Goal: Task Accomplishment & Management: Manage account settings

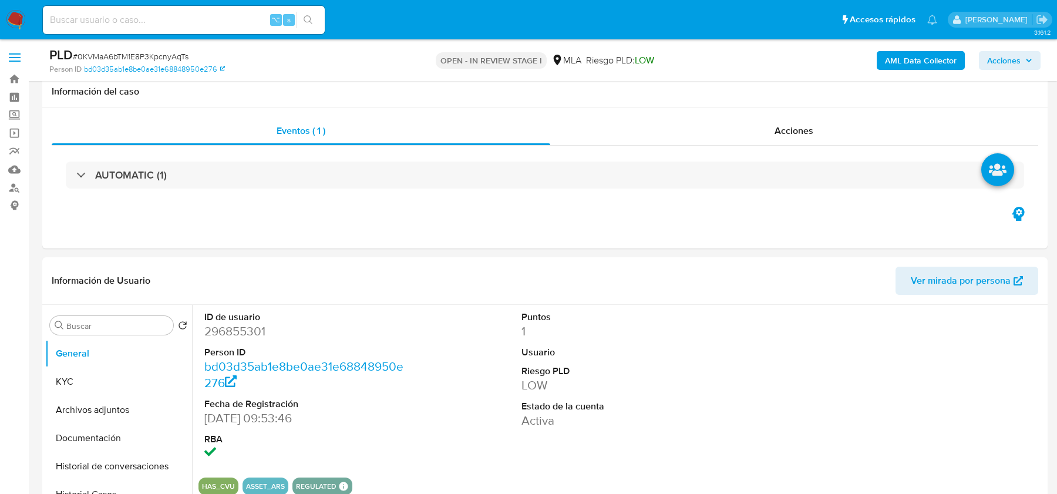
select select "10"
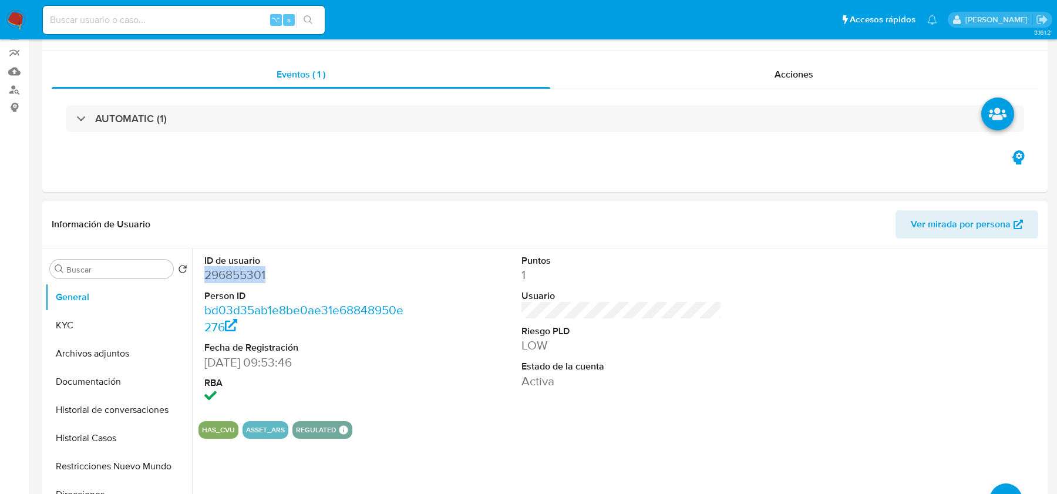
scroll to position [18, 0]
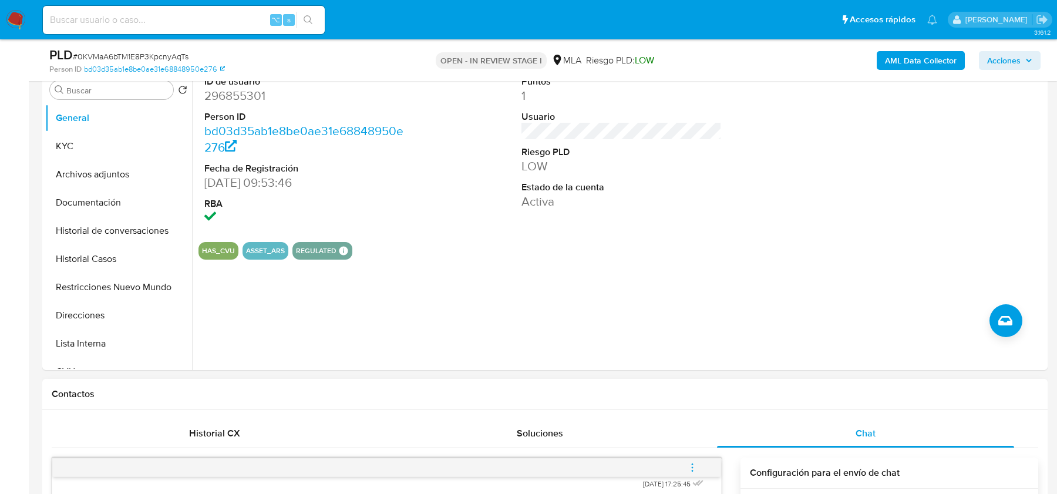
click at [860, 463] on div "Configuración para el envío de chat" at bounding box center [890, 472] width 298 height 31
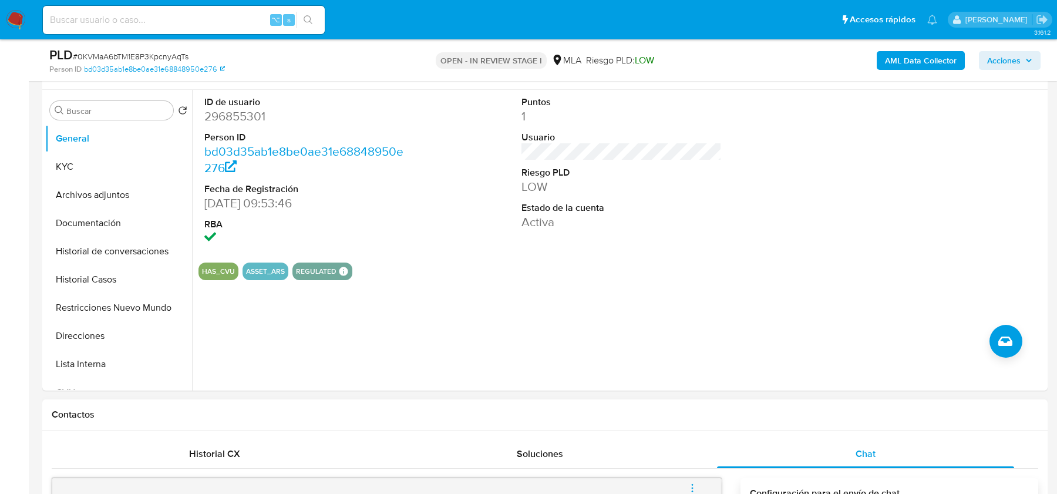
scroll to position [72, 0]
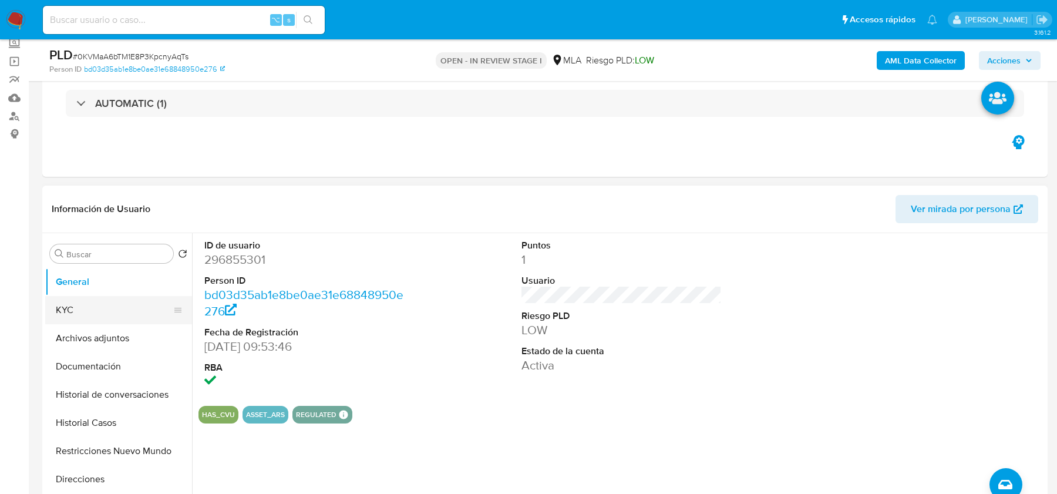
click at [96, 305] on button "KYC" at bounding box center [113, 310] width 137 height 28
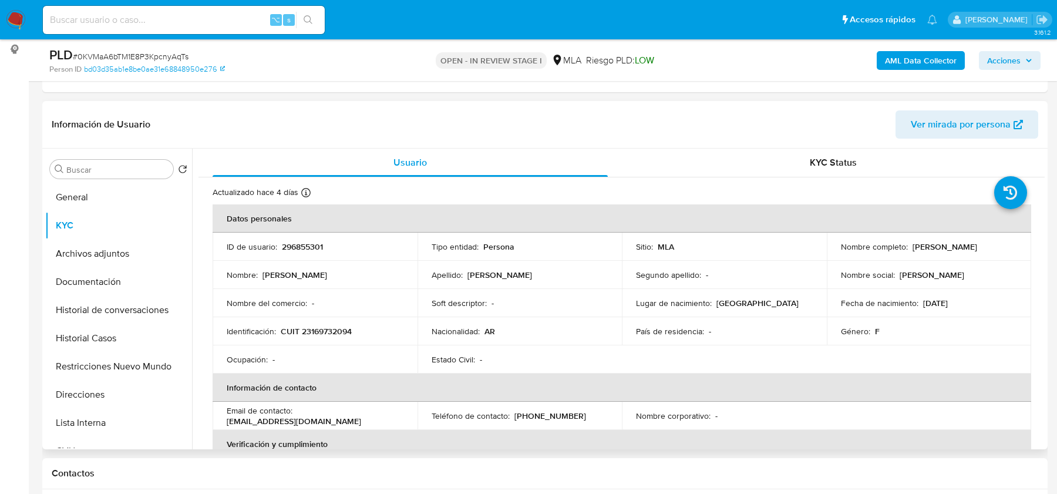
scroll to position [157, 0]
click at [99, 324] on button "Historial Casos" at bounding box center [113, 338] width 137 height 28
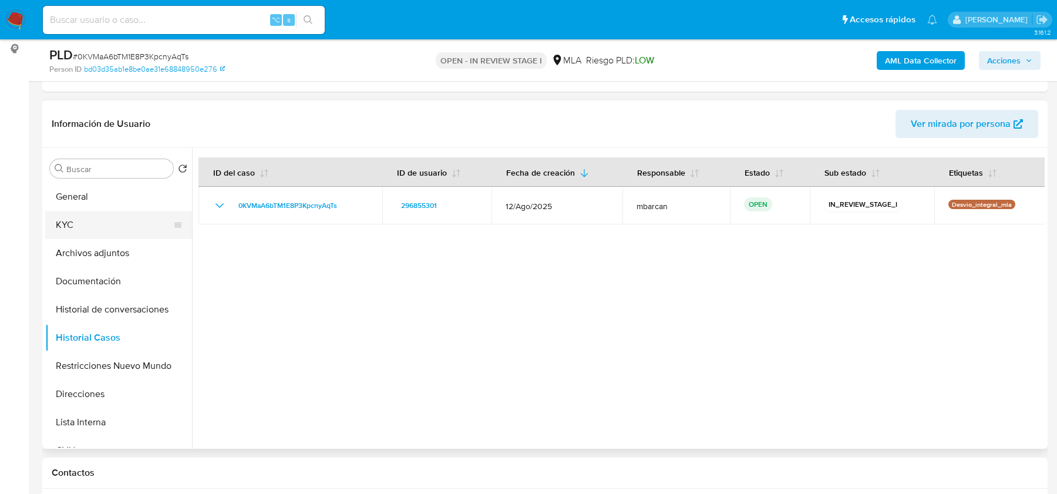
click at [116, 234] on button "KYC" at bounding box center [113, 225] width 137 height 28
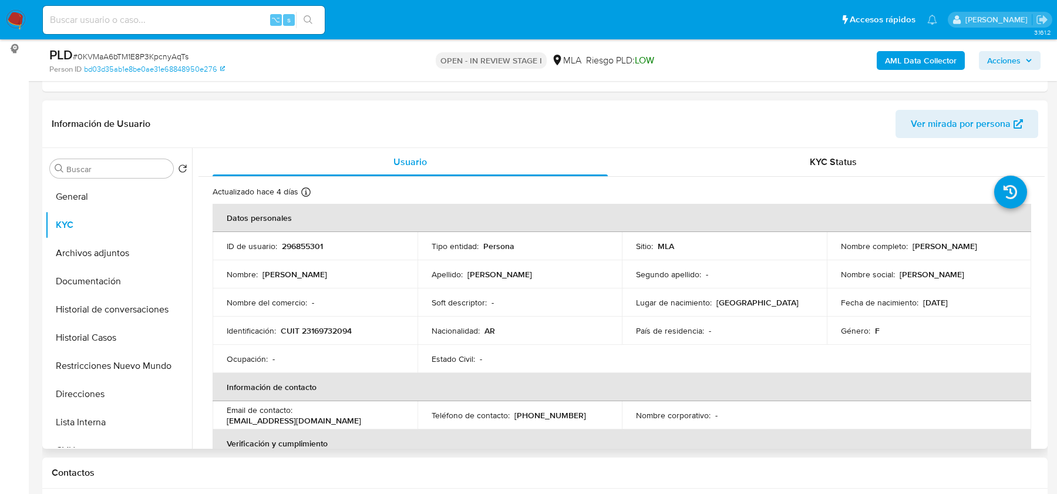
click at [315, 328] on p "CUIT 23169732094" at bounding box center [316, 330] width 71 height 11
copy p "23169732094"
click at [947, 66] on b "AML Data Collector" at bounding box center [921, 60] width 72 height 19
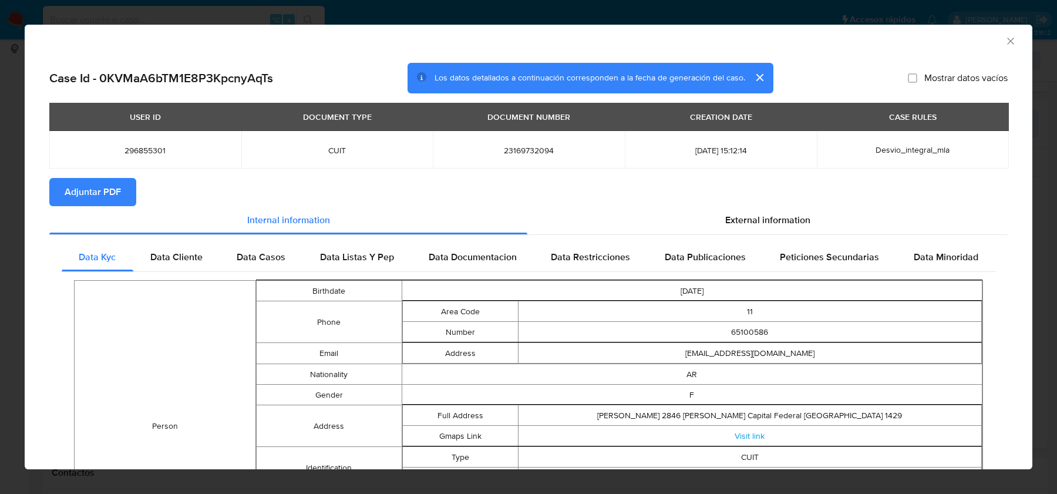
click at [83, 196] on span "Adjuntar PDF" at bounding box center [93, 192] width 56 height 26
click at [733, 218] on span "External information" at bounding box center [767, 220] width 85 height 14
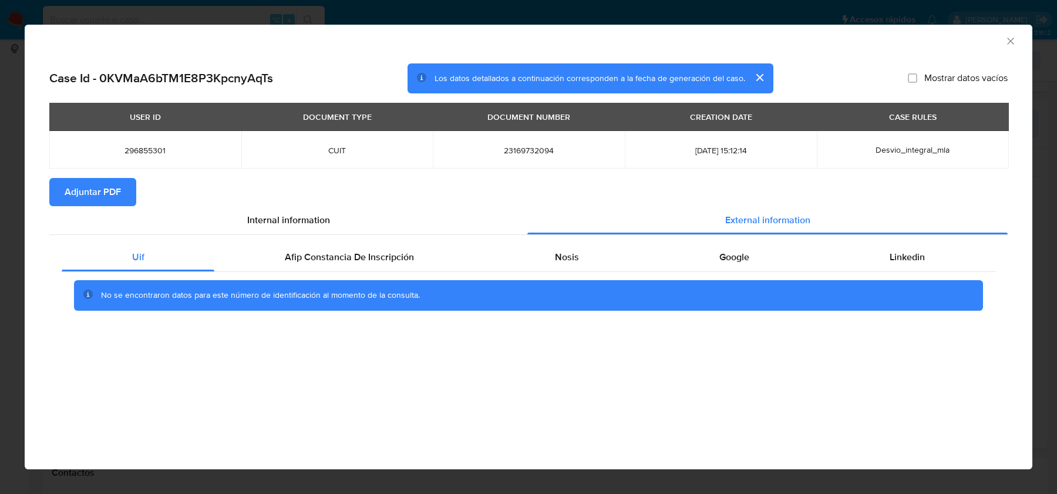
drag, startPoint x: 342, startPoint y: 229, endPoint x: 342, endPoint y: 241, distance: 11.7
click at [342, 230] on div "Internal information" at bounding box center [288, 220] width 478 height 28
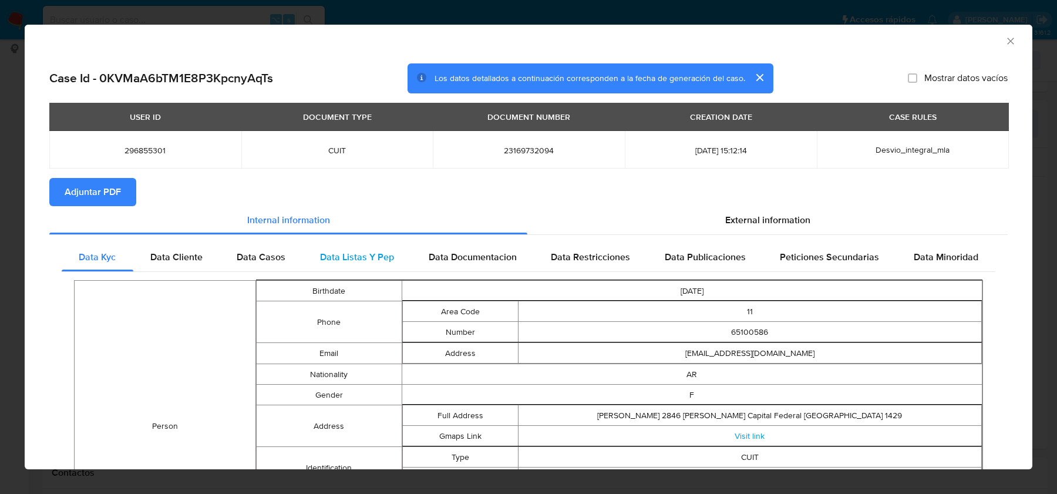
click at [344, 253] on span "Data Listas Y Pep" at bounding box center [357, 257] width 74 height 14
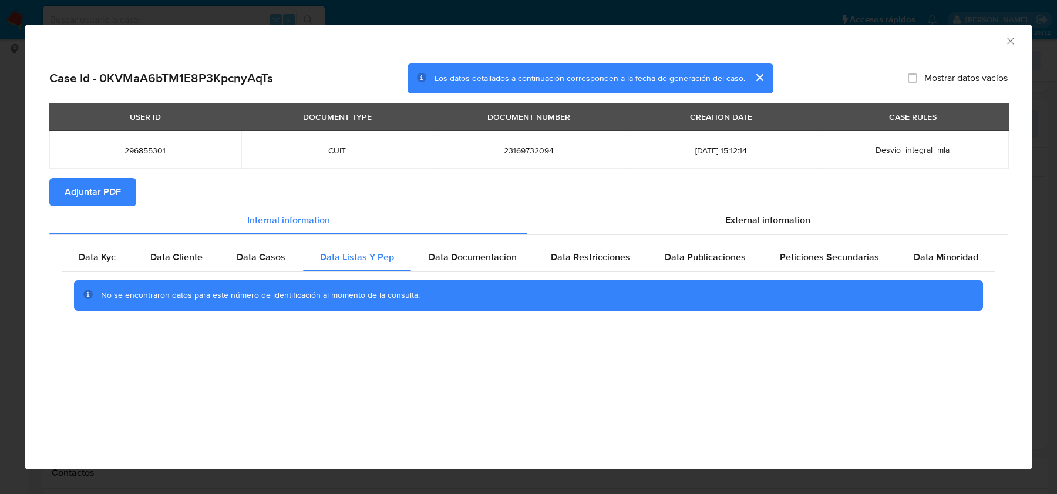
click at [702, 236] on div "Data Kyc Data Cliente Data Casos Data Listas Y Pep Data Documentacion Data Rest…" at bounding box center [528, 281] width 958 height 92
click at [680, 211] on div "External information" at bounding box center [767, 220] width 480 height 28
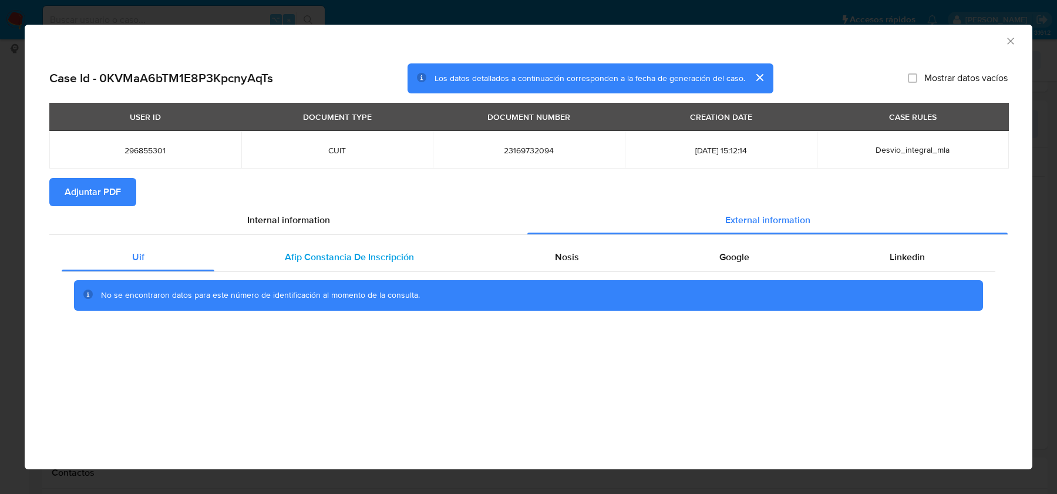
click at [377, 247] on div "Afip Constancia De Inscripción" at bounding box center [349, 257] width 270 height 28
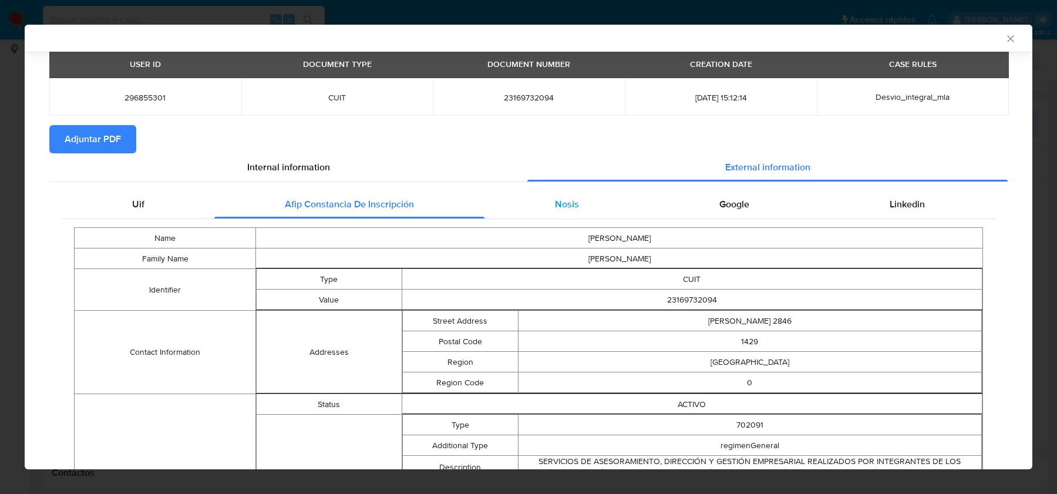
scroll to position [147, 0]
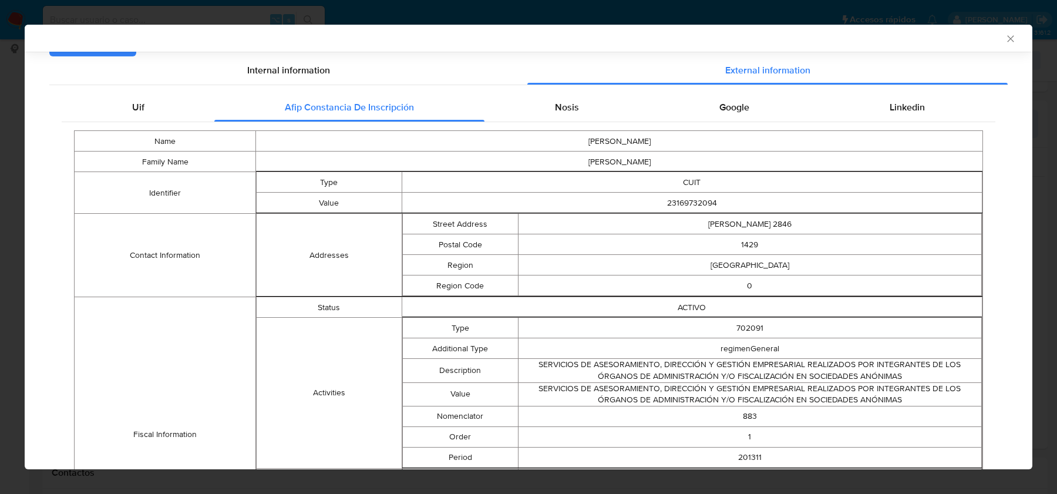
click at [593, 131] on td "VERONICA LIA" at bounding box center [619, 141] width 727 height 21
click at [589, 112] on div "Nosis" at bounding box center [566, 107] width 164 height 28
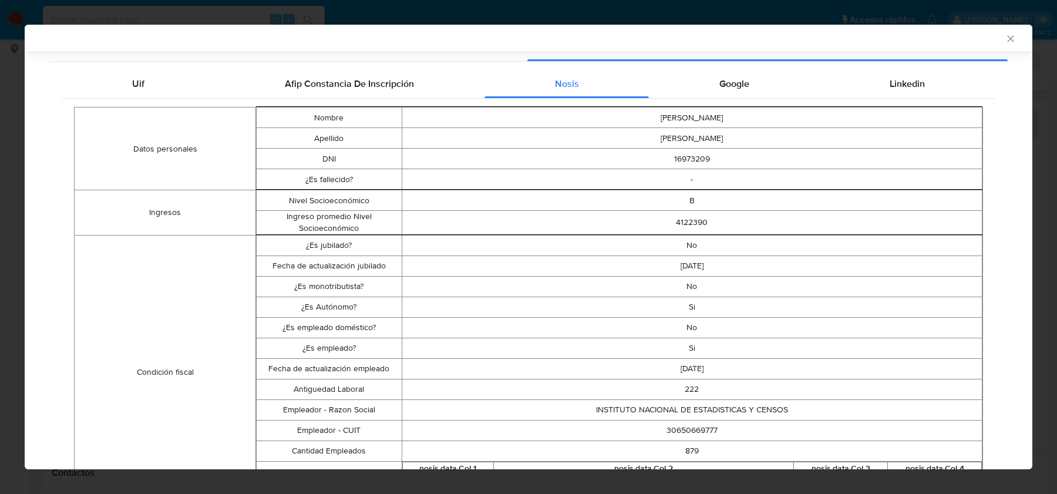
scroll to position [173, 0]
drag, startPoint x: 694, startPoint y: 302, endPoint x: 343, endPoint y: 302, distance: 350.6
click at [343, 302] on tr "¿Es Autónomo? Si" at bounding box center [620, 305] width 726 height 21
drag, startPoint x: 701, startPoint y: 348, endPoint x: 316, endPoint y: 343, distance: 385.3
click at [316, 343] on tr "¿Es empleado? Si" at bounding box center [620, 346] width 726 height 21
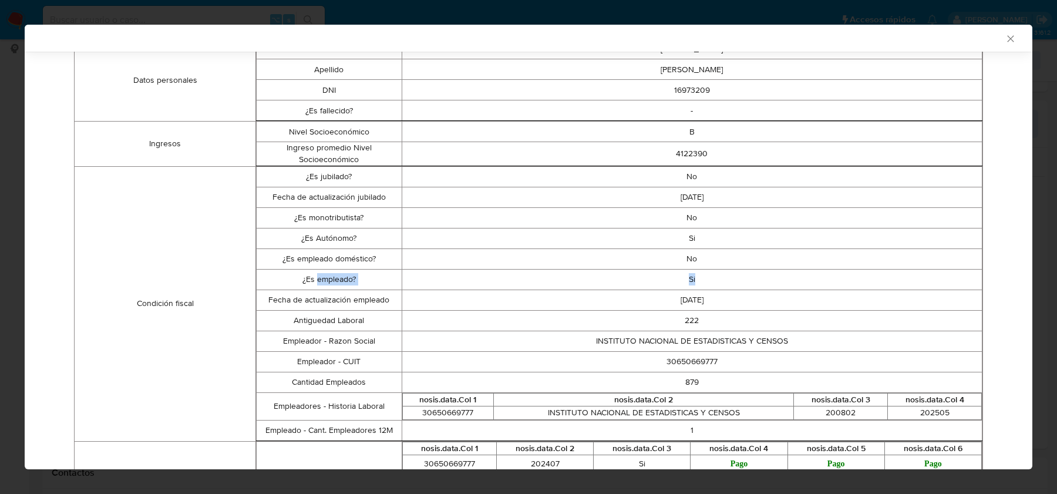
scroll to position [244, 0]
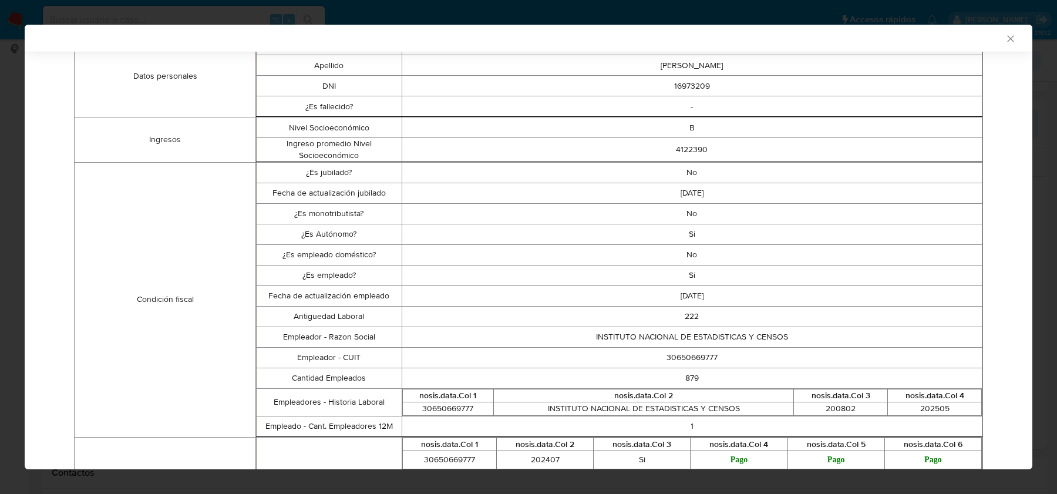
click at [672, 358] on td "30650669777" at bounding box center [692, 357] width 581 height 21
copy td "30650669777"
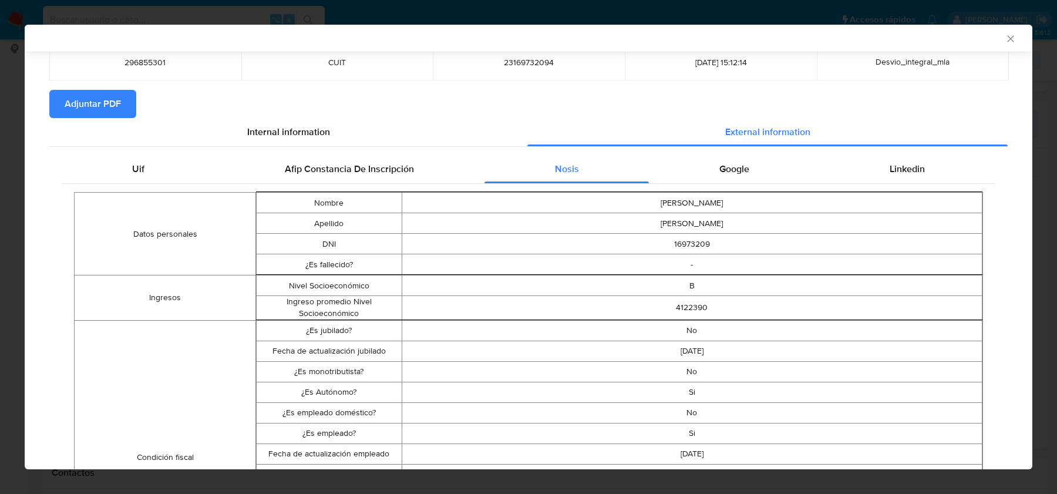
scroll to position [56, 0]
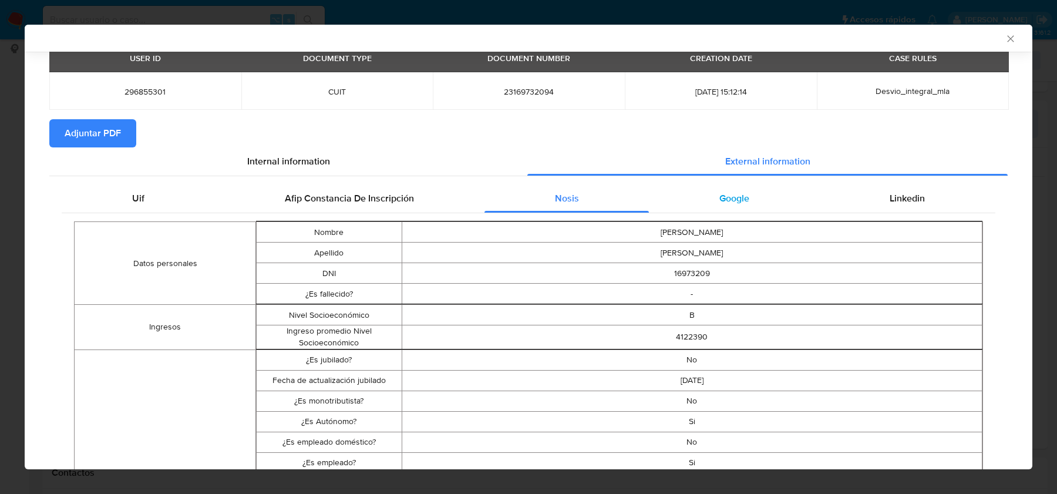
click at [759, 187] on div "Google" at bounding box center [734, 198] width 170 height 28
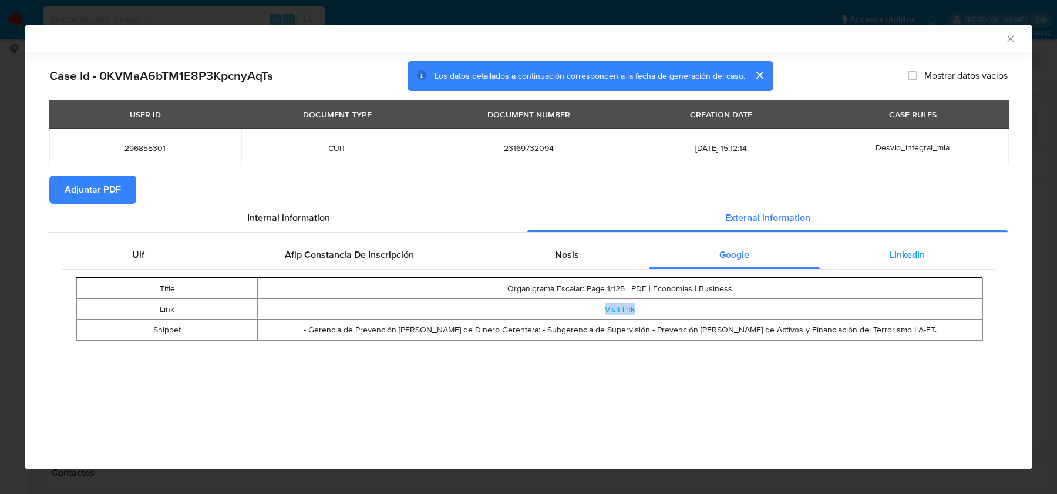
click at [880, 256] on div "Linkedin" at bounding box center [908, 255] width 176 height 28
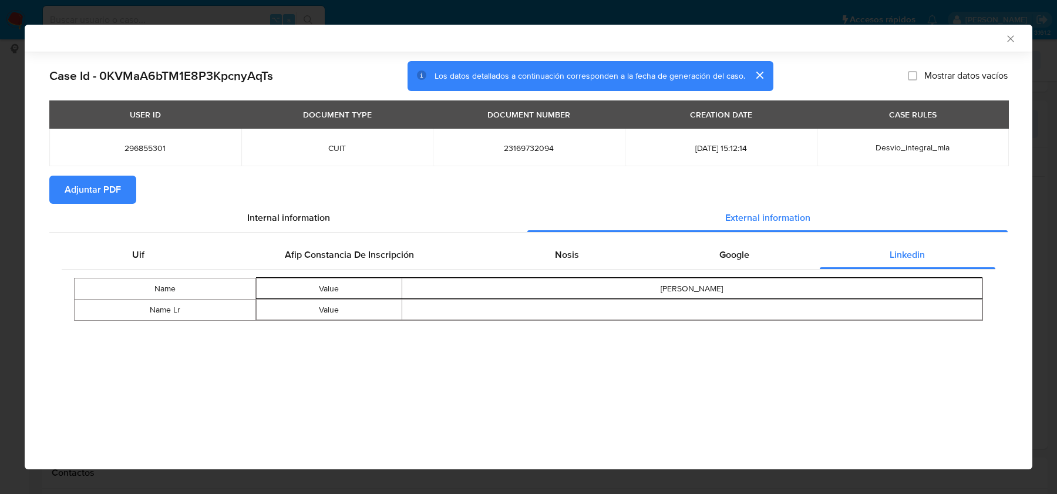
click at [1009, 38] on icon "Cerrar ventana" at bounding box center [1011, 39] width 12 height 12
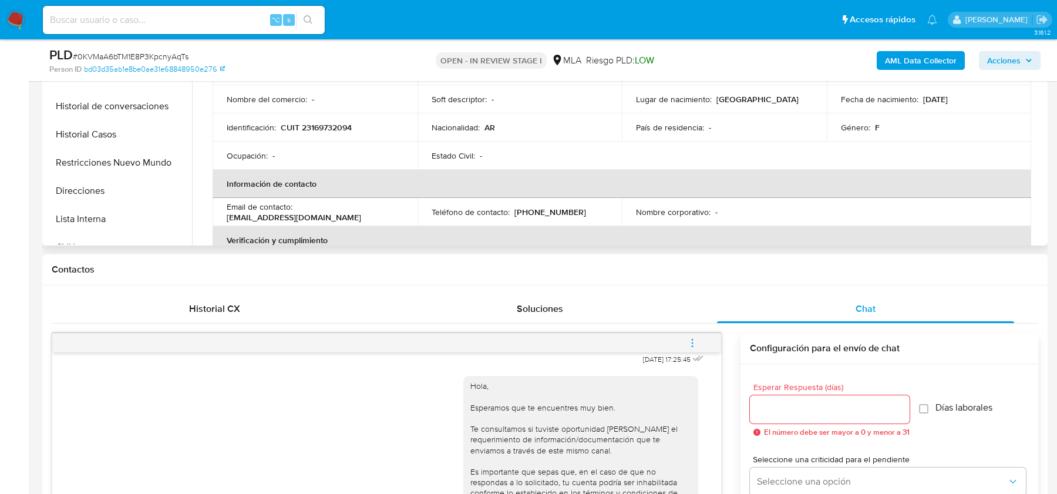
scroll to position [315, 0]
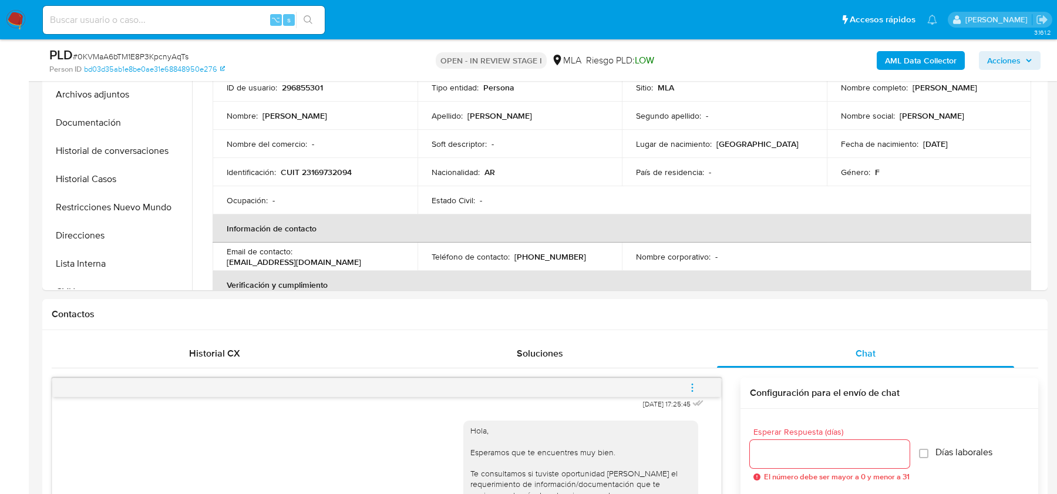
click at [895, 62] on b "AML Data Collector" at bounding box center [921, 60] width 72 height 19
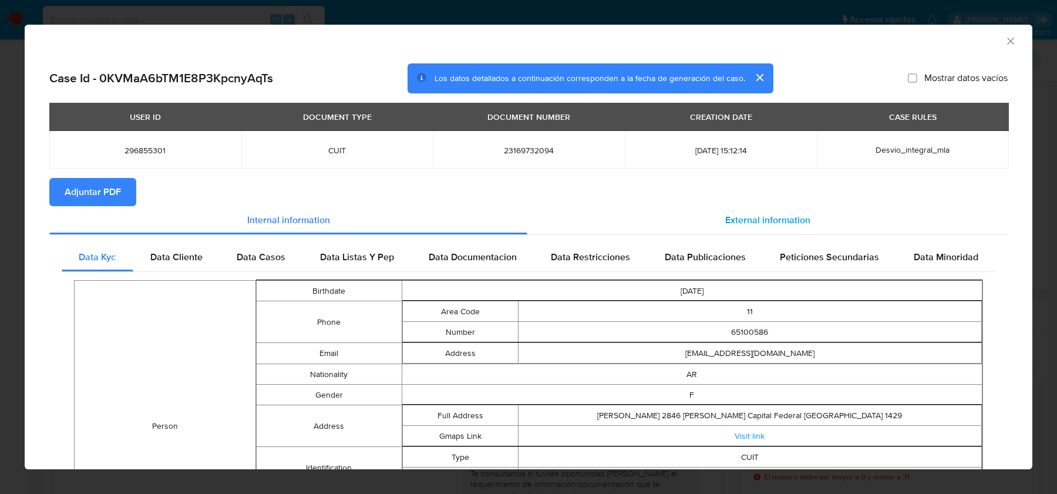
click at [704, 214] on div "External information" at bounding box center [767, 220] width 480 height 28
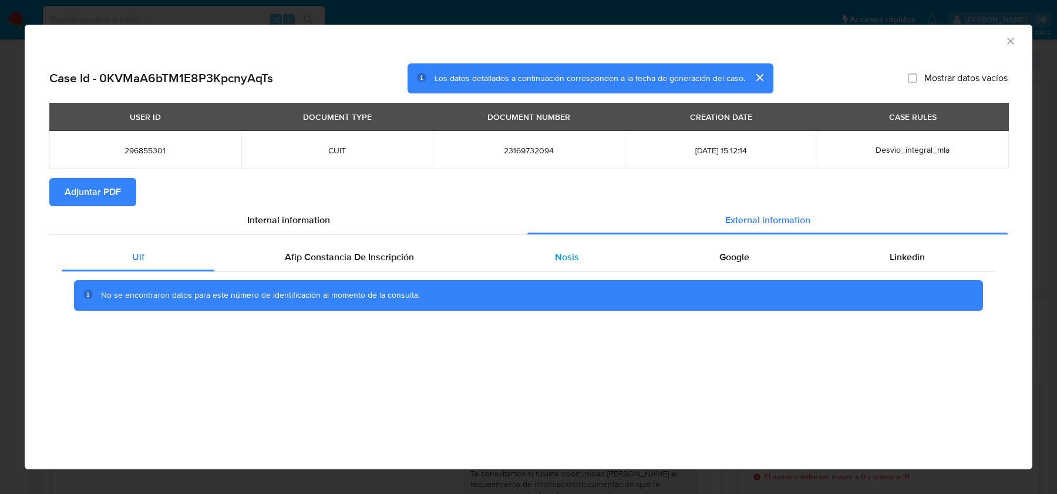
click at [585, 258] on div "Nosis" at bounding box center [566, 257] width 164 height 28
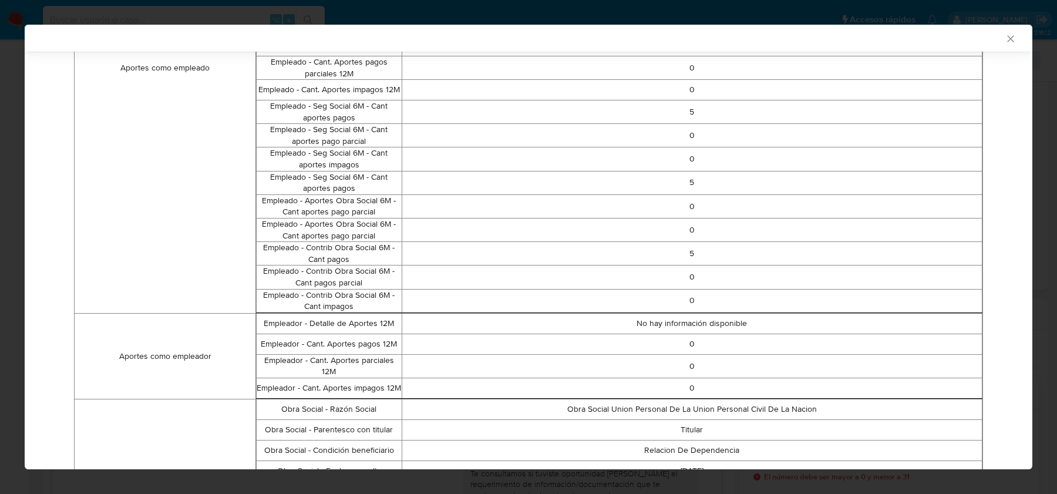
scroll to position [989, 0]
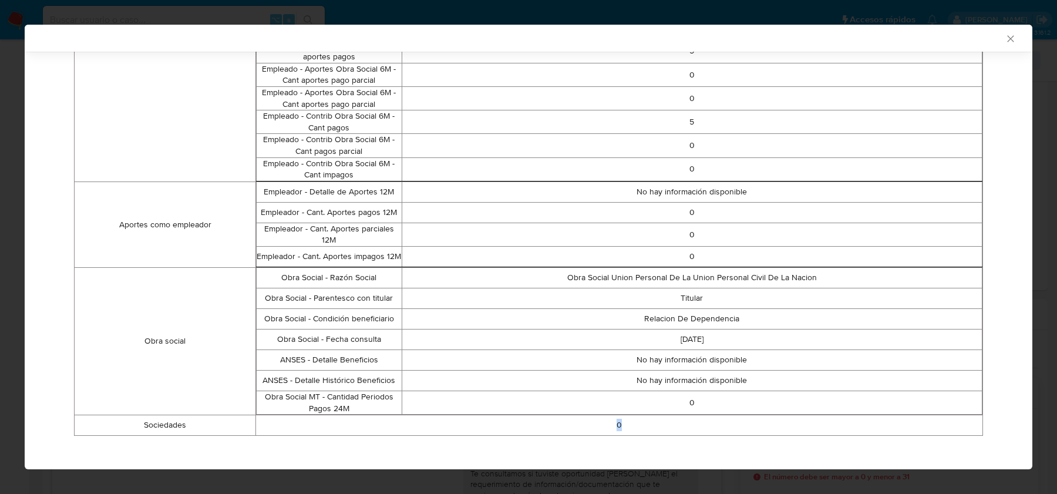
drag, startPoint x: 185, startPoint y: 421, endPoint x: 685, endPoint y: 421, distance: 499.7
click at [685, 421] on tr "Sociedades 0" at bounding box center [529, 425] width 908 height 21
click at [685, 421] on td "0" at bounding box center [619, 425] width 727 height 21
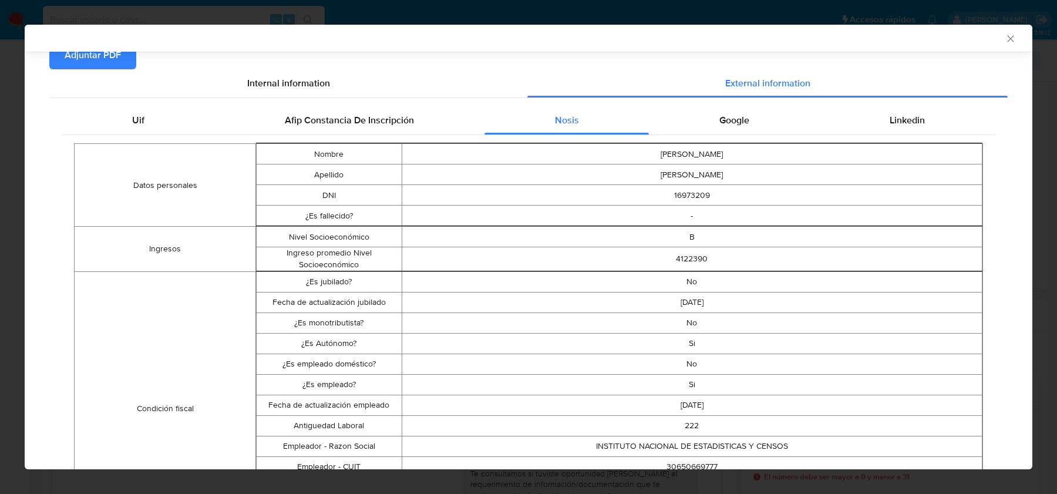
scroll to position [11, 0]
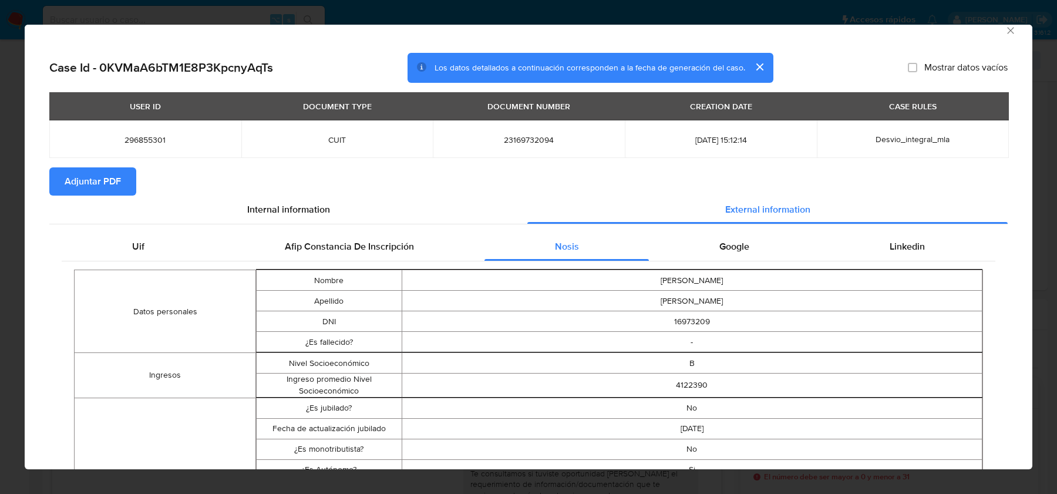
click at [1008, 32] on icon "Cerrar ventana" at bounding box center [1011, 31] width 12 height 12
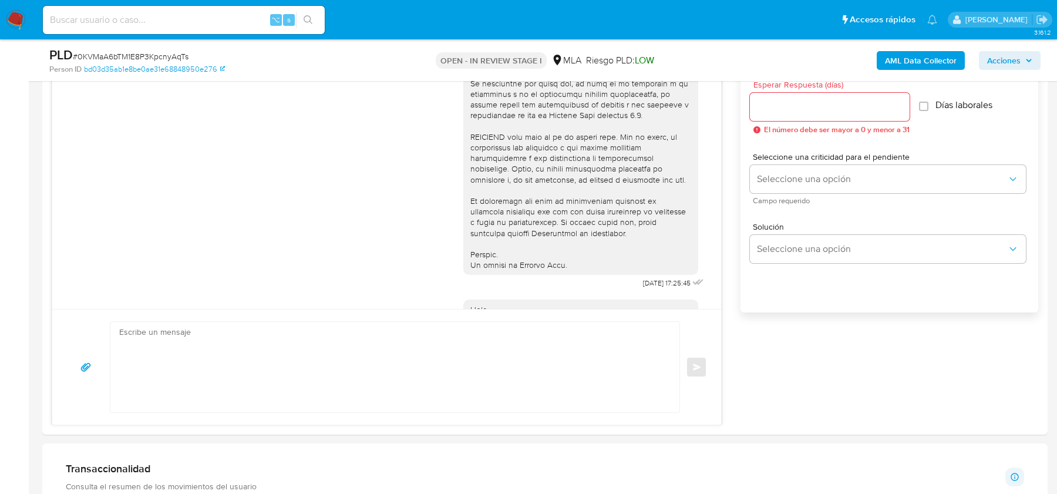
scroll to position [665, 0]
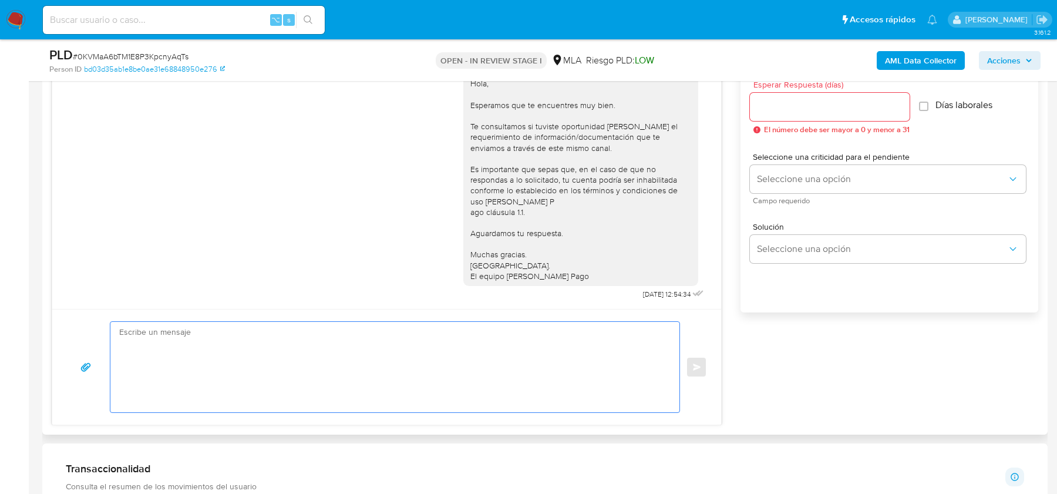
click at [327, 384] on textarea at bounding box center [392, 367] width 546 height 90
paste textarea "Hola, esperamos que te encuentres muy bien. Te consultamos si tuviste oportunid…"
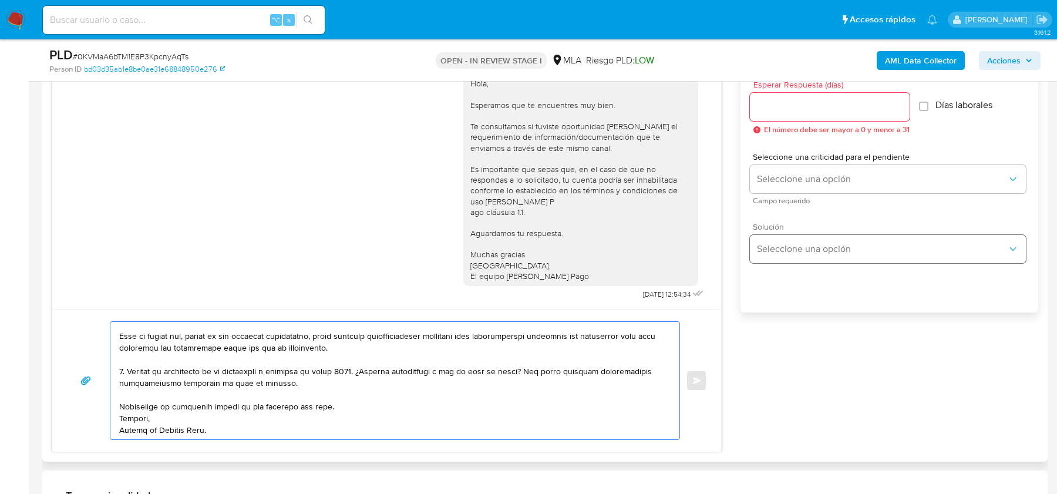
scroll to position [567, 0]
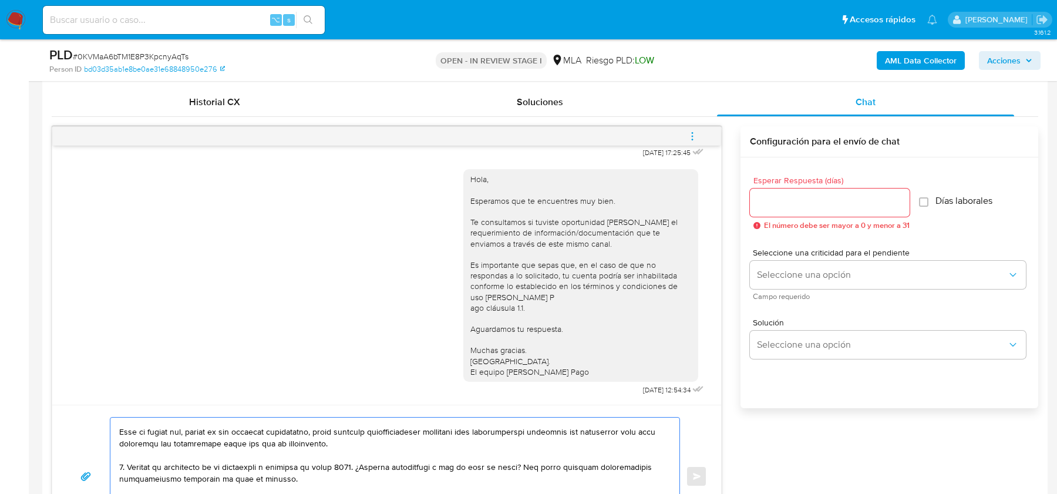
type textarea "Hola, esperamos que te encuentres muy bien. Te consultamos si tuviste oportunid…"
click at [803, 206] on input "Esperar Respuesta (días)" at bounding box center [830, 202] width 160 height 15
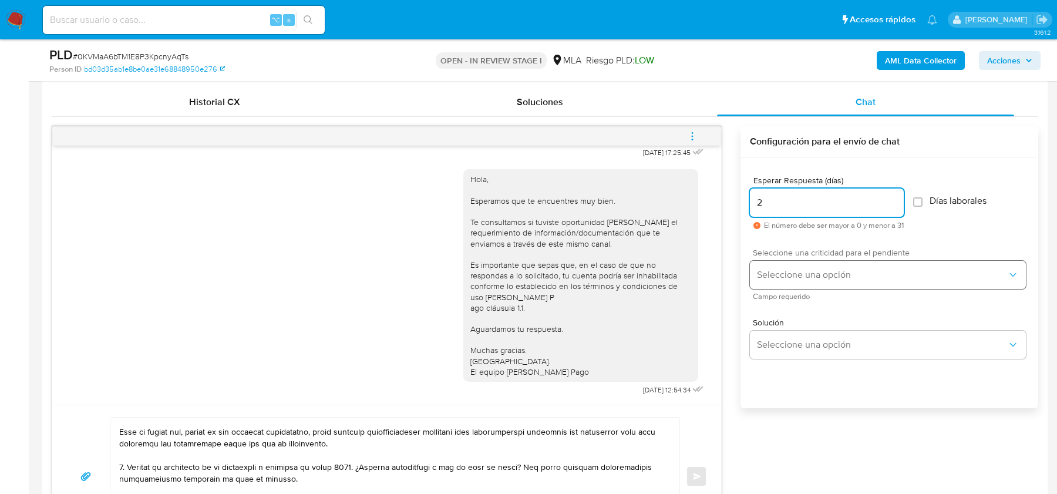
type input "2"
click at [775, 281] on button "Seleccione una opción" at bounding box center [888, 275] width 276 height 28
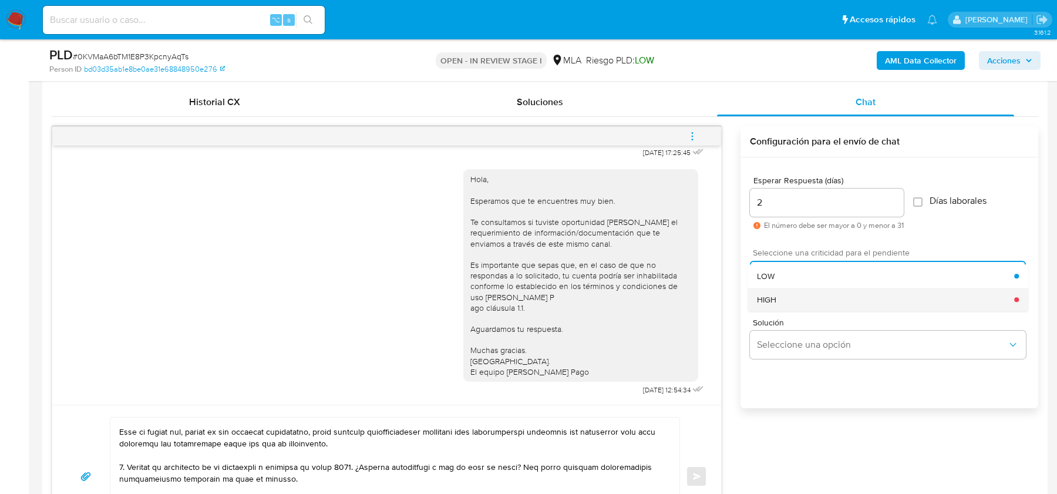
click at [775, 304] on div "HIGH" at bounding box center [885, 299] width 257 height 23
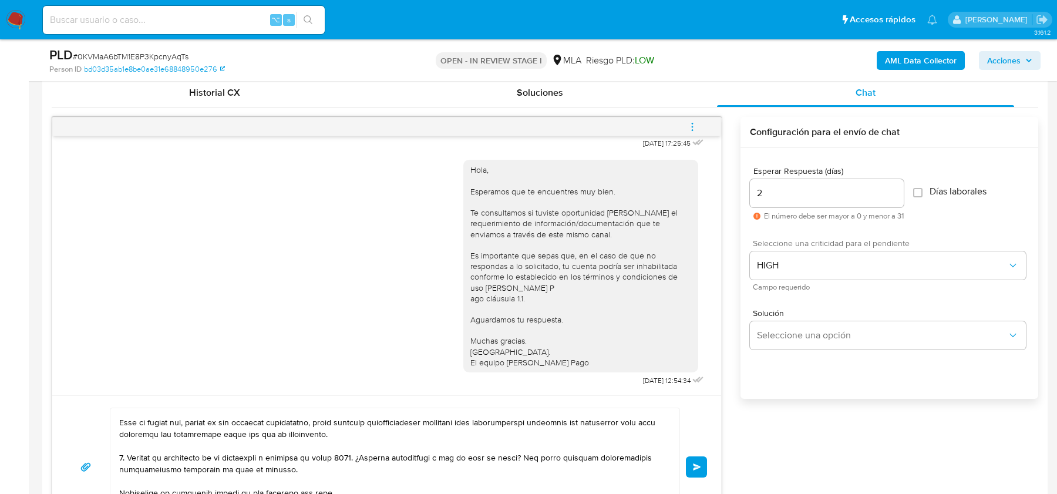
click at [695, 457] on button "Enviar" at bounding box center [696, 466] width 21 height 21
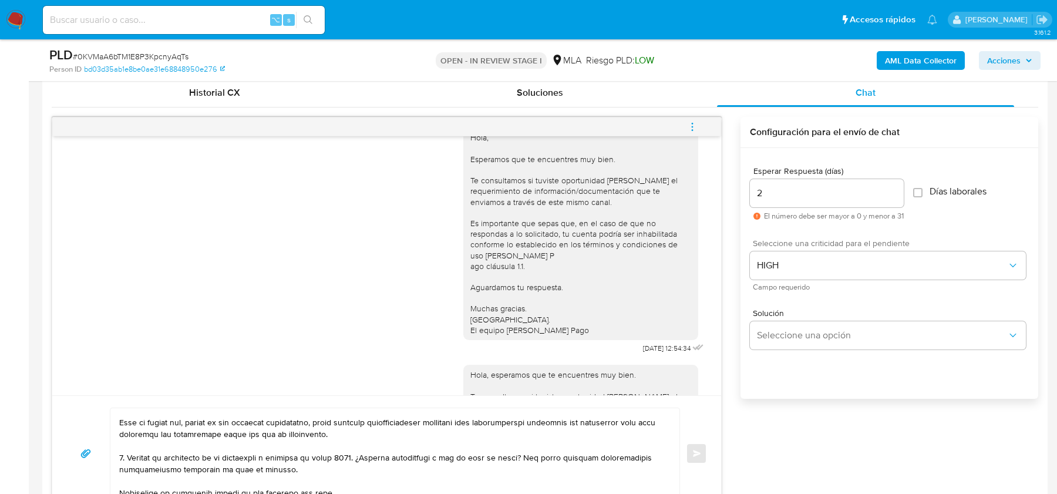
scroll to position [1149, 0]
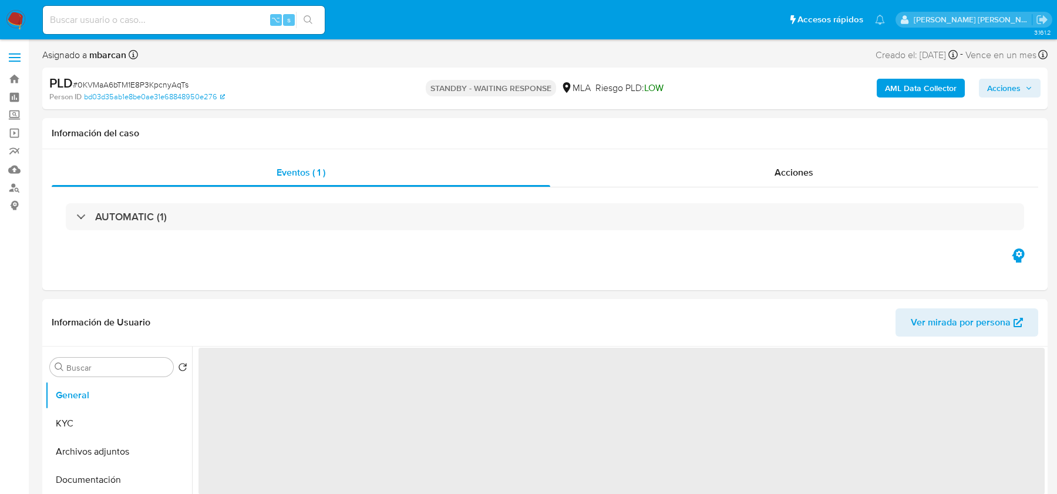
select select "10"
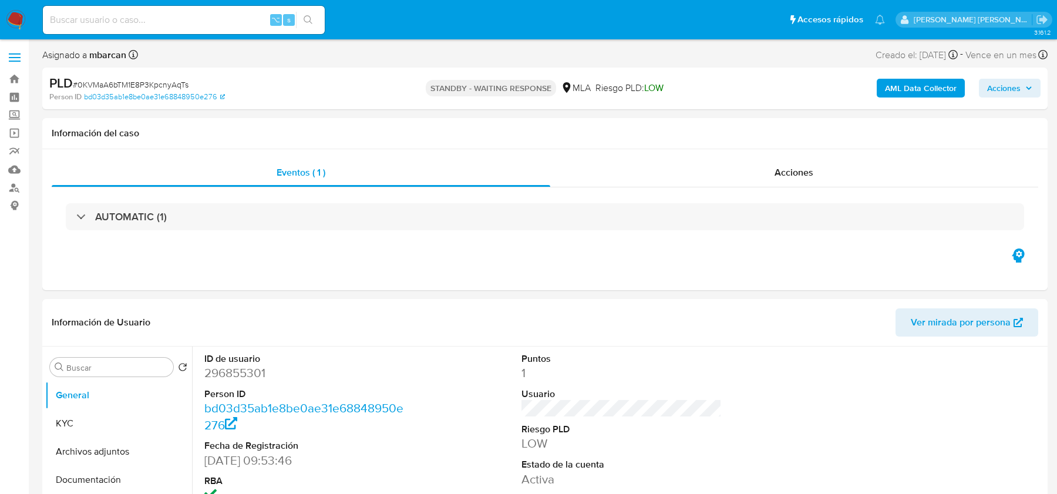
click at [14, 18] on img at bounding box center [16, 20] width 20 height 20
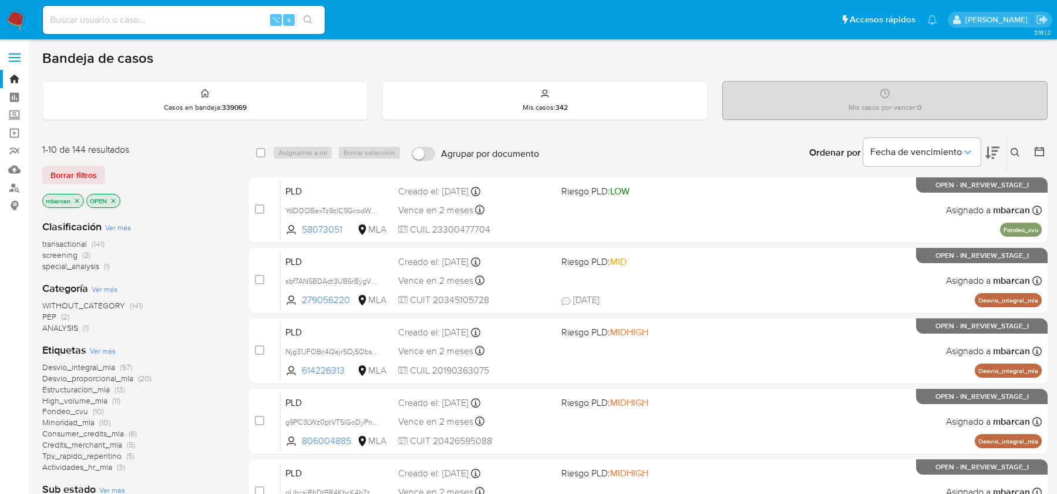
click at [1014, 157] on button at bounding box center [1016, 153] width 19 height 14
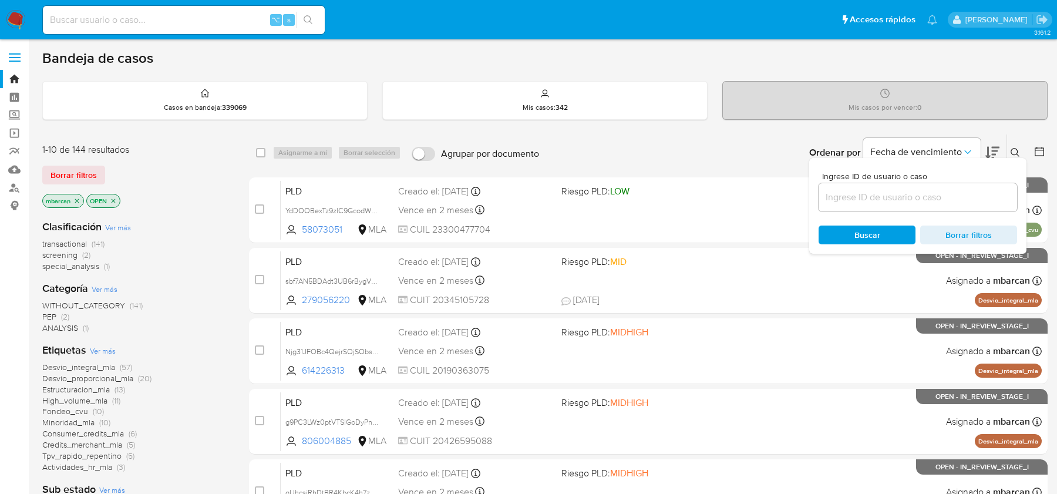
click at [971, 201] on input at bounding box center [918, 197] width 198 height 15
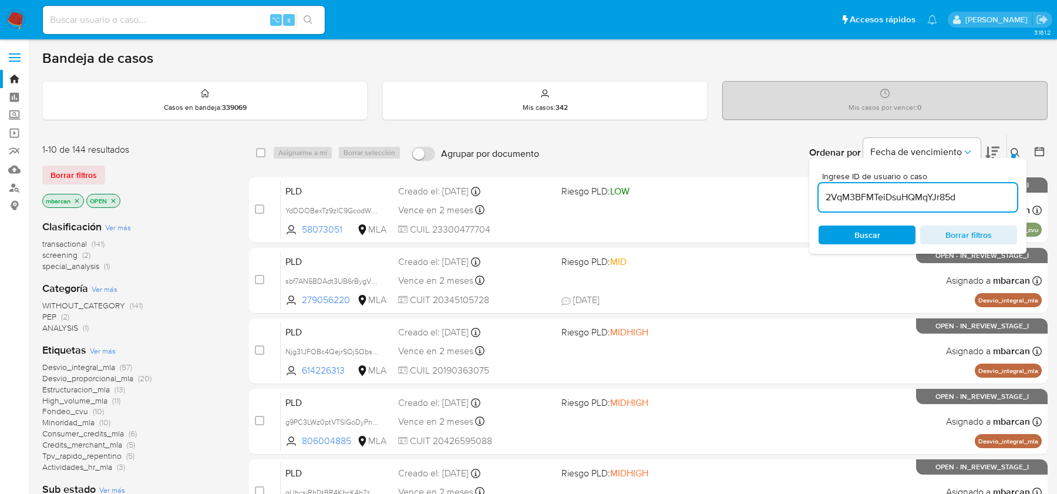
type input "2VqM3BFMTeiDsuHQMqYJr85d"
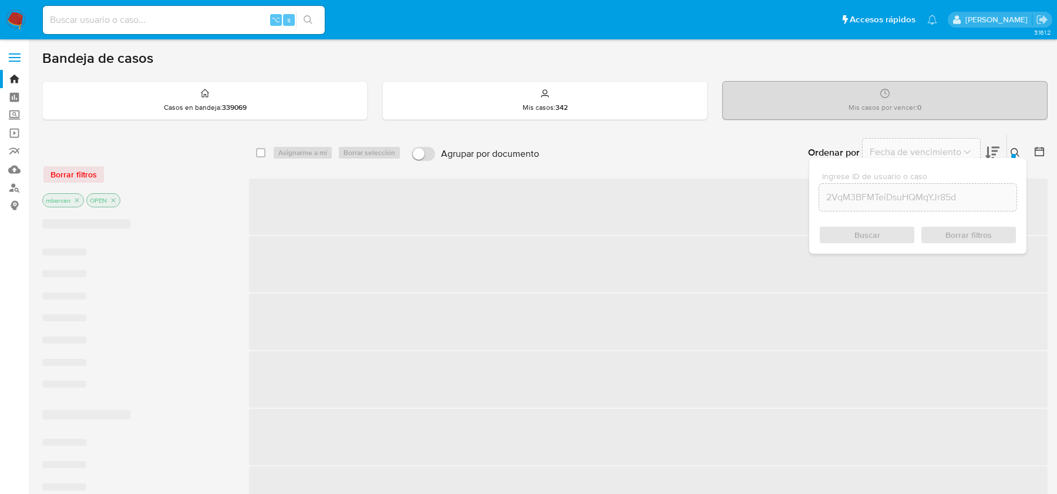
click at [1021, 149] on button at bounding box center [1016, 153] width 19 height 14
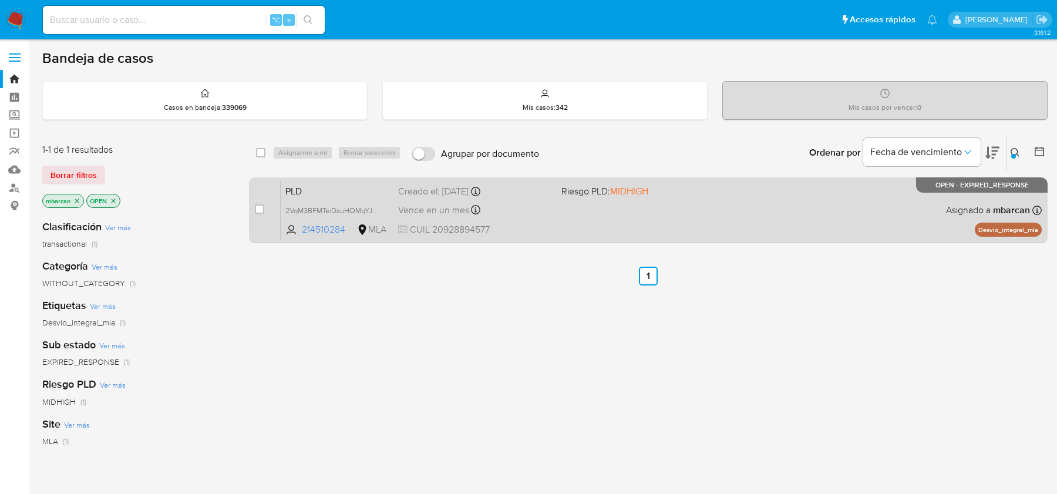
click at [260, 208] on input "checkbox" at bounding box center [259, 208] width 9 height 9
checkbox input "true"
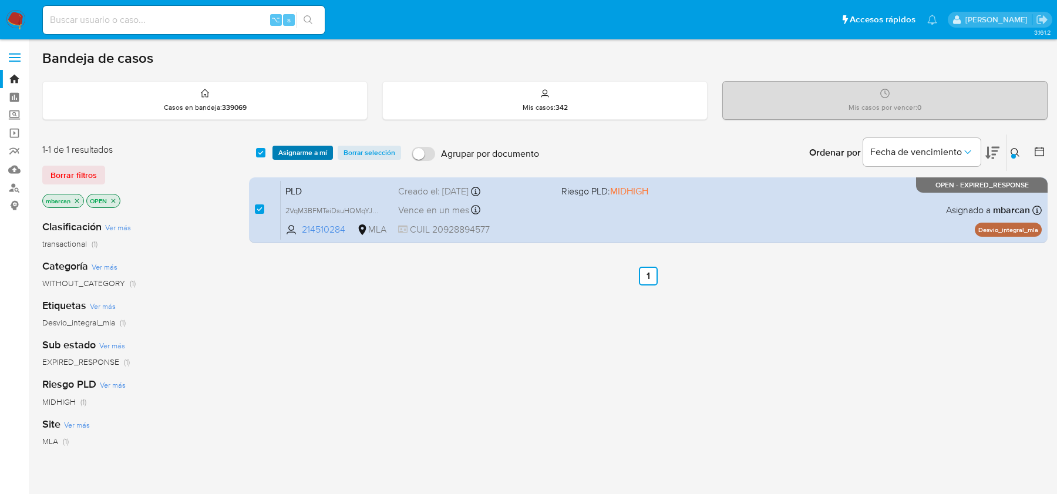
click at [311, 147] on span "Asignarme a mí" at bounding box center [302, 153] width 49 height 12
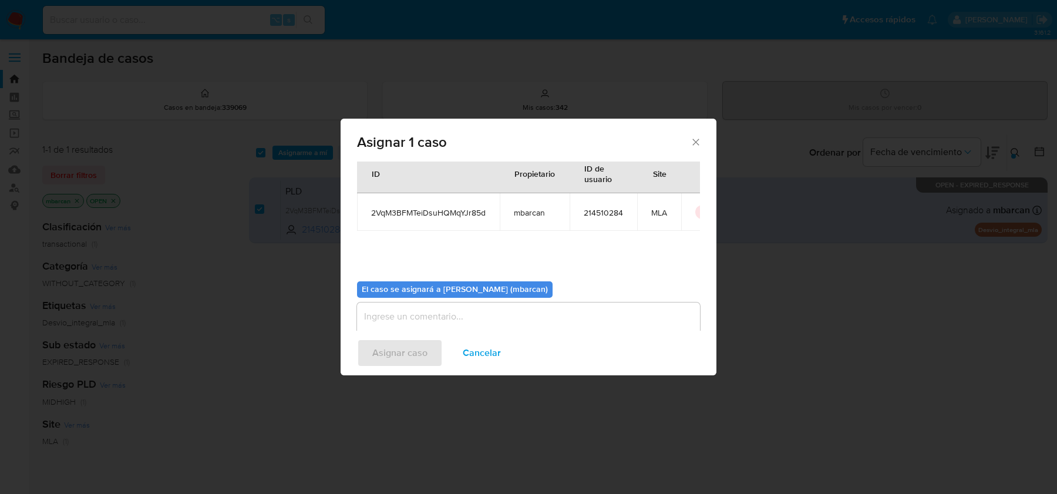
scroll to position [36, 0]
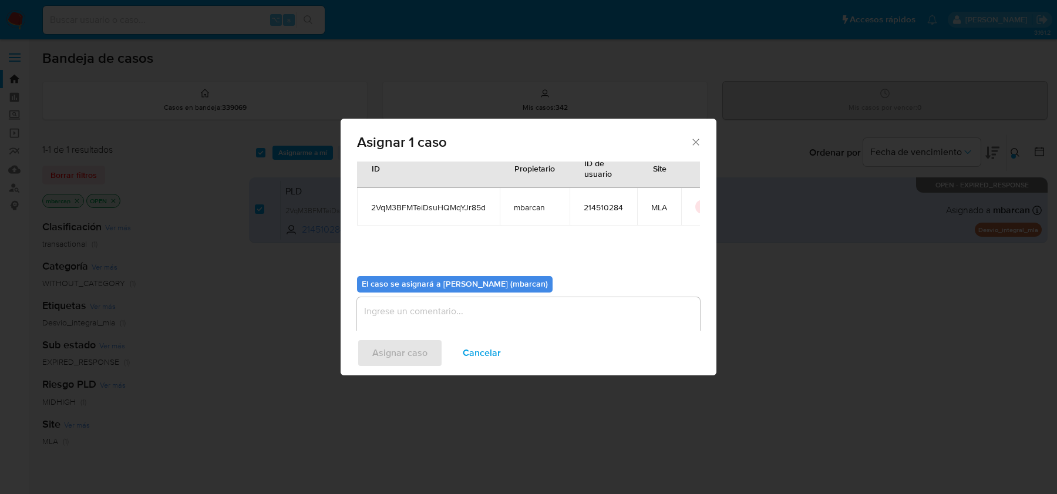
click at [418, 295] on div "El caso se asignará a Magali Iael Barcan (mbarcan) 0 / 500 500 caracteres resta…" at bounding box center [528, 310] width 343 height 87
click at [415, 312] on textarea "assign-modal" at bounding box center [528, 320] width 343 height 47
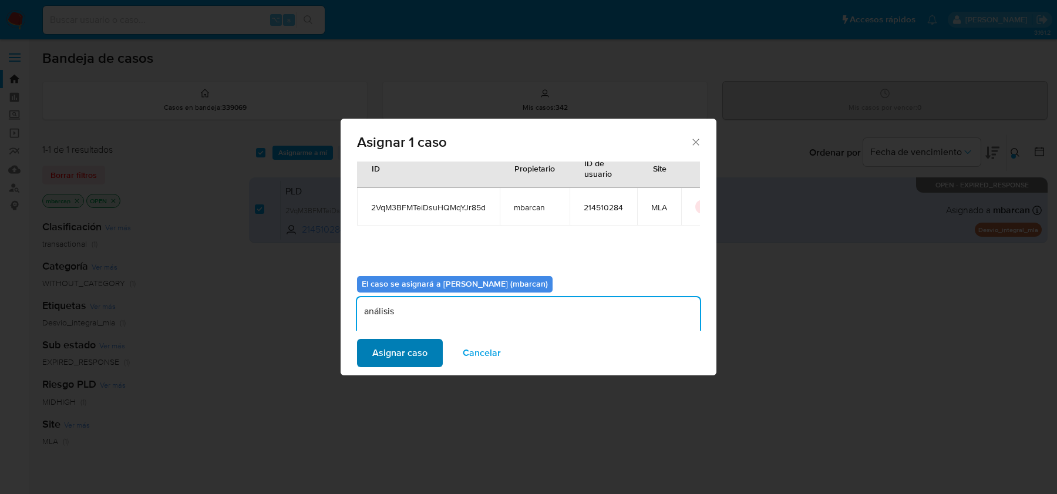
type textarea "análisis"
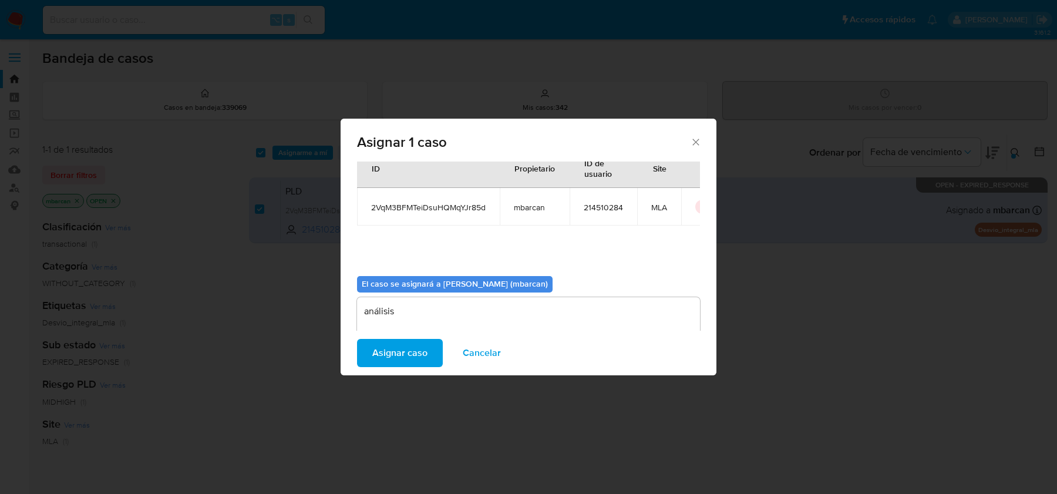
click at [386, 351] on span "Asignar caso" at bounding box center [399, 353] width 55 height 26
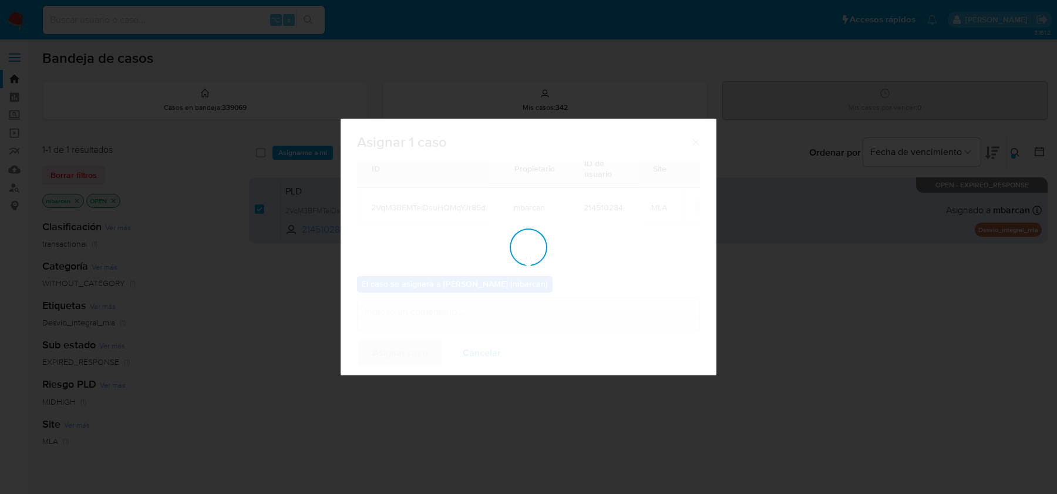
checkbox input "false"
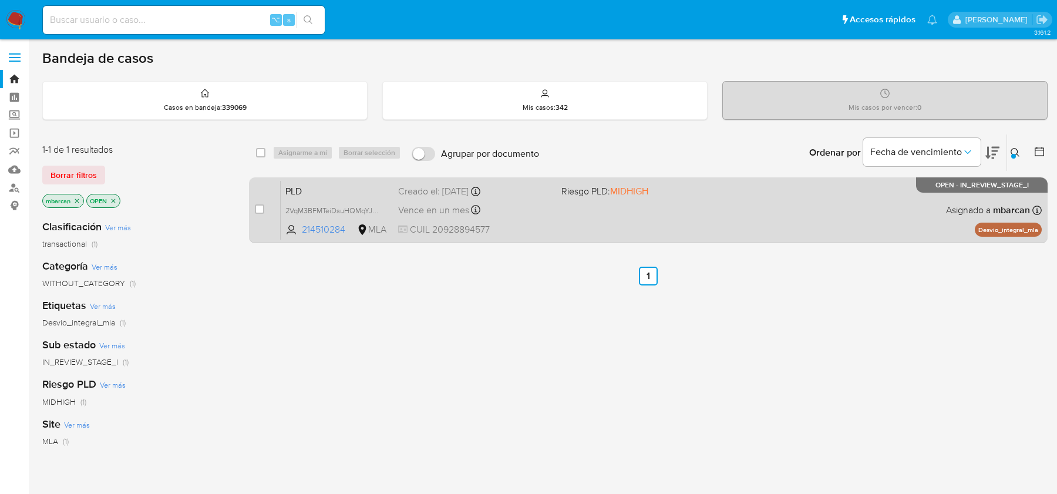
click at [342, 183] on span "PLD" at bounding box center [336, 190] width 103 height 15
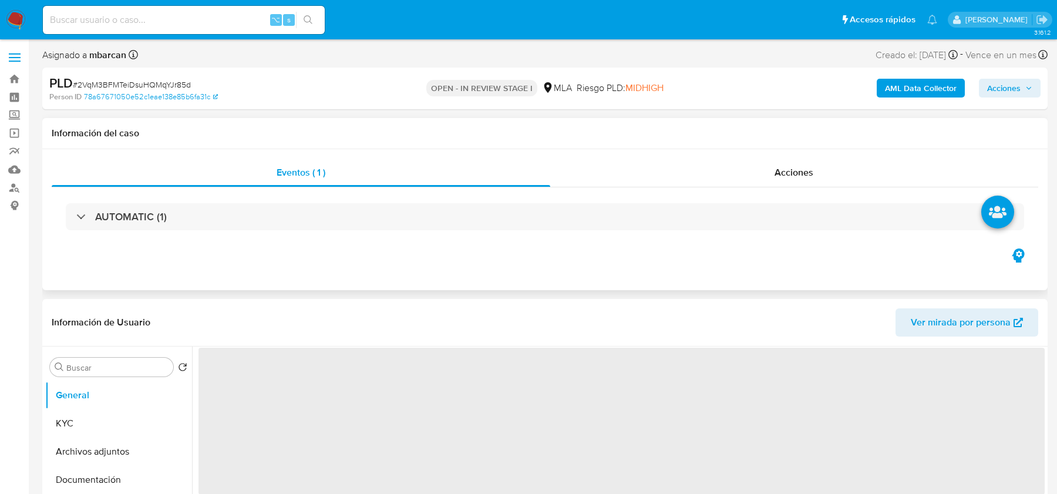
scroll to position [309, 0]
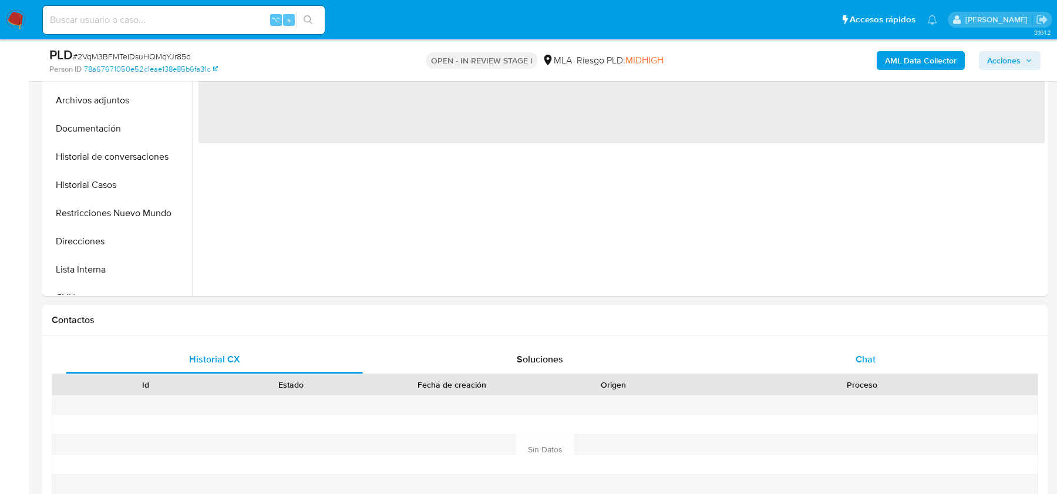
select select "10"
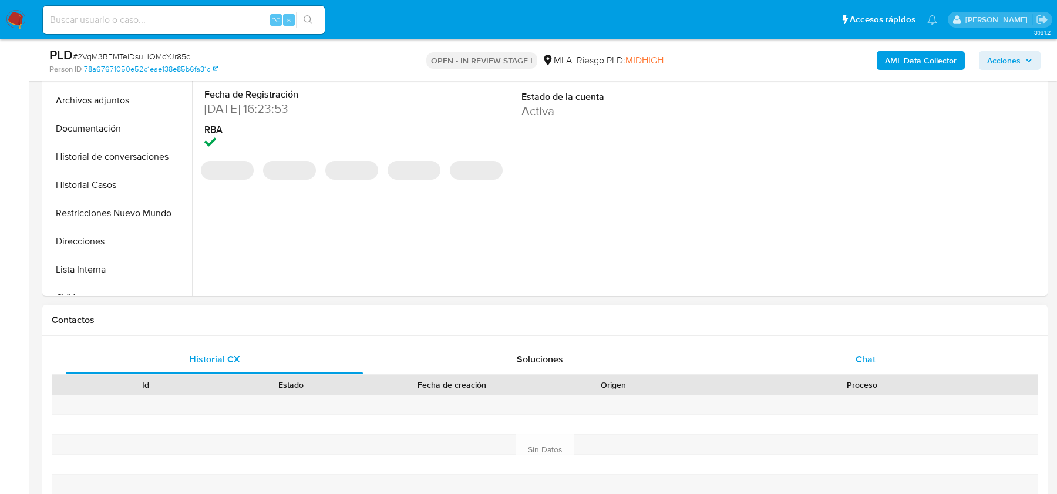
click at [833, 359] on div "Chat" at bounding box center [865, 359] width 297 height 28
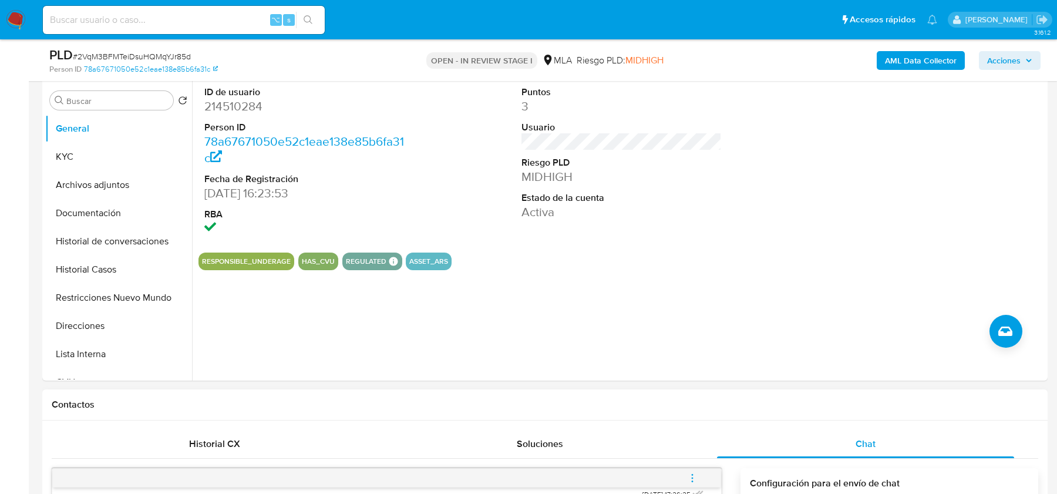
scroll to position [90, 0]
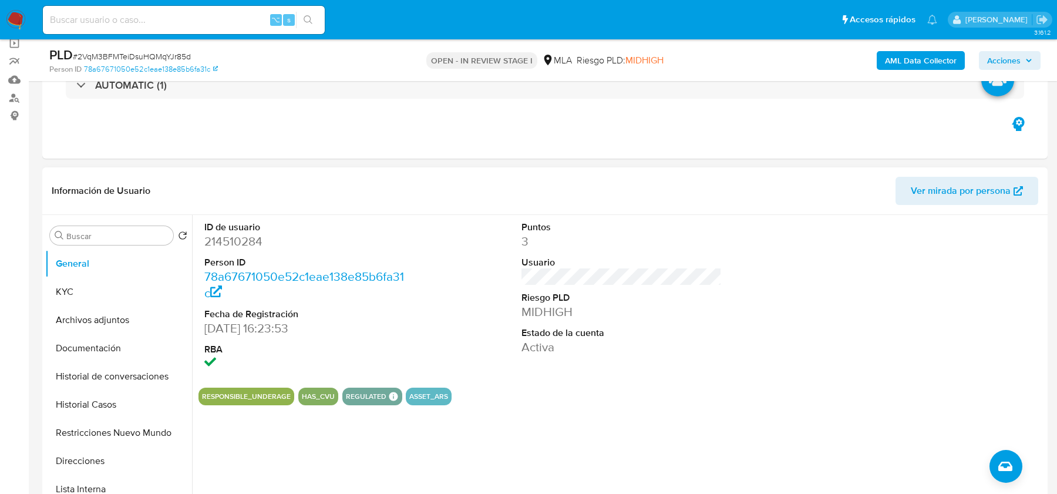
click at [230, 233] on dd "214510284" at bounding box center [304, 241] width 200 height 16
copy dd "214510284"
click at [99, 50] on div "PLD # 2VqM3BFMTeiDsuHQMqYJr85d" at bounding box center [212, 55] width 326 height 18
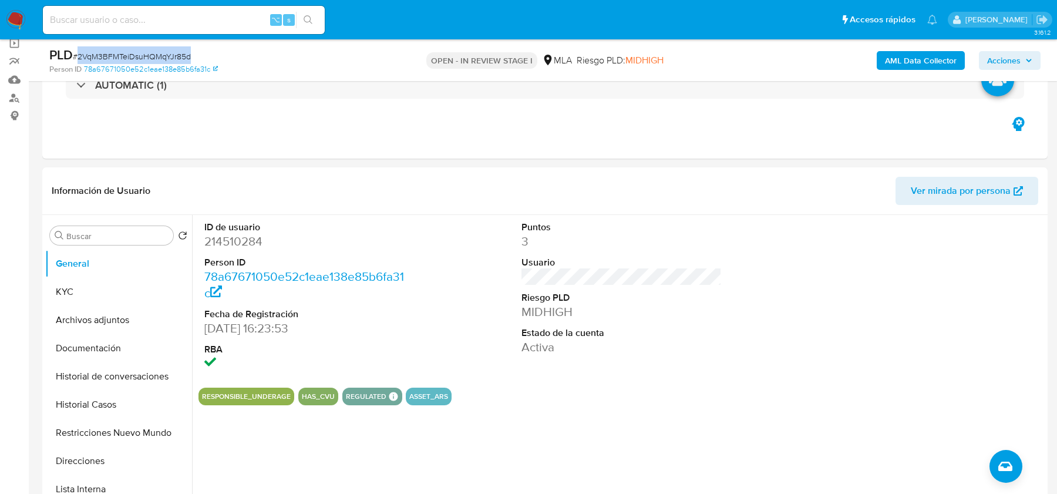
copy span "2VqM3BFMTeiDsuHQMqYJr85d"
click at [124, 51] on span "# 2VqM3BFMTeiDsuHQMqYJr85d" at bounding box center [132, 57] width 118 height 12
copy span "2VqM3BFMTeiDsuHQMqYJr85d"
click at [118, 55] on span "# 2VqM3BFMTeiDsuHQMqYJr85d" at bounding box center [132, 57] width 118 height 12
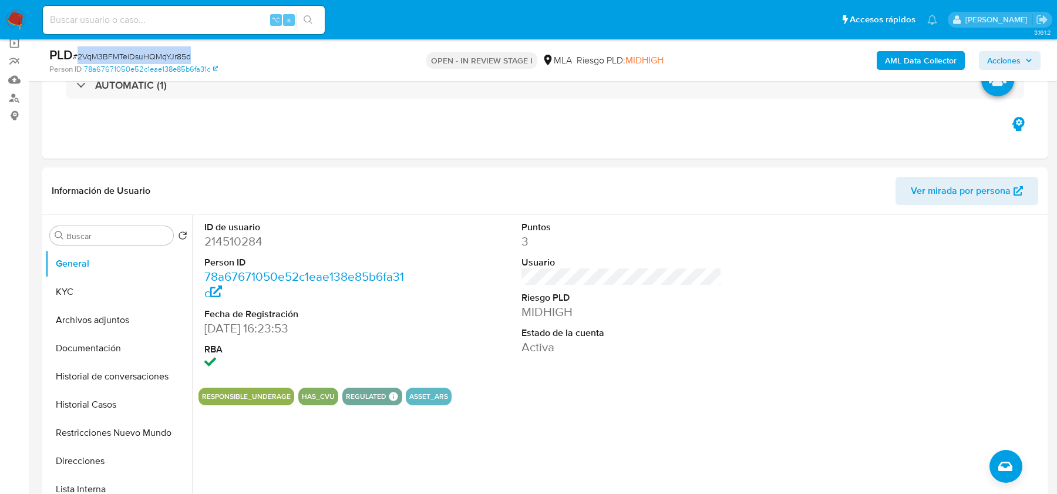
click at [118, 55] on span "# 2VqM3BFMTeiDsuHQMqYJr85d" at bounding box center [132, 57] width 118 height 12
copy span "2VqM3BFMTeiDsuHQMqYJr85d"
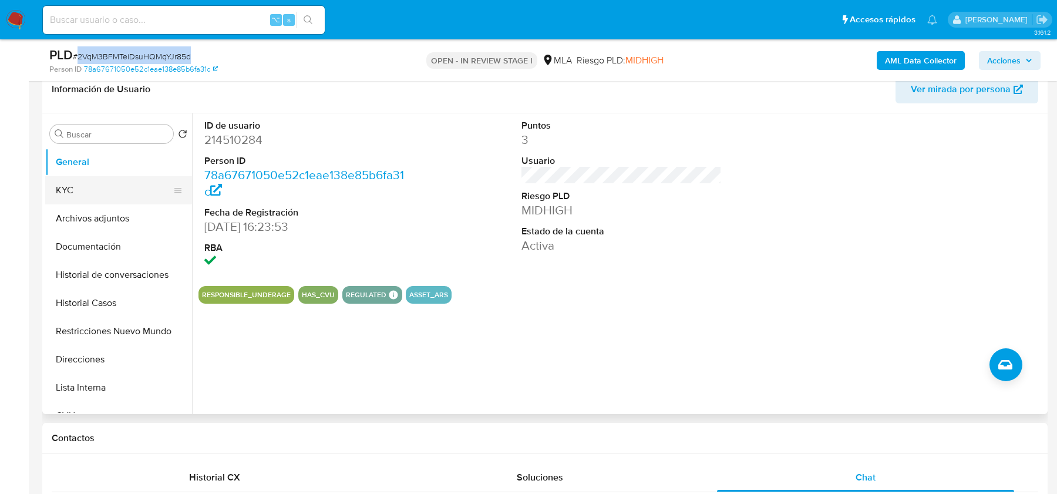
click at [90, 192] on button "KYC" at bounding box center [113, 190] width 137 height 28
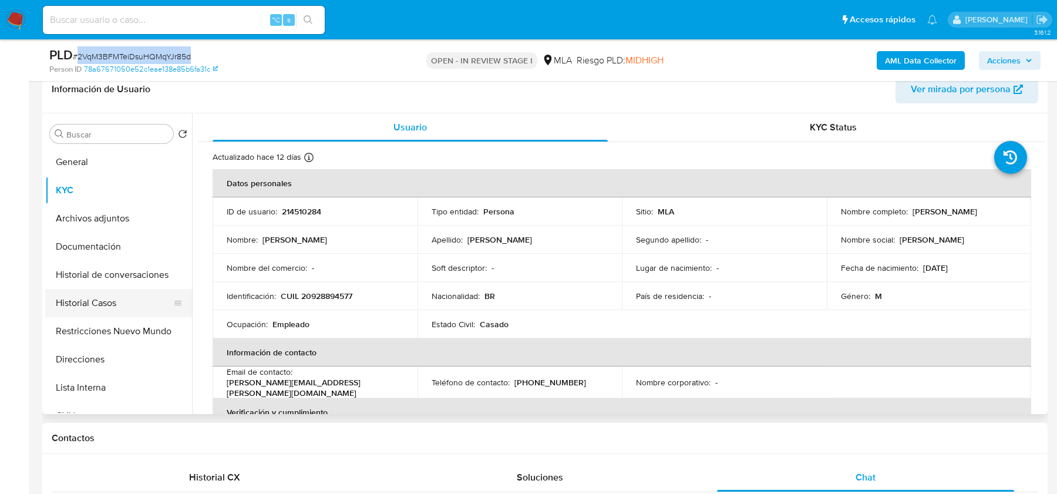
click at [96, 305] on button "Historial Casos" at bounding box center [113, 303] width 137 height 28
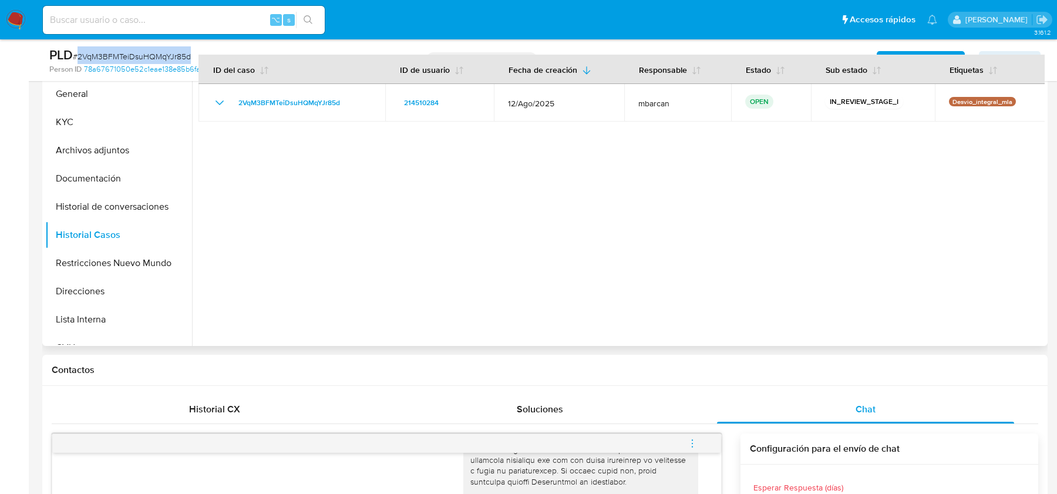
scroll to position [175, 0]
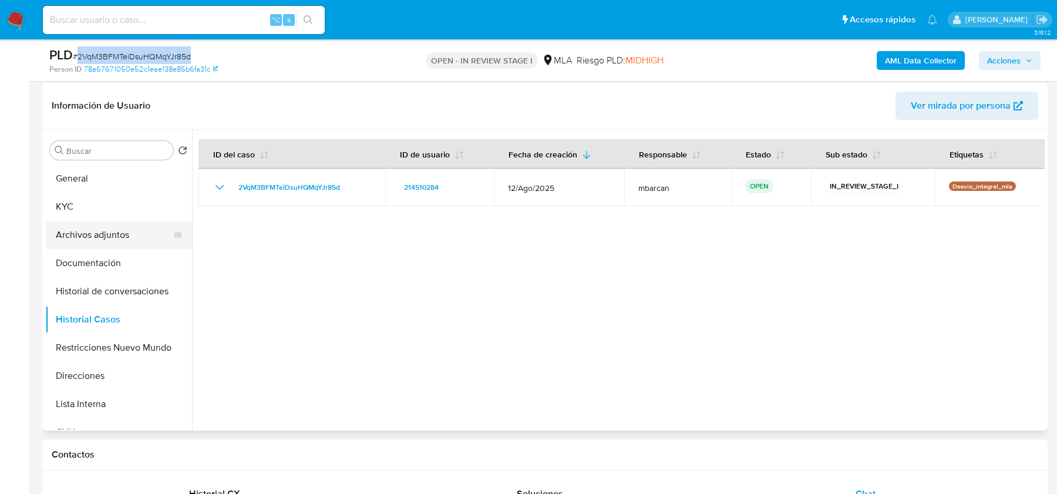
click at [97, 230] on button "Archivos adjuntos" at bounding box center [113, 235] width 137 height 28
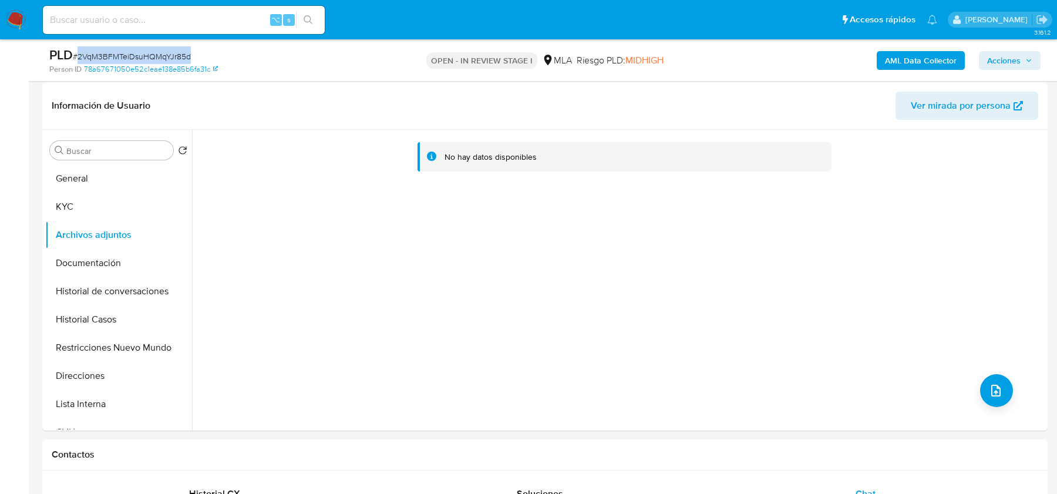
click at [906, 56] on b "AML Data Collector" at bounding box center [921, 60] width 72 height 19
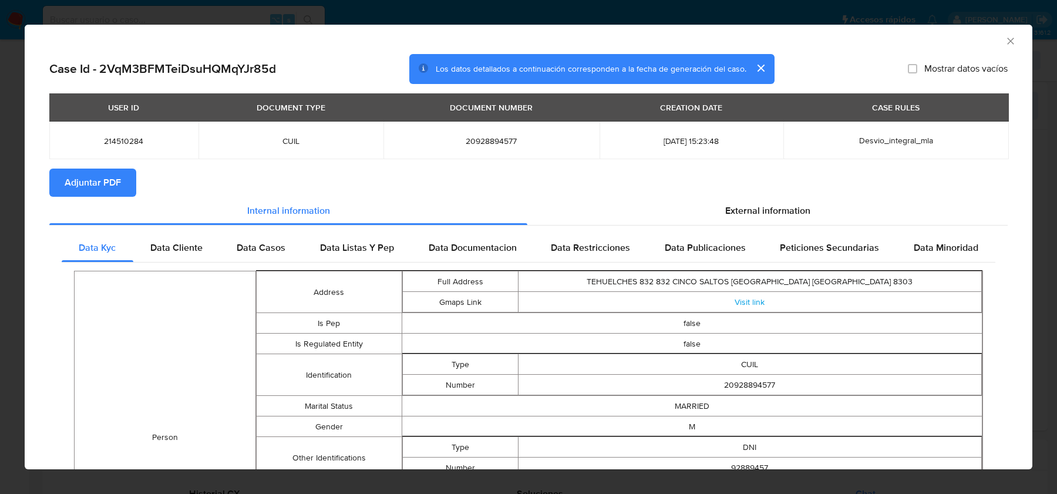
click at [74, 181] on span "Adjuntar PDF" at bounding box center [93, 183] width 56 height 26
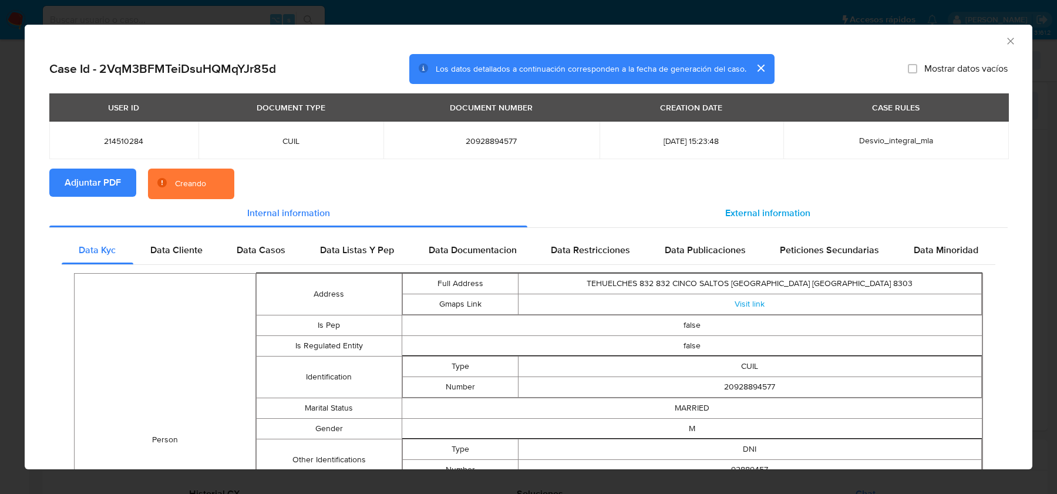
click at [775, 210] on span "External information" at bounding box center [767, 213] width 85 height 14
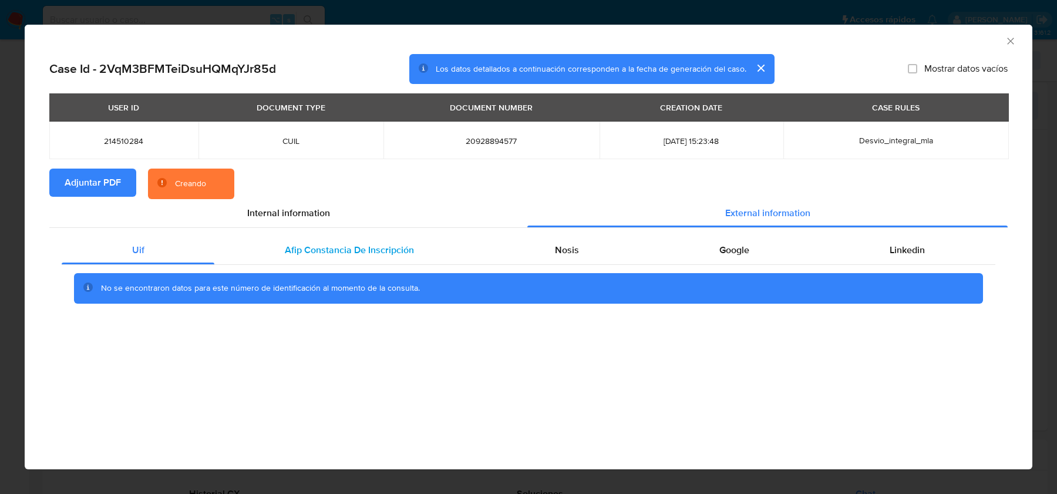
click at [311, 248] on span "Afip Constancia De Inscripción" at bounding box center [349, 250] width 129 height 14
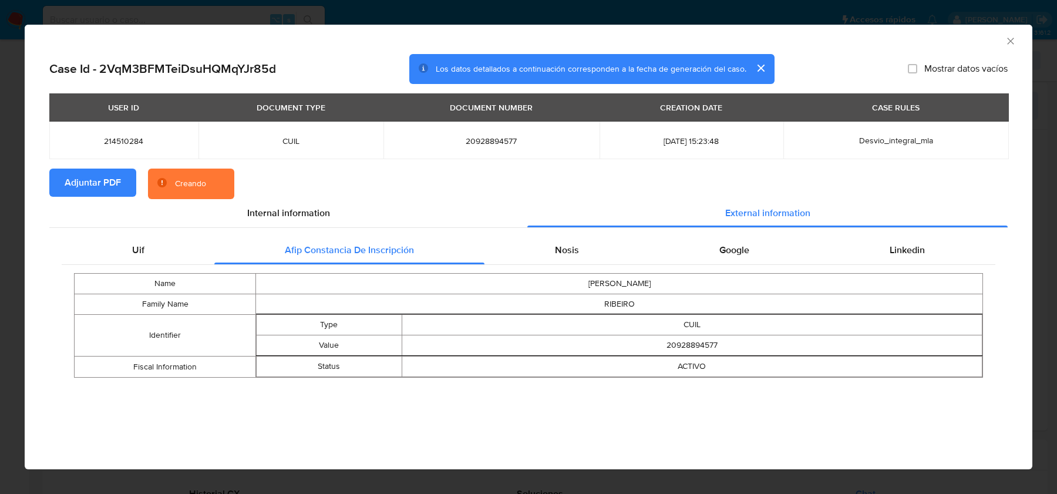
click at [543, 234] on div "Uif Afip Constancia De Inscripción Nosis Google Linkedin Name MILTON CESAR Fami…" at bounding box center [528, 311] width 958 height 166
click at [544, 253] on div "Nosis" at bounding box center [566, 250] width 164 height 28
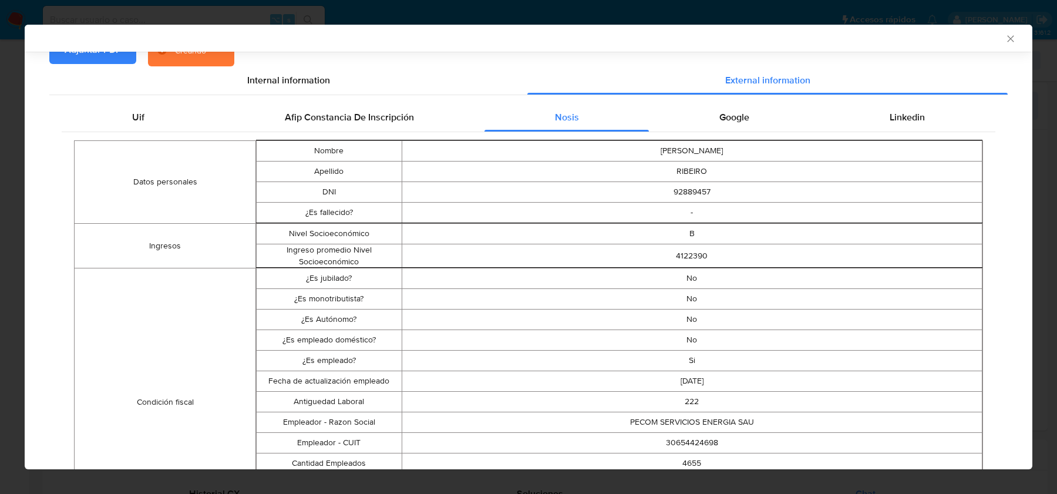
scroll to position [144, 0]
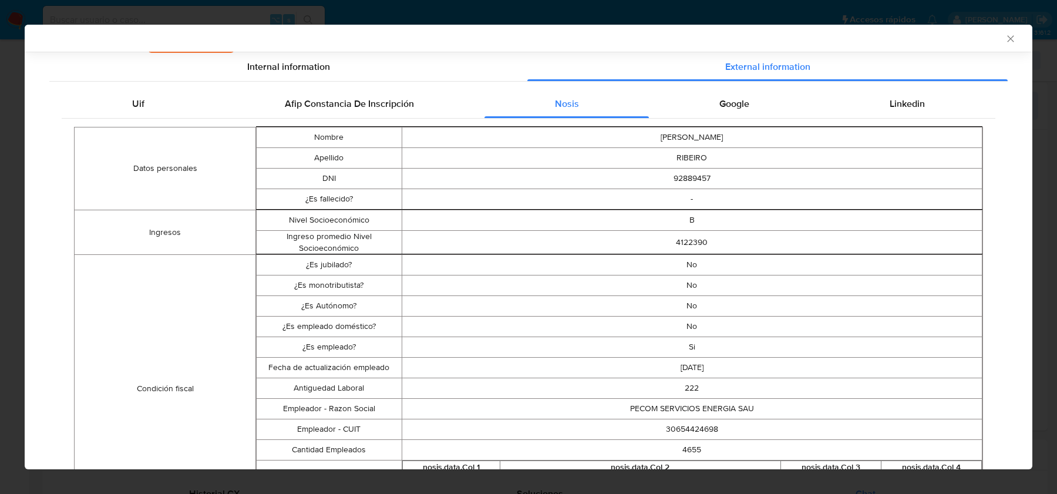
click at [684, 429] on td "30654424698" at bounding box center [692, 429] width 581 height 21
copy td "30654424698"
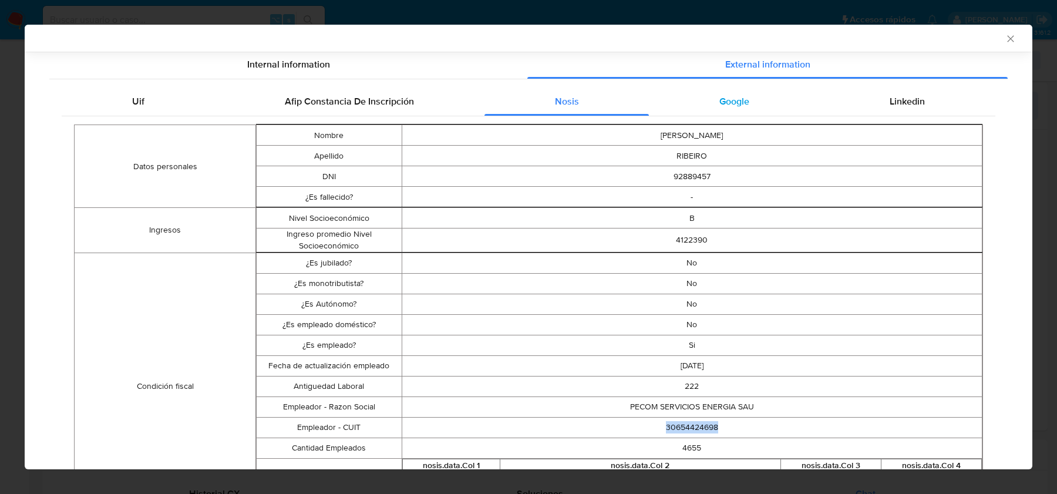
click at [733, 102] on span "Google" at bounding box center [734, 102] width 30 height 14
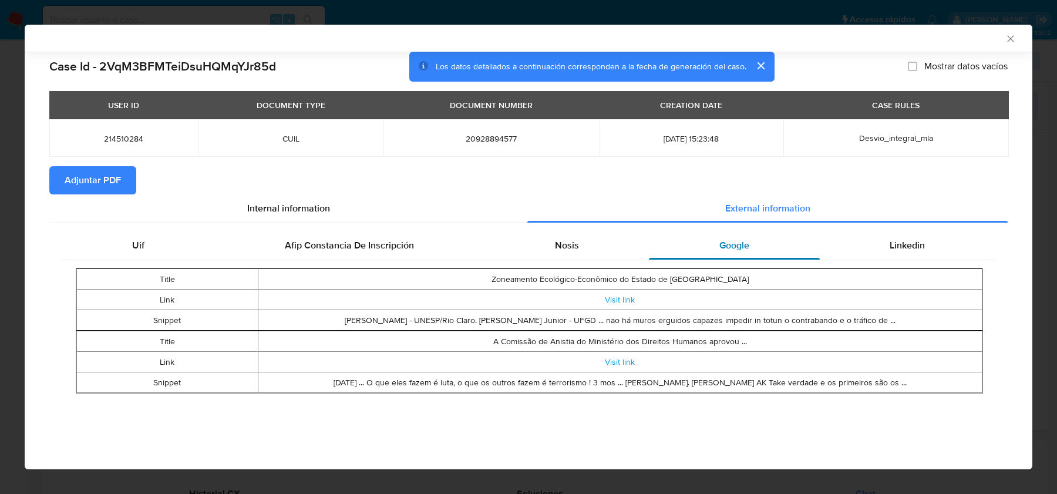
scroll to position [0, 0]
drag, startPoint x: 621, startPoint y: 320, endPoint x: 890, endPoint y: 318, distance: 269.6
click at [890, 318] on td "Milton Cesar Ribeiro - UNESP/Rio Claro. Paulino Barroso Medina Junior - UFGD ..…" at bounding box center [620, 320] width 725 height 21
drag, startPoint x: 898, startPoint y: 321, endPoint x: 622, endPoint y: 321, distance: 276.0
click at [622, 321] on td "Milton Cesar Ribeiro - UNESP/Rio Claro. Paulino Barroso Medina Junior - UFGD ..…" at bounding box center [620, 320] width 725 height 21
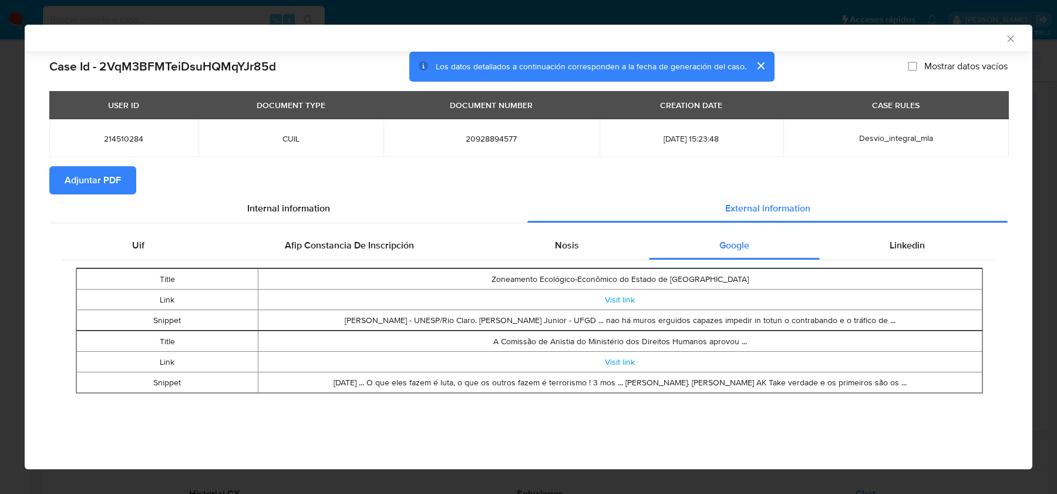
copy td "nao há muros erguidos capazes impedir in totun o contrabando e o tráfico d"
drag, startPoint x: 402, startPoint y: 382, endPoint x: 651, endPoint y: 381, distance: 249.0
click at [651, 379] on td "May 22, 2025 ... O que eles fazem é luta, o que os outros fazem é terrorismo ! …" at bounding box center [620, 382] width 725 height 21
click at [651, 381] on td "May 22, 2025 ... O que eles fazem é luta, o que os outros fazem é terrorismo ! …" at bounding box center [620, 382] width 725 height 21
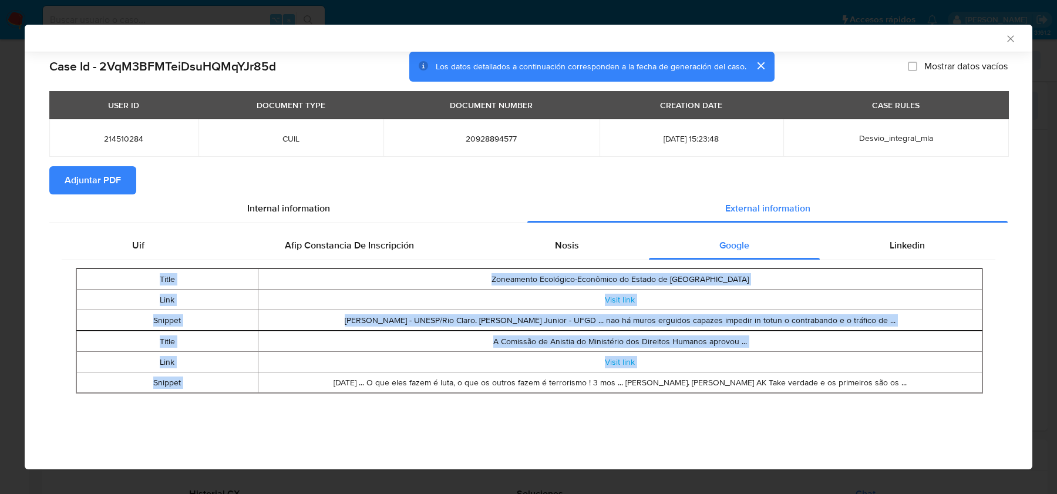
click at [651, 381] on td "May 22, 2025 ... O que eles fazem é luta, o que os outros fazem é terrorismo ! …" at bounding box center [620, 382] width 725 height 21
copy table "Title Zoneamento Ecológico-Econômico do Estado de Mato Grosso do Sul Link Visit…"
click at [617, 362] on link "Visit link" at bounding box center [620, 362] width 30 height 12
click at [221, 253] on div "Afip Constancia De Inscripción" at bounding box center [349, 245] width 270 height 28
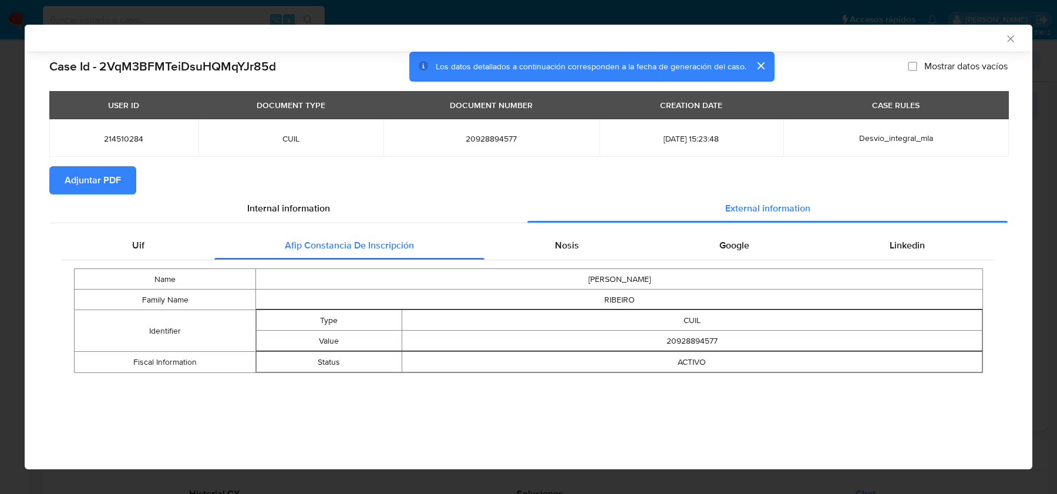
click at [1012, 33] on icon "Cerrar ventana" at bounding box center [1011, 39] width 12 height 12
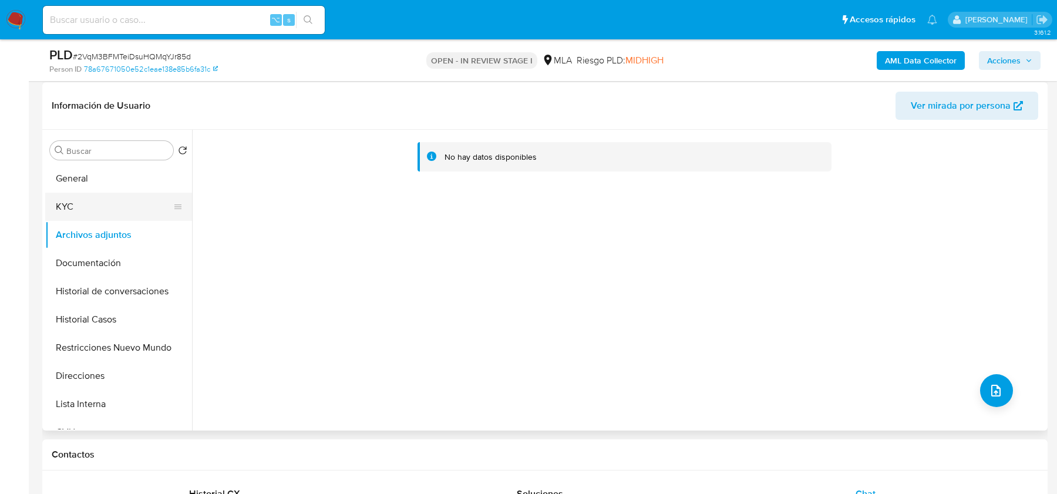
click at [87, 210] on button "KYC" at bounding box center [113, 207] width 137 height 28
click at [86, 210] on button "KYC" at bounding box center [113, 207] width 137 height 28
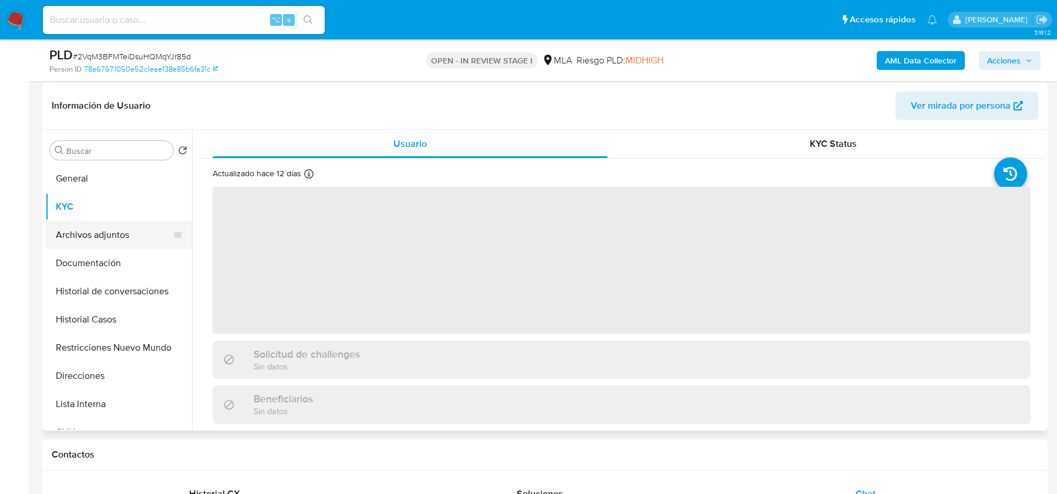
click at [83, 233] on button "Archivos adjuntos" at bounding box center [113, 235] width 137 height 28
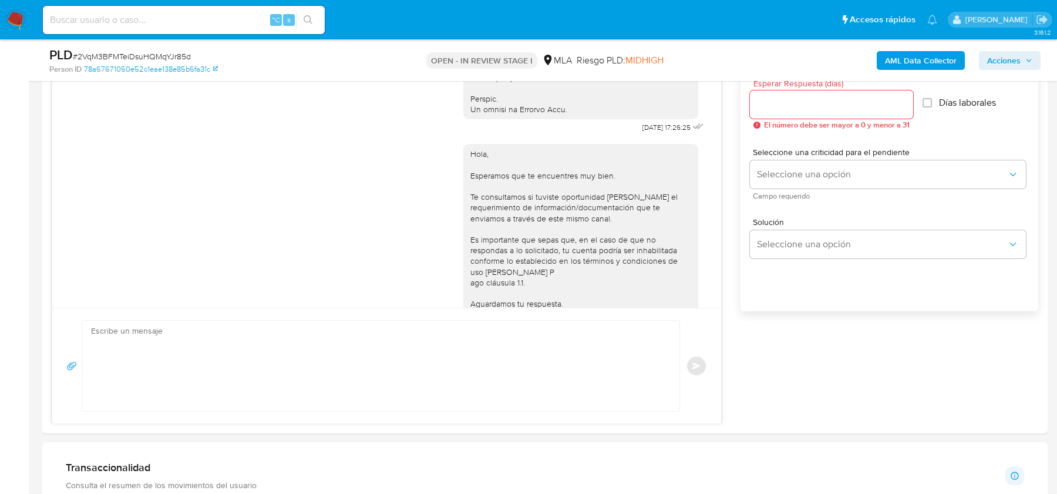
scroll to position [688, 0]
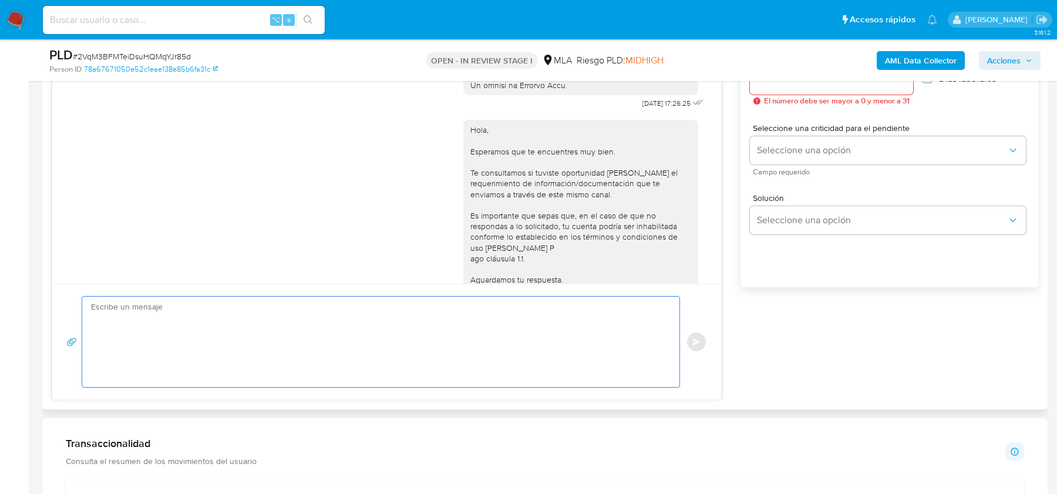
click at [520, 368] on textarea at bounding box center [378, 342] width 574 height 90
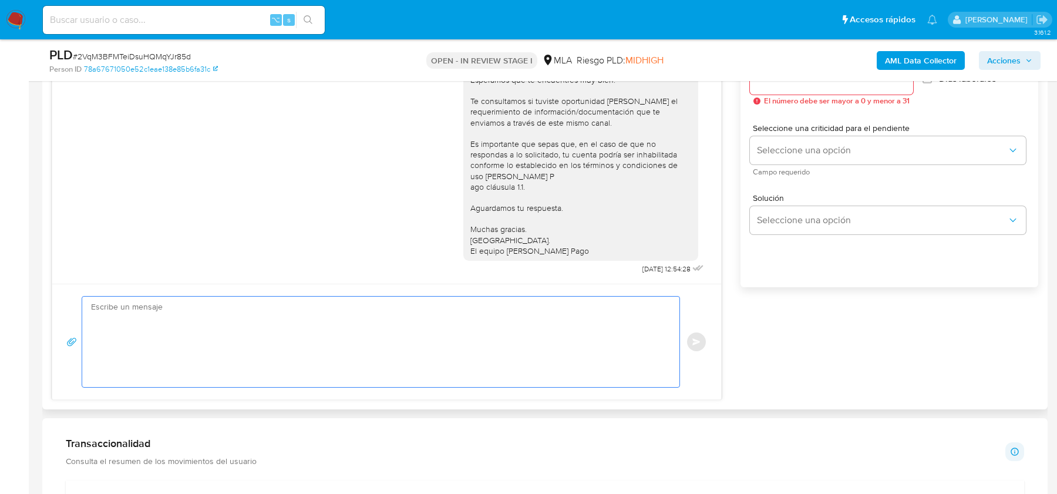
click at [366, 354] on textarea at bounding box center [378, 342] width 574 height 90
paste textarea "Hola, esperamos que te encuentres muy bien. Te consultamos si tuviste oportunid…"
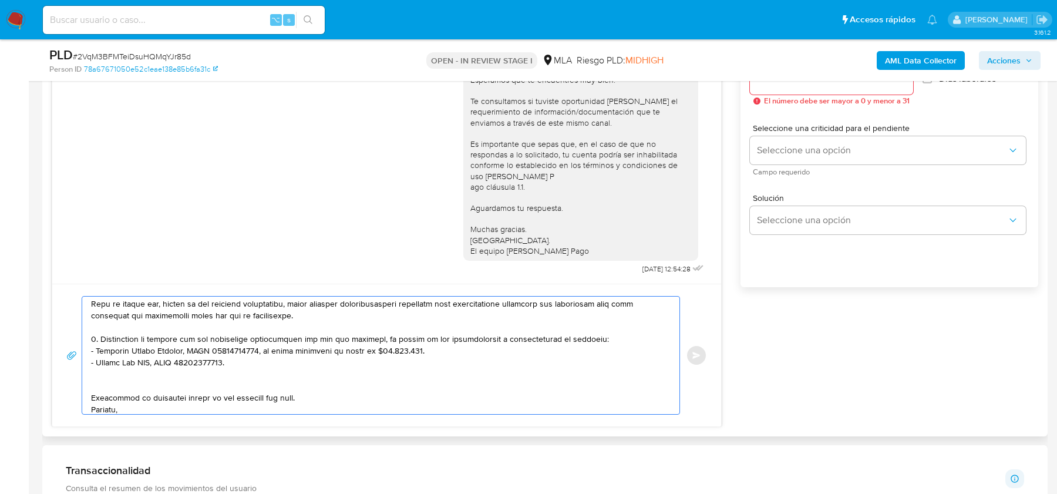
scroll to position [144, 0]
click at [151, 366] on textarea at bounding box center [378, 355] width 574 height 117
paste textarea "Es importante que sepas que, en caso de no responder a lo solicitado o si lo pr…"
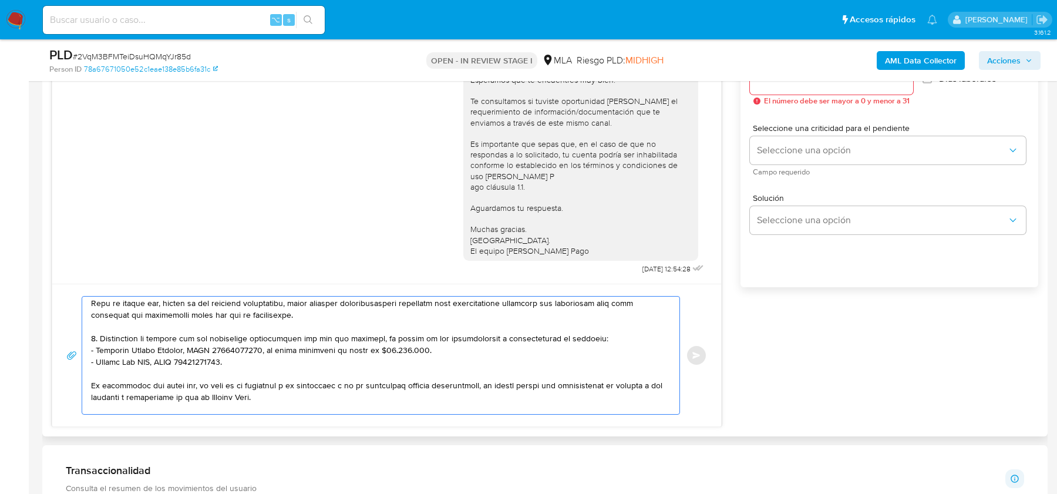
paste textarea "Formatos admitidos: PDF, JPG, JPEG, TXT, DOC, DOCX, XLS, PNG, XLSX, con un tama…"
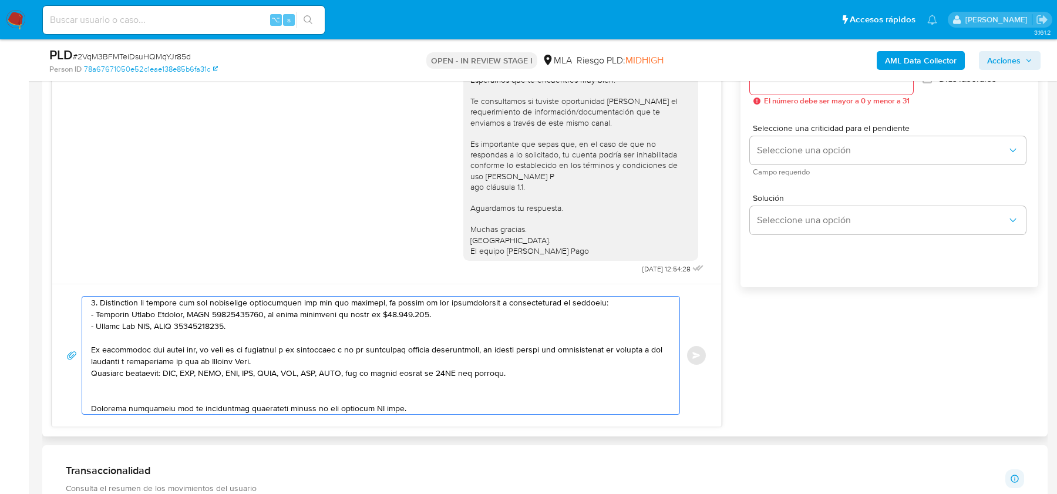
click at [248, 378] on textarea at bounding box center [378, 355] width 574 height 117
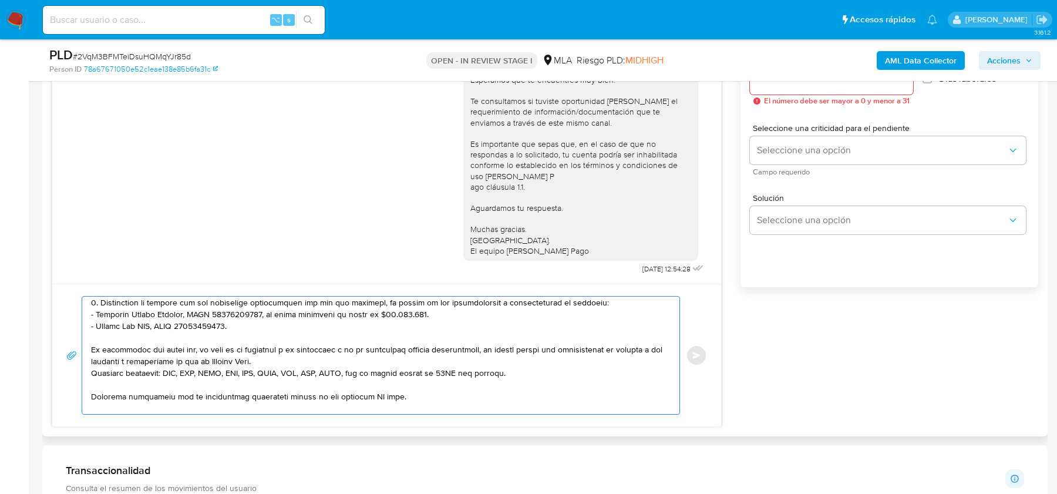
click at [373, 381] on textarea at bounding box center [378, 355] width 574 height 117
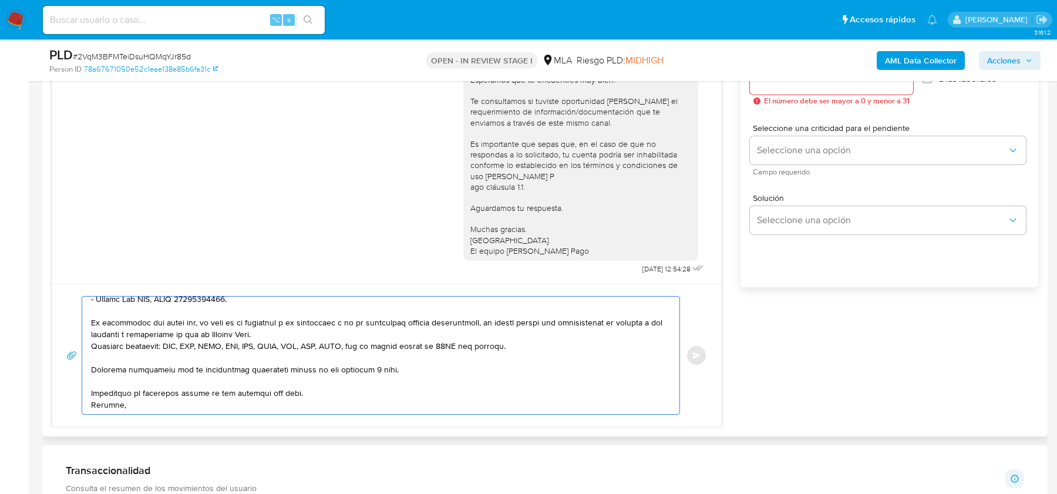
drag, startPoint x: 317, startPoint y: 390, endPoint x: 303, endPoint y: 386, distance: 14.0
click at [303, 386] on textarea at bounding box center [378, 355] width 574 height 117
drag, startPoint x: 323, startPoint y: 384, endPoint x: 73, endPoint y: 361, distance: 250.7
click at [73, 361] on div "Enviar" at bounding box center [386, 355] width 641 height 119
click at [351, 390] on textarea at bounding box center [378, 355] width 574 height 117
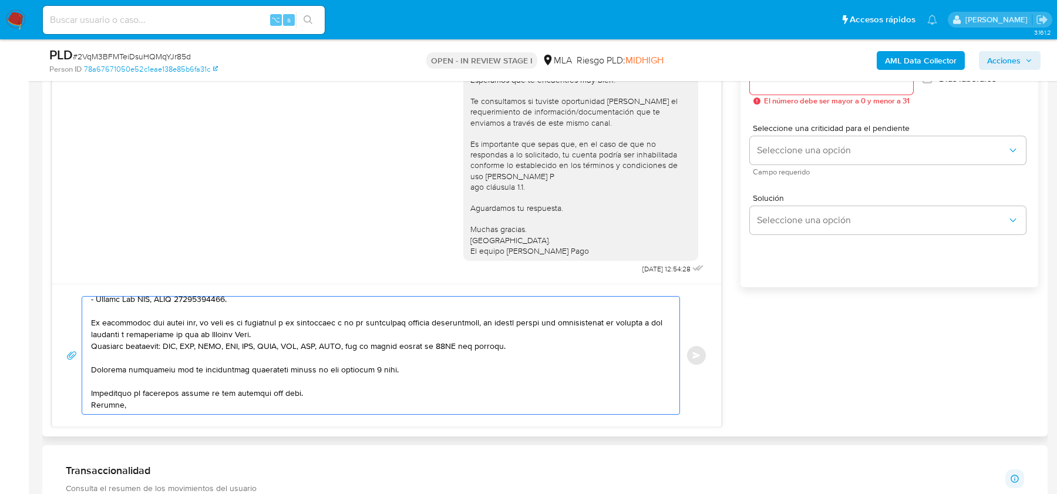
drag, startPoint x: 309, startPoint y: 379, endPoint x: 107, endPoint y: 379, distance: 202.6
click at [107, 379] on textarea at bounding box center [378, 355] width 574 height 117
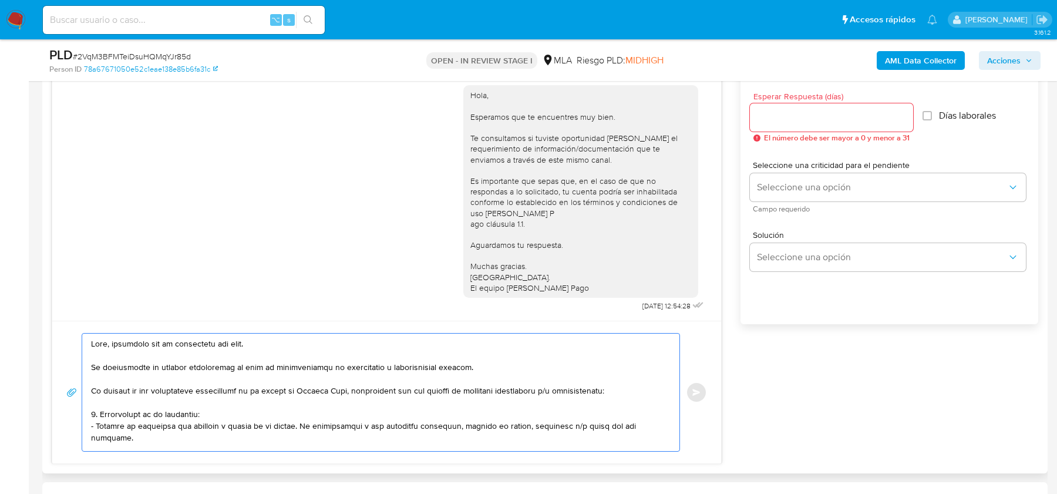
scroll to position [608, 0]
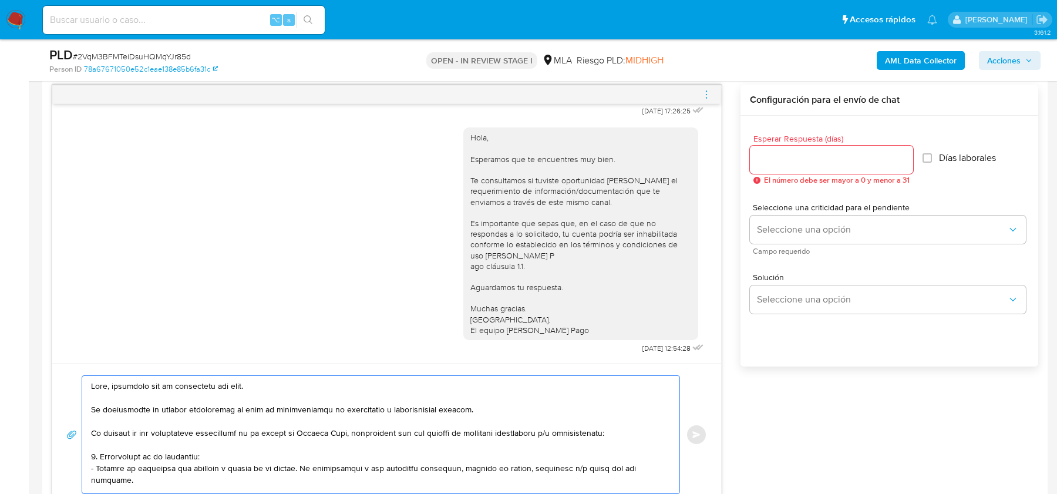
type textarea "Hola, esperamos que te encuentres muy bien. Te consultamos si tuviste oportunid…"
click at [779, 163] on input "Esperar Respuesta (días)" at bounding box center [831, 159] width 163 height 15
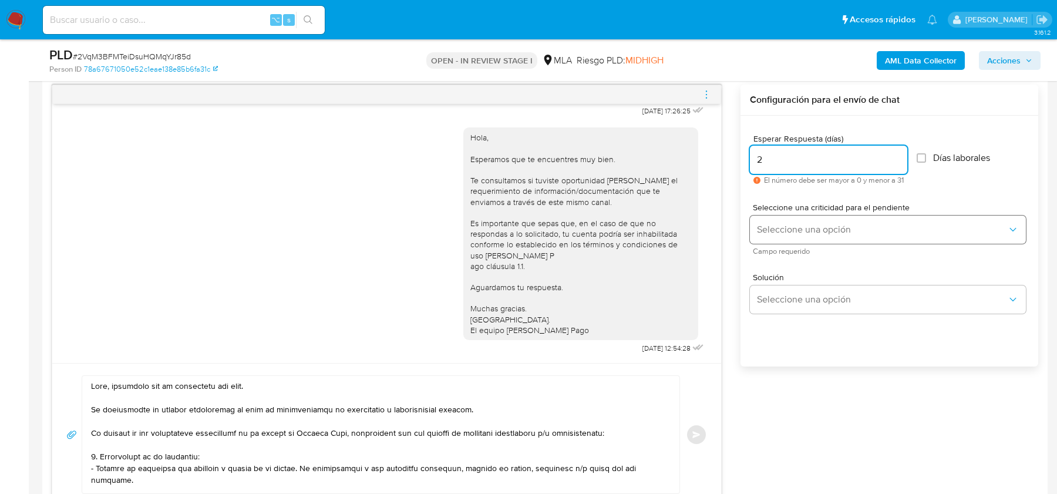
type input "2"
drag, startPoint x: 779, startPoint y: 220, endPoint x: 779, endPoint y: 232, distance: 12.3
click at [779, 220] on button "Seleccione una opción" at bounding box center [888, 230] width 276 height 28
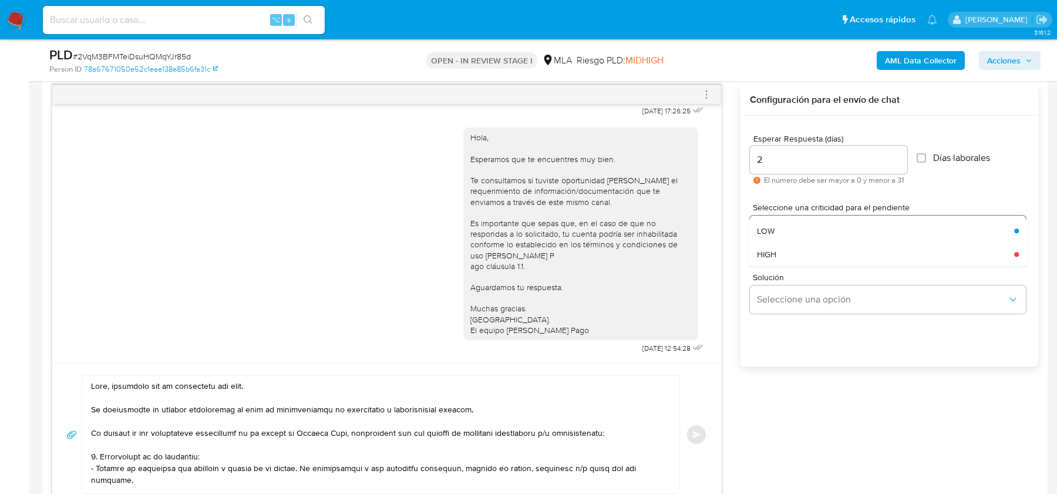
click at [778, 254] on div "HIGH" at bounding box center [882, 254] width 250 height 23
click at [695, 431] on span "Enviar" at bounding box center [696, 434] width 8 height 7
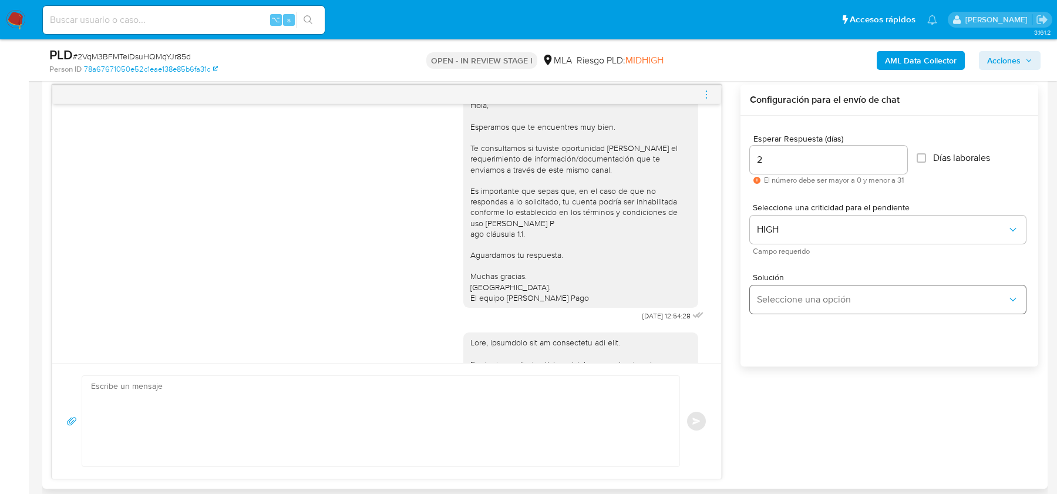
scroll to position [1138, 0]
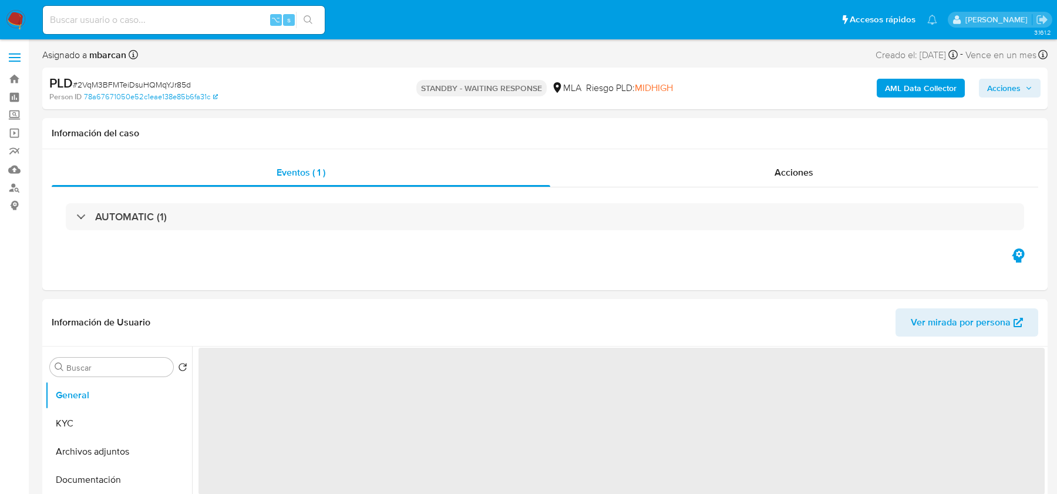
select select "10"
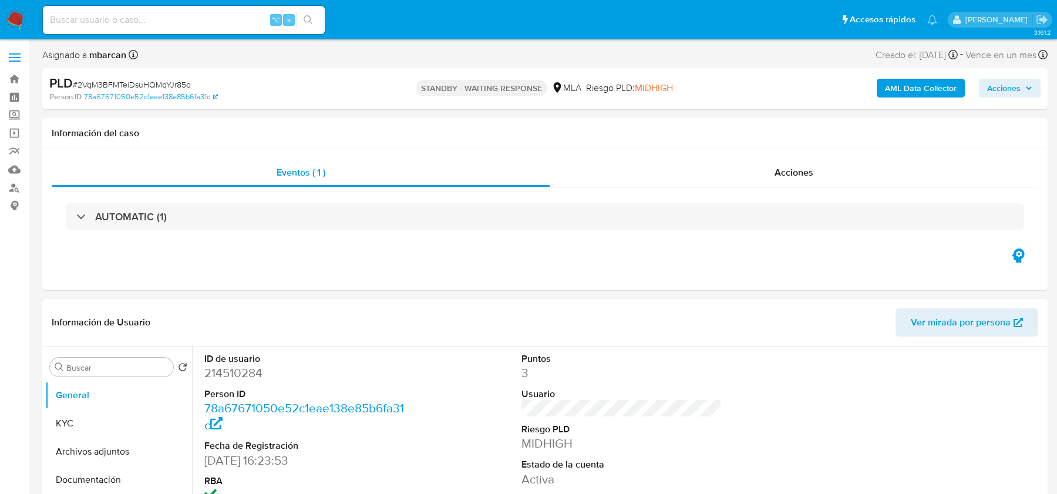
click at [62, 22] on input at bounding box center [184, 19] width 282 height 15
click at [25, 21] on nav "Pausado Ver notificaciones ⌥ s Accesos rápidos Presiona las siguientes teclas p…" at bounding box center [528, 19] width 1057 height 39
click at [19, 25] on img at bounding box center [16, 20] width 20 height 20
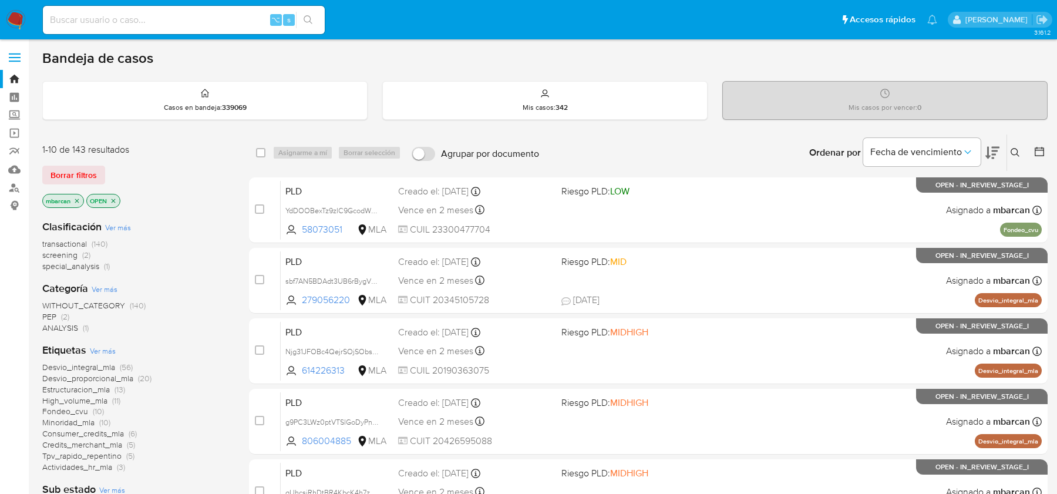
click at [1011, 152] on icon at bounding box center [1015, 152] width 9 height 9
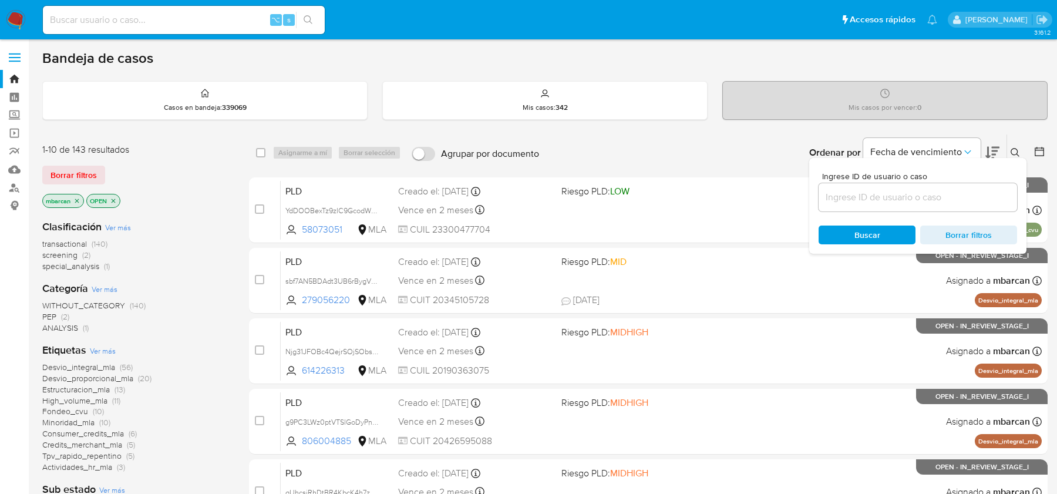
click at [969, 187] on div at bounding box center [918, 197] width 198 height 28
click at [966, 193] on input at bounding box center [918, 197] width 198 height 15
paste input "Tje6Y5t270bVPykES0qTpuzZ"
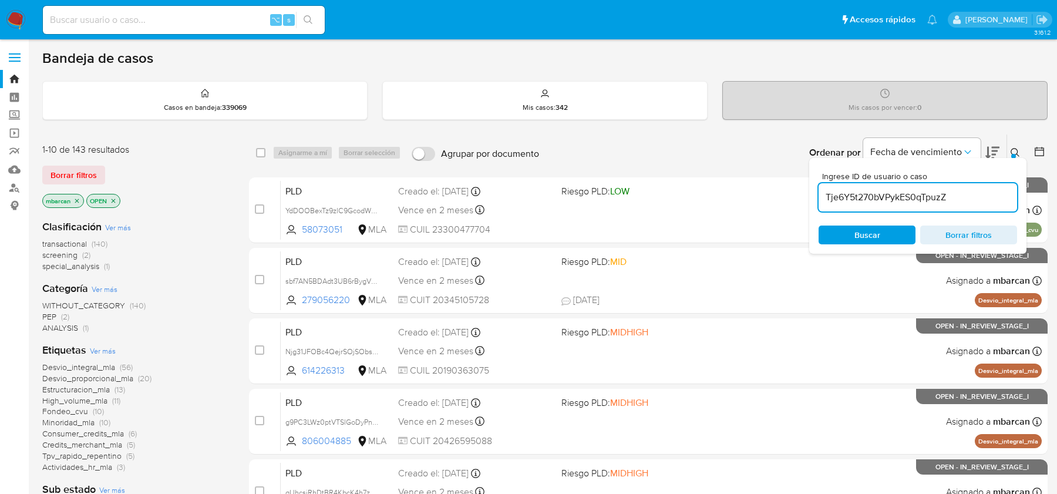
type input "Tje6Y5t270bVPykES0qTpuzZ"
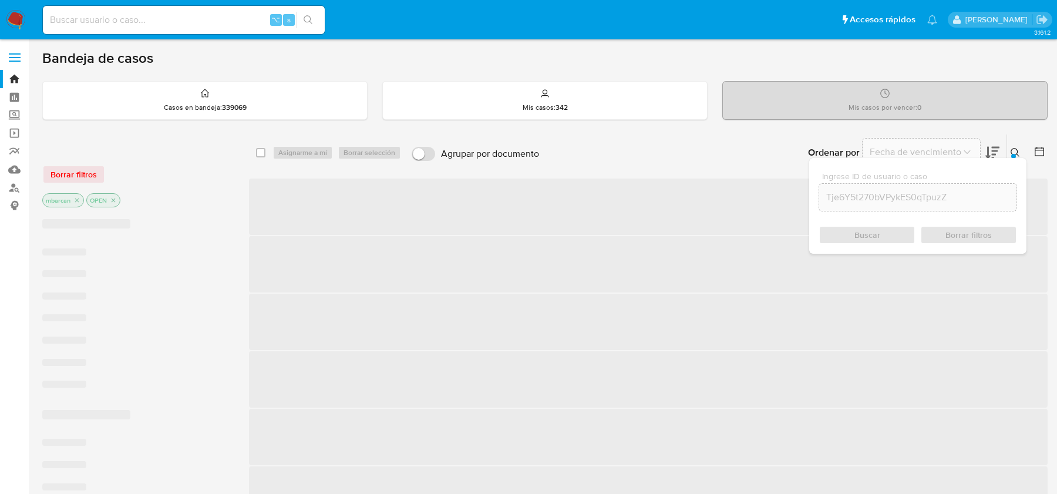
click at [1018, 148] on icon at bounding box center [1015, 152] width 9 height 9
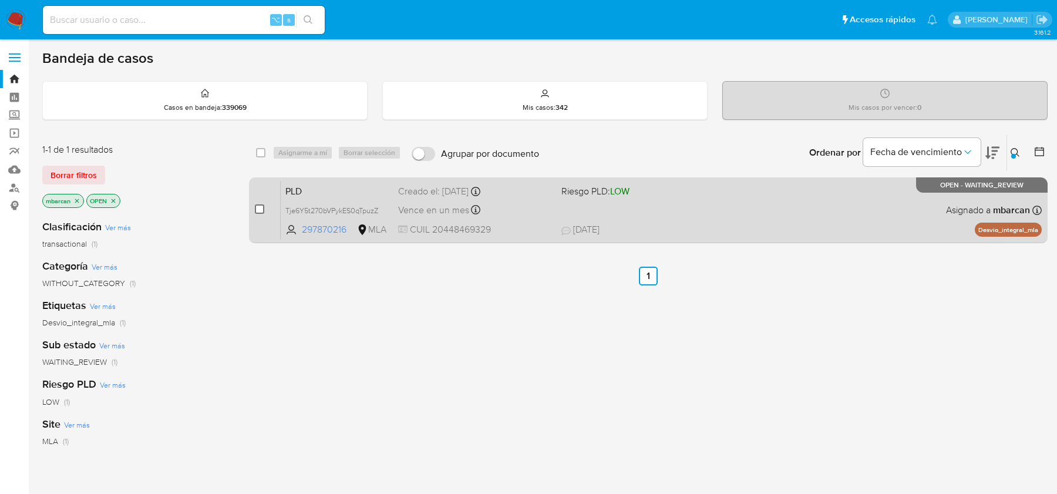
click at [262, 208] on input "checkbox" at bounding box center [259, 208] width 9 height 9
checkbox input "true"
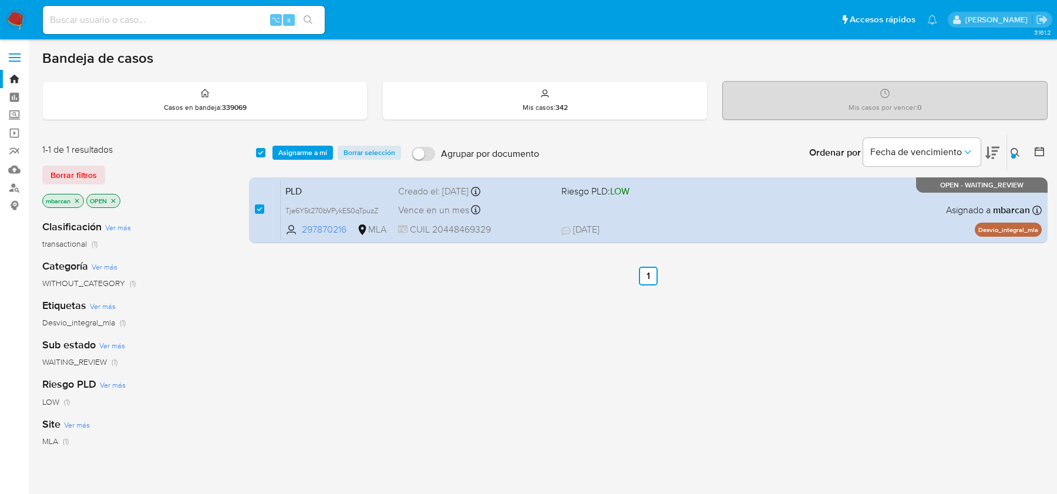
click at [301, 166] on div "select-all-cases-checkbox Asignarme a mí Borrar selección Agrupar por documento…" at bounding box center [648, 152] width 799 height 36
click at [304, 159] on div "select-all-cases-checkbox Asignarme a mí Borrar selección Agrupar por documento…" at bounding box center [648, 152] width 799 height 36
click at [305, 153] on span "Asignarme a mí" at bounding box center [302, 153] width 49 height 12
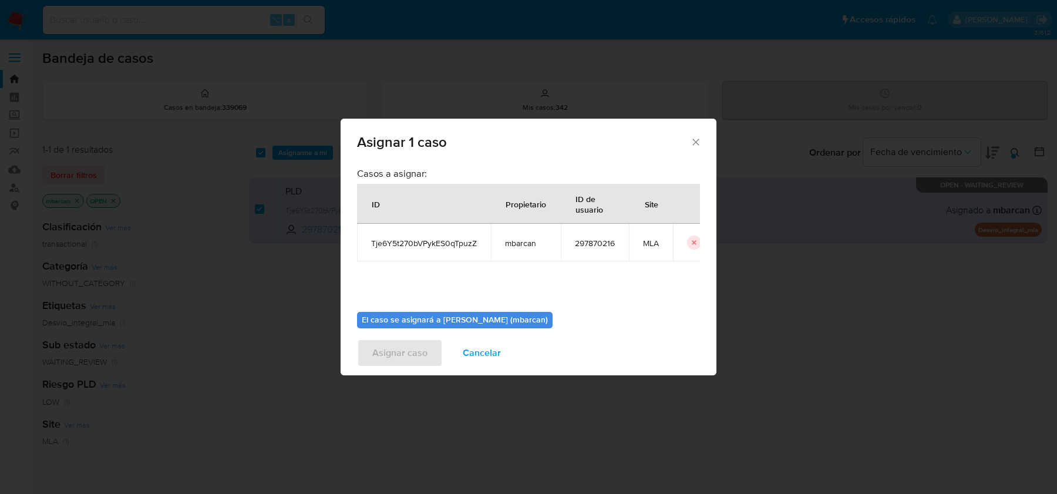
scroll to position [60, 0]
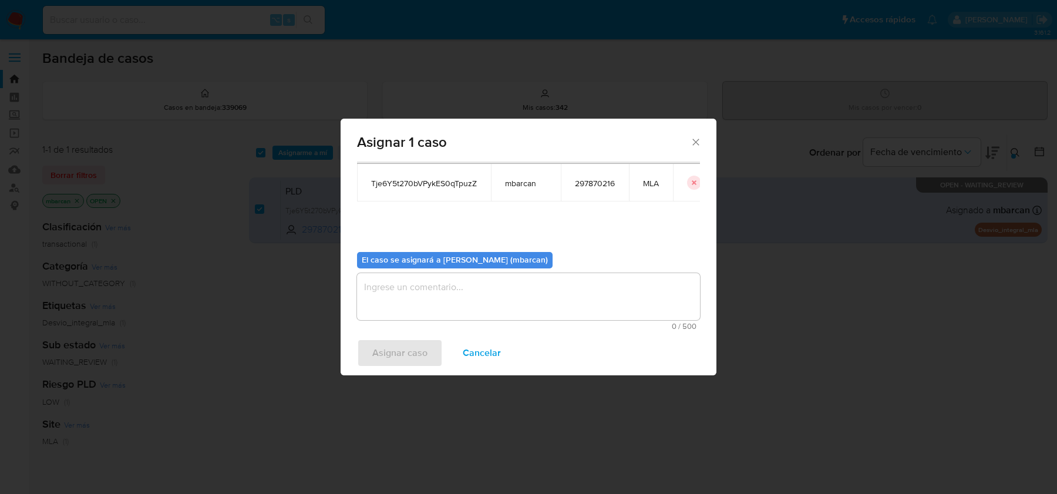
click at [418, 274] on textarea "assign-modal" at bounding box center [528, 296] width 343 height 47
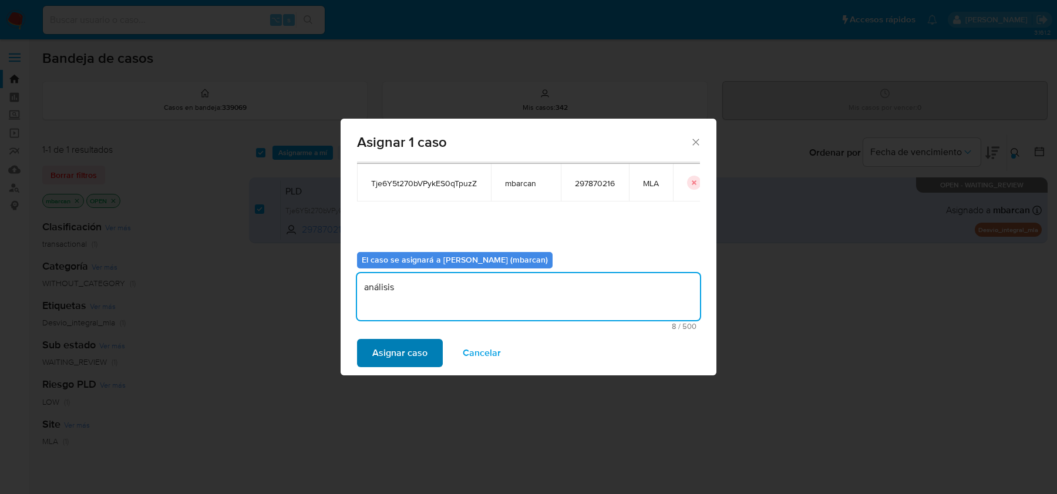
type textarea "análisis"
click at [400, 355] on span "Asignar caso" at bounding box center [399, 353] width 55 height 26
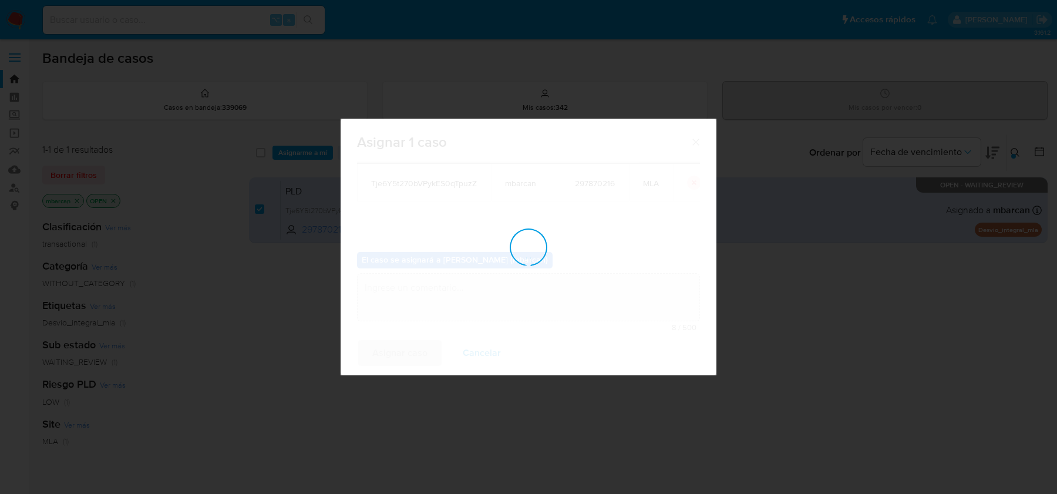
checkbox input "false"
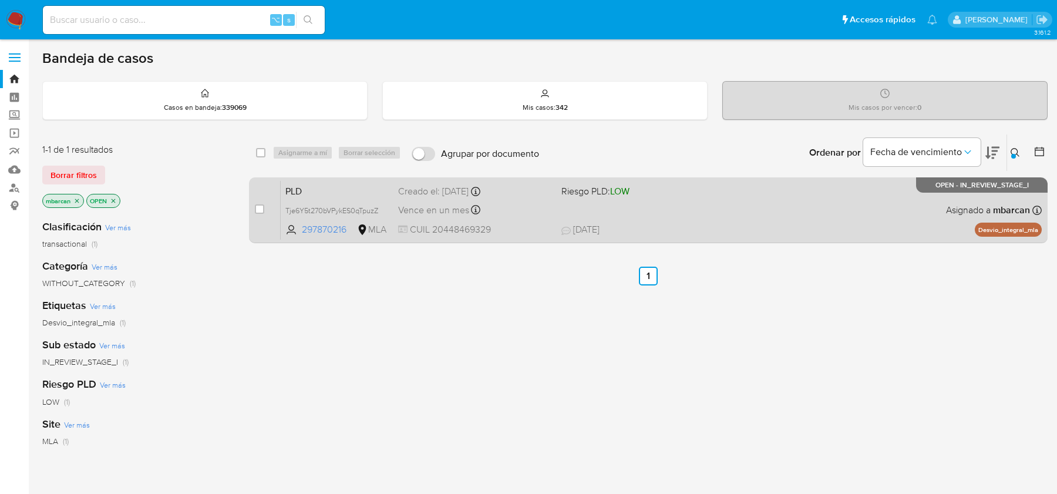
click at [344, 183] on span "PLD" at bounding box center [336, 190] width 103 height 15
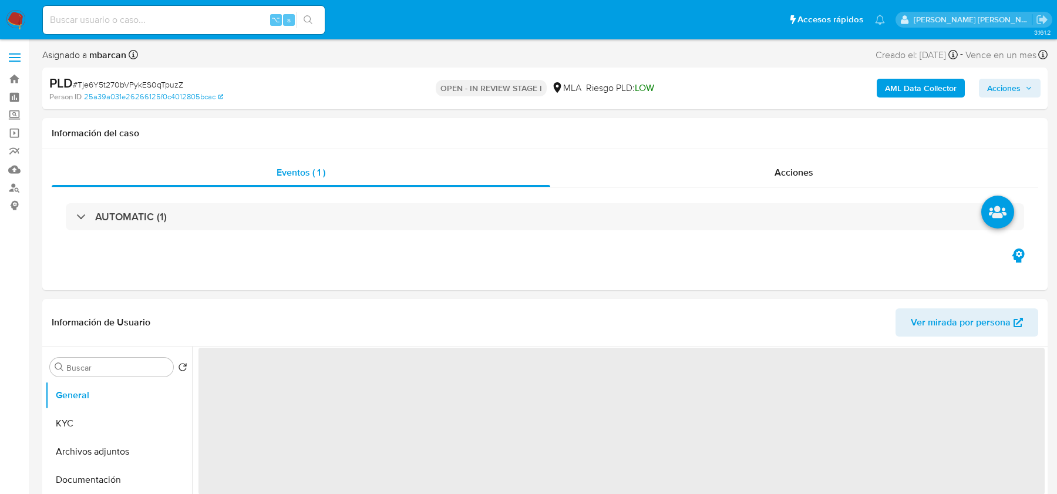
click at [106, 83] on span "# Tje6Y5t270bVPykES0qTpuzZ" at bounding box center [128, 85] width 110 height 12
copy span "Tje6Y5t270bVPykES0qTpuzZ"
select select "10"
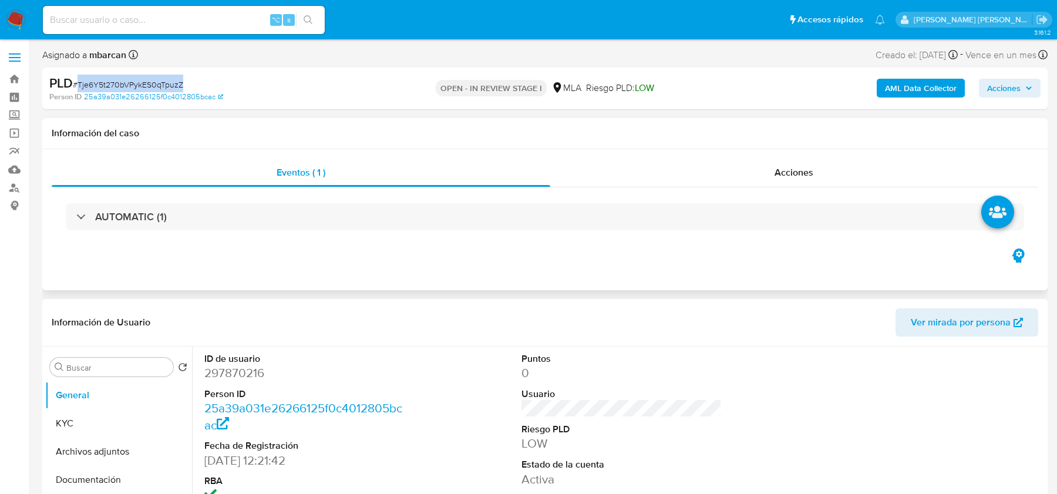
copy span "Tje6Y5t270bVPykES0qTpuzZ"
click at [234, 373] on dd "297870216" at bounding box center [304, 373] width 200 height 16
copy dd "297870216"
click at [89, 420] on button "KYC" at bounding box center [113, 423] width 137 height 28
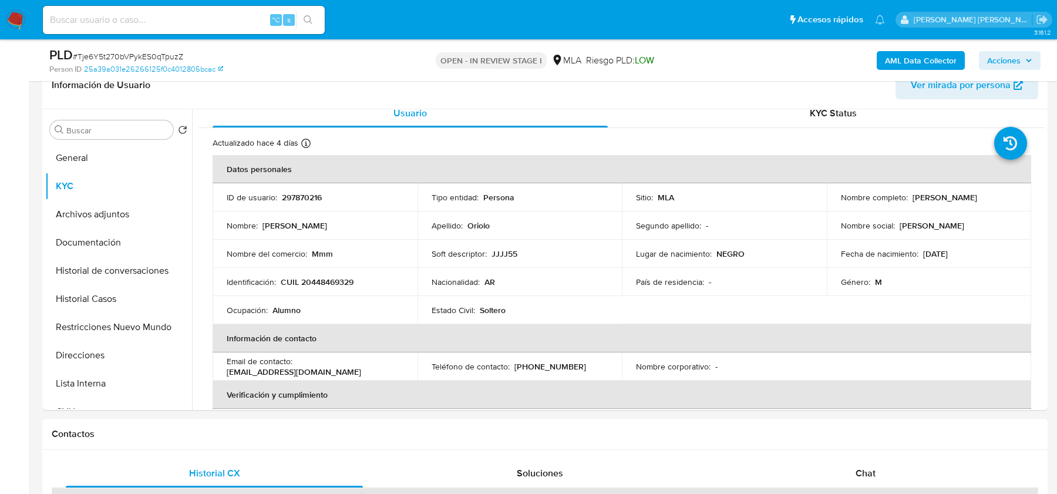
scroll to position [197, 0]
click at [884, 58] on button "AML Data Collector" at bounding box center [921, 60] width 88 height 19
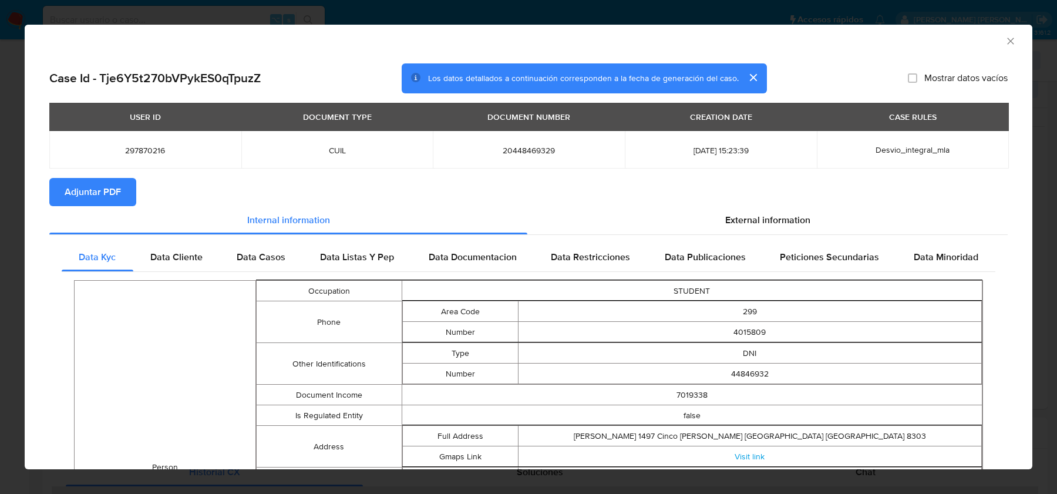
click at [100, 187] on span "Adjuntar PDF" at bounding box center [93, 192] width 56 height 26
click at [769, 252] on div "Peticiones Secundarias" at bounding box center [830, 259] width 134 height 28
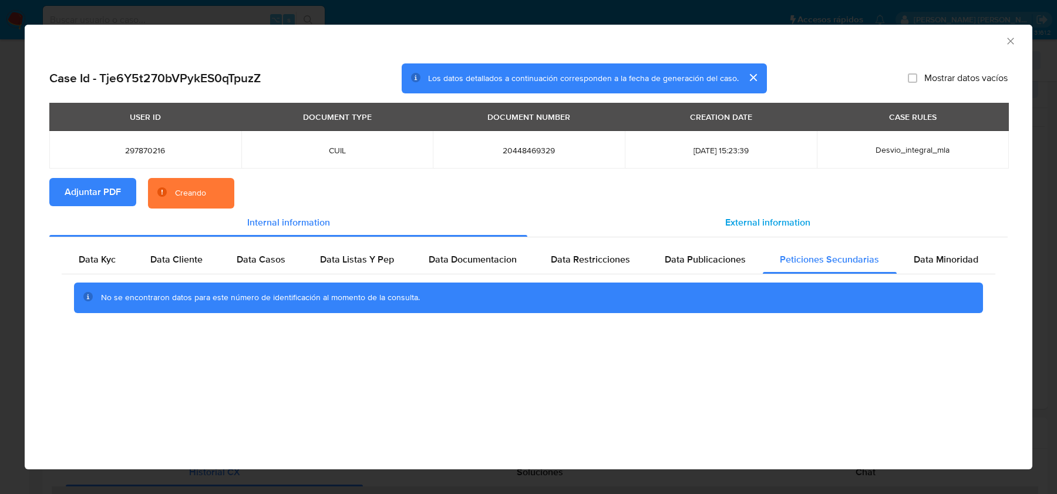
click at [764, 216] on span "External information" at bounding box center [767, 223] width 85 height 14
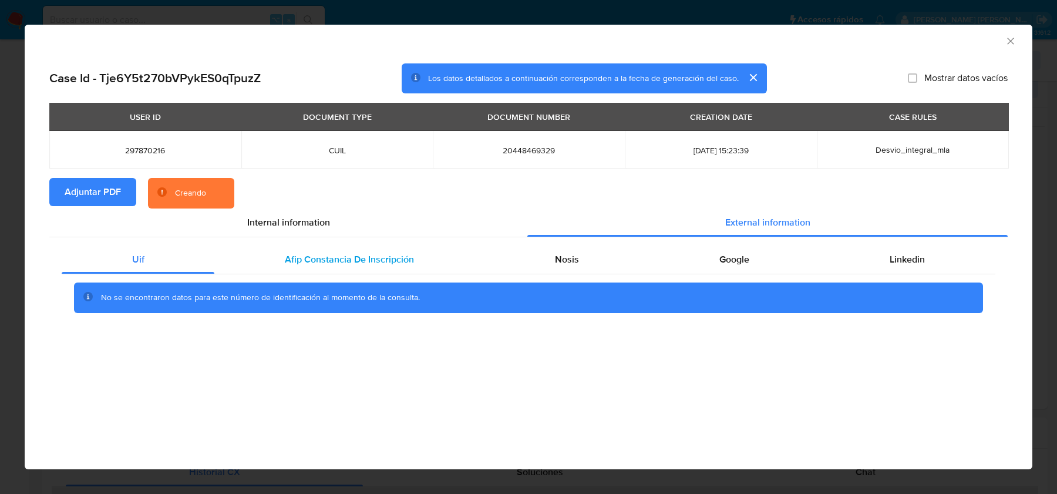
click at [371, 262] on span "Afip Constancia De Inscripción" at bounding box center [349, 260] width 129 height 14
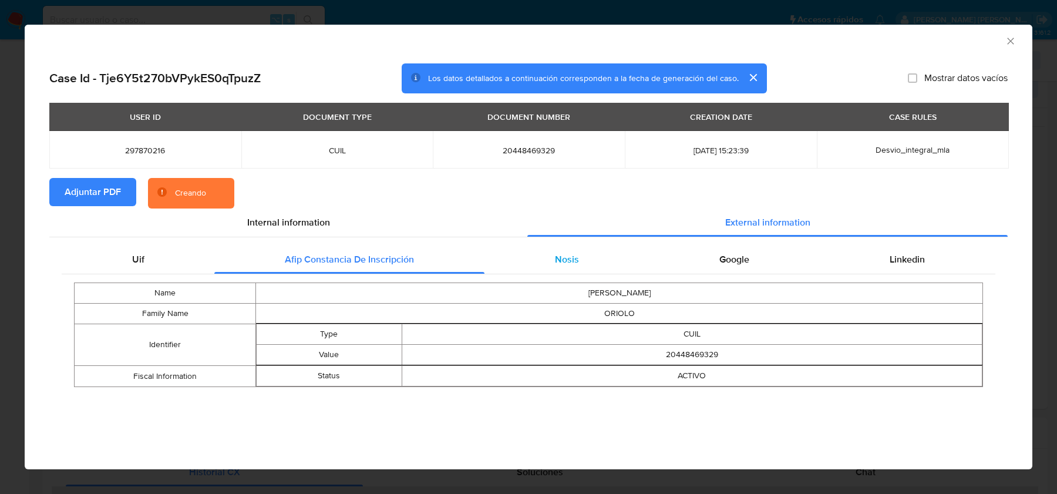
click at [527, 269] on div "Nosis" at bounding box center [566, 259] width 164 height 28
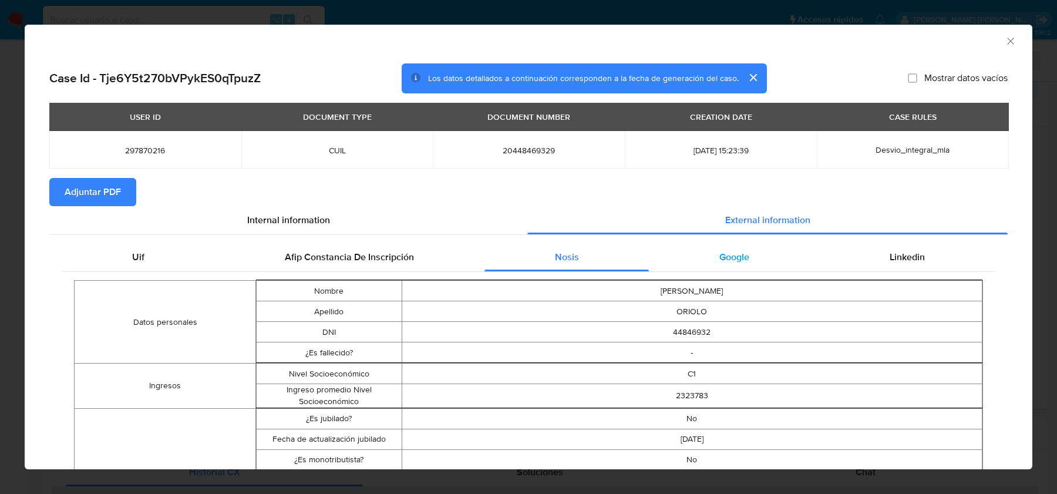
click at [716, 255] on div "Google" at bounding box center [734, 257] width 170 height 28
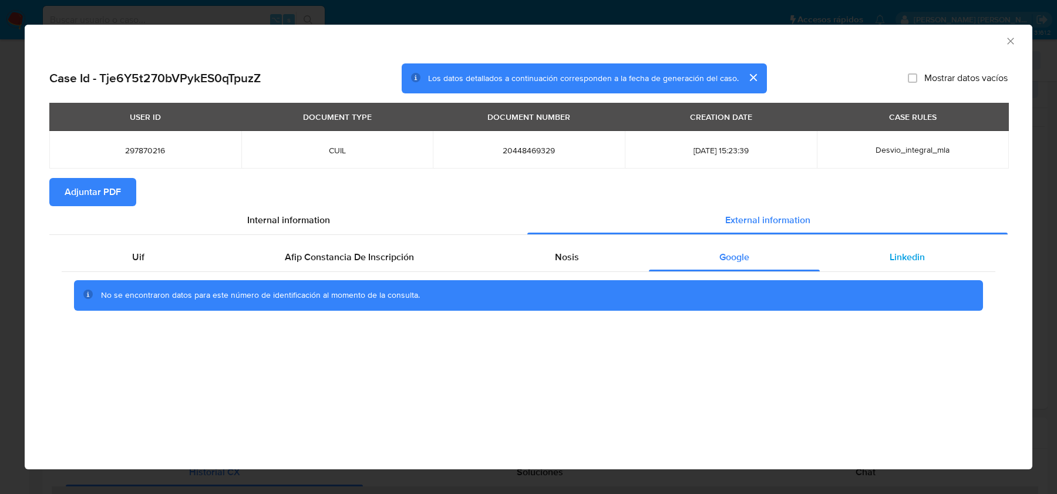
click at [869, 267] on div "Linkedin" at bounding box center [908, 257] width 176 height 28
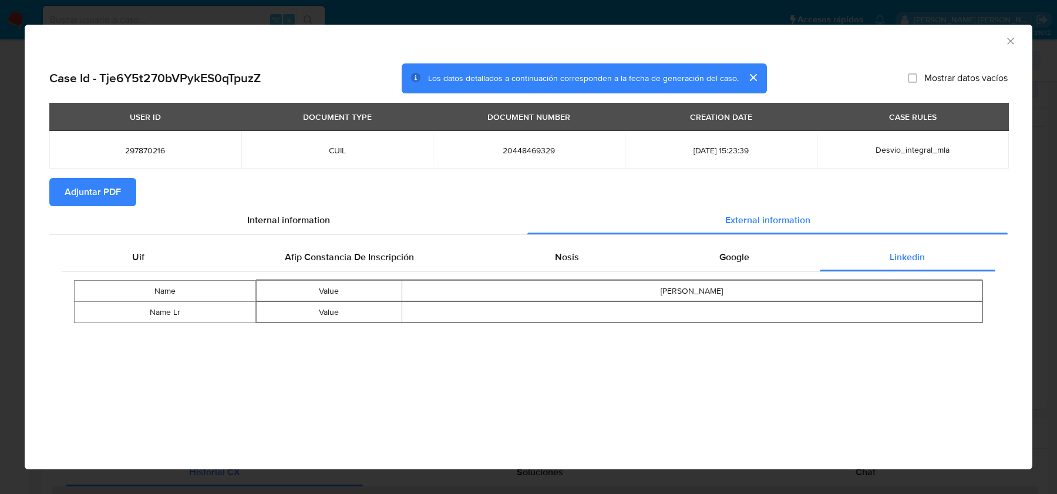
click at [523, 271] on div "Uif Afip Constancia De Inscripción Nosis Google Linkedin Name Value Ramiro Gasp…" at bounding box center [529, 287] width 934 height 88
click at [564, 238] on div "Uif Afip Constancia De Inscripción Nosis Google Linkedin Name Value Ramiro Gasp…" at bounding box center [528, 287] width 958 height 105
click at [564, 241] on div "Uif Afip Constancia De Inscripción Nosis Google Linkedin Name Value Ramiro Gasp…" at bounding box center [528, 287] width 958 height 105
click at [564, 246] on div "Nosis" at bounding box center [566, 257] width 164 height 28
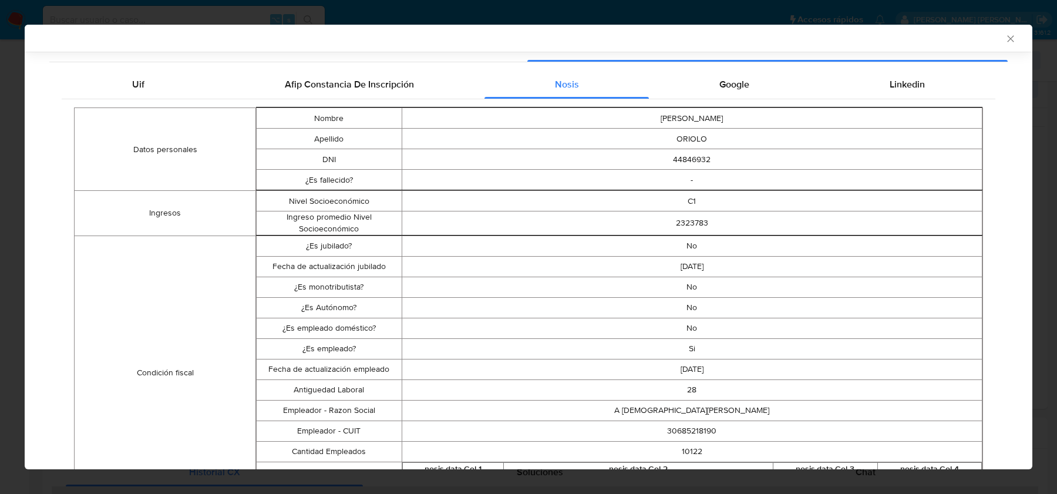
scroll to position [176, 0]
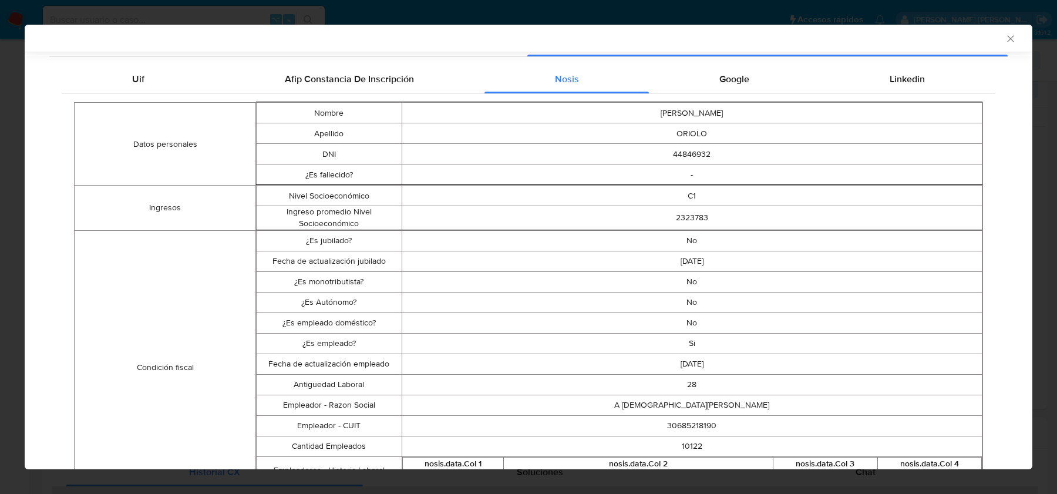
click at [692, 422] on td "30685218190" at bounding box center [692, 425] width 581 height 21
copy td "30685218190"
click at [776, 85] on div "Google" at bounding box center [734, 79] width 170 height 28
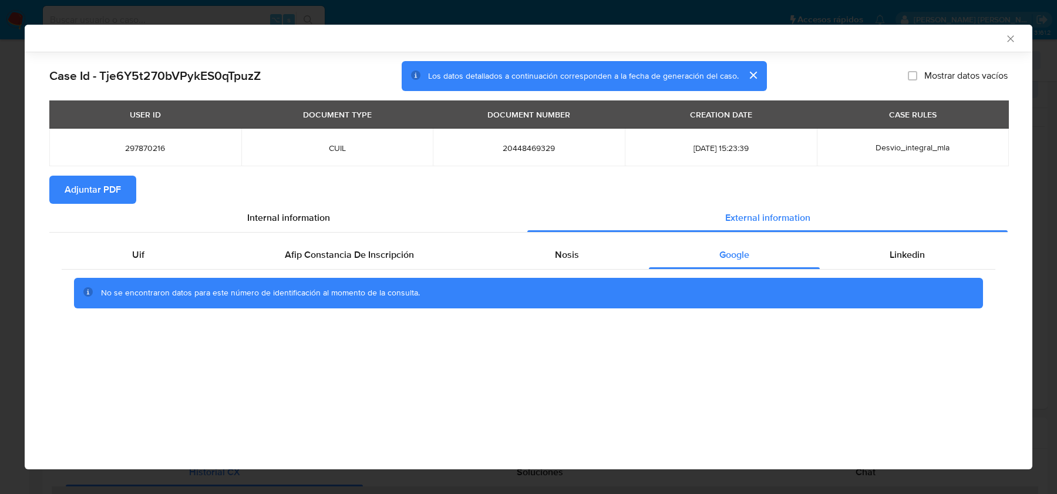
scroll to position [0, 0]
drag, startPoint x: 861, startPoint y: 85, endPoint x: 879, endPoint y: 120, distance: 38.6
click at [863, 85] on div "Case Id - Tje6Y5t270bVPykES0qTpuzZ Los datos detallados a continuación correspo…" at bounding box center [528, 76] width 958 height 31
click at [1004, 47] on div "AML Data Collector" at bounding box center [529, 38] width 1008 height 27
click at [1005, 41] on icon "Cerrar ventana" at bounding box center [1011, 39] width 12 height 12
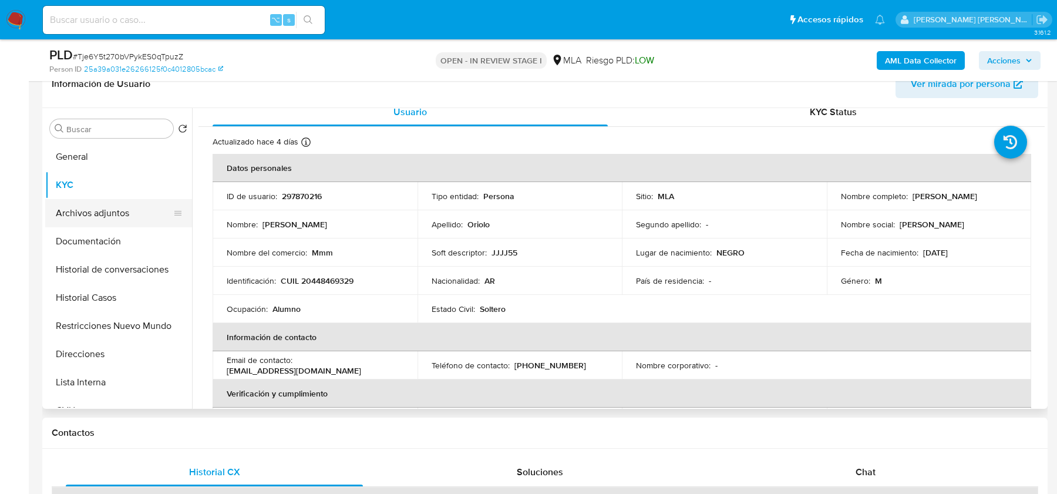
click at [96, 206] on button "Archivos adjuntos" at bounding box center [113, 213] width 137 height 28
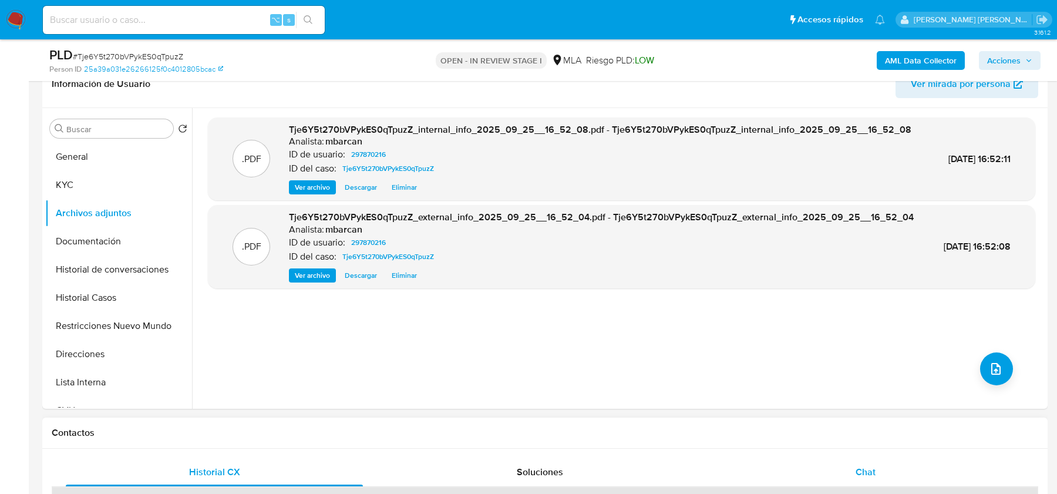
click at [876, 463] on div "Chat" at bounding box center [865, 472] width 297 height 28
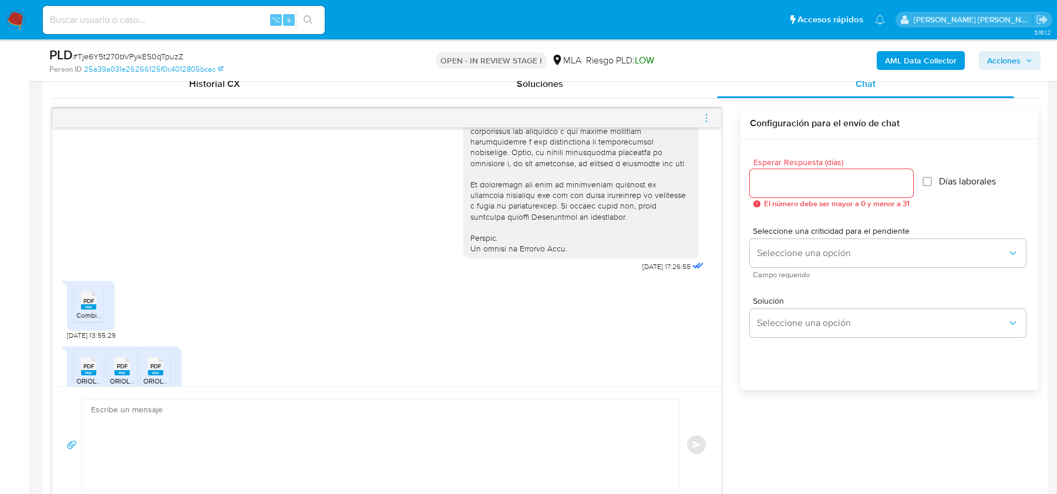
scroll to position [568, 0]
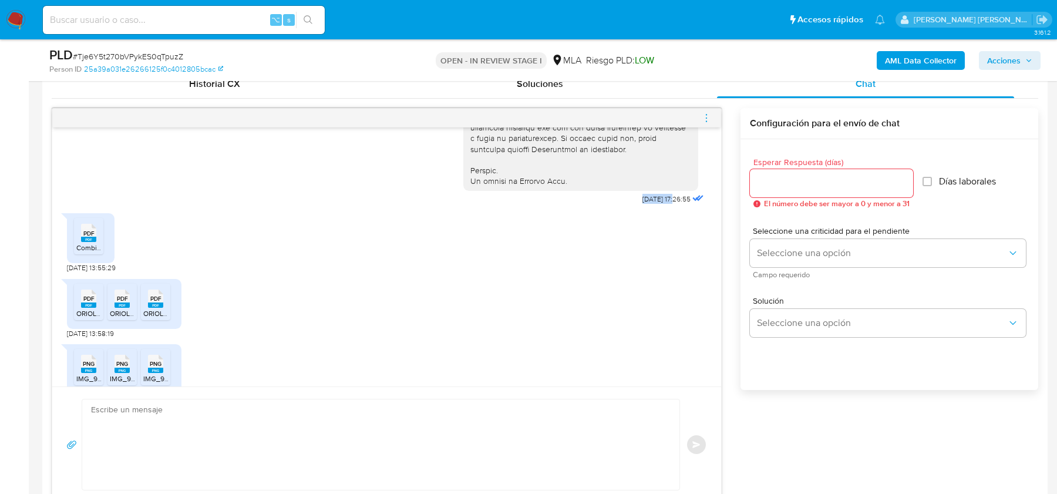
drag, startPoint x: 626, startPoint y: 221, endPoint x: 663, endPoint y: 221, distance: 37.0
copy span "[DATE]"
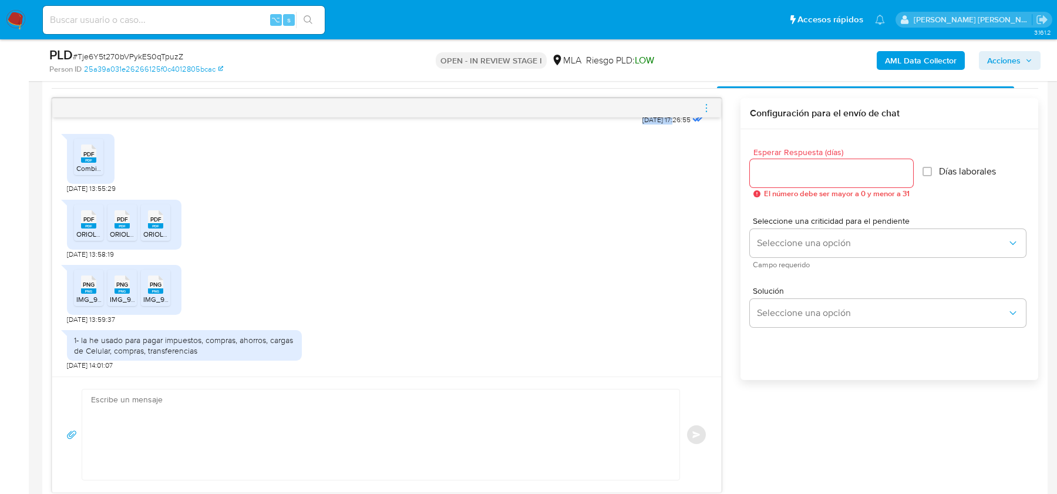
scroll to position [596, 0]
drag, startPoint x: 80, startPoint y: 339, endPoint x: 284, endPoint y: 344, distance: 203.2
click at [284, 344] on div "1- la he usado para pagar impuestos, compras, ahorros, cargas de Celular, compr…" at bounding box center [184, 344] width 221 height 21
copy div "la he usado para pagar impuestos, compras, ahorros, cargas de Celular, compras,…"
click at [98, 157] on div "PDF PDF" at bounding box center [88, 151] width 25 height 23
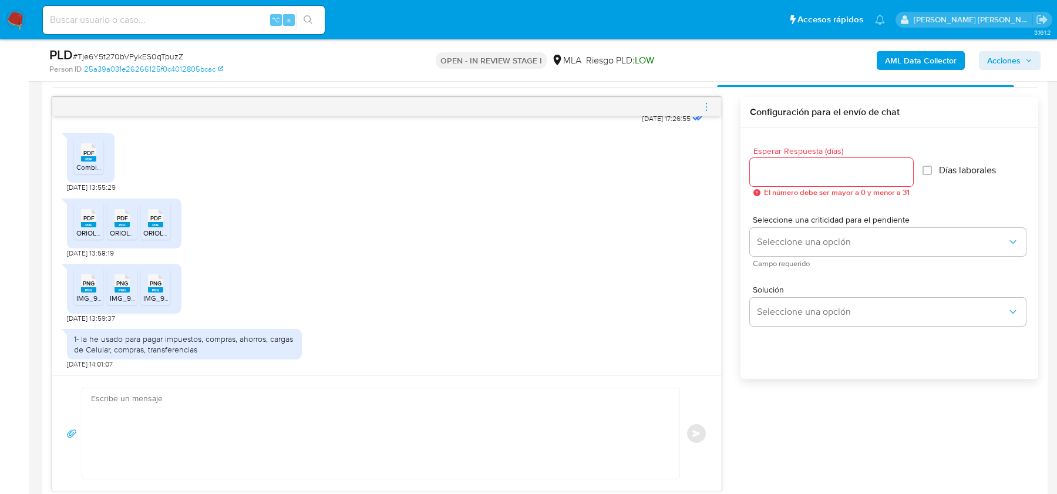
click at [93, 222] on rect at bounding box center [88, 224] width 15 height 5
click at [112, 222] on div "PDF PDF" at bounding box center [122, 217] width 25 height 23
click at [152, 222] on rect at bounding box center [155, 224] width 15 height 5
click at [94, 290] on rect at bounding box center [88, 289] width 15 height 5
click at [117, 290] on rect at bounding box center [122, 289] width 15 height 5
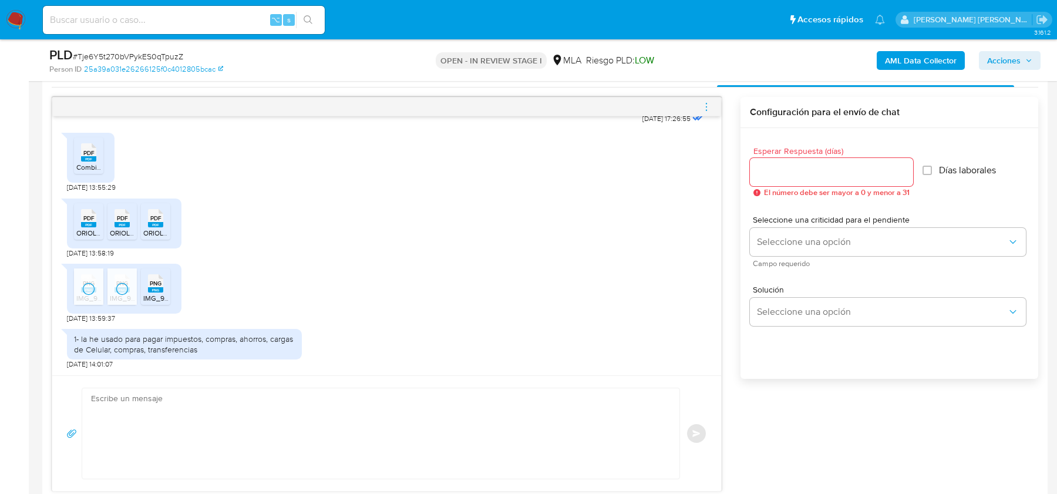
click at [147, 290] on div "PNG PNG" at bounding box center [155, 282] width 25 height 23
click at [250, 390] on textarea at bounding box center [378, 433] width 574 height 90
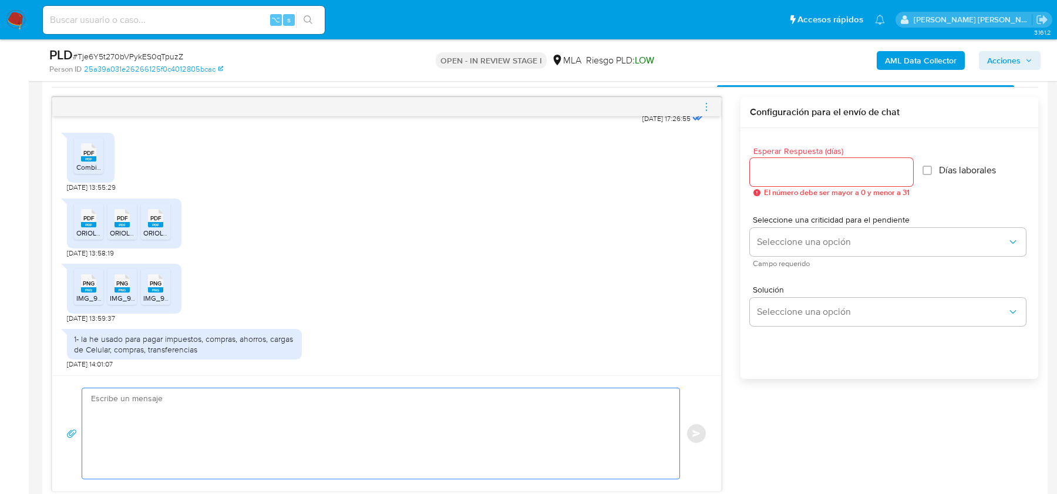
paste textarea "Hola, Gracias por tu respuesta. Te confirmamos la recepción de la documentación…"
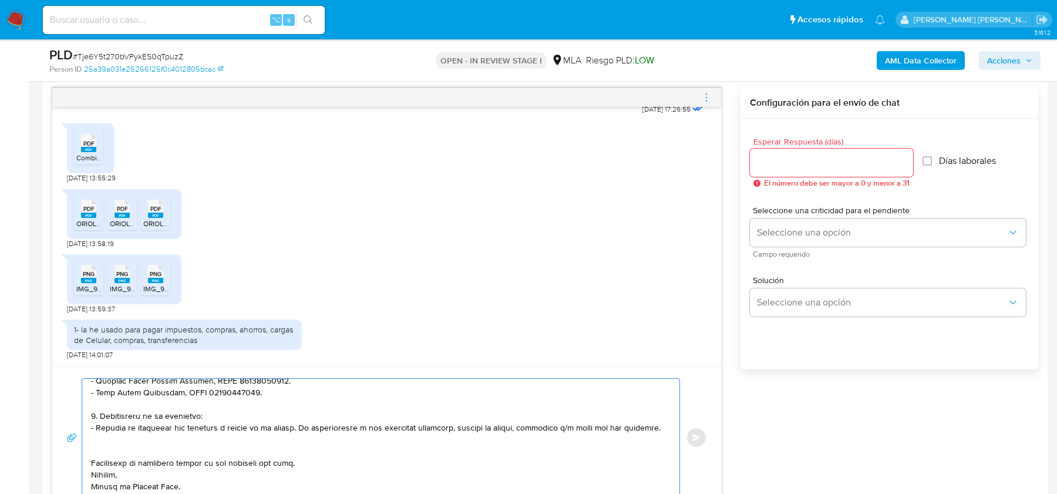
scroll to position [149, 0]
click at [163, 453] on textarea at bounding box center [378, 437] width 574 height 117
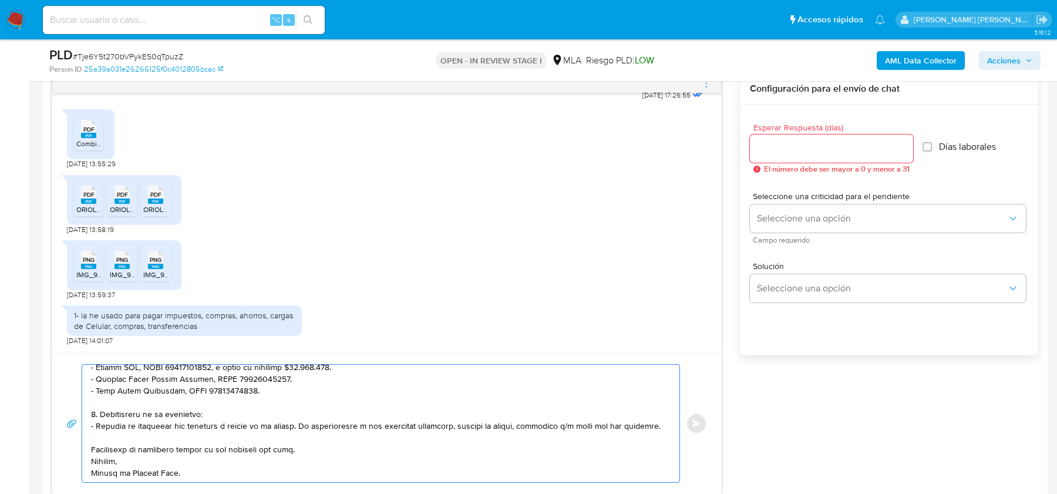
scroll to position [567, 0]
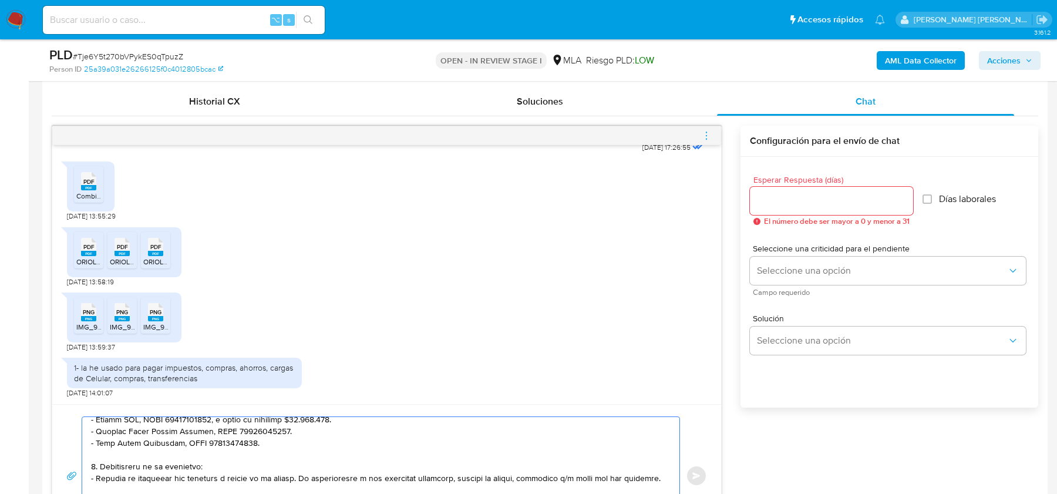
type textarea "Hola, Gracias por tu respuesta. Te confirmamos la recepción de la documentación…"
click at [779, 202] on input "Esperar Respuesta (días)" at bounding box center [831, 200] width 163 height 15
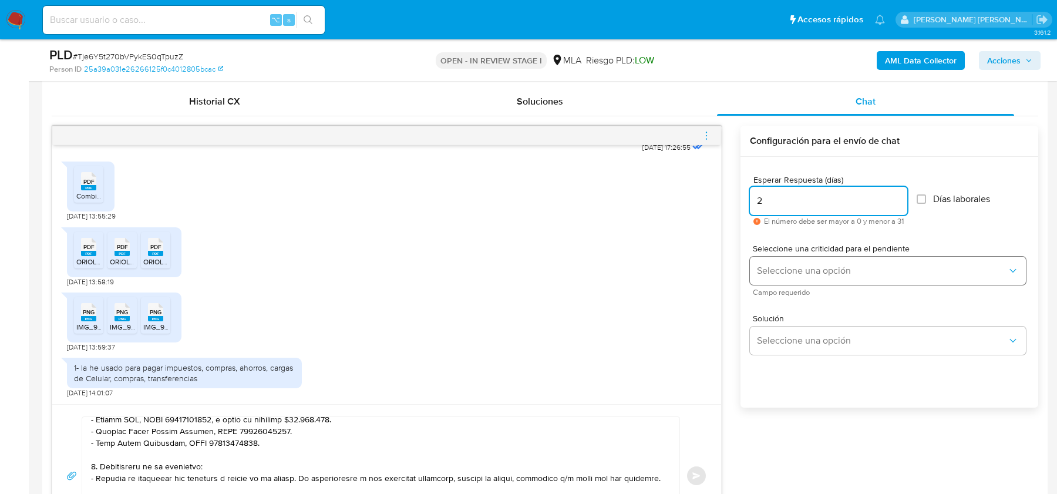
type input "2"
click at [777, 262] on button "Seleccione una opción" at bounding box center [888, 271] width 276 height 28
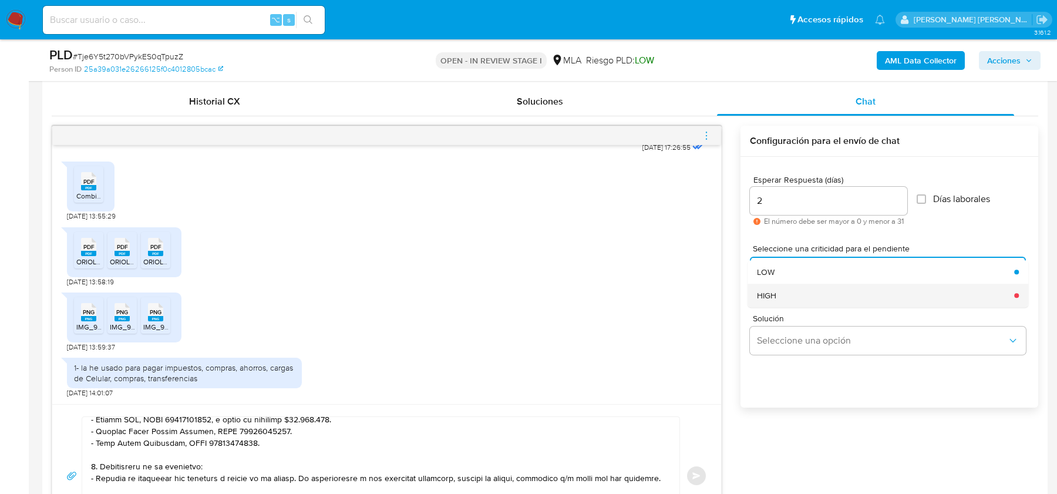
click at [770, 300] on div "HIGH" at bounding box center [882, 295] width 250 height 23
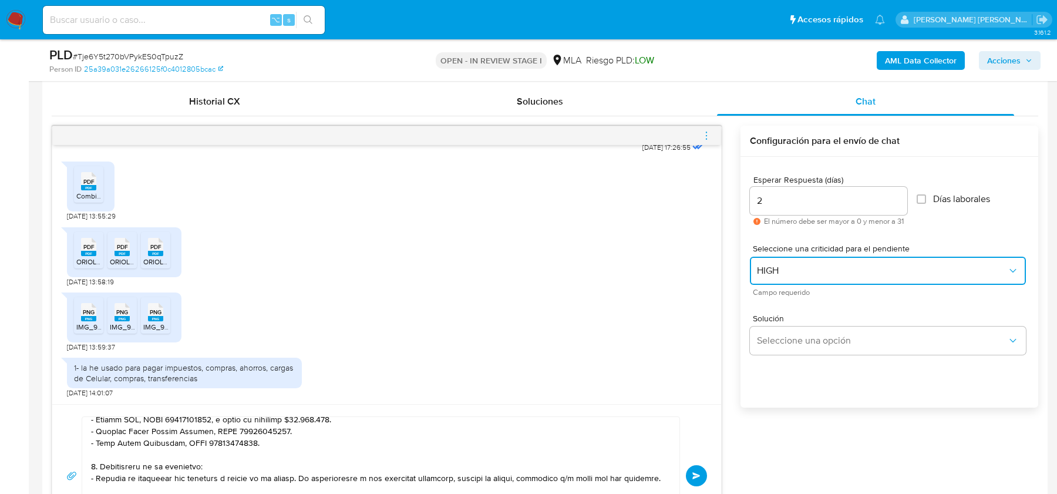
scroll to position [630, 0]
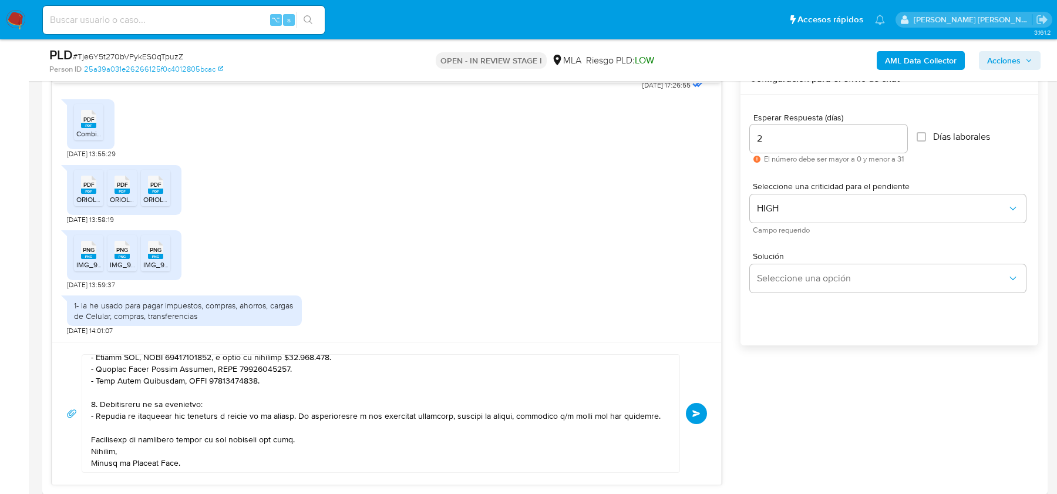
click at [696, 411] on span "Enviar" at bounding box center [696, 413] width 8 height 7
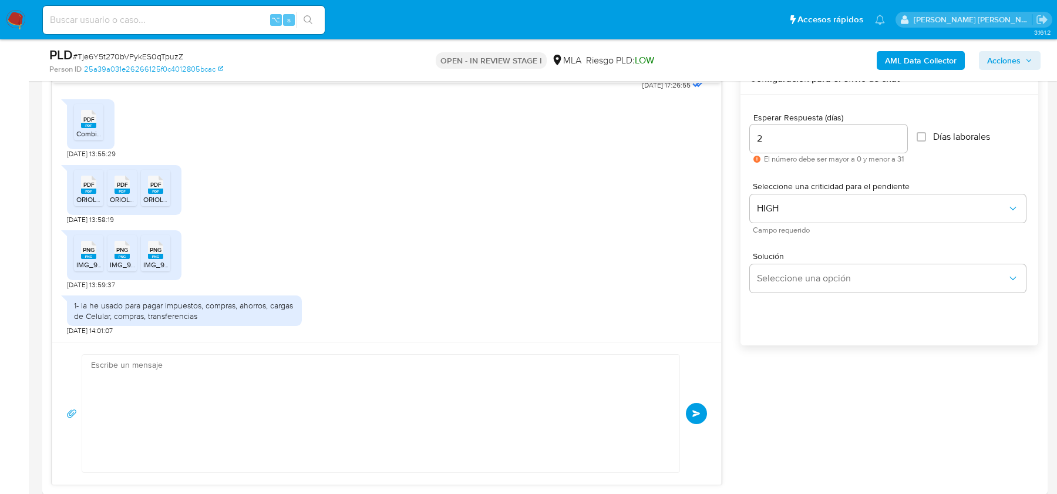
scroll to position [1025, 0]
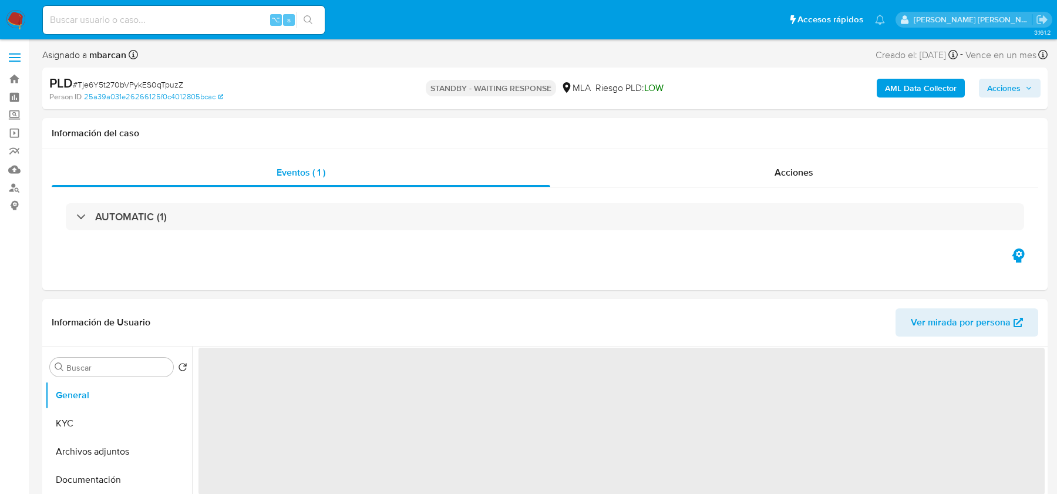
select select "10"
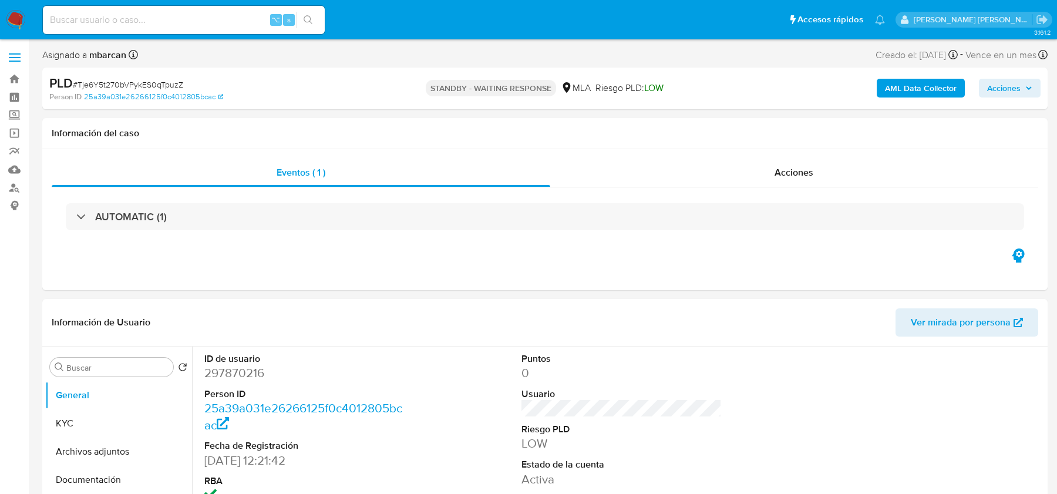
click at [21, 16] on img at bounding box center [16, 20] width 20 height 20
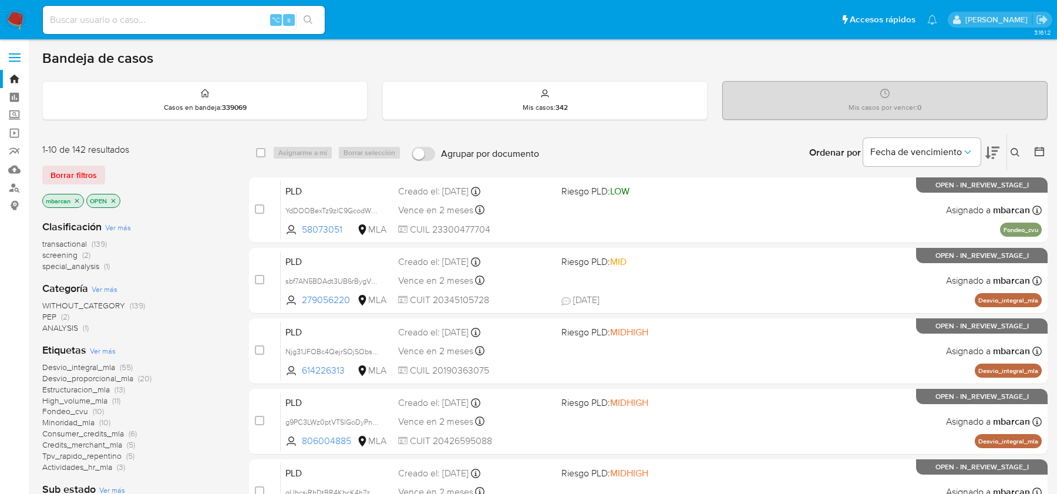
click at [176, 21] on input at bounding box center [184, 19] width 282 height 15
paste input "RVLkI5Jag5HRNY4Xpnilqpkl"
type input "RVLkI5Jag5HRNY4Xpnilqpkl"
click at [1013, 149] on icon at bounding box center [1015, 152] width 9 height 9
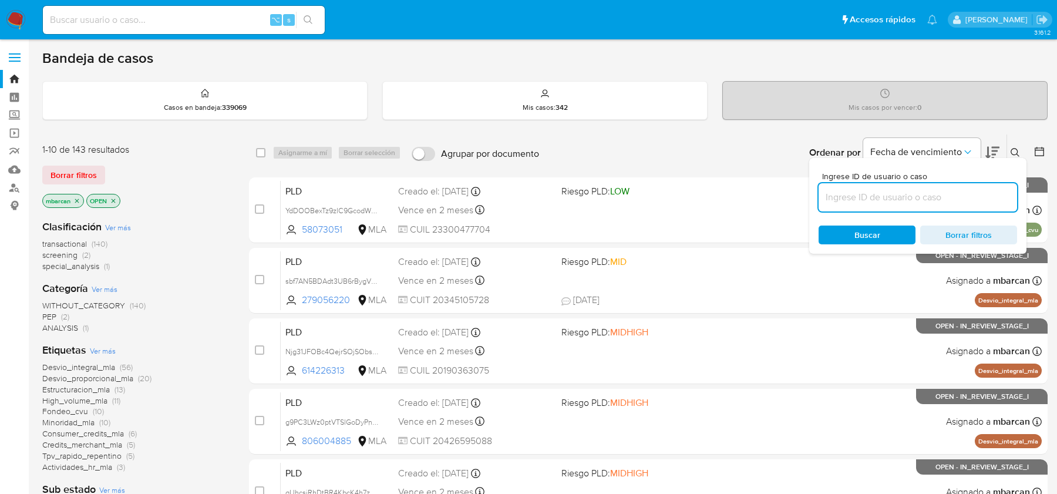
click at [913, 197] on input at bounding box center [918, 197] width 198 height 15
type input "RVLkI5Jag5HRNY4Xpnilqpkl"
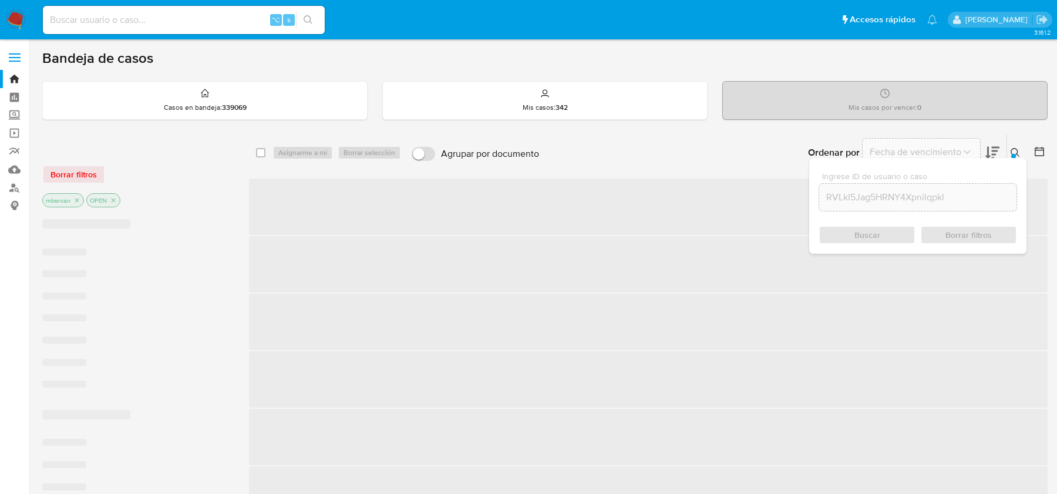
click at [1017, 152] on icon at bounding box center [1015, 152] width 9 height 9
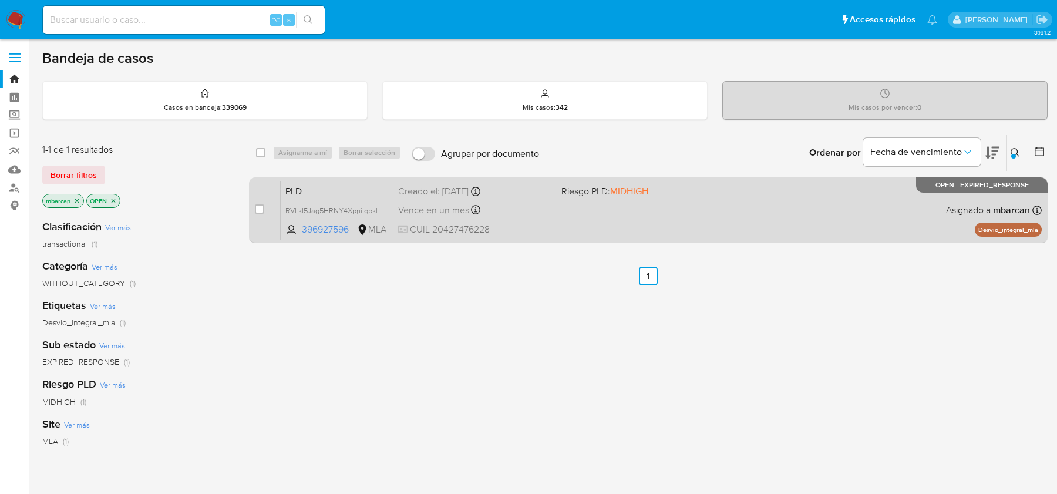
click at [254, 213] on div "case-item-checkbox No es posible asignar el caso PLD RVLkI5Jag5HRNY4Xpnilqpkl 3…" at bounding box center [648, 210] width 799 height 66
click at [255, 210] on input "checkbox" at bounding box center [259, 208] width 9 height 9
checkbox input "true"
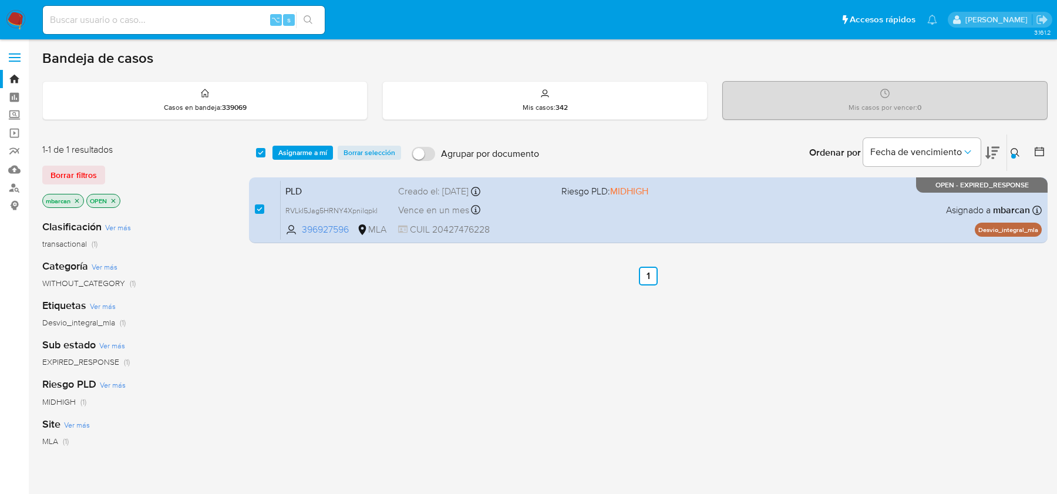
click at [315, 143] on div "select-all-cases-checkbox Asignarme a mí Borrar selección Agrupar por documento…" at bounding box center [648, 152] width 799 height 36
click at [319, 155] on span "Asignarme a mí" at bounding box center [302, 153] width 49 height 12
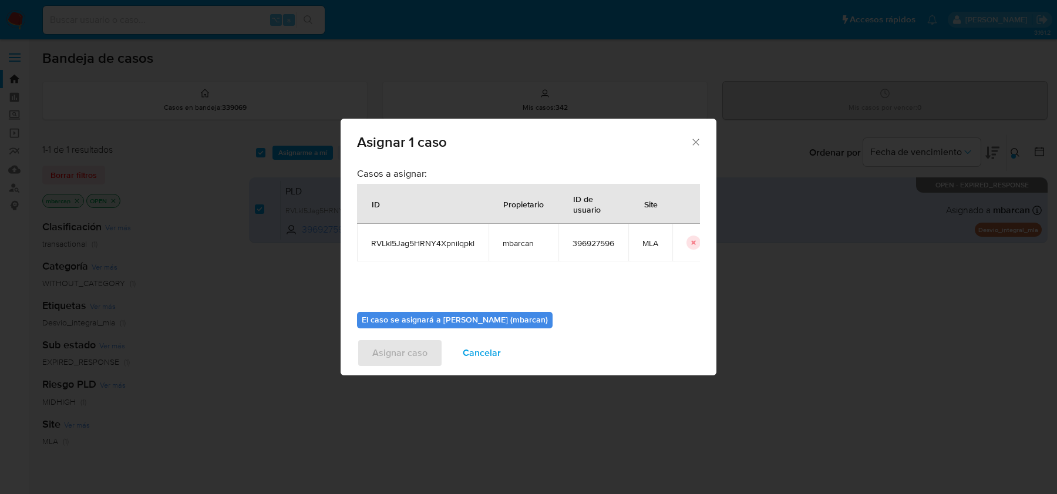
scroll to position [60, 0]
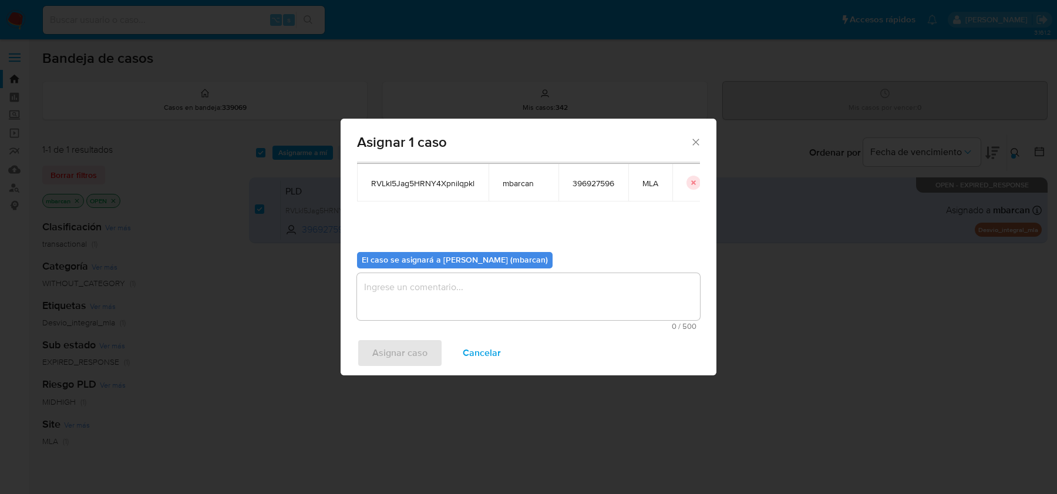
click at [435, 301] on textarea "assign-modal" at bounding box center [528, 296] width 343 height 47
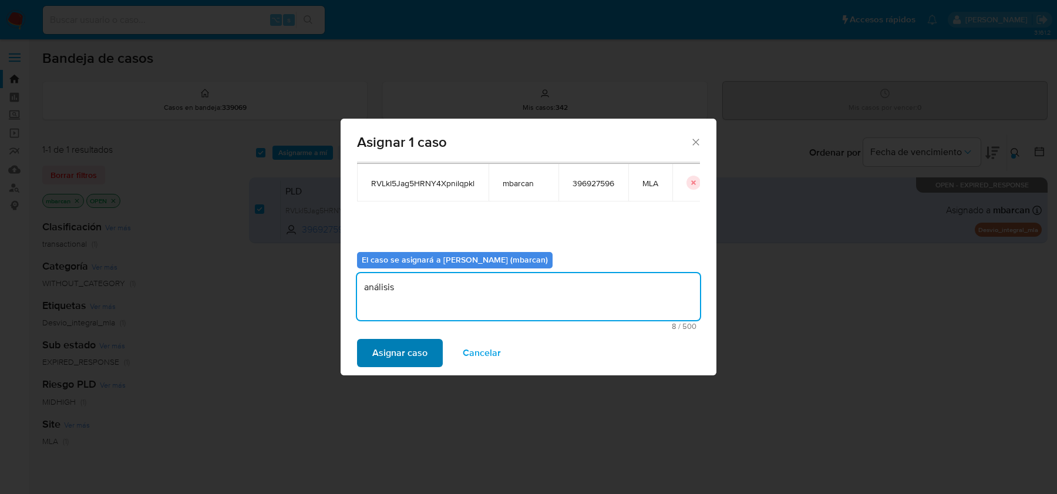
type textarea "análisis"
click at [413, 349] on span "Asignar caso" at bounding box center [399, 353] width 55 height 26
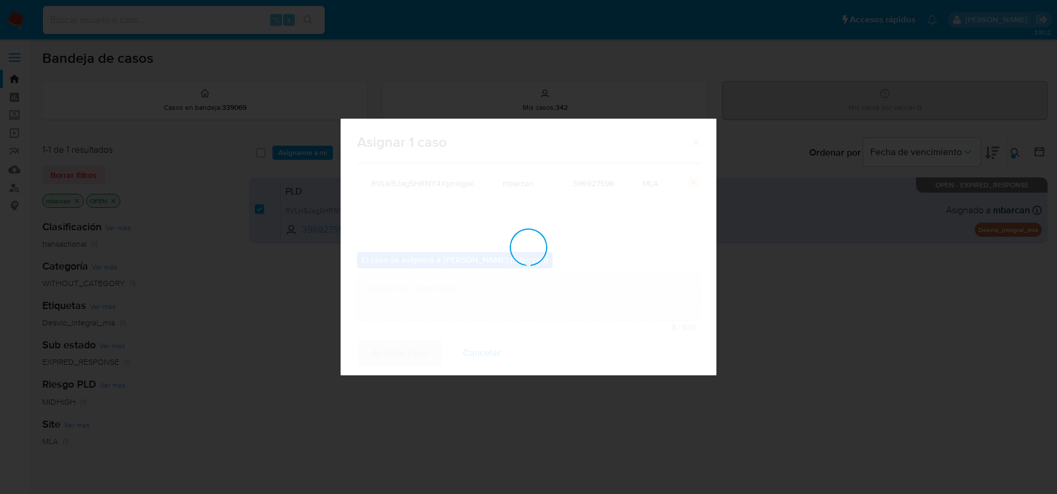
checkbox input "false"
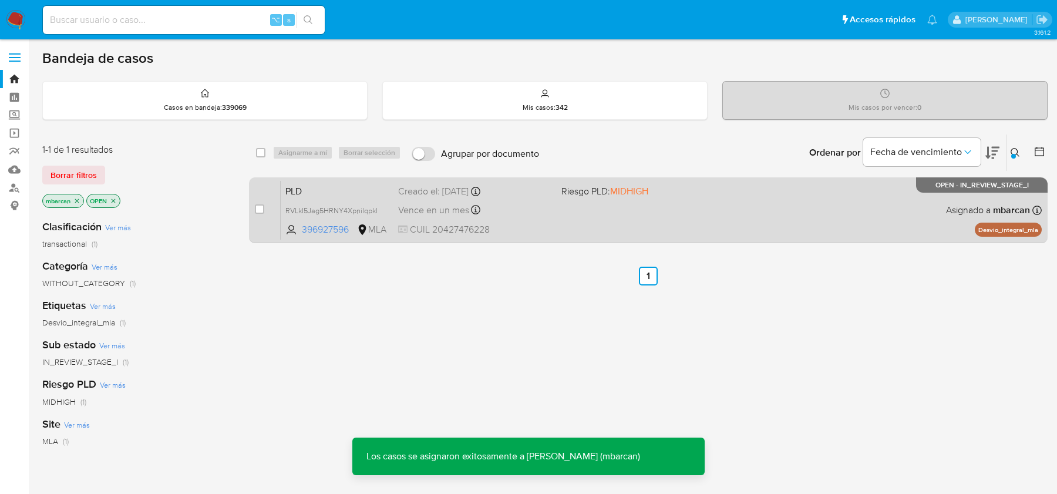
click at [287, 194] on span "PLD" at bounding box center [336, 190] width 103 height 15
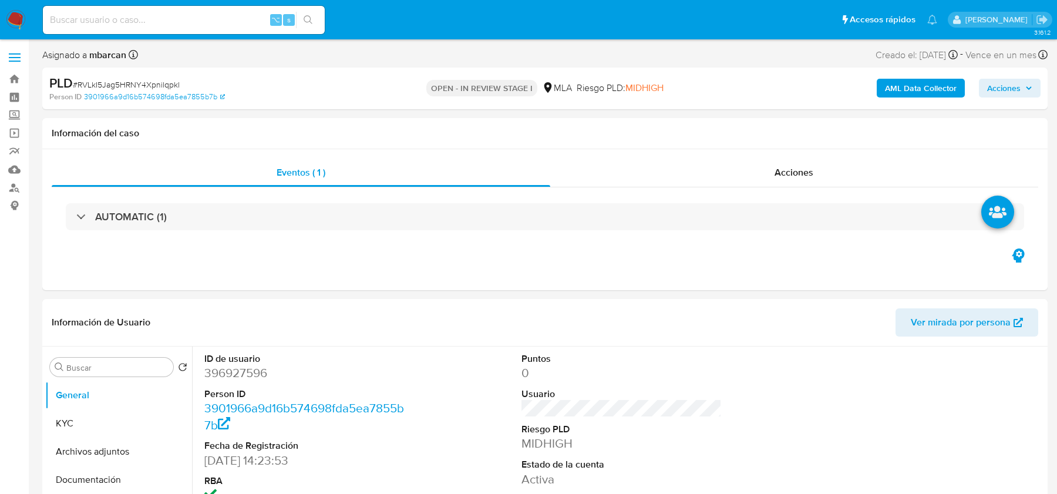
select select "10"
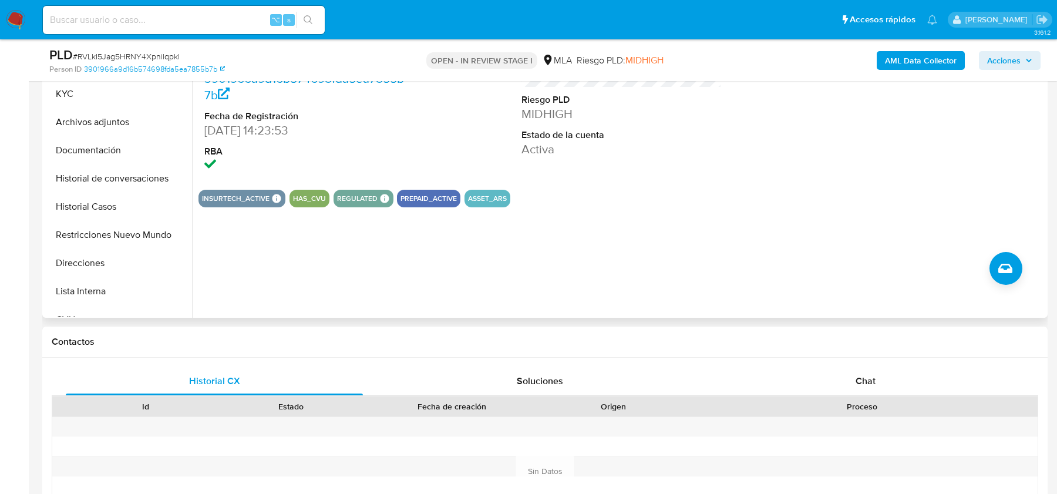
scroll to position [355, 0]
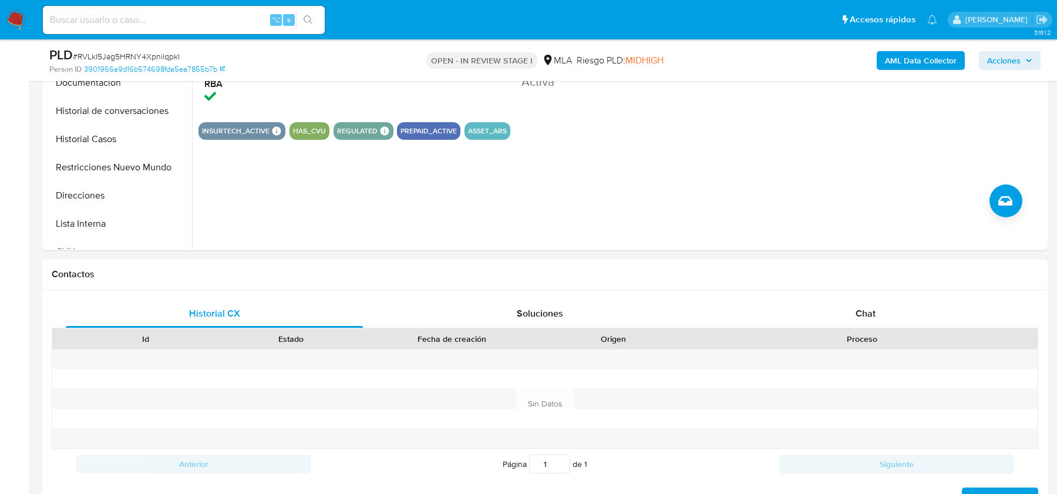
click at [860, 329] on div "Proceso" at bounding box center [862, 339] width 352 height 20
click at [863, 302] on div "Chat" at bounding box center [865, 313] width 297 height 28
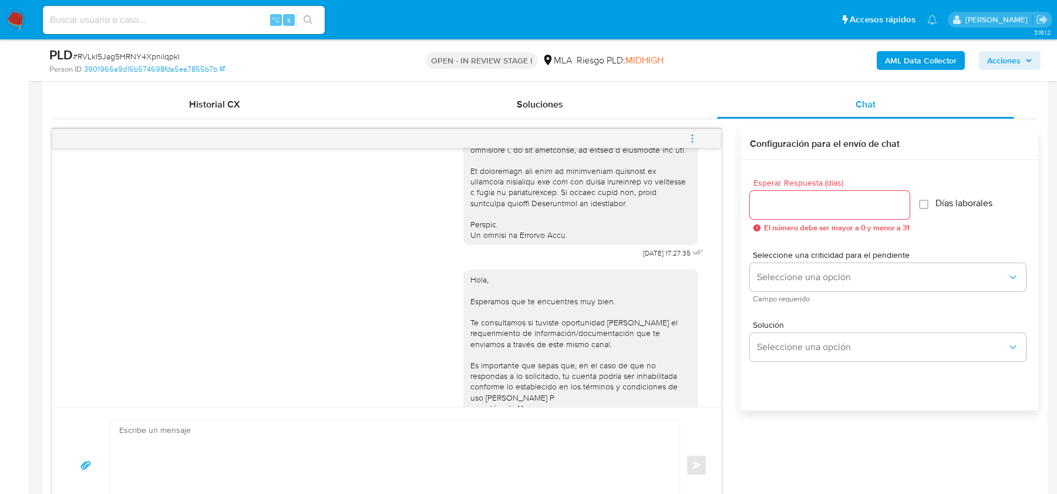
scroll to position [665, 0]
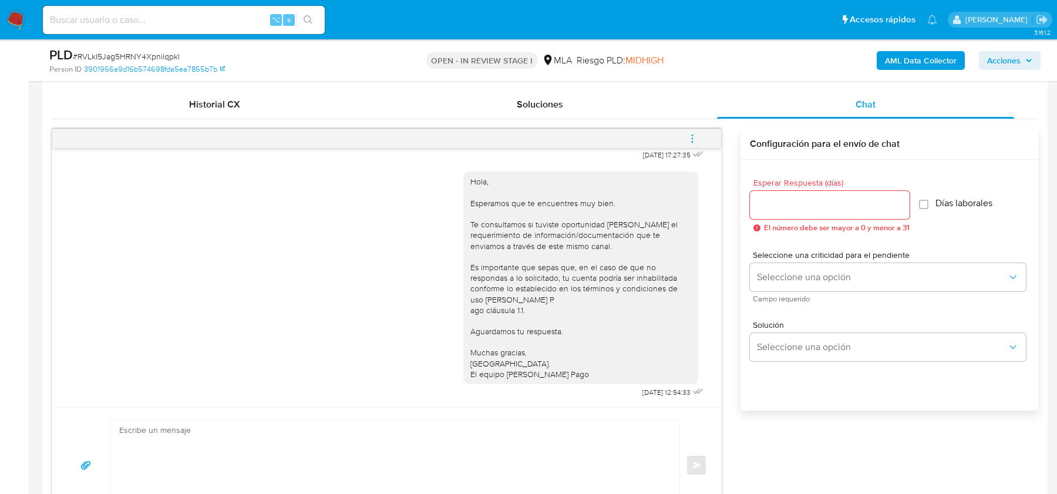
click at [104, 53] on span "# RVLkI5Jag5HRNY4Xpnilqpkl" at bounding box center [126, 57] width 107 height 12
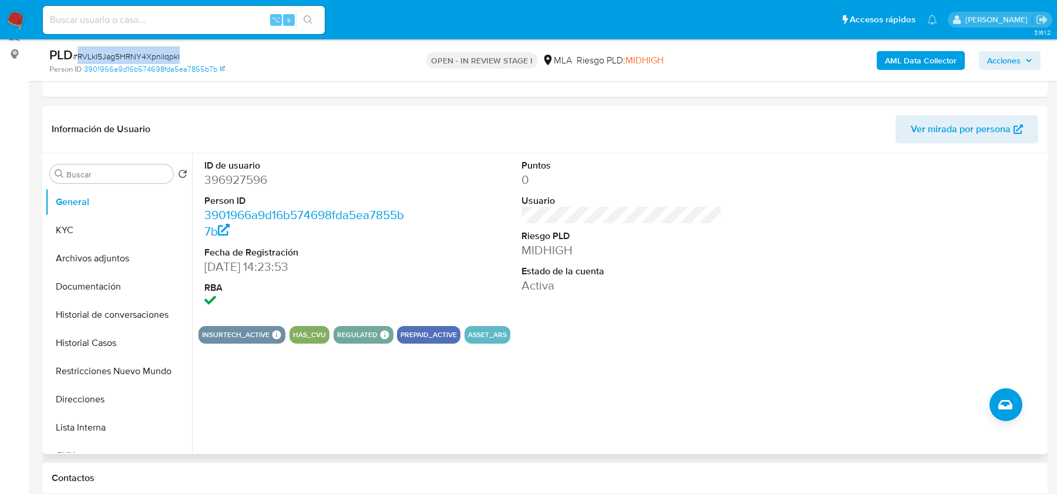
scroll to position [62, 0]
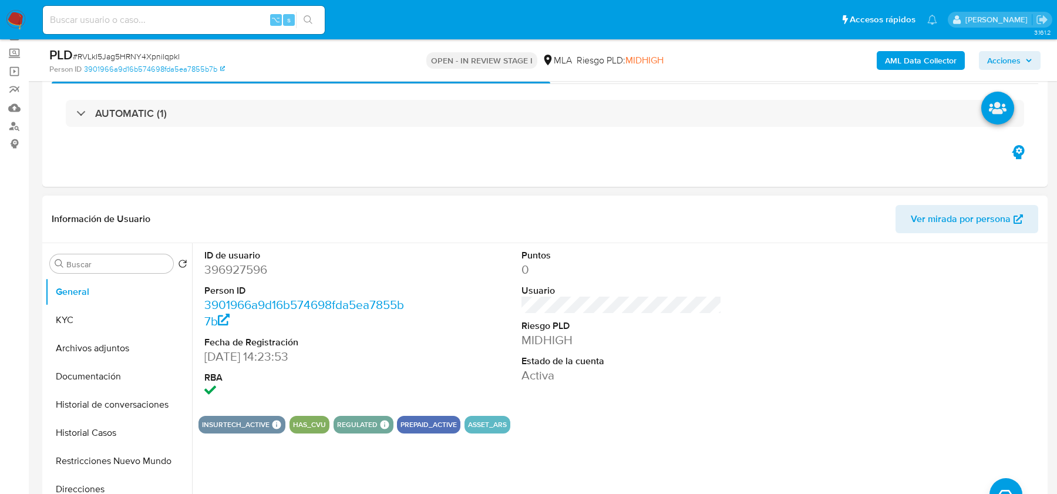
click at [221, 271] on dd "396927596" at bounding box center [304, 269] width 200 height 16
copy dd "396927596"
click at [98, 59] on span "# RVLkI5Jag5HRNY4Xpnilqpkl" at bounding box center [126, 57] width 107 height 12
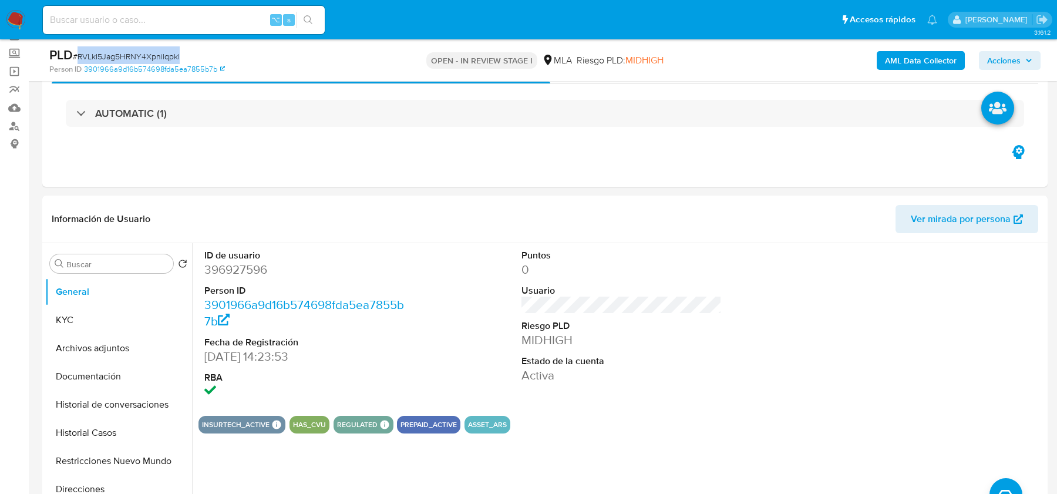
copy span "RVLkI5Jag5HRNY4Xpnilqpkl"
click at [89, 321] on button "KYC" at bounding box center [113, 320] width 137 height 28
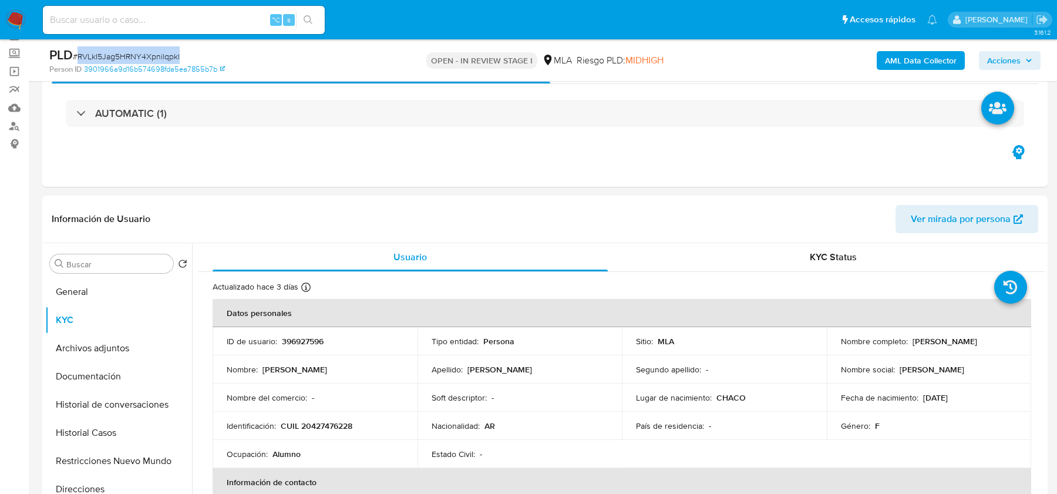
click at [901, 57] on b "AML Data Collector" at bounding box center [921, 60] width 72 height 19
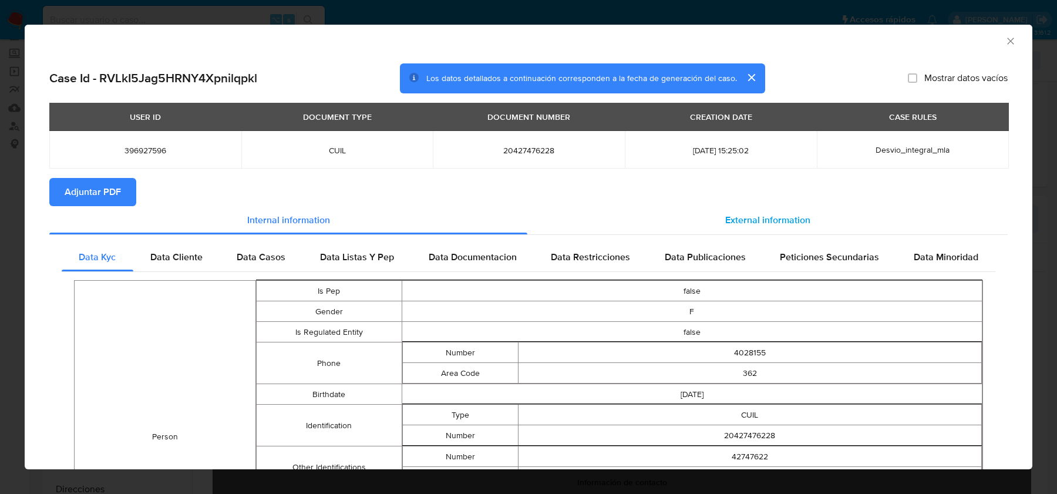
click at [765, 224] on span "External information" at bounding box center [767, 220] width 85 height 14
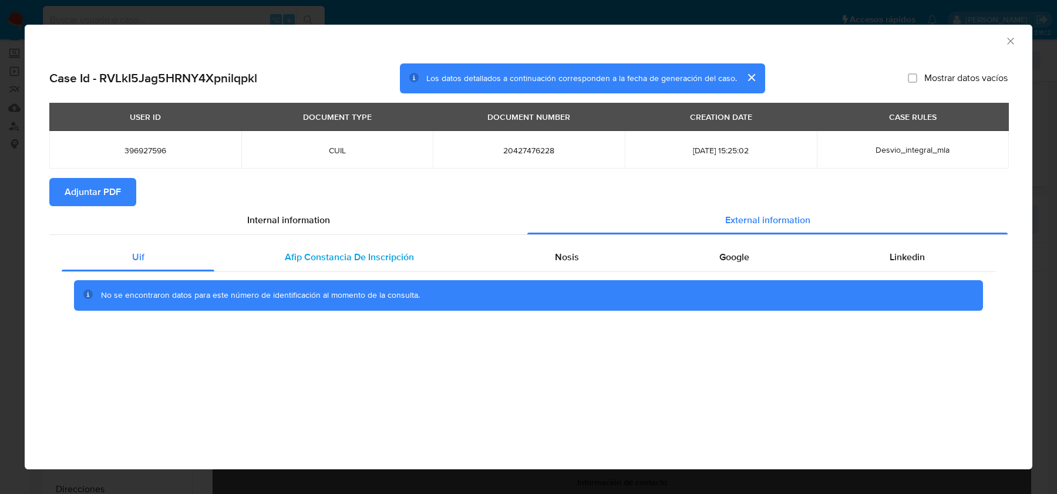
click at [272, 254] on div "Afip Constancia De Inscripción" at bounding box center [349, 257] width 270 height 28
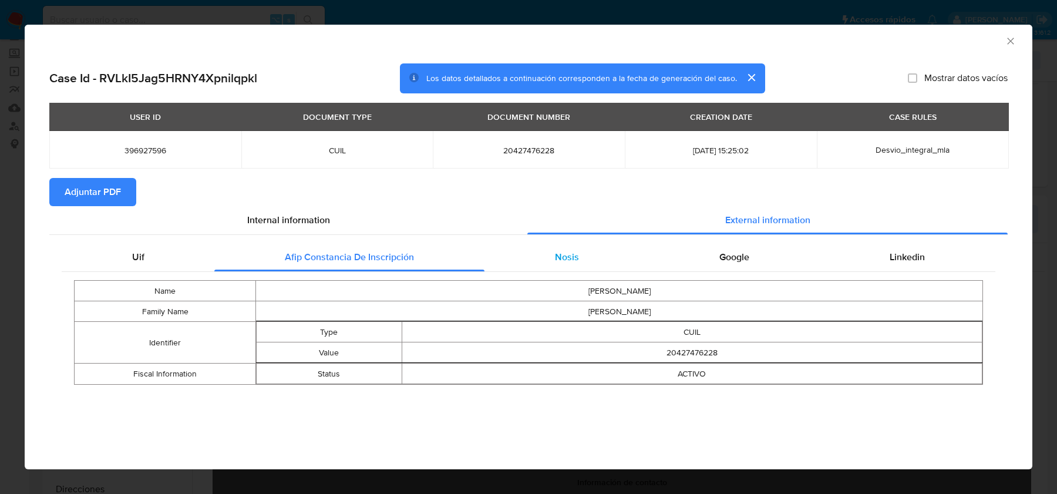
click at [627, 257] on div "Nosis" at bounding box center [566, 257] width 164 height 28
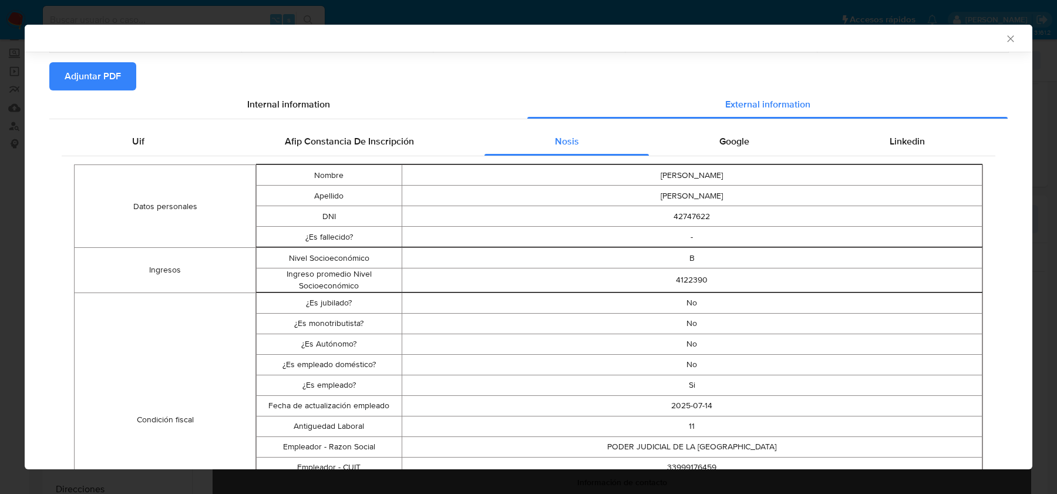
scroll to position [119, 0]
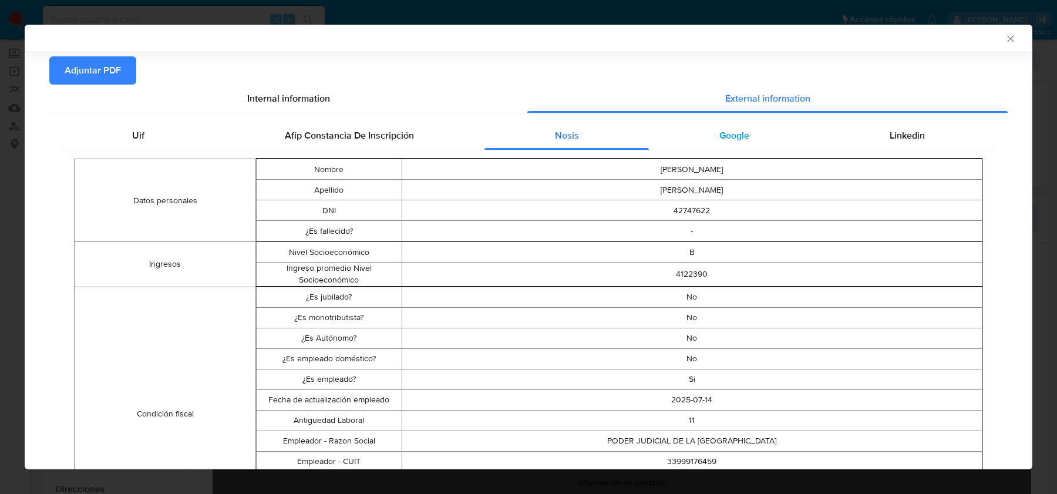
click at [754, 143] on div "Google" at bounding box center [734, 136] width 170 height 28
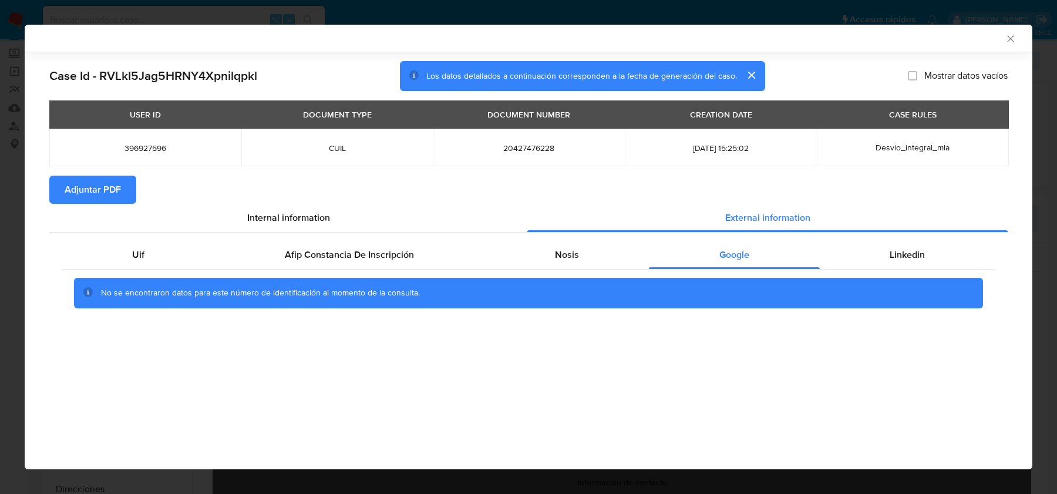
drag, startPoint x: 912, startPoint y: 249, endPoint x: 723, endPoint y: 239, distance: 189.4
click at [912, 249] on span "Linkedin" at bounding box center [907, 255] width 35 height 14
click at [109, 200] on span "Adjuntar PDF" at bounding box center [93, 190] width 56 height 26
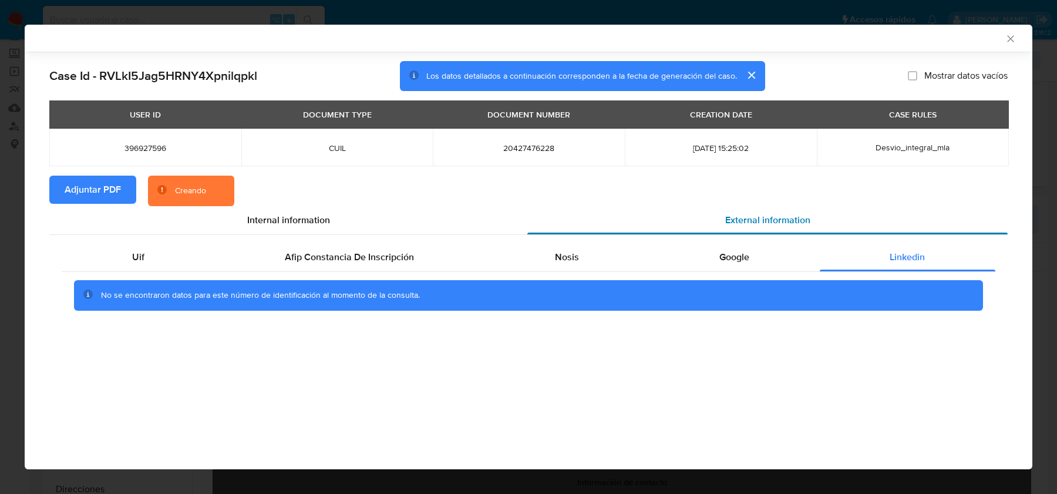
click at [776, 218] on span "External information" at bounding box center [767, 220] width 85 height 14
click at [729, 251] on span "Google" at bounding box center [734, 257] width 30 height 14
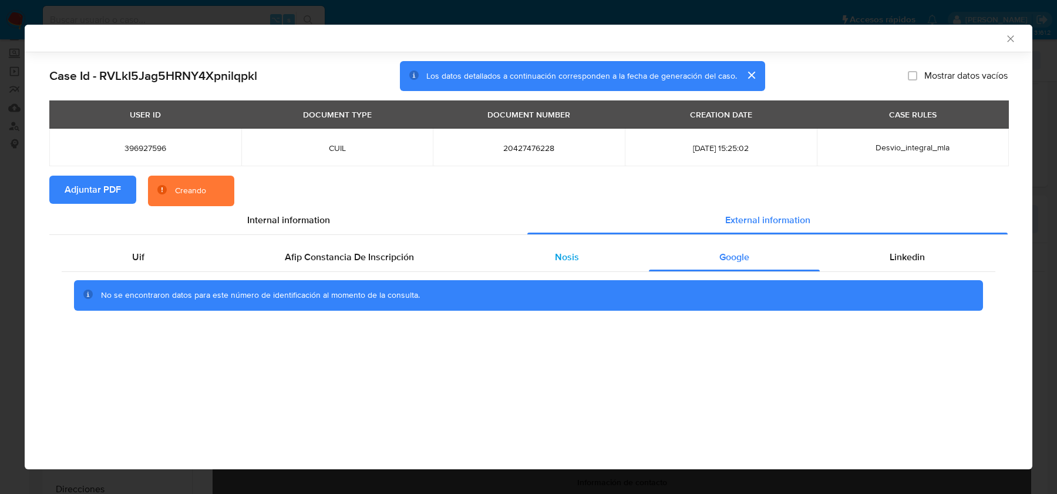
click at [595, 262] on div "Nosis" at bounding box center [566, 257] width 164 height 28
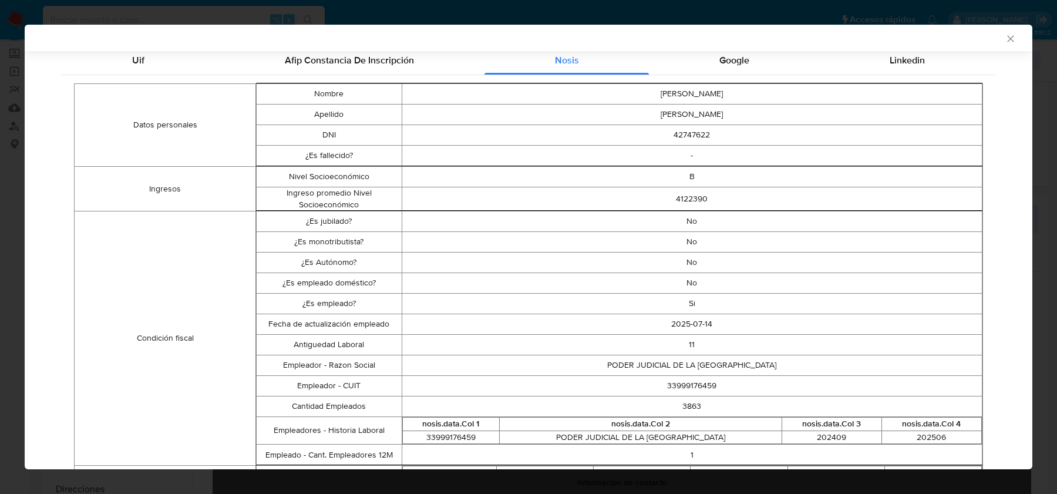
scroll to position [224, 0]
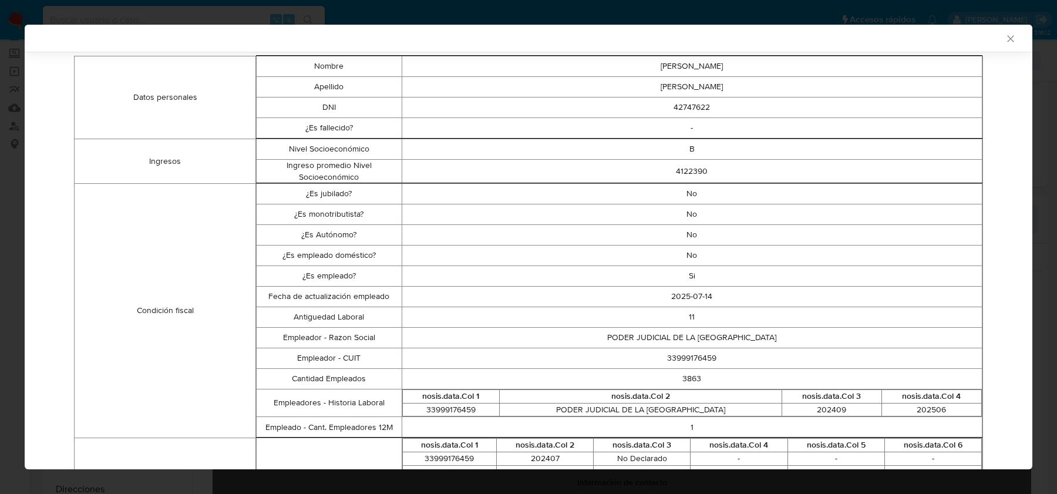
click at [680, 363] on td "33999176459" at bounding box center [692, 358] width 581 height 21
click at [684, 358] on td "33999176459" at bounding box center [692, 358] width 581 height 21
copy td "33999176459"
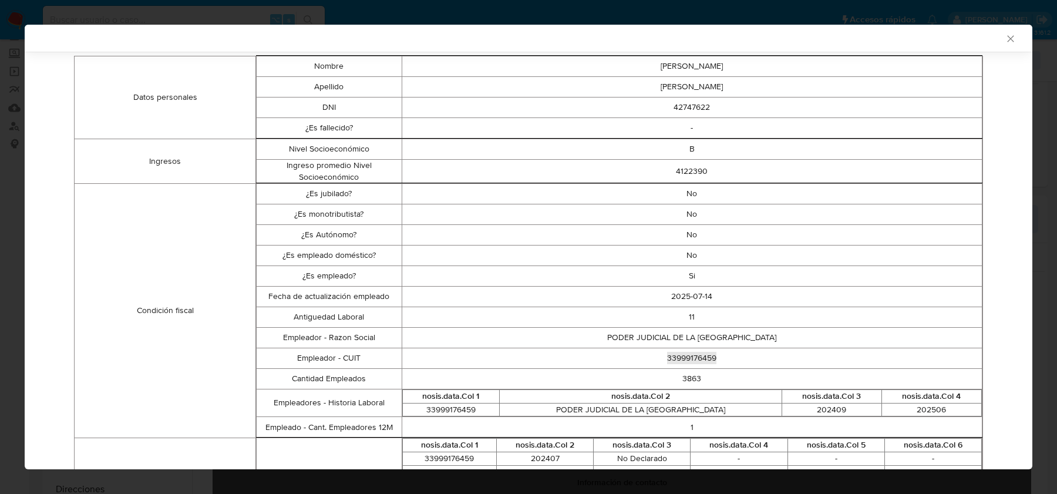
scroll to position [222, 0]
click at [1012, 40] on icon "Cerrar ventana" at bounding box center [1011, 39] width 12 height 12
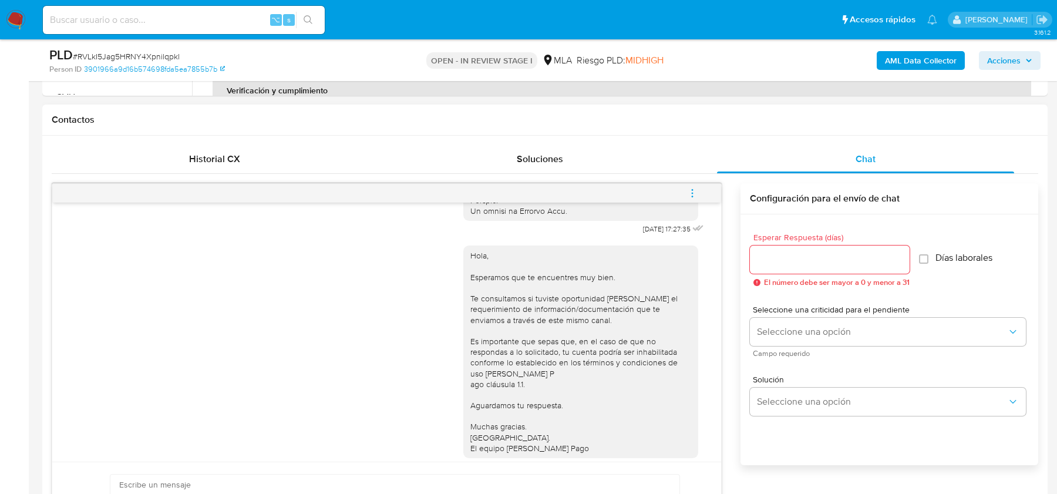
scroll to position [611, 0]
drag, startPoint x: 625, startPoint y: 251, endPoint x: 667, endPoint y: 253, distance: 41.7
copy span "[DATE]"
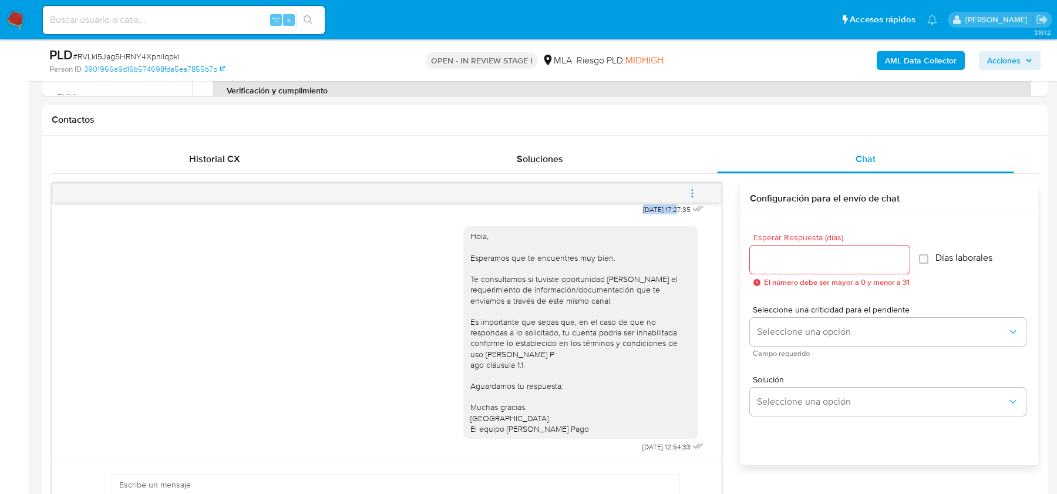
drag, startPoint x: 624, startPoint y: 451, endPoint x: 651, endPoint y: 449, distance: 27.1
click at [651, 449] on div "Hola, Esperamos que te encuentres muy bien. Te consultamos si tuviste oportunid…" at bounding box center [584, 336] width 243 height 237
click at [667, 447] on span "22/08/2025 12:54:33" at bounding box center [666, 446] width 48 height 9
drag, startPoint x: 665, startPoint y: 447, endPoint x: 618, endPoint y: 449, distance: 47.6
click at [618, 447] on div "Hola, Esperamos que te encuentres muy bien. Te consultamos si tuviste oportunid…" at bounding box center [584, 336] width 243 height 237
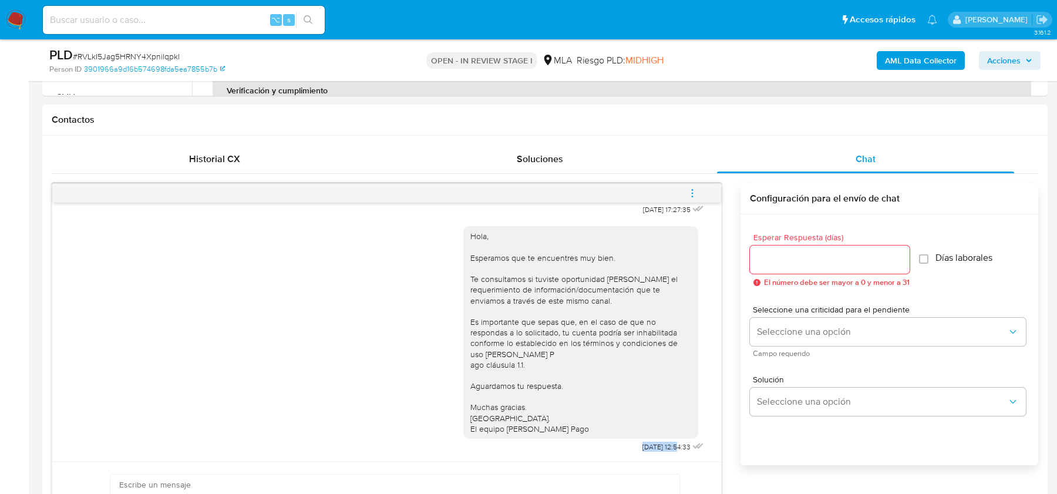
copy span "22/08/2025"
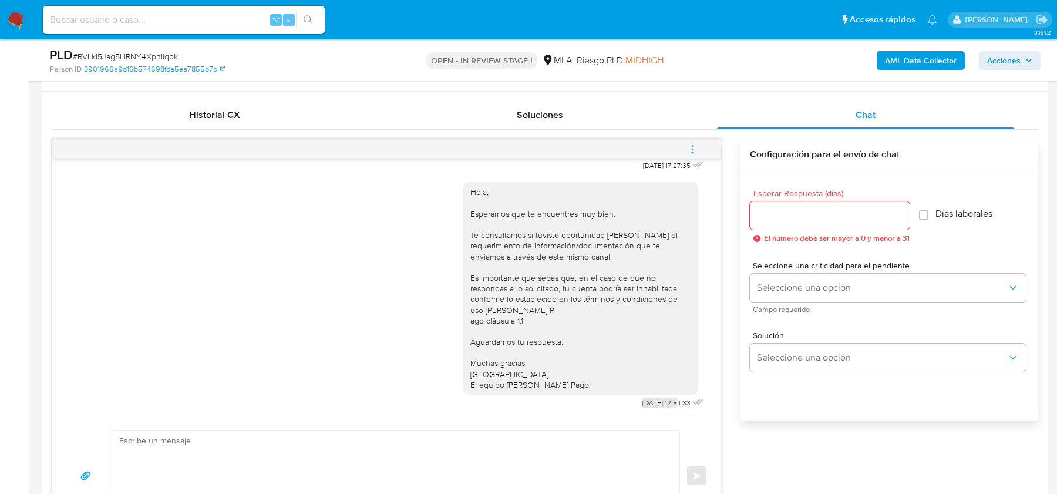
scroll to position [620, 0]
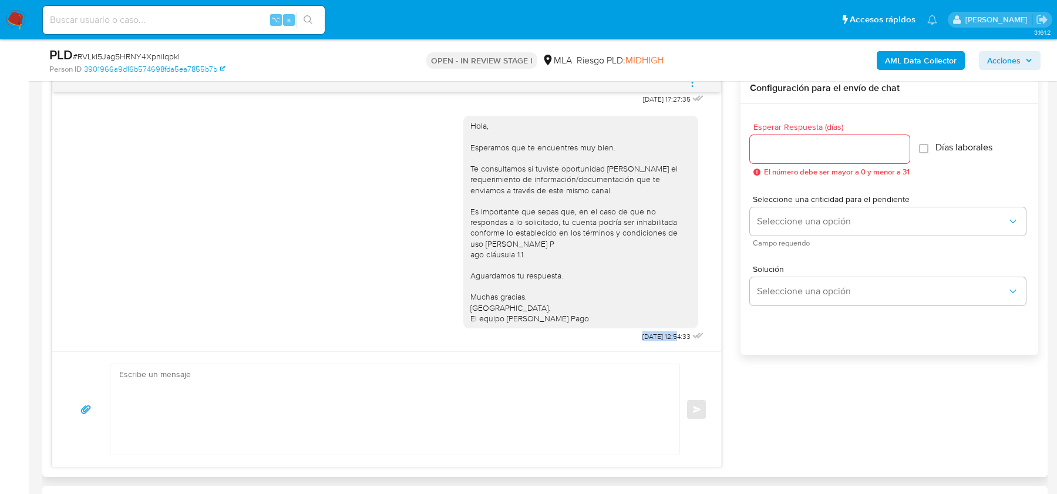
click at [282, 365] on textarea at bounding box center [392, 409] width 546 height 90
paste textarea "Hola, esperamos que te encuentres muy bien. Te consultamos si tuviste oportunid…"
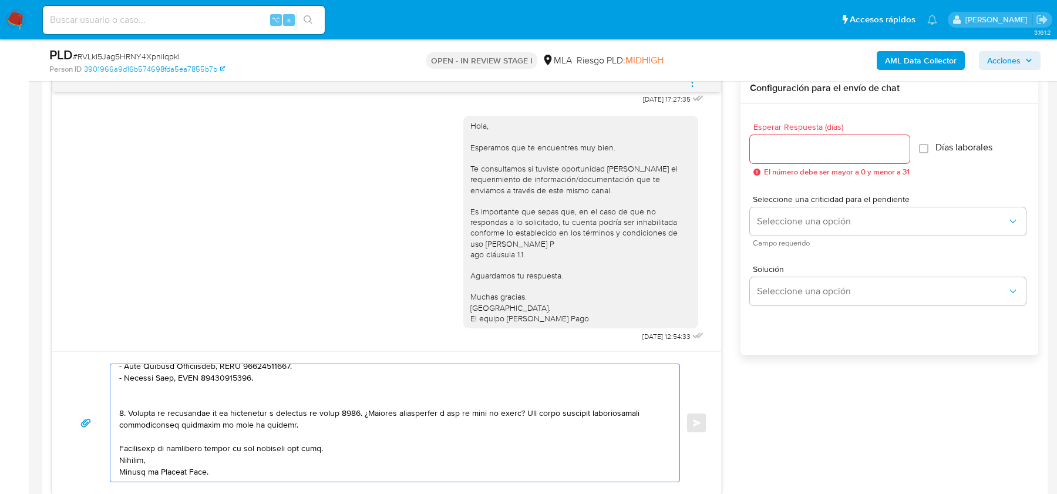
scroll to position [313, 0]
click at [204, 399] on textarea at bounding box center [392, 422] width 546 height 117
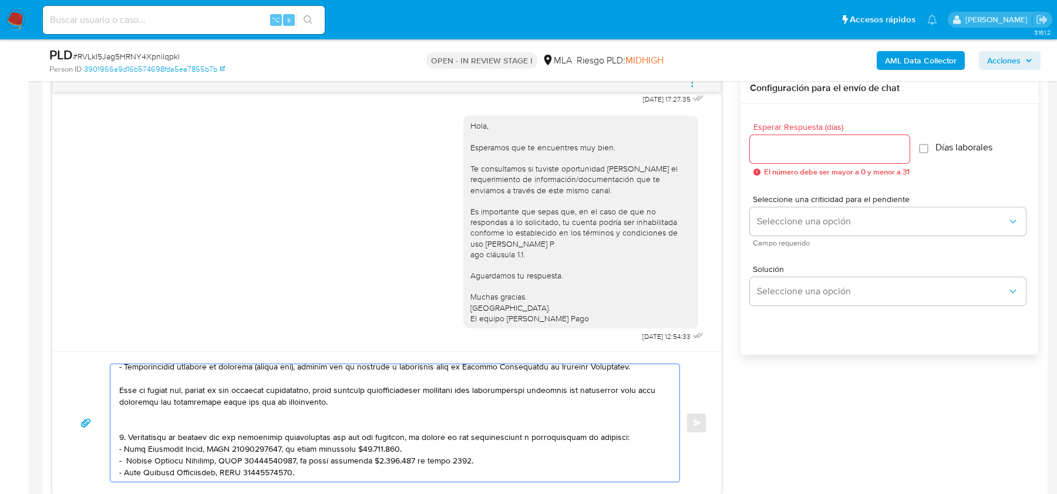
click at [197, 417] on textarea at bounding box center [392, 422] width 546 height 117
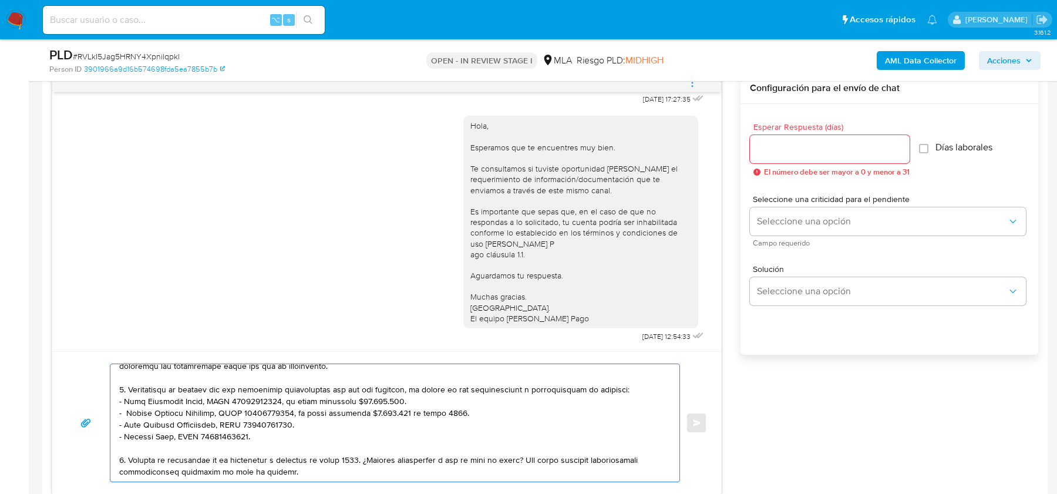
scroll to position [290, 0]
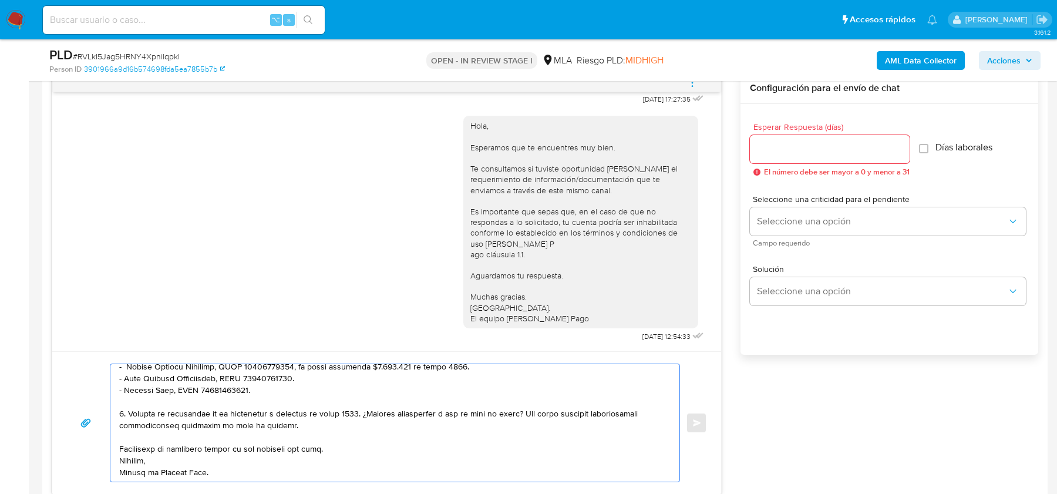
type textarea "Hola, esperamos que te encuentres muy bien. Te consultamos si tuviste oportunid…"
click at [810, 143] on input "Esperar Respuesta (días)" at bounding box center [830, 149] width 160 height 15
type input "2"
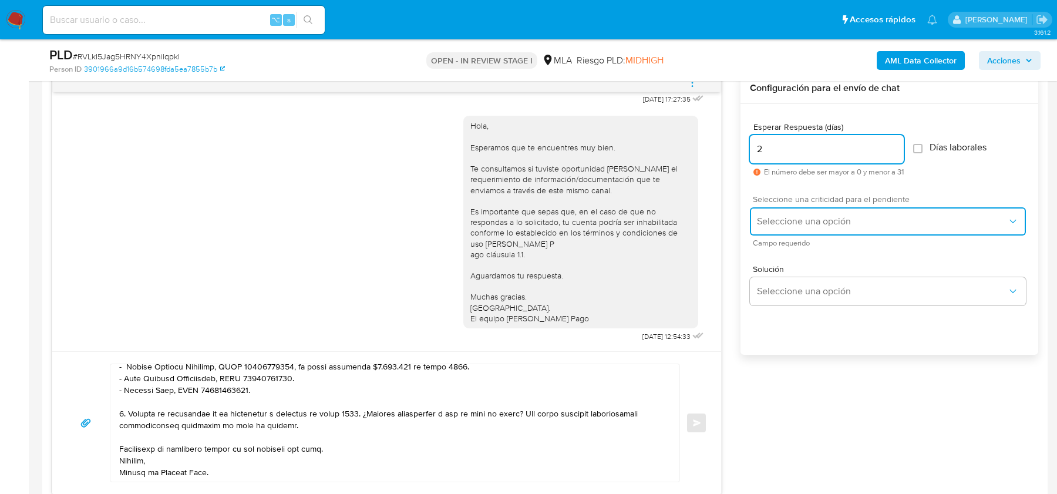
click at [777, 220] on span "Seleccione una opción" at bounding box center [882, 222] width 250 height 12
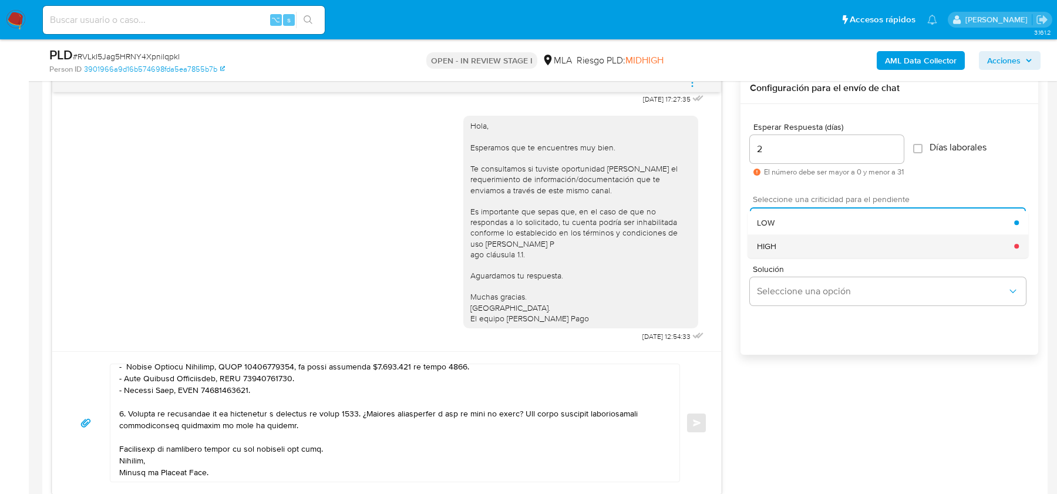
click at [772, 245] on span "HIGH" at bounding box center [766, 246] width 19 height 11
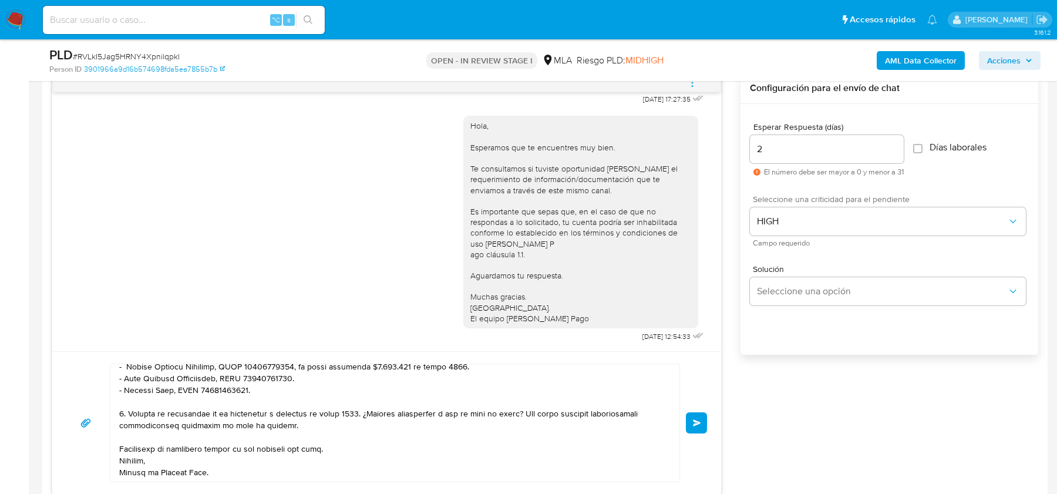
click at [695, 421] on span "Enviar" at bounding box center [697, 422] width 8 height 7
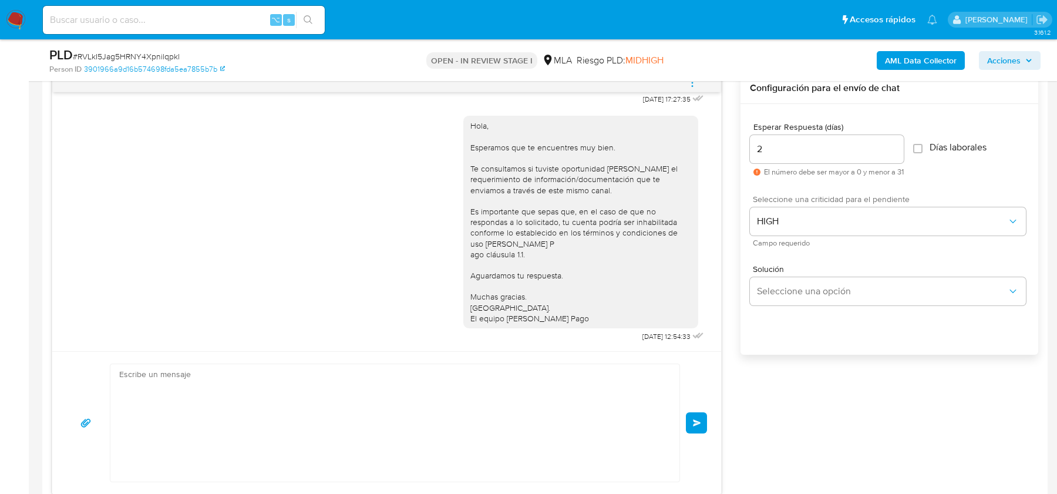
scroll to position [0, 0]
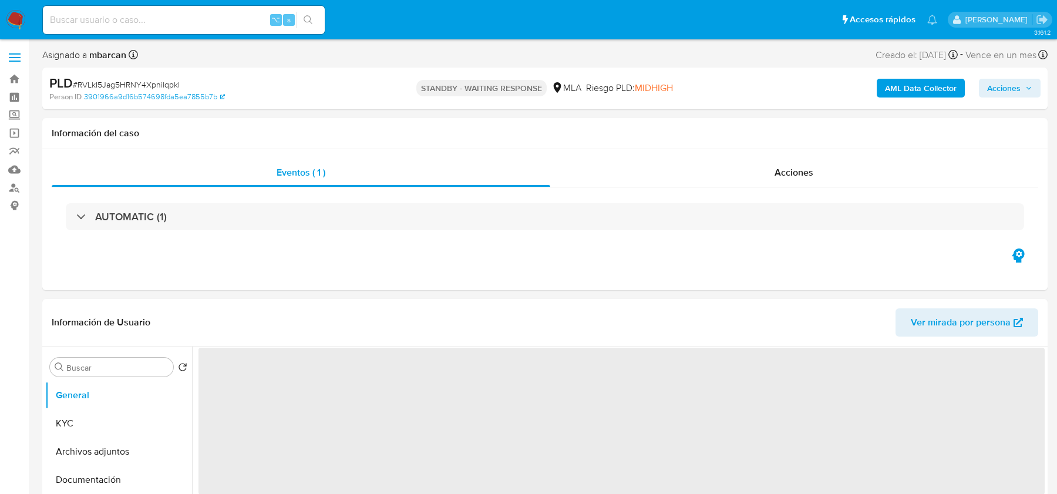
select select "10"
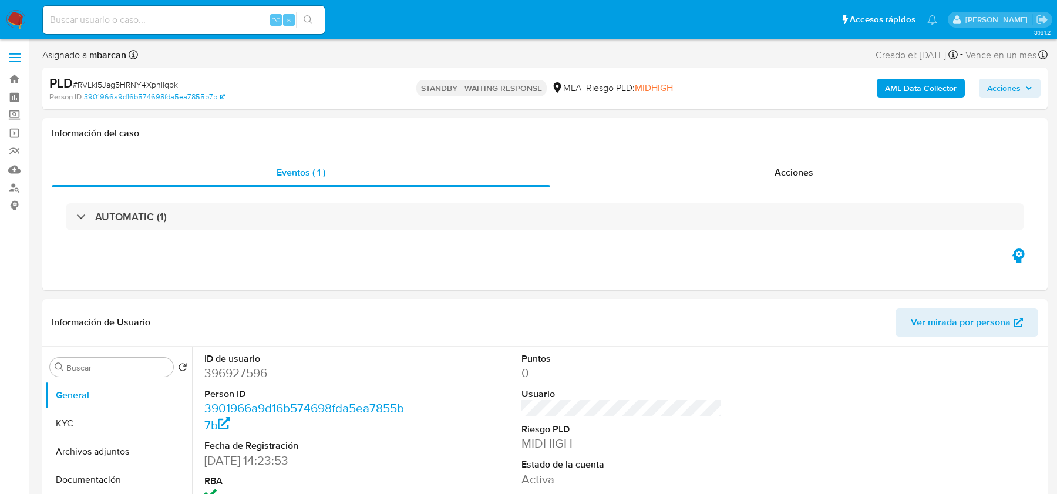
click at [130, 23] on input at bounding box center [184, 19] width 282 height 15
paste input "22dZHB6aZ2OCotXlNtS5JWqW"
type input "22dZHB6aZ2OCotXlNtS5JWqW"
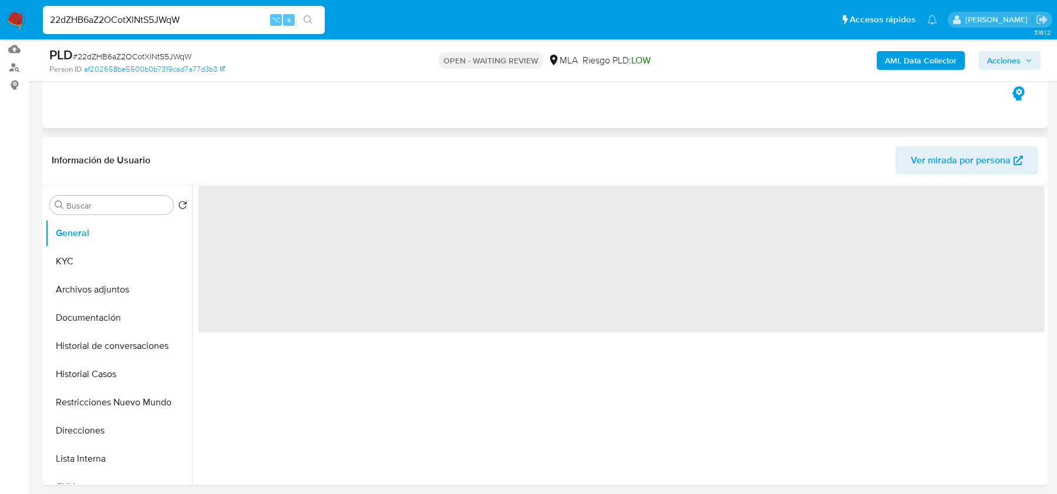
scroll to position [365, 0]
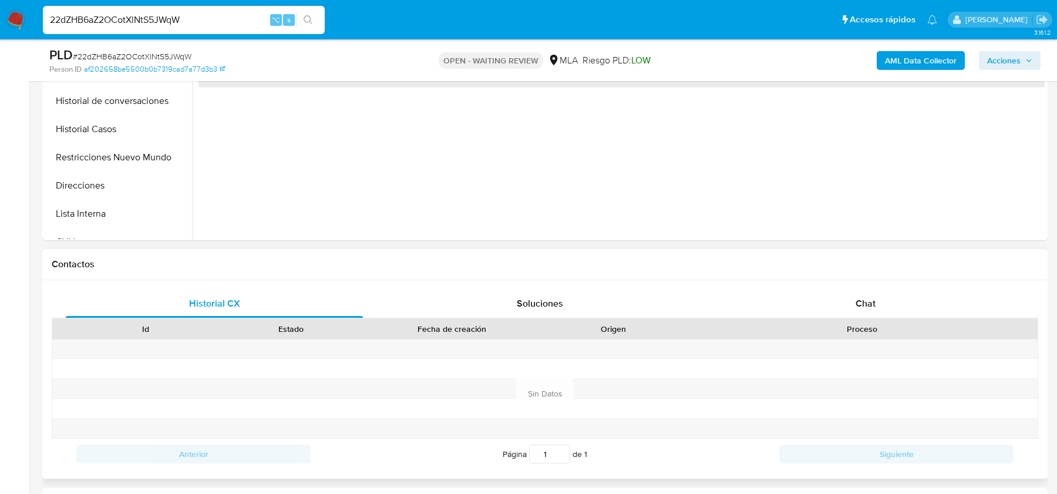
click at [873, 320] on div "Proceso" at bounding box center [862, 329] width 352 height 20
select select "10"
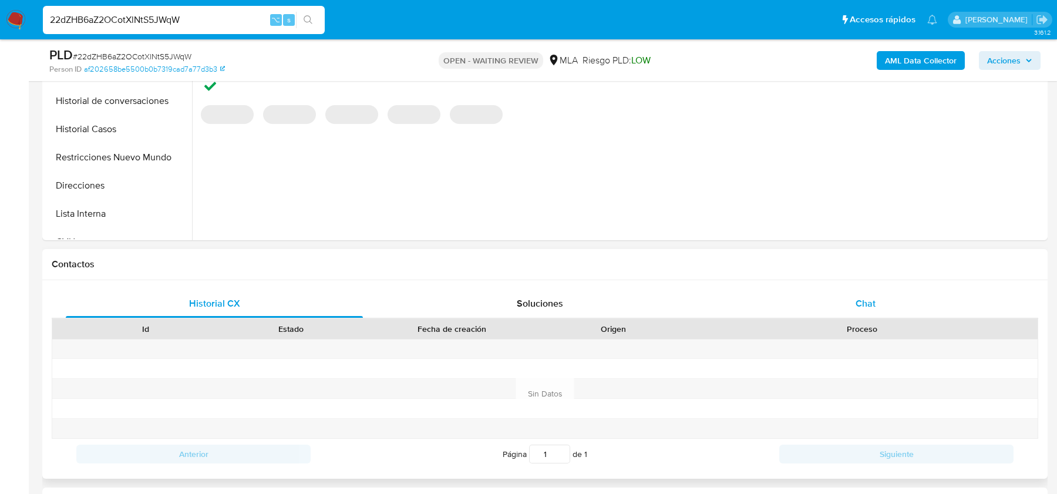
click at [873, 302] on span "Chat" at bounding box center [866, 304] width 20 height 14
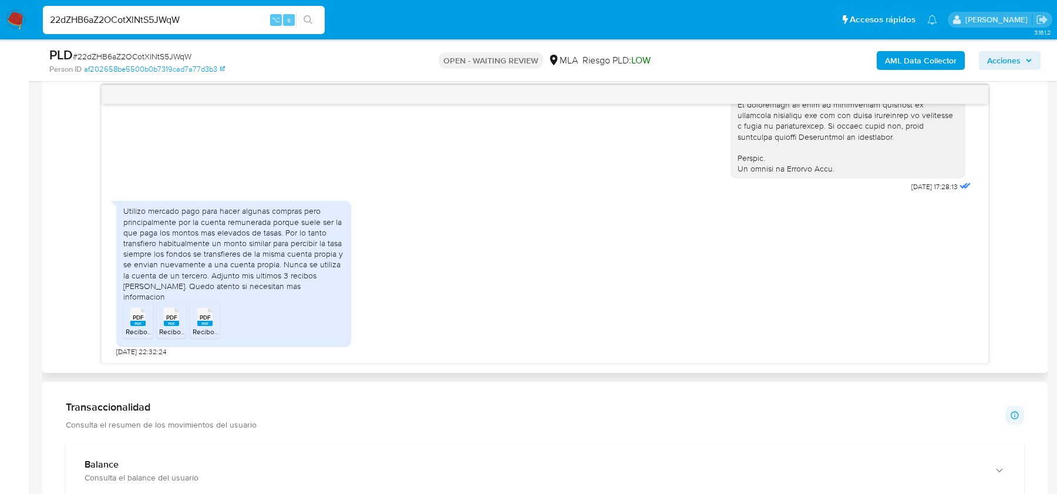
scroll to position [620, 0]
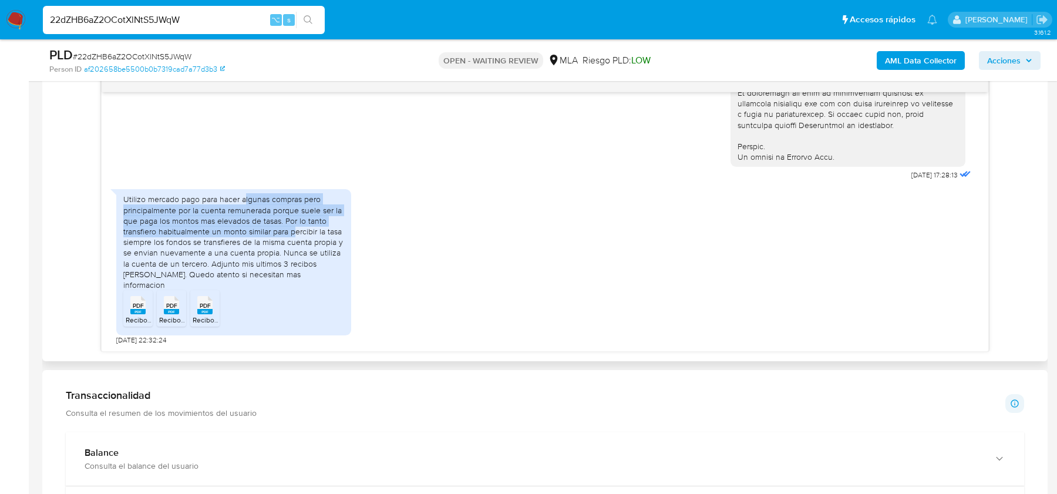
drag, startPoint x: 245, startPoint y: 211, endPoint x: 292, endPoint y: 236, distance: 52.8
click at [292, 236] on div "Utilizo mercado pago para hacer algunas compras pero principalmente por la cuen…" at bounding box center [233, 242] width 221 height 96
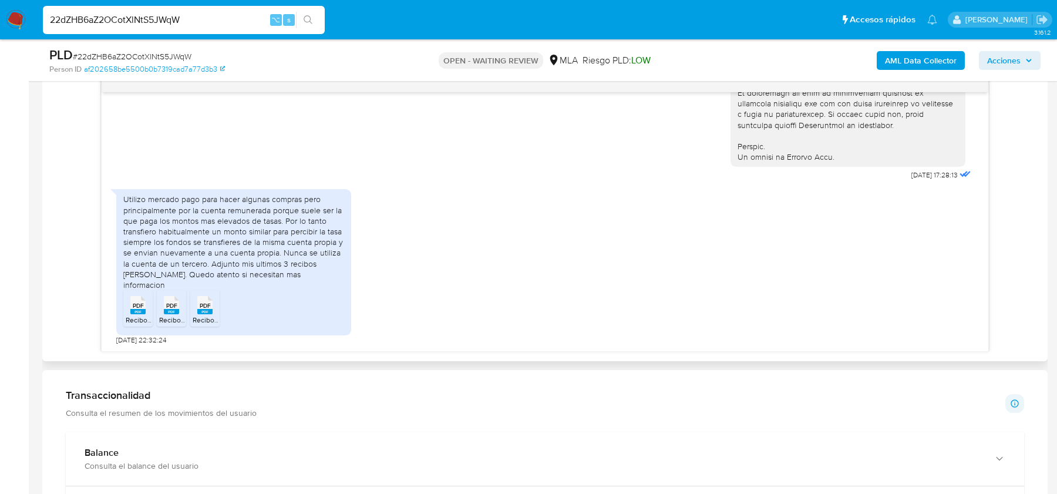
click at [318, 240] on div "Utilizo mercado pago para hacer algunas compras pero principalmente por la cuen…" at bounding box center [233, 242] width 221 height 96
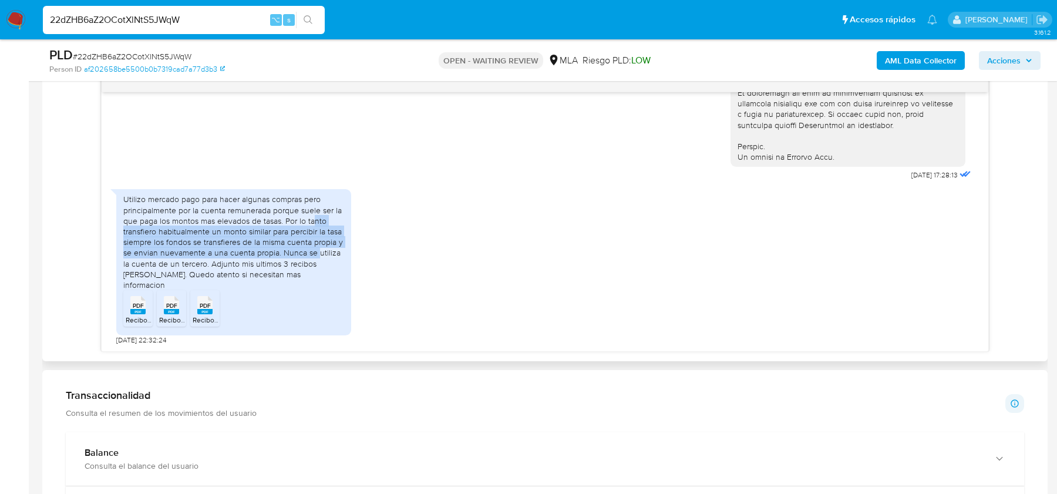
drag, startPoint x: 315, startPoint y: 227, endPoint x: 315, endPoint y: 257, distance: 30.5
click at [315, 257] on div "Utilizo mercado pago para hacer algunas compras pero principalmente por la cuen…" at bounding box center [233, 242] width 221 height 96
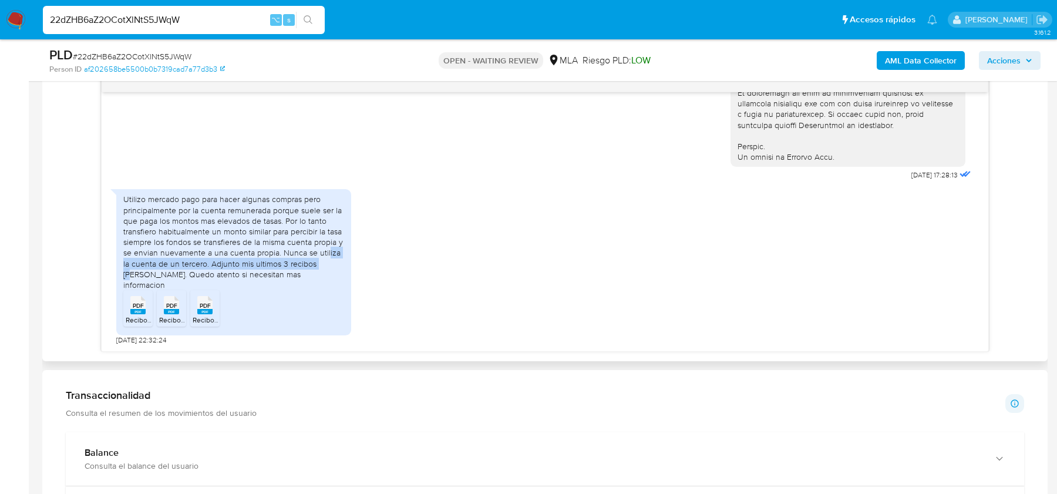
drag, startPoint x: 325, startPoint y: 263, endPoint x: 324, endPoint y: 277, distance: 13.6
click at [324, 277] on div "Utilizo mercado pago para hacer algunas compras pero principalmente por la cuen…" at bounding box center [233, 242] width 221 height 96
click at [139, 318] on span "Recibo 1.pdf" at bounding box center [145, 320] width 38 height 10
click at [170, 318] on span "Recibo 2.pdf" at bounding box center [178, 320] width 39 height 10
click at [208, 318] on span "Recibo 3.pdf" at bounding box center [212, 320] width 39 height 10
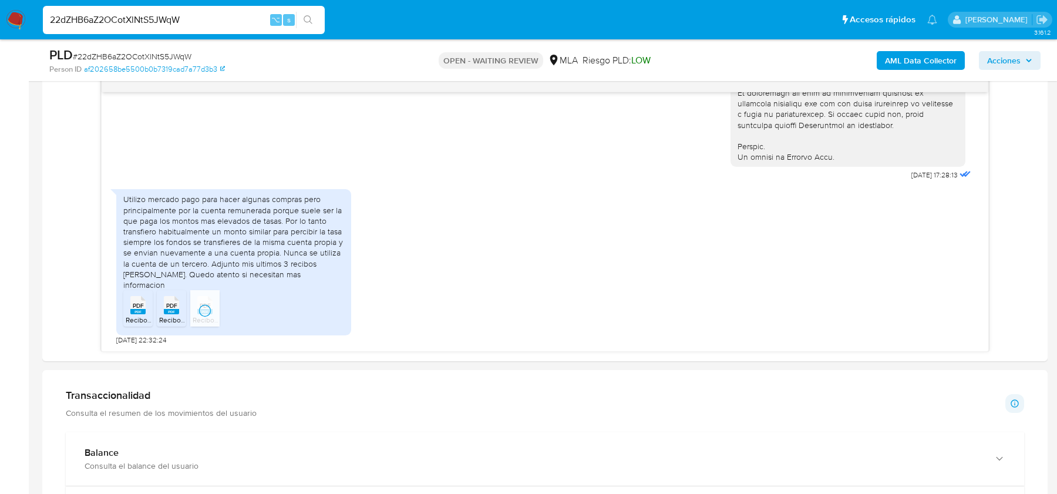
click at [109, 51] on span "# 22dZHB6aZ2OCotXlNtS5JWqW" at bounding box center [132, 57] width 119 height 12
copy span "22dZHB6aZ2OCotXlNtS5JWqW"
click at [15, 20] on img at bounding box center [16, 20] width 20 height 20
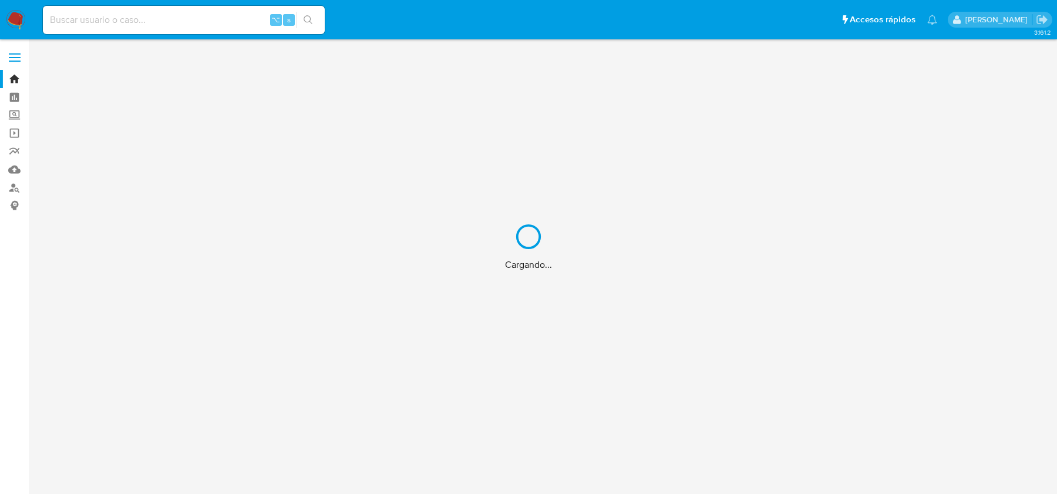
click at [583, 42] on main "3.161.2 Cargando..." at bounding box center [528, 247] width 1057 height 494
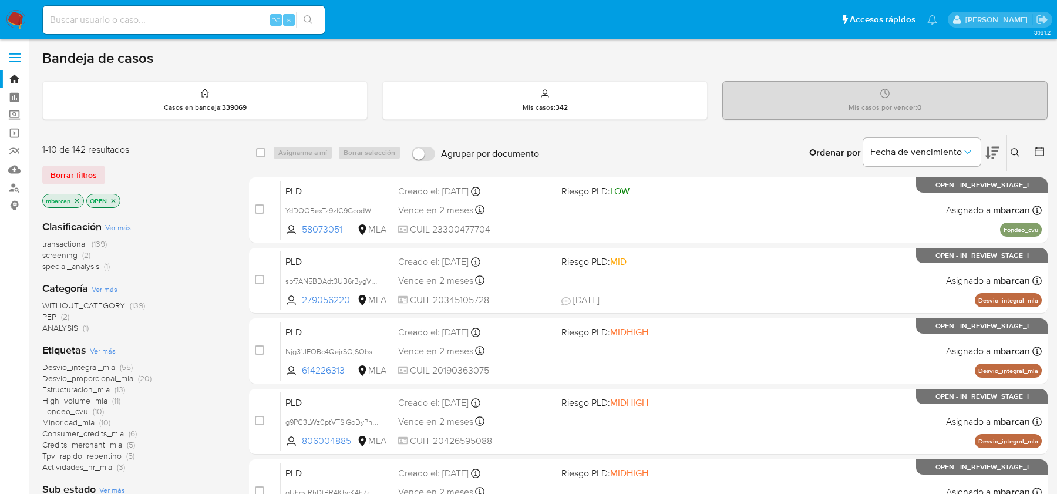
click at [1014, 150] on icon at bounding box center [1015, 152] width 9 height 9
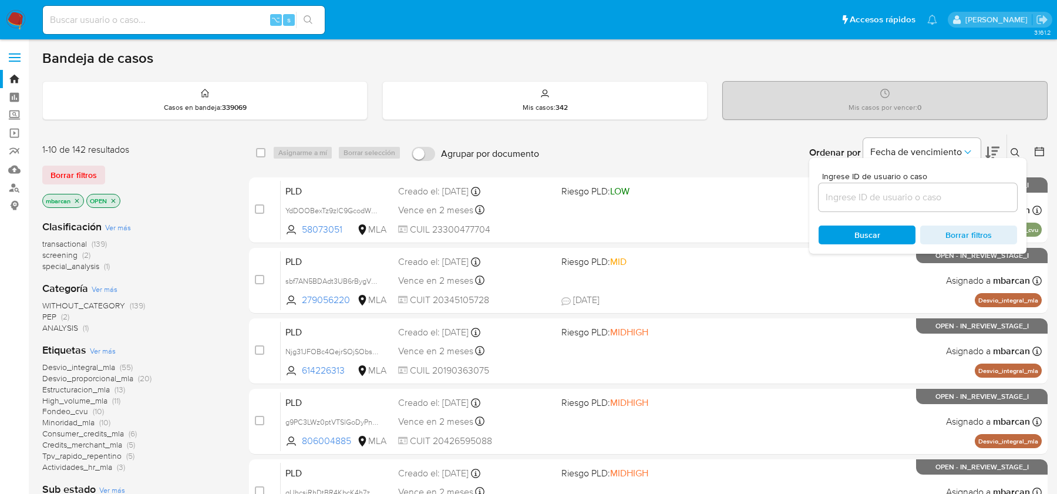
click at [917, 202] on input at bounding box center [918, 197] width 198 height 15
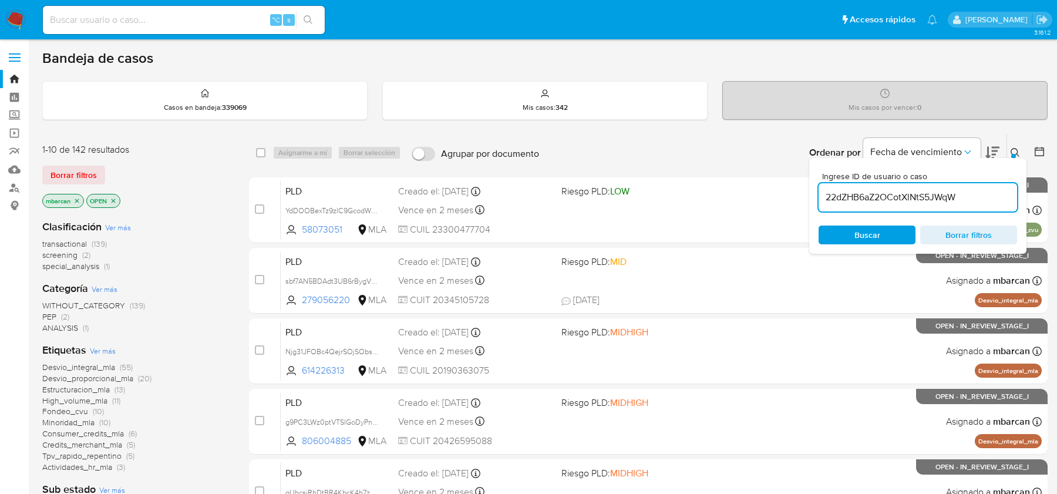
type input "22dZHB6aZ2OCotXlNtS5JWqW"
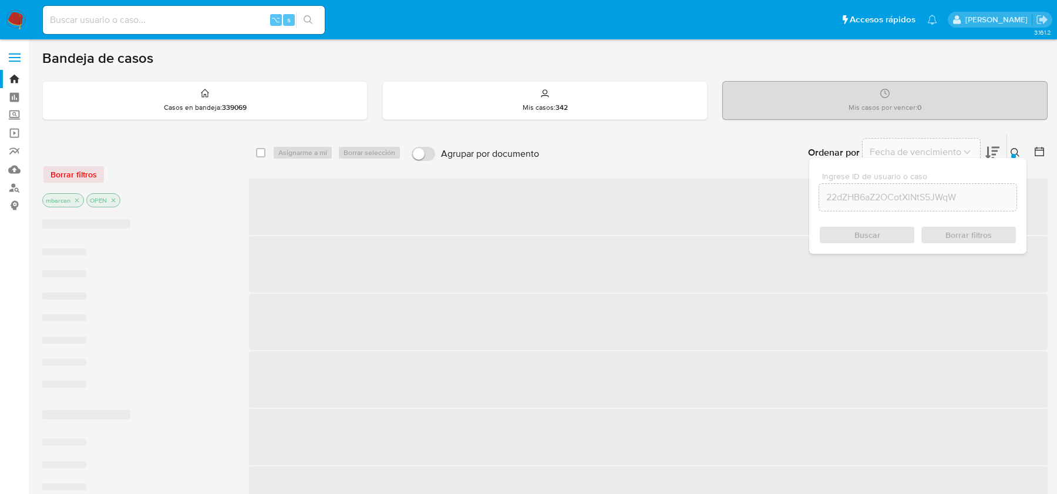
click at [1018, 146] on button at bounding box center [1016, 153] width 19 height 14
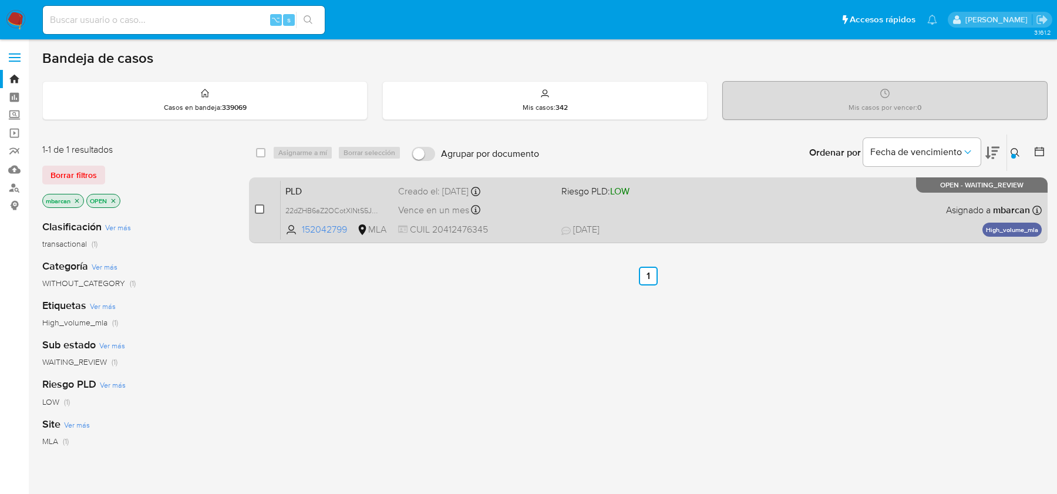
click at [262, 210] on input "checkbox" at bounding box center [259, 208] width 9 height 9
checkbox input "true"
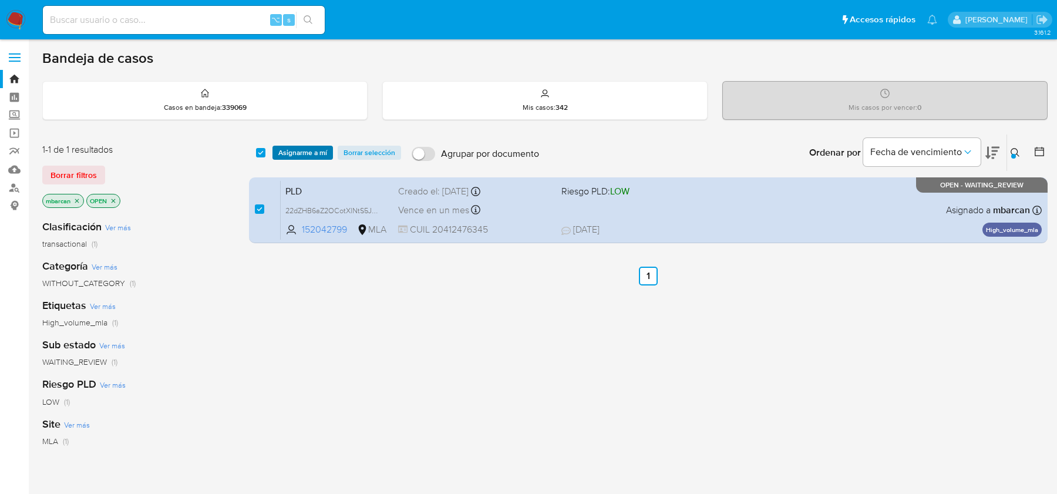
click at [307, 156] on span "Asignarme a mí" at bounding box center [302, 153] width 49 height 12
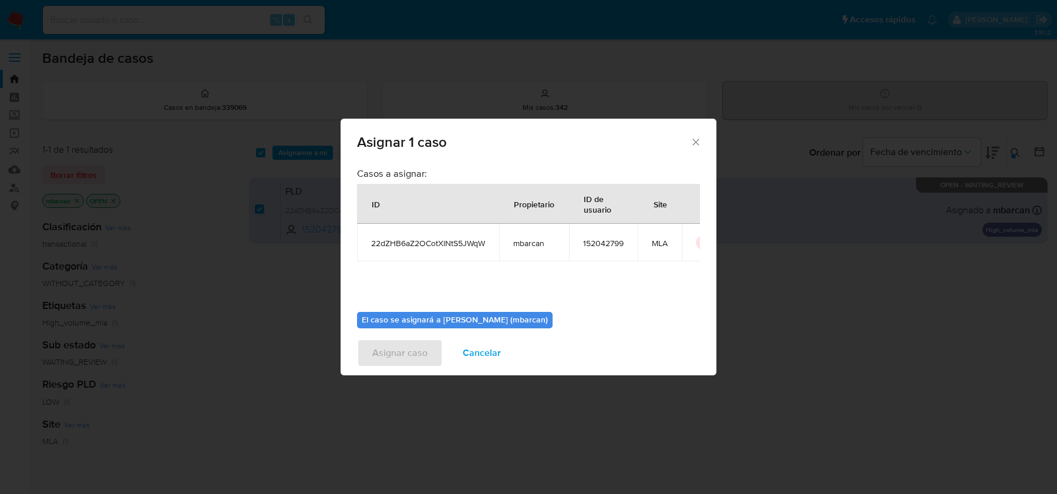
scroll to position [60, 0]
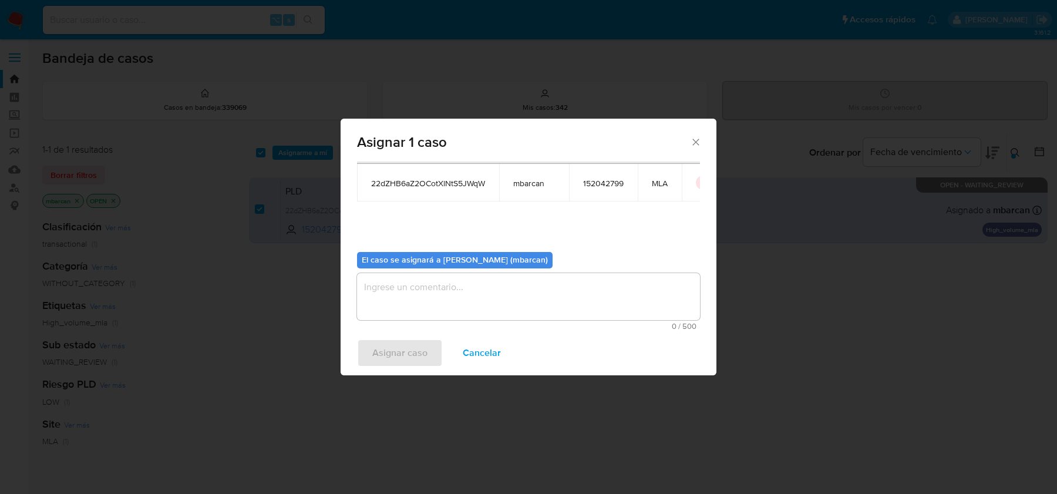
click at [413, 297] on textarea "assign-modal" at bounding box center [528, 296] width 343 height 47
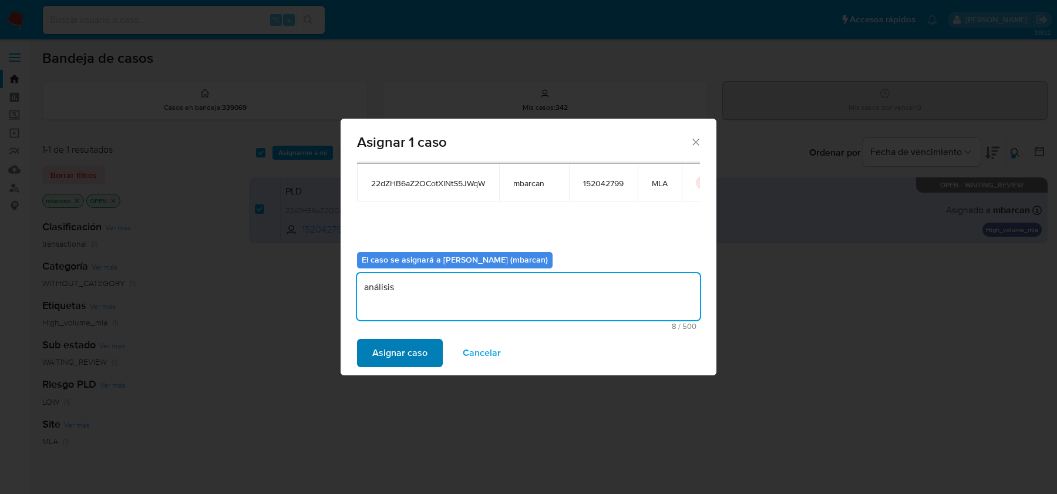
type textarea "análisis"
click at [373, 342] on span "Asignar caso" at bounding box center [399, 353] width 55 height 26
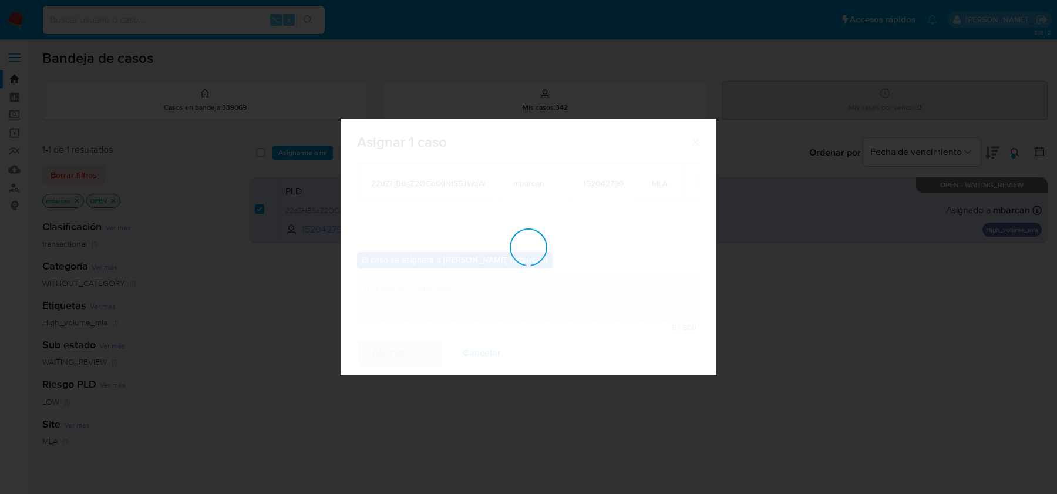
checkbox input "false"
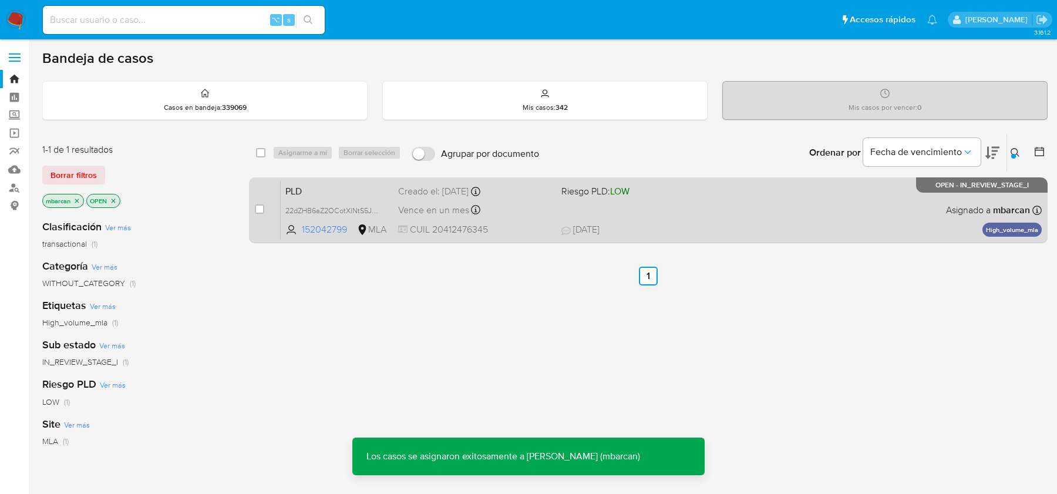
click at [345, 188] on span "PLD" at bounding box center [336, 190] width 103 height 15
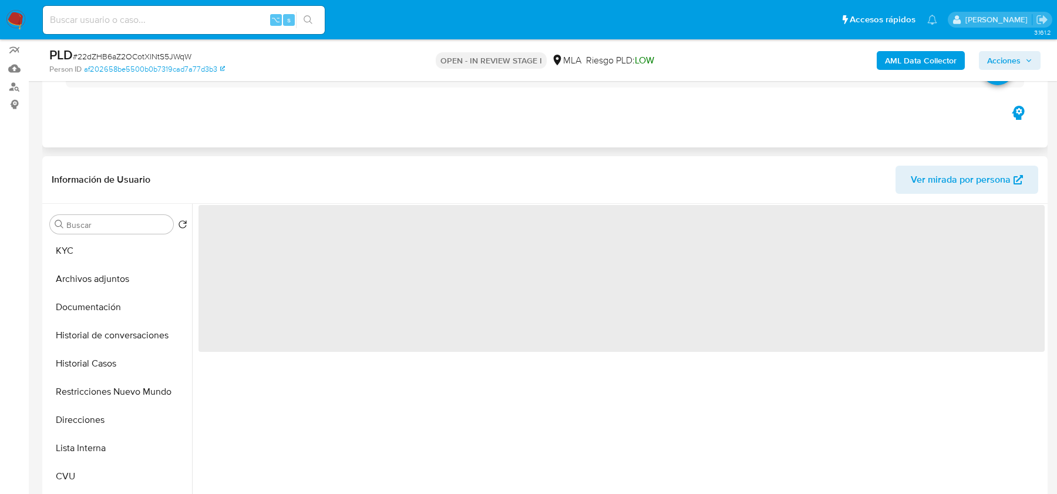
scroll to position [73, 0]
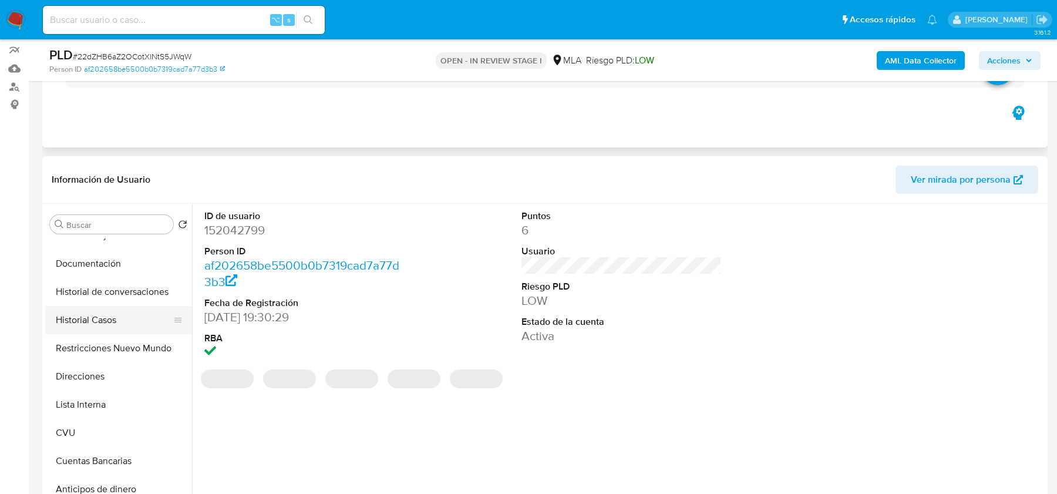
click at [100, 323] on button "Historial Casos" at bounding box center [113, 320] width 137 height 28
select select "10"
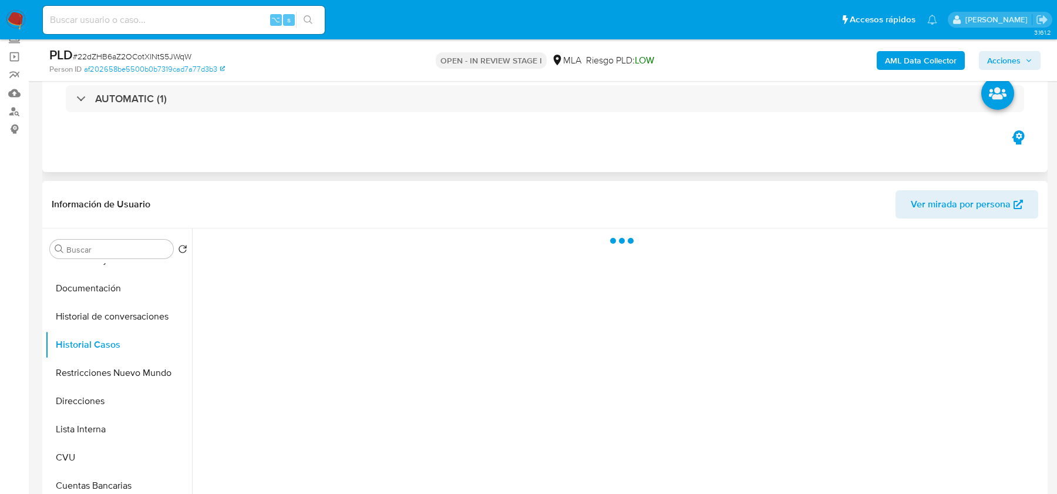
scroll to position [59, 0]
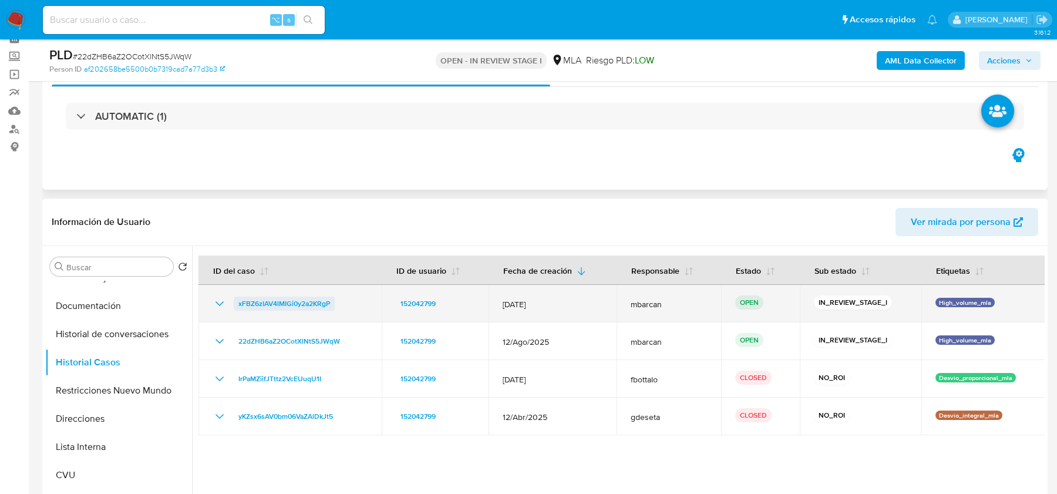
click at [267, 302] on span "xFBZ6zIAV4lMIGi0y2a2KRgP" at bounding box center [284, 304] width 92 height 14
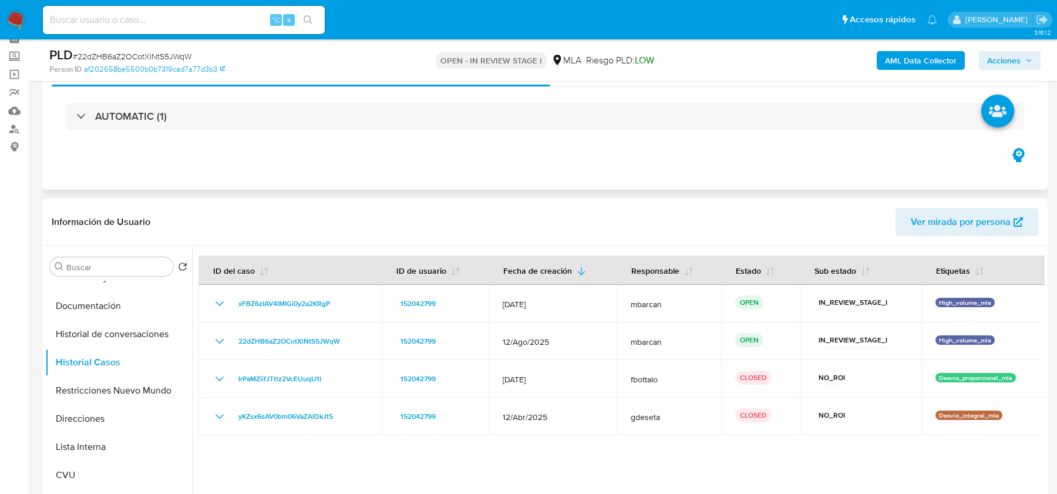
click at [156, 56] on span "# 22dZHB6aZ2OCotXlNtS5JWqW" at bounding box center [132, 57] width 119 height 12
copy span "22dZHB6aZ2OCotXlNtS5JWqW"
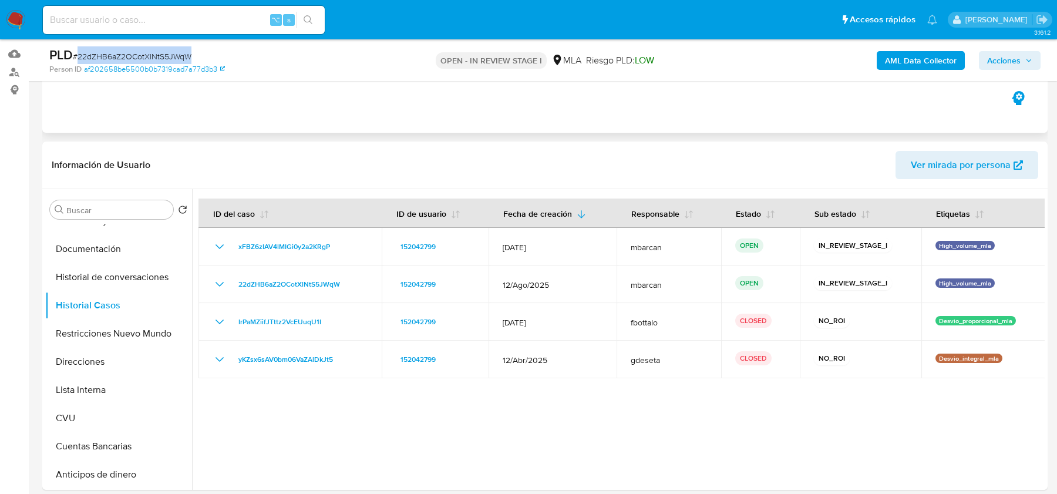
scroll to position [251, 0]
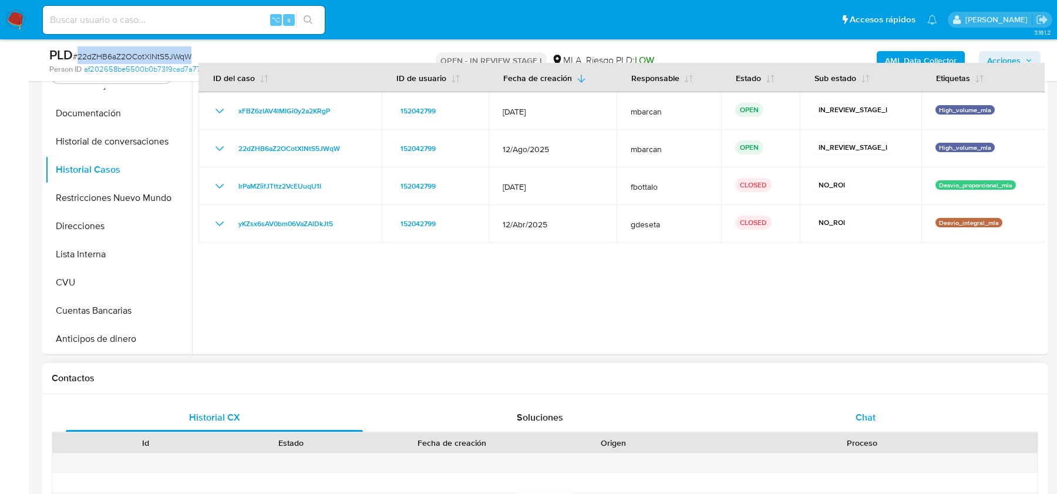
click at [903, 412] on div "Chat" at bounding box center [865, 417] width 297 height 28
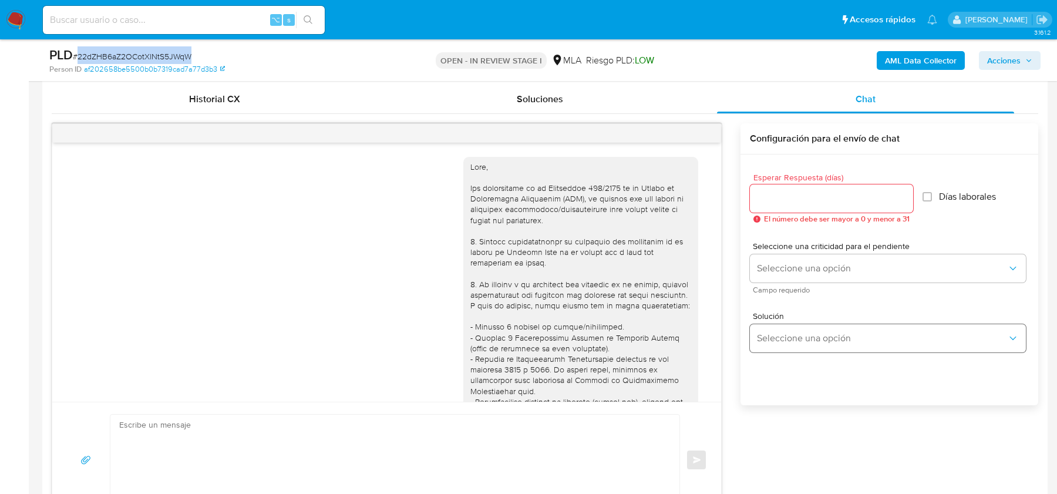
scroll to position [568, 0]
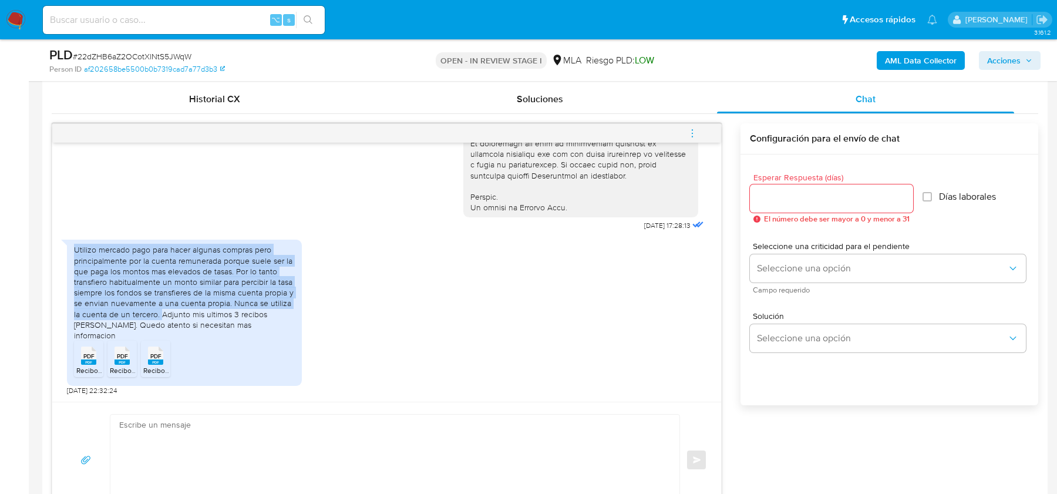
drag, startPoint x: 75, startPoint y: 261, endPoint x: 161, endPoint y: 324, distance: 106.9
click at [161, 324] on div "Utilizo mercado pago para hacer algunas compras pero principalmente por la cuen…" at bounding box center [184, 292] width 221 height 96
copy div "Utilizo mercado pago para hacer algunas compras pero principalmente por la cuen…"
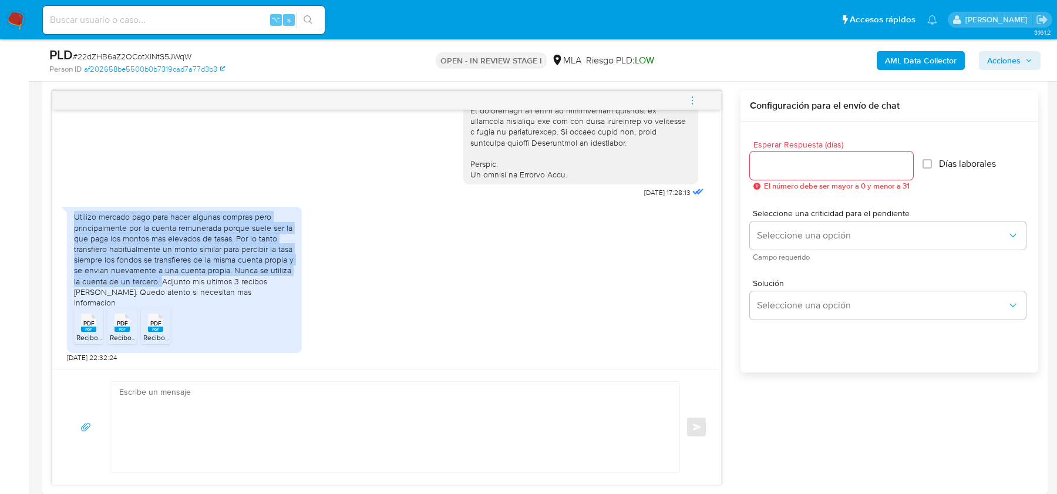
click at [160, 270] on div "Utilizo mercado pago para hacer algunas compras pero principalmente por la cuen…" at bounding box center [184, 259] width 221 height 96
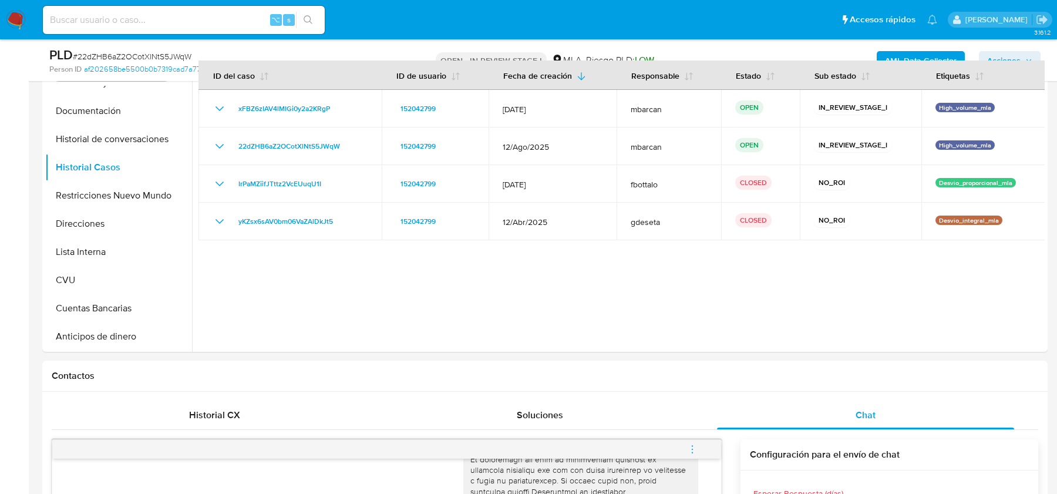
scroll to position [0, 0]
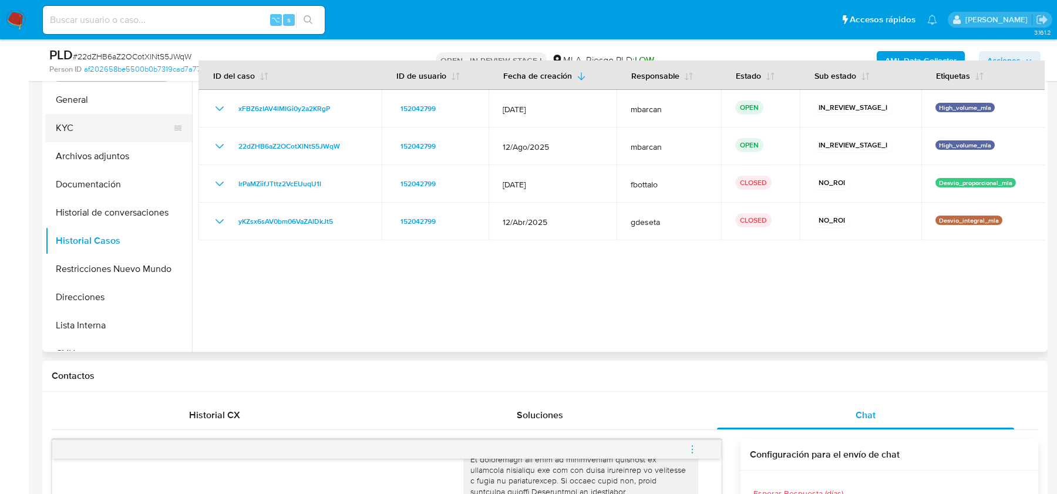
click at [86, 133] on button "KYC" at bounding box center [113, 128] width 137 height 28
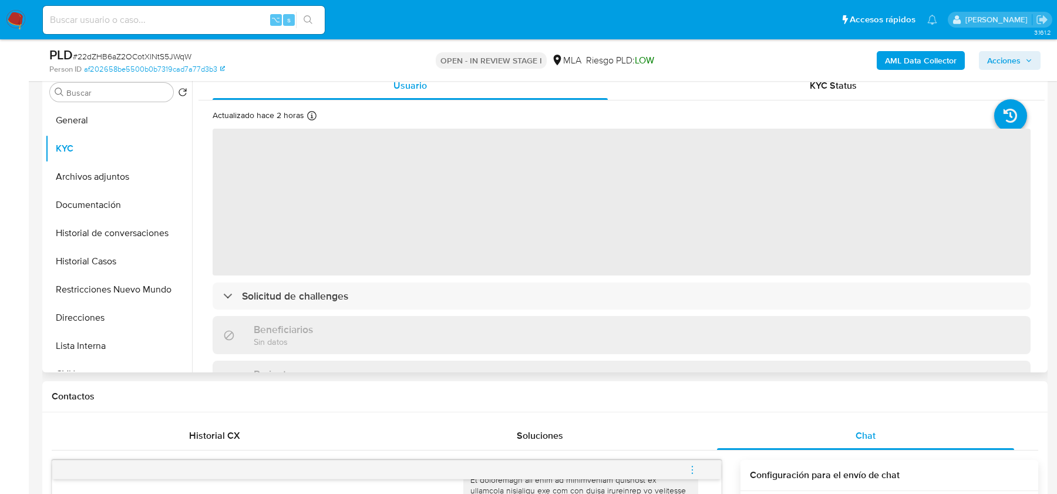
scroll to position [218, 0]
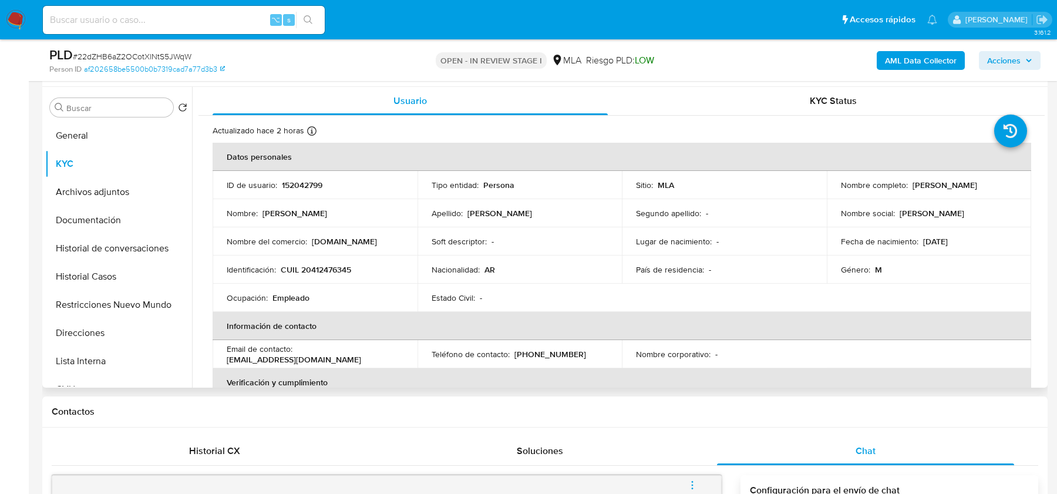
click at [333, 272] on p "CUIL 20412476345" at bounding box center [316, 269] width 70 height 11
copy p "20412476345"
click at [105, 190] on button "Archivos adjuntos" at bounding box center [113, 192] width 137 height 28
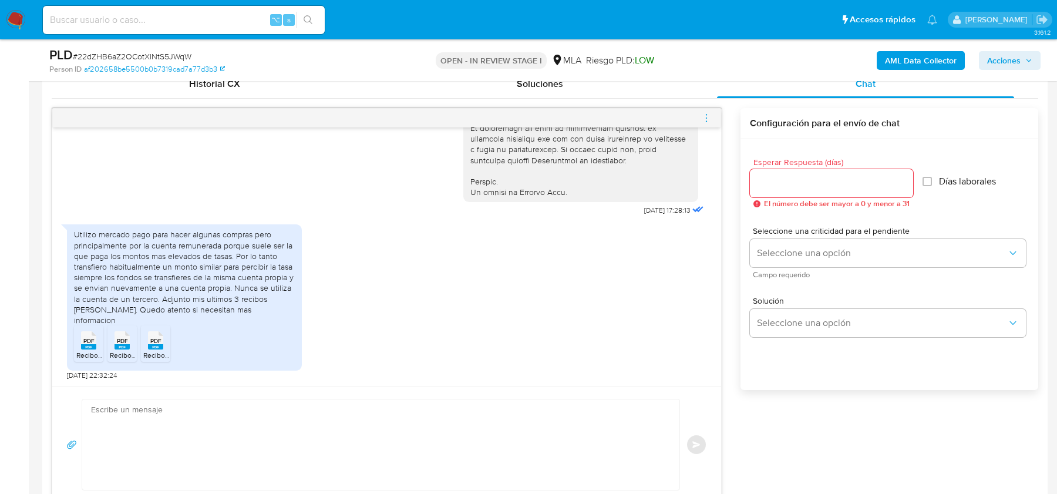
scroll to position [687, 0]
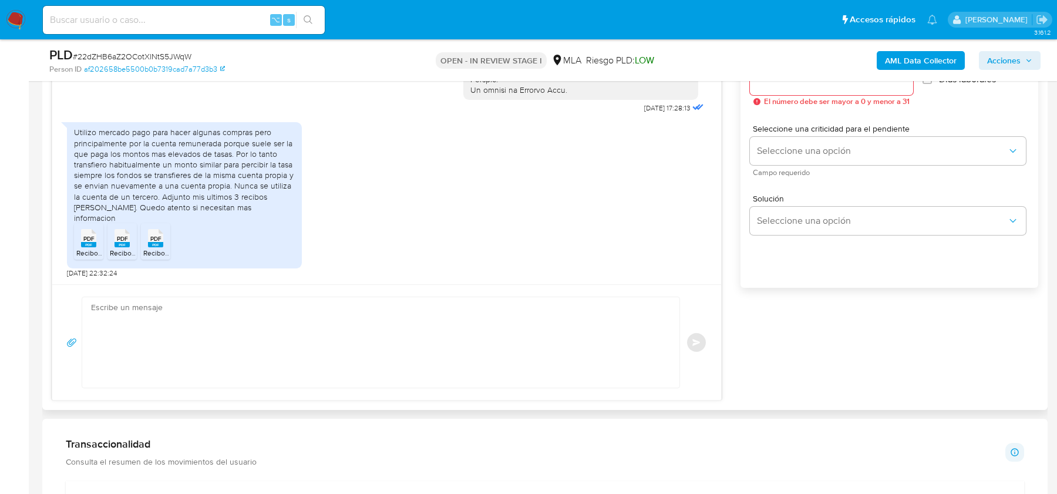
click at [277, 351] on textarea at bounding box center [378, 342] width 574 height 90
paste textarea "Hola, ¡Muchas gracias por tu respuesta! Confirmamos la recepción de la document…"
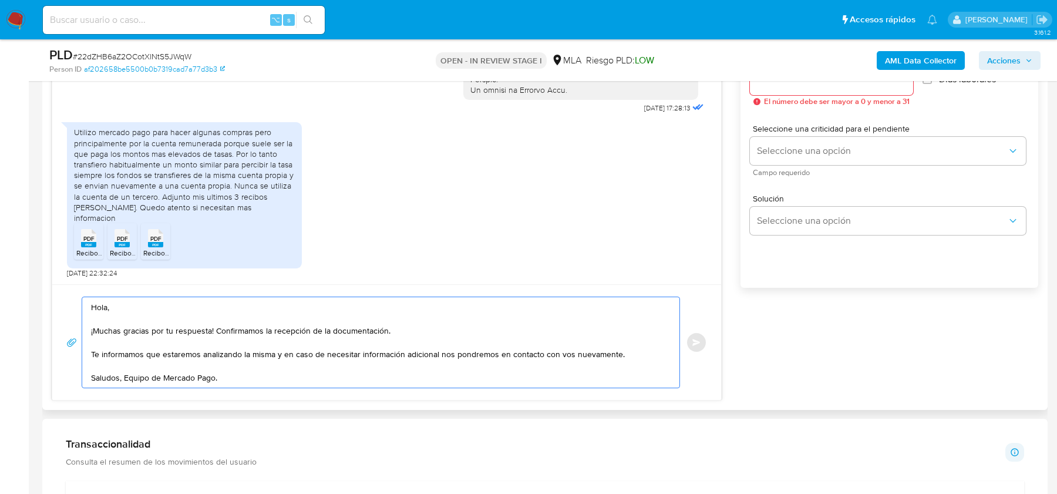
scroll to position [640, 0]
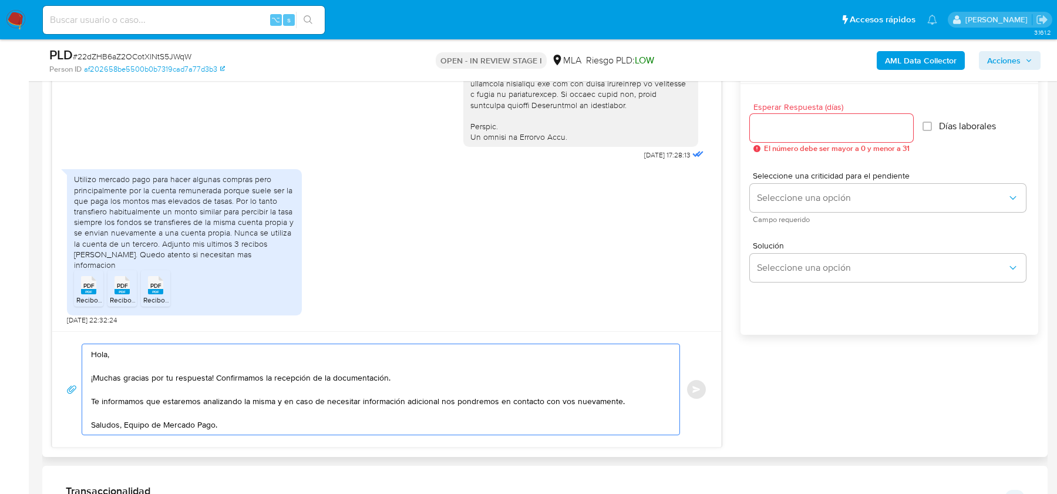
type textarea "Hola, ¡Muchas gracias por tu respuesta! Confirmamos la recepción de la document…"
click at [859, 144] on span "El número debe ser mayor a 0 y menor a 31" at bounding box center [837, 148] width 146 height 8
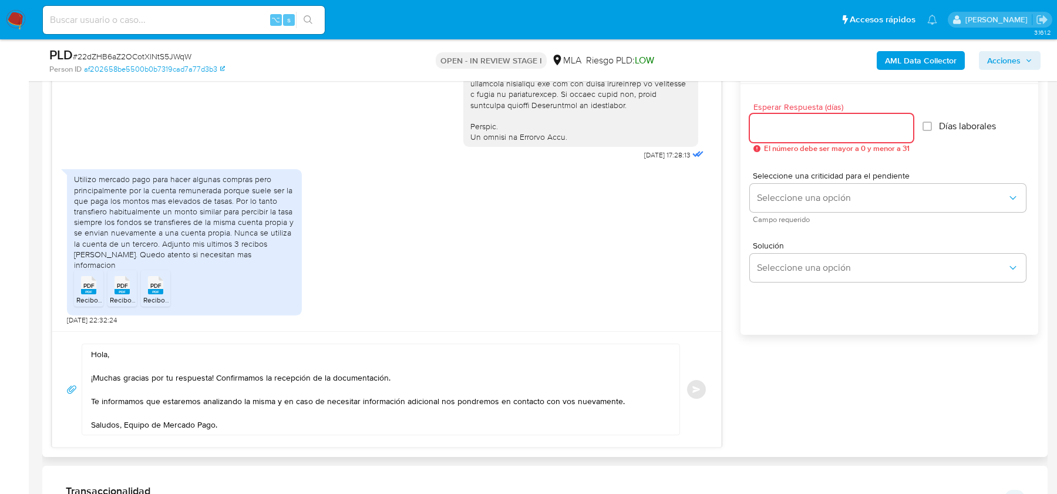
click at [859, 127] on input "Esperar Respuesta (días)" at bounding box center [831, 127] width 163 height 15
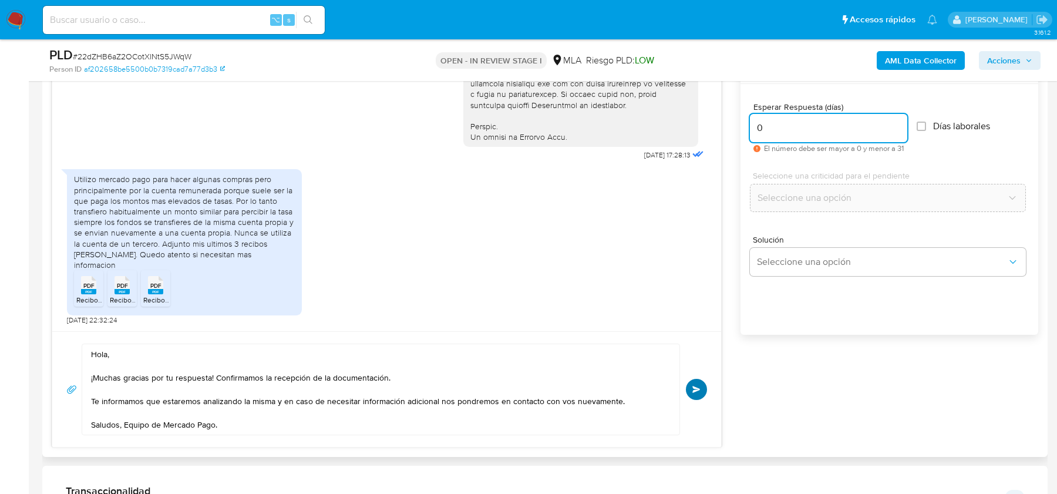
type input "0"
click at [699, 386] on span "Enviar" at bounding box center [696, 389] width 8 height 7
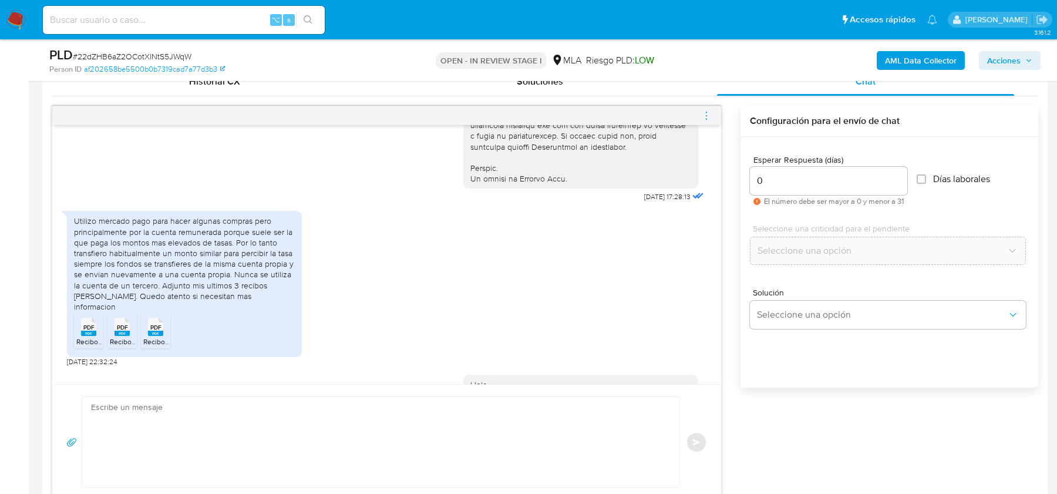
scroll to position [709, 0]
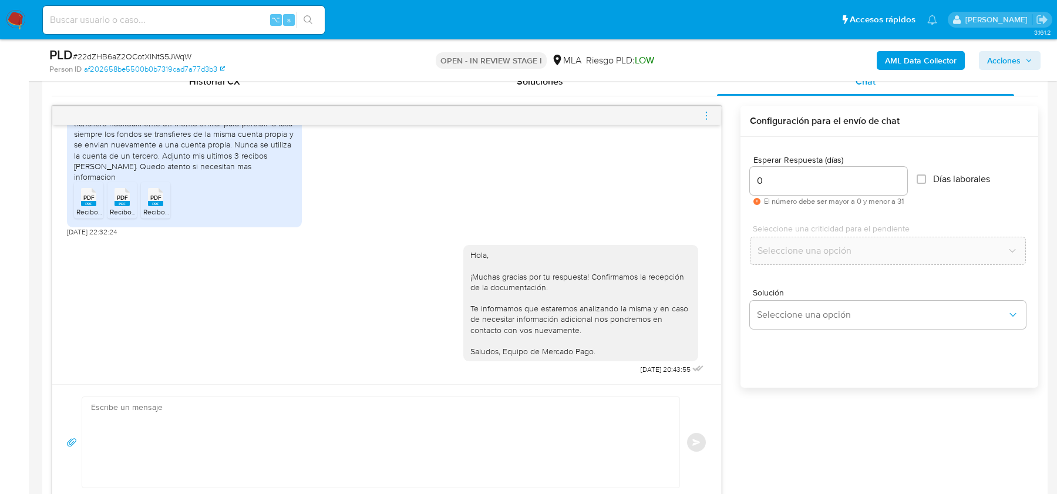
click at [707, 116] on icon "menu-action" at bounding box center [706, 115] width 11 height 11
click at [607, 93] on li "Cerrar conversación" at bounding box center [641, 92] width 120 height 21
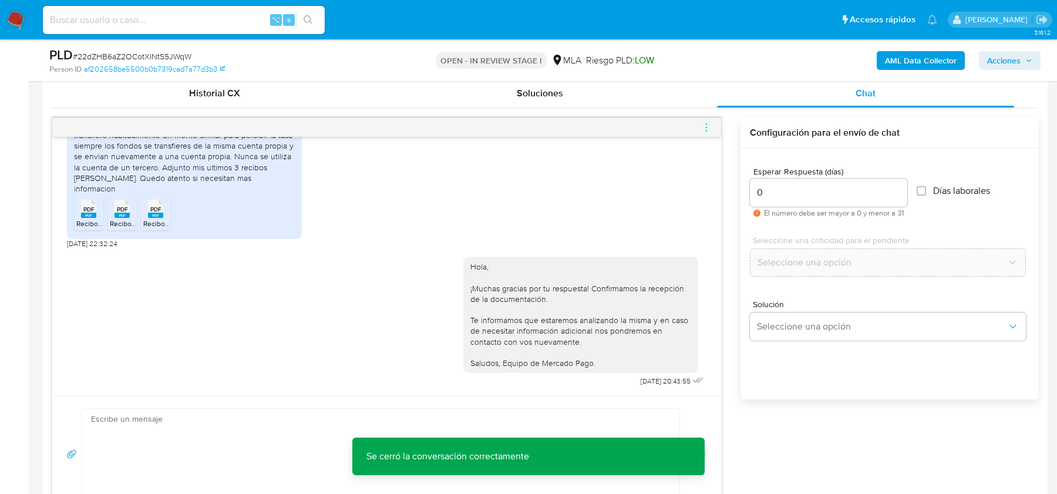
scroll to position [573, 0]
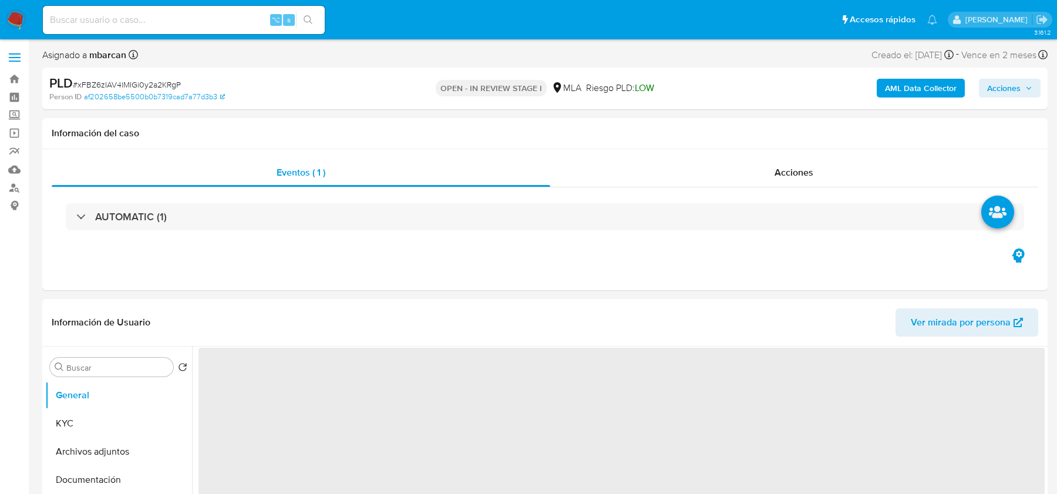
click at [132, 80] on span "# xFBZ6zIAV4lMIGi0y2a2KRgP" at bounding box center [127, 85] width 108 height 12
copy span "xFBZ6zIAV4lMIGi0y2a2KRgP"
select select "10"
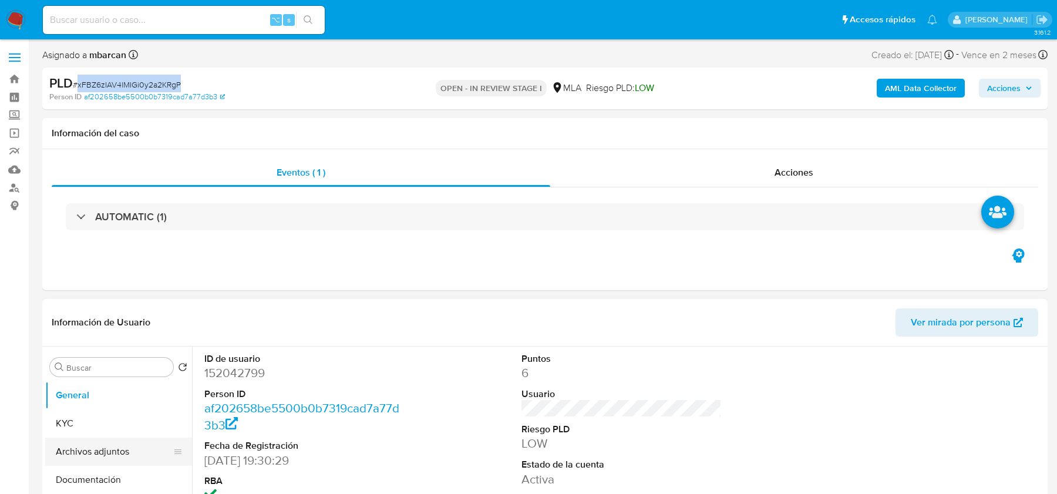
copy span "xFBZ6zIAV4lMIGi0y2a2KRgP"
click at [223, 365] on dd "152042799" at bounding box center [304, 373] width 200 height 16
copy dd "152042799"
click at [161, 77] on div "PLD # xFBZ6zIAV4lMIGi0y2a2KRgP" at bounding box center [212, 84] width 326 height 18
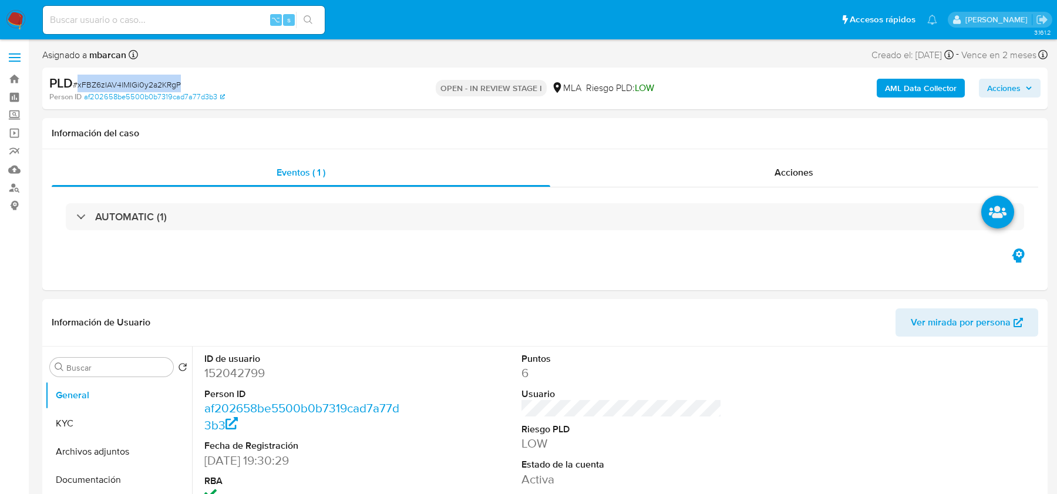
click at [161, 77] on div "PLD # xFBZ6zIAV4lMIGi0y2a2KRgP" at bounding box center [212, 84] width 326 height 18
copy span "xFBZ6zIAV4lMIGi0y2a2KRgP"
click at [896, 86] on b "AML Data Collector" at bounding box center [921, 88] width 72 height 19
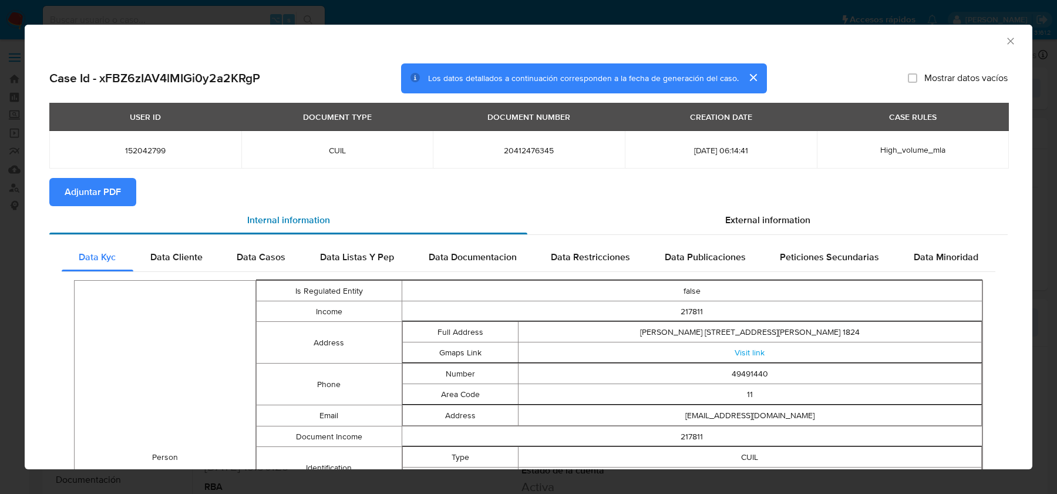
click at [100, 208] on div "Internal information" at bounding box center [288, 220] width 478 height 28
click at [120, 197] on button "Adjuntar PDF" at bounding box center [92, 192] width 87 height 28
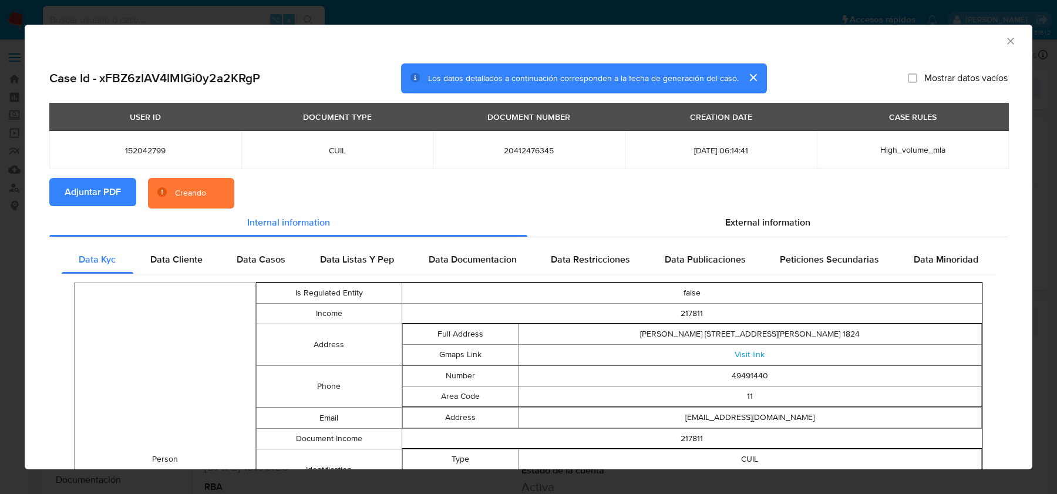
click at [739, 207] on section "Adjuntar PDF Creando" at bounding box center [528, 193] width 958 height 31
click at [738, 218] on span "External information" at bounding box center [767, 223] width 85 height 14
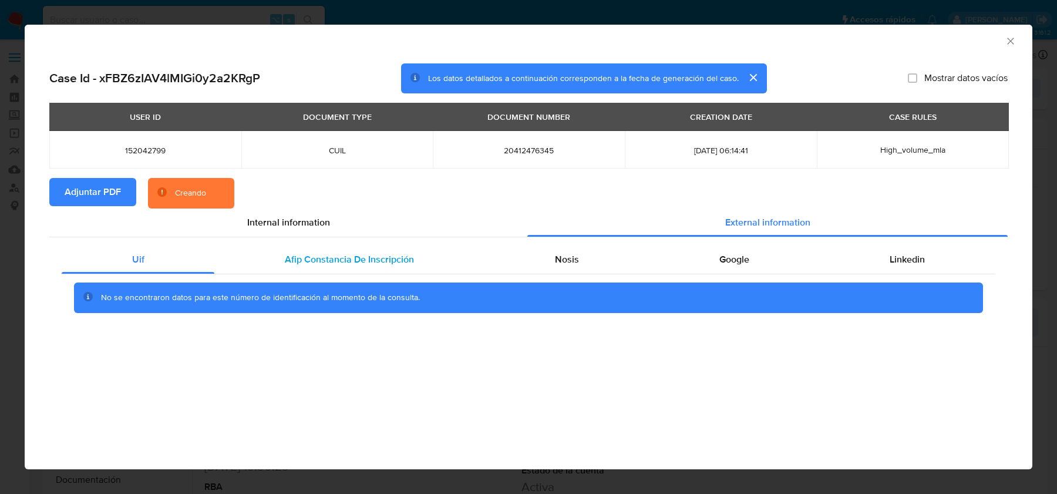
click at [311, 261] on span "Afip Constancia De Inscripción" at bounding box center [349, 260] width 129 height 14
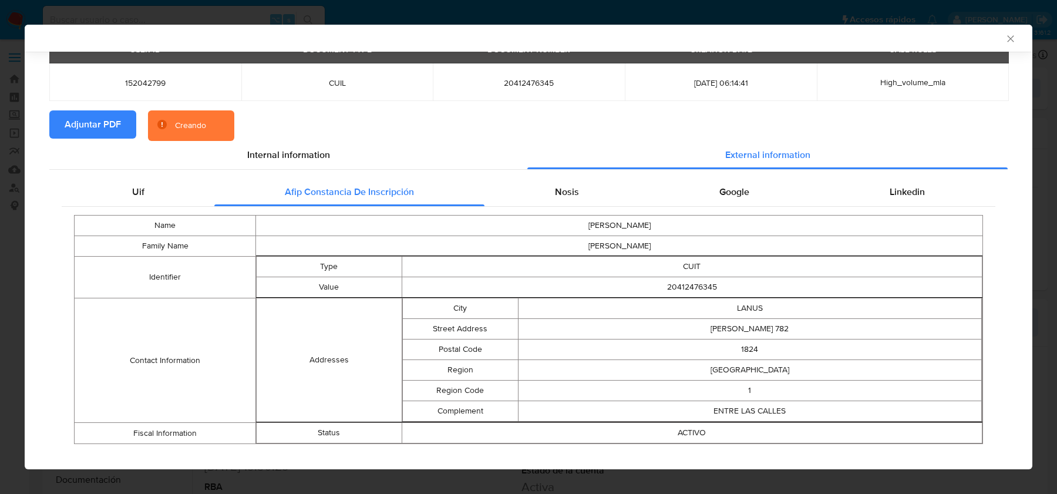
scroll to position [80, 0]
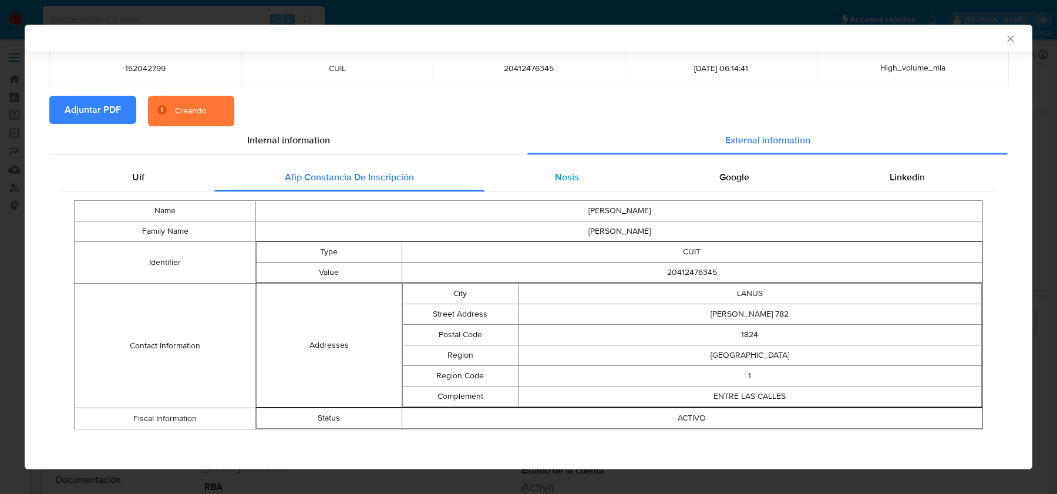
click at [587, 173] on div "Nosis" at bounding box center [566, 177] width 164 height 28
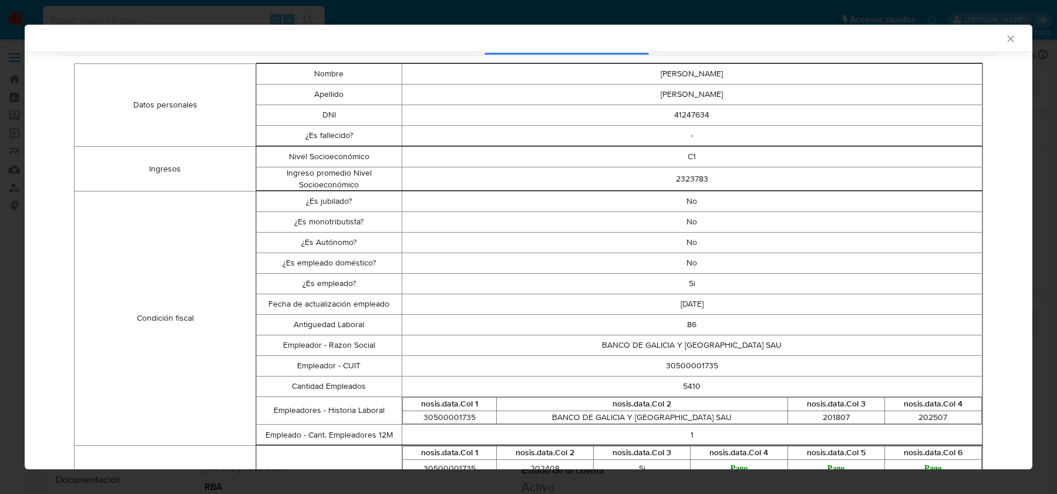
scroll to position [237, 0]
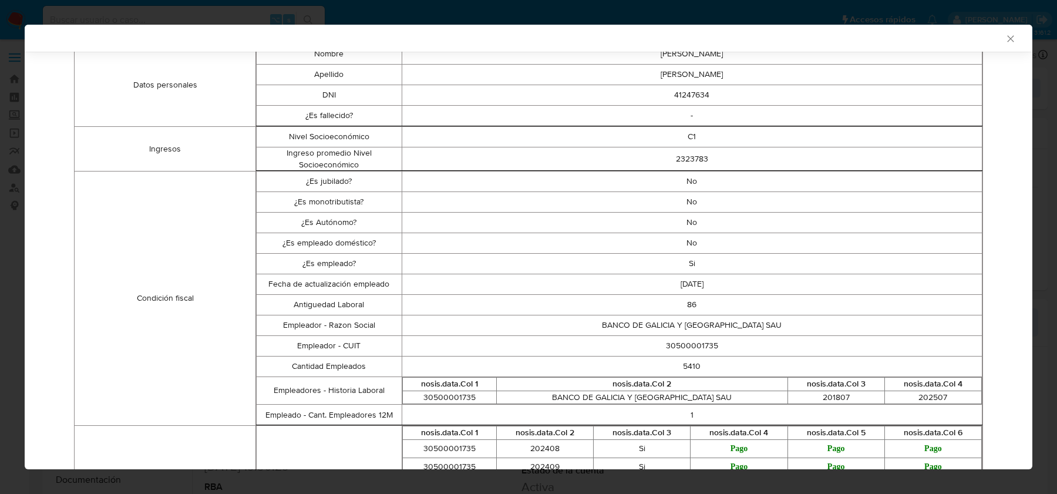
click at [684, 342] on td "30500001735" at bounding box center [692, 346] width 581 height 21
copy td "30500001735"
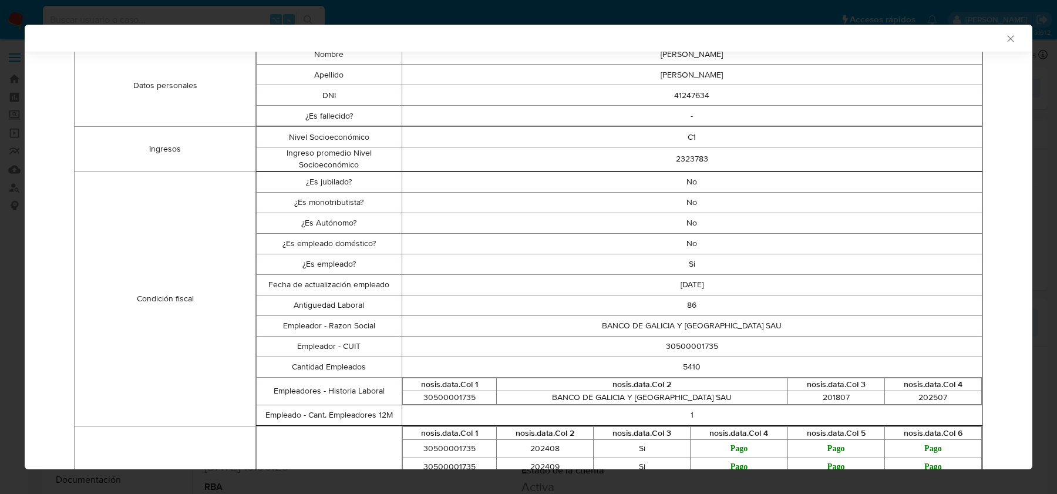
click at [1001, 43] on div "AML Data Collector" at bounding box center [529, 38] width 1008 height 27
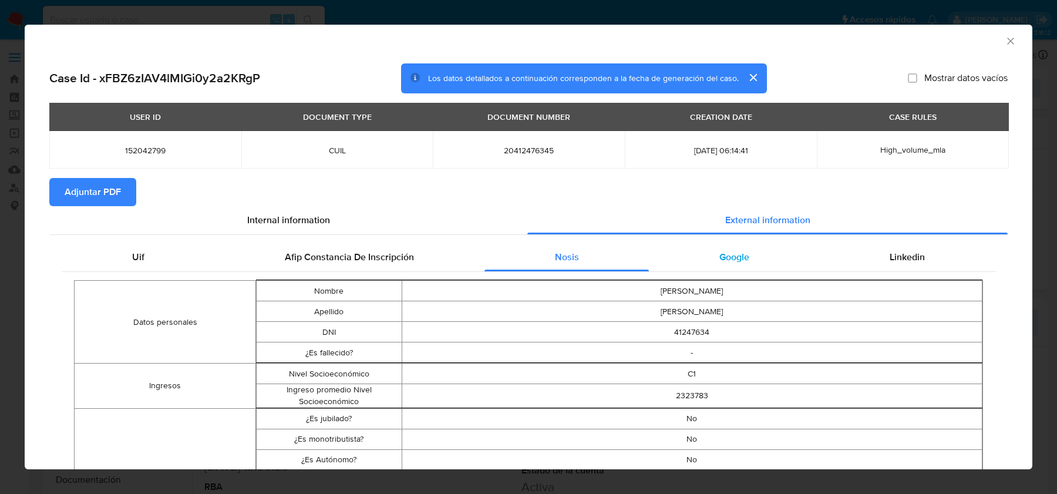
drag, startPoint x: 753, startPoint y: 262, endPoint x: 764, endPoint y: 256, distance: 12.1
click at [753, 262] on div "Google" at bounding box center [734, 257] width 170 height 28
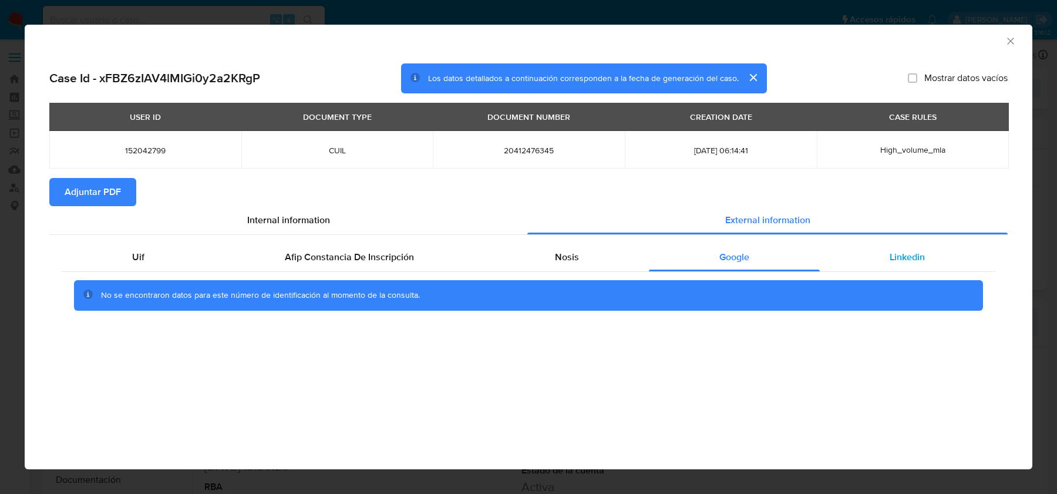
click at [893, 259] on span "Linkedin" at bounding box center [907, 257] width 35 height 14
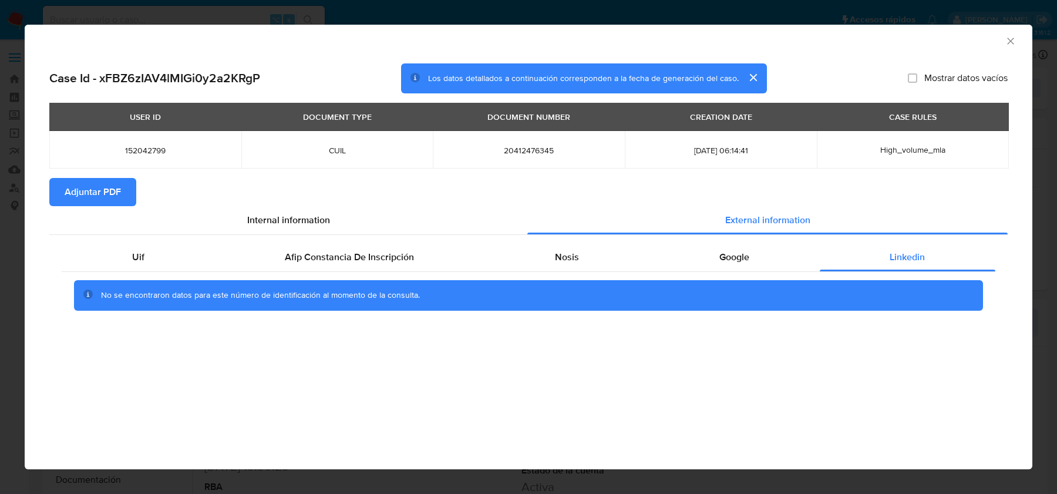
click at [1008, 42] on icon "Cerrar ventana" at bounding box center [1010, 41] width 6 height 6
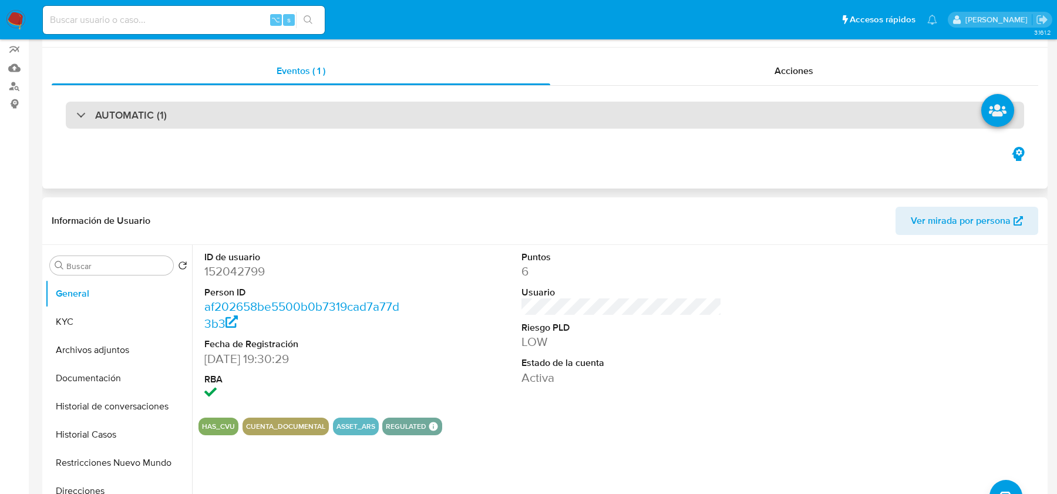
scroll to position [331, 0]
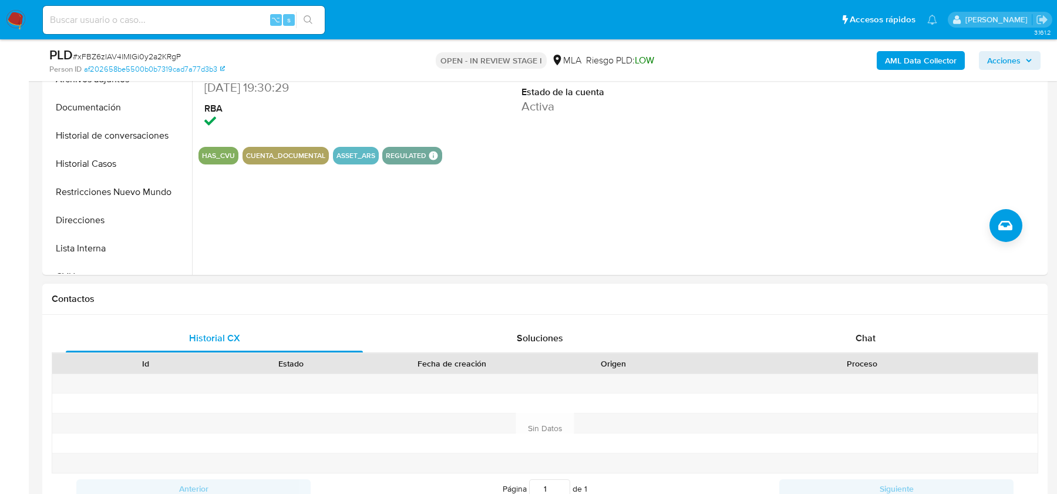
click at [880, 358] on div "Proceso" at bounding box center [861, 364] width 335 height 12
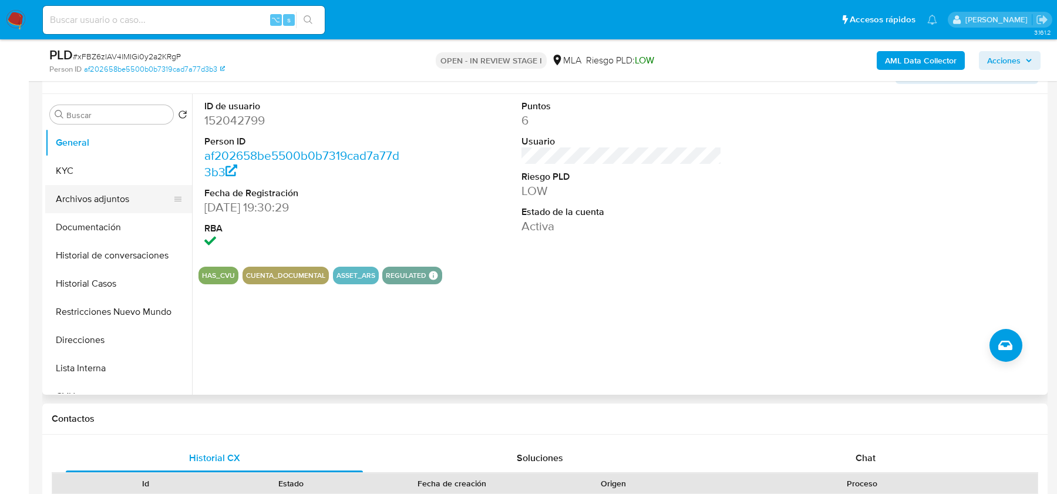
scroll to position [208, 0]
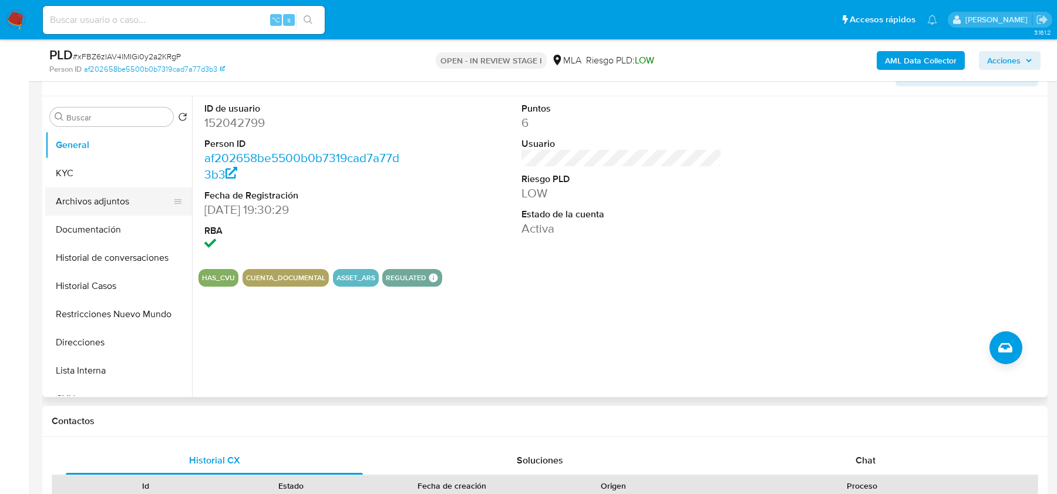
click at [117, 197] on button "Archivos adjuntos" at bounding box center [113, 201] width 137 height 28
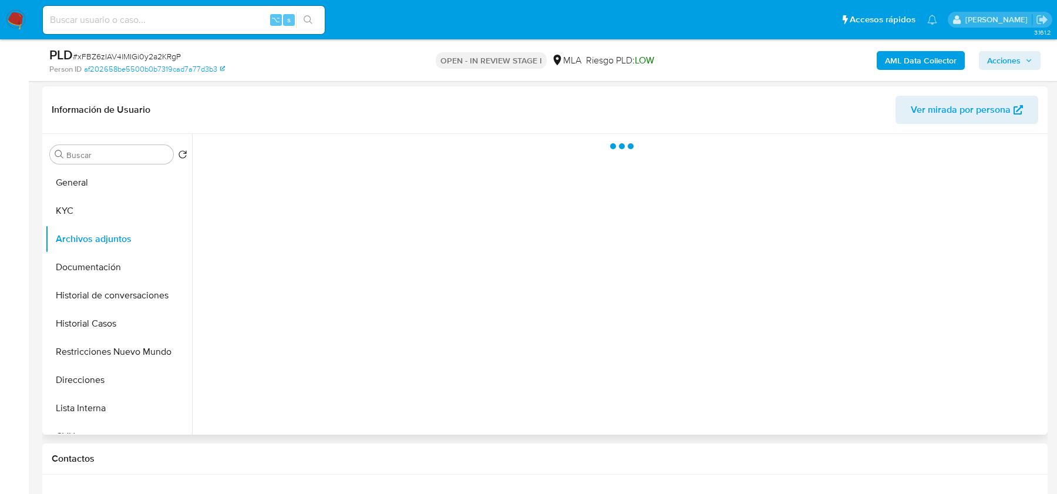
scroll to position [149, 0]
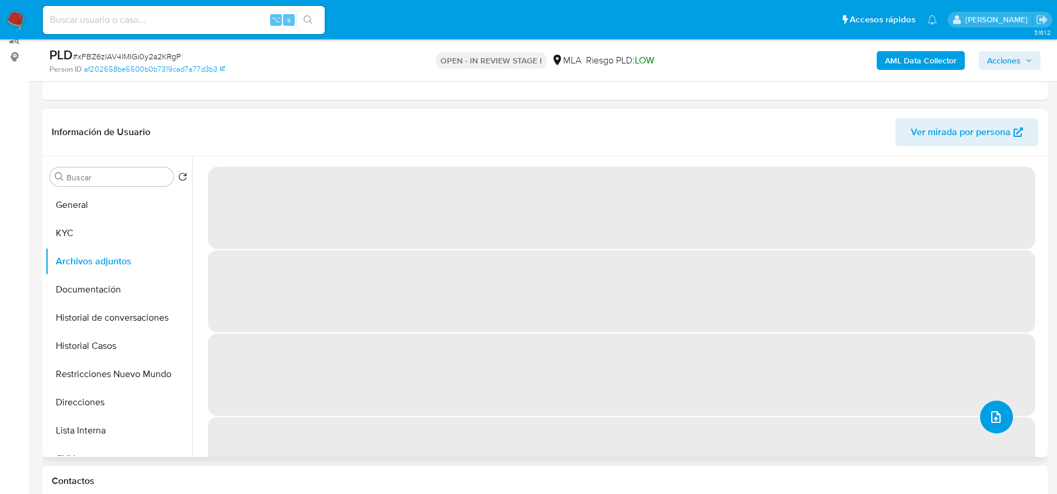
click at [995, 422] on span "upload-file" at bounding box center [996, 417] width 14 height 14
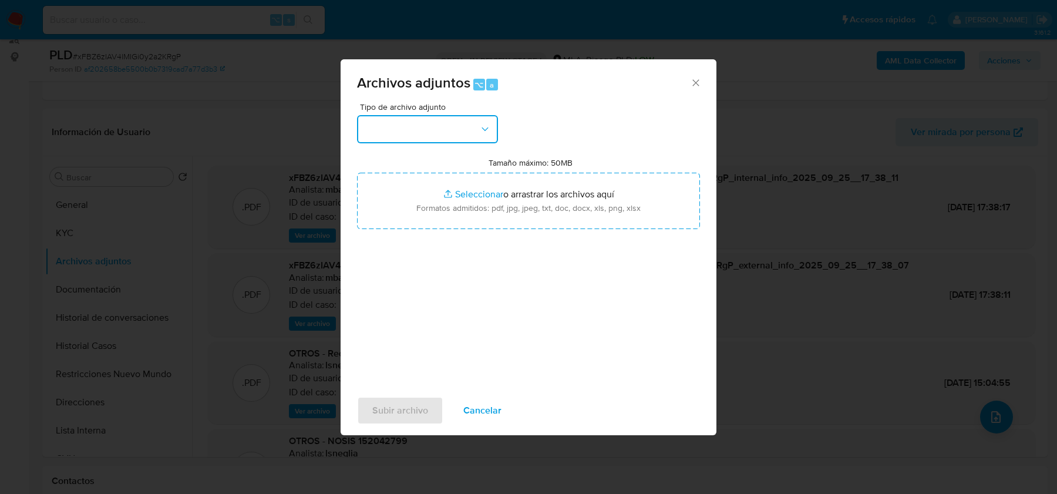
click at [418, 136] on button "button" at bounding box center [427, 129] width 141 height 28
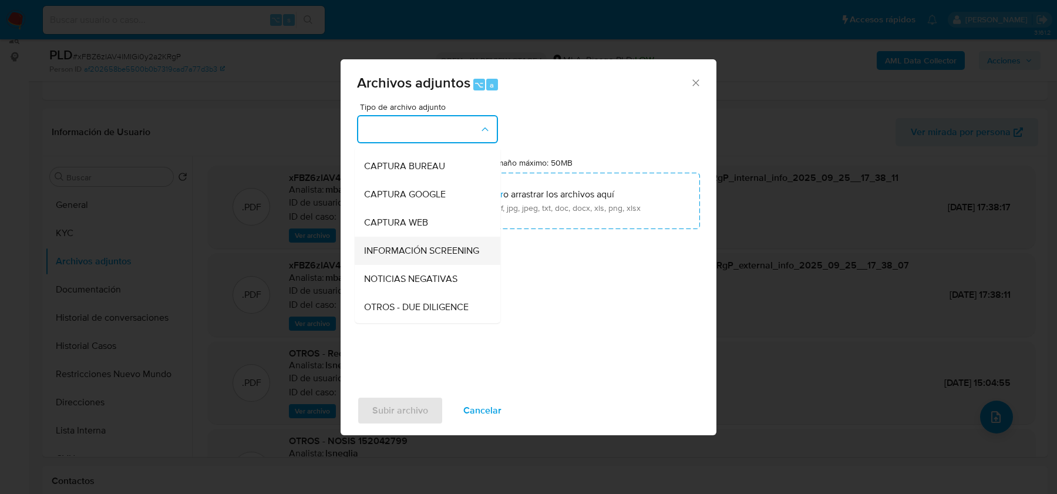
scroll to position [77, 0]
click at [408, 300] on div "OTROS" at bounding box center [424, 309] width 120 height 28
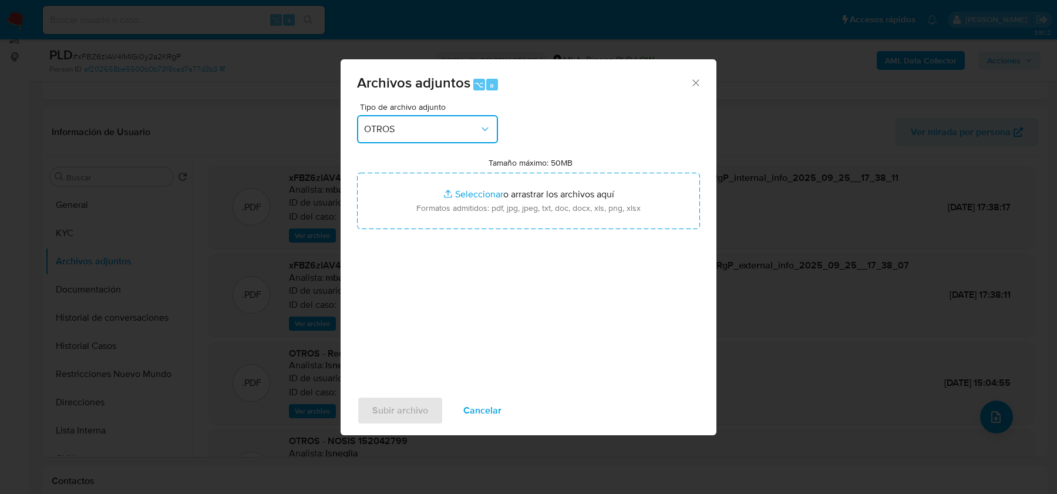
click at [464, 120] on button "OTROS" at bounding box center [427, 129] width 141 height 28
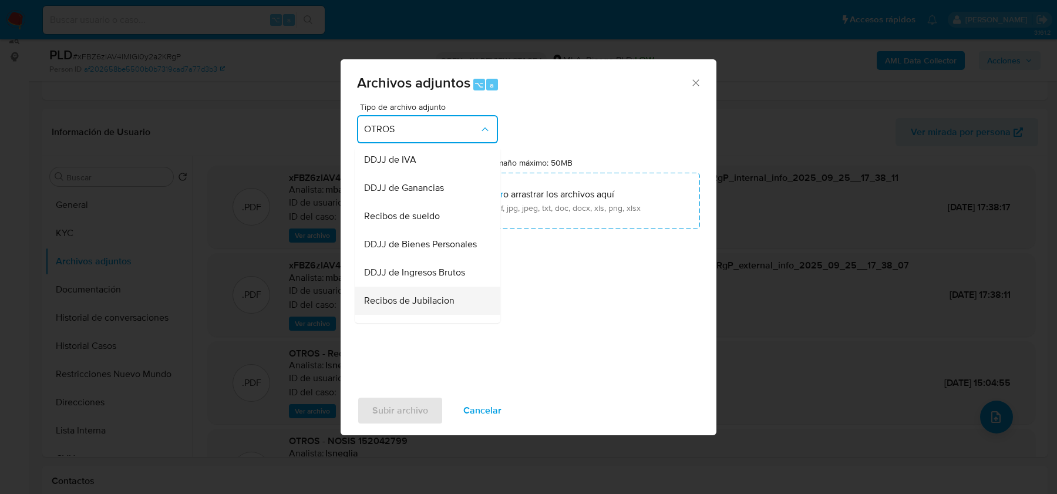
scroll to position [268, 0]
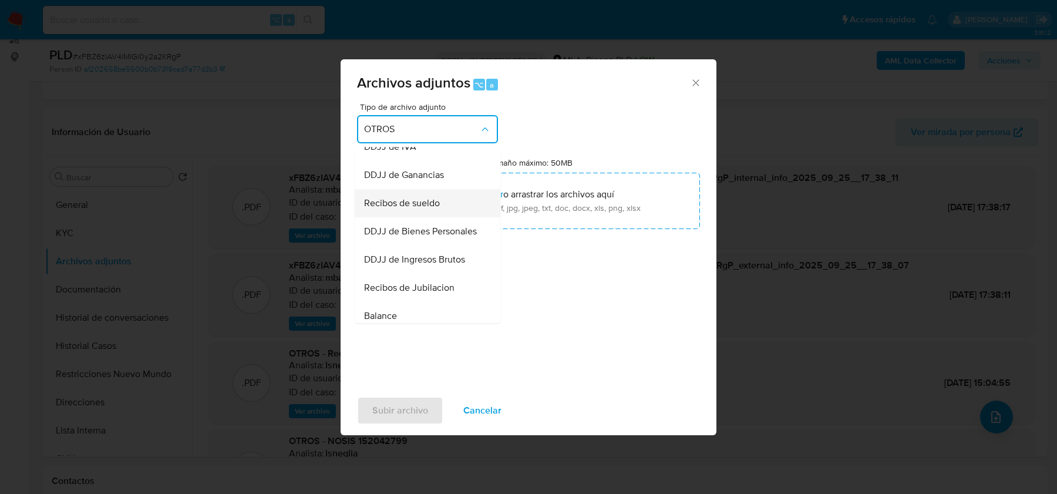
click at [425, 201] on span "Recibos de sueldo" at bounding box center [402, 203] width 76 height 12
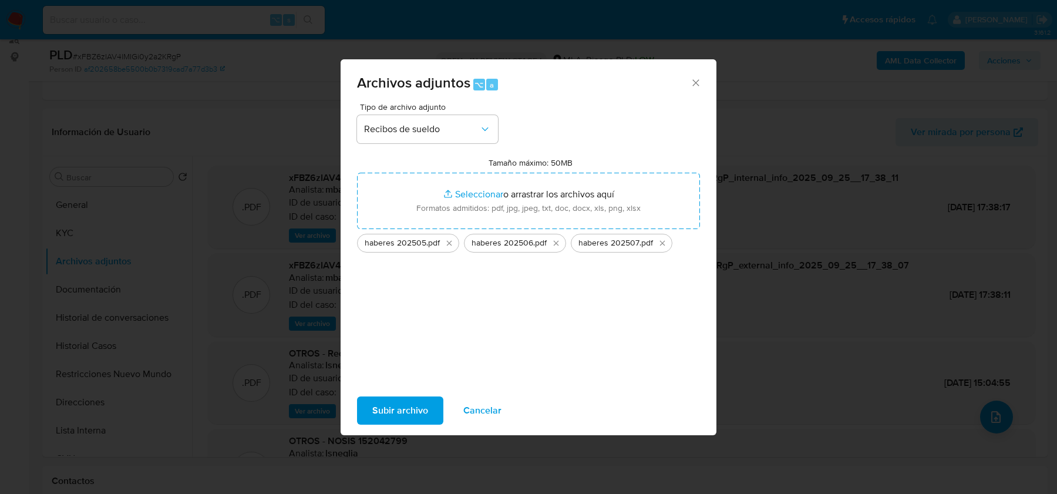
click at [406, 408] on span "Subir archivo" at bounding box center [400, 411] width 56 height 26
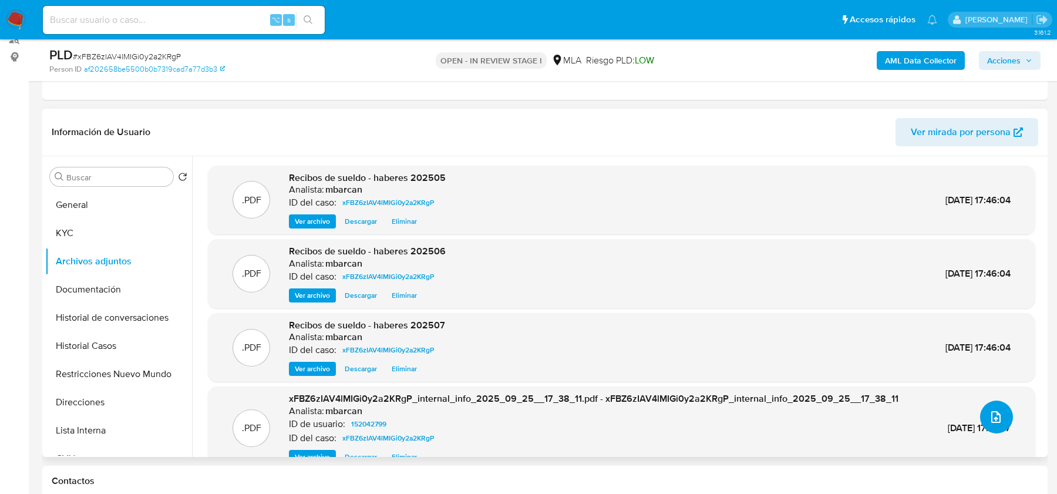
click at [989, 419] on icon "upload-file" at bounding box center [996, 417] width 14 height 14
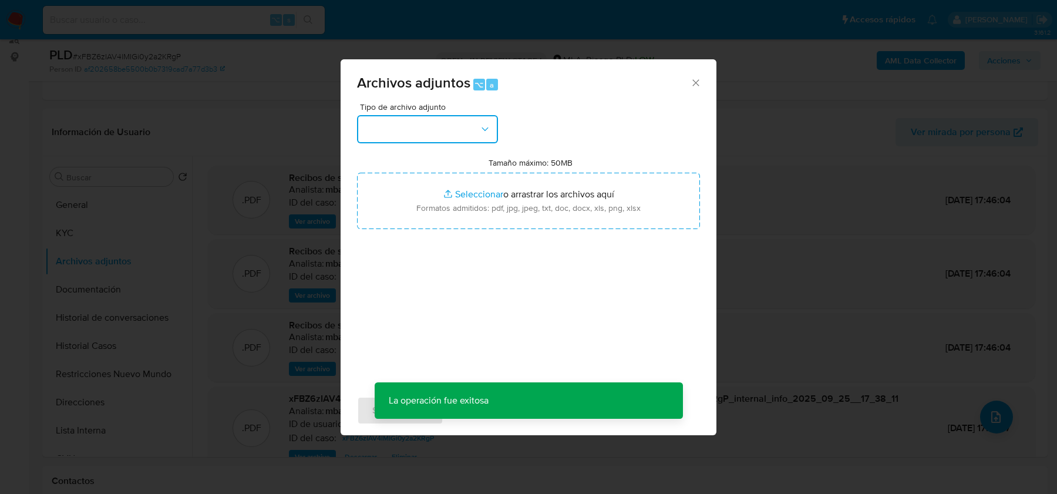
click at [401, 129] on button "button" at bounding box center [427, 129] width 141 height 28
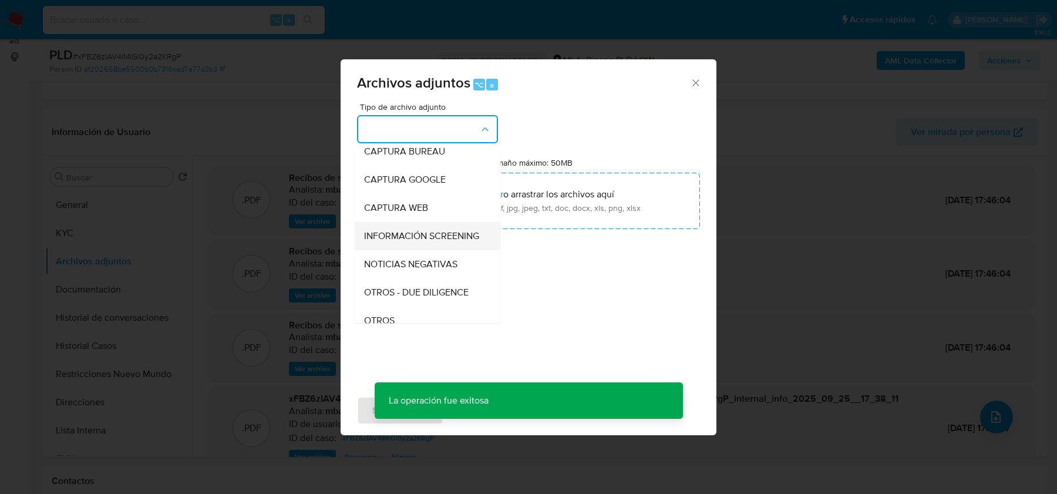
scroll to position [72, 0]
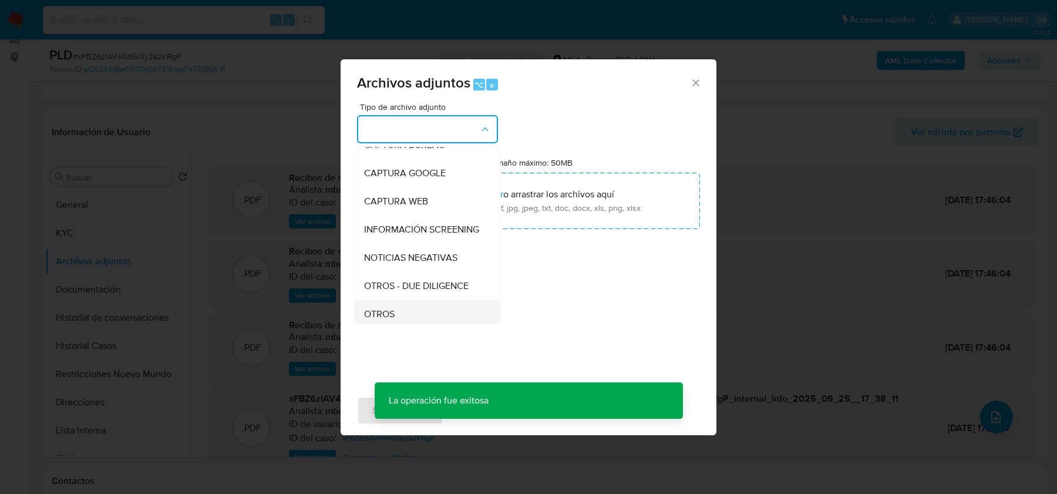
click at [388, 304] on div "OTROS" at bounding box center [424, 314] width 120 height 28
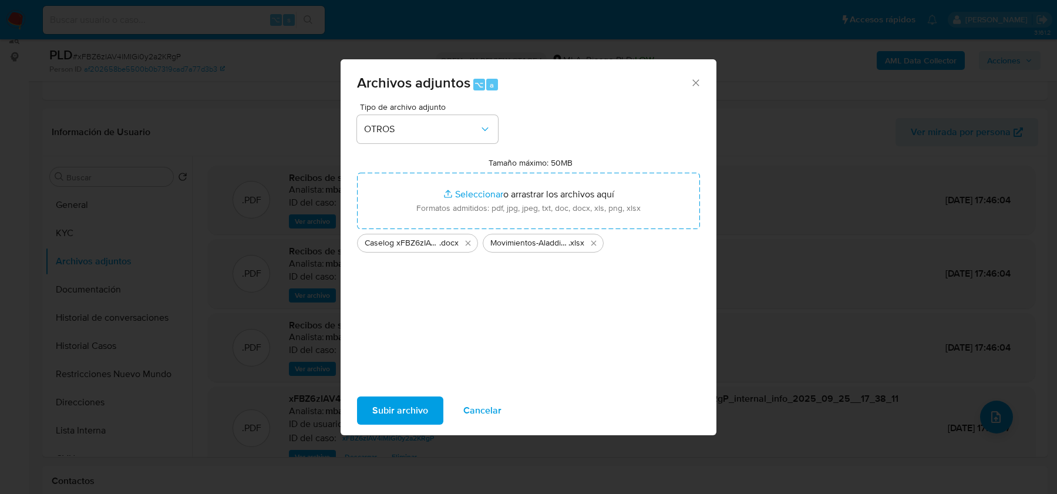
click at [388, 418] on span "Subir archivo" at bounding box center [400, 411] width 56 height 26
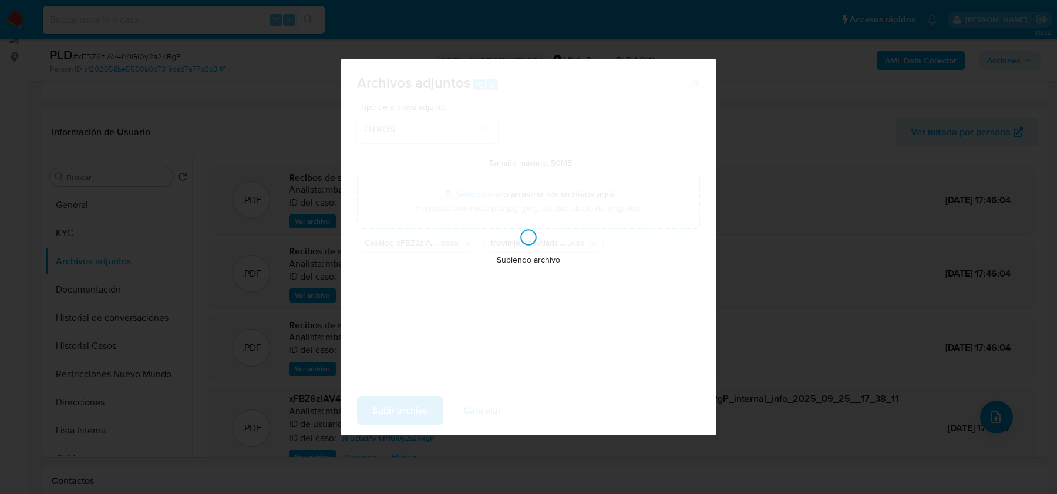
click at [113, 56] on div "Archivos adjuntos ⌥ a Tipo de archivo adjunto OTROS Tamaño máximo: 50MB Selecci…" at bounding box center [528, 247] width 1057 height 494
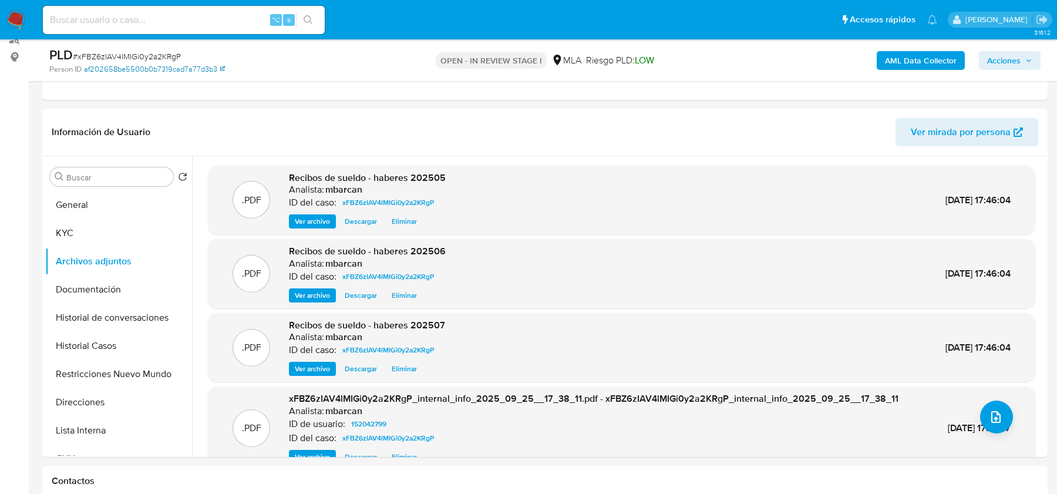
click at [90, 72] on link "af202658be5500b0b7319cad7a77d3b3" at bounding box center [154, 69] width 141 height 11
click at [128, 58] on span "# xFBZ6zIAV4lMIGi0y2a2KRgP" at bounding box center [127, 57] width 108 height 12
copy span "xFBZ6zIAV4lMIGi0y2a2KRgP"
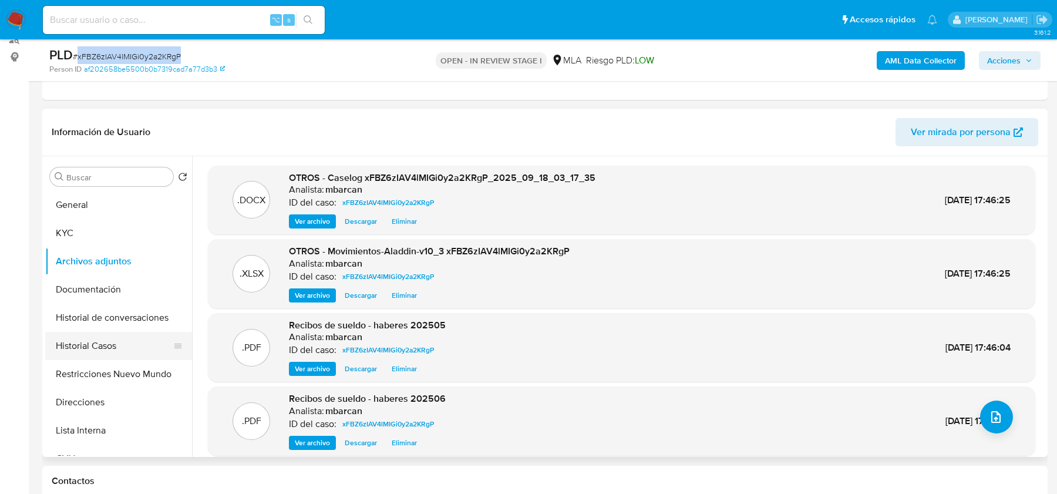
click at [93, 344] on button "Historial Casos" at bounding box center [113, 346] width 137 height 28
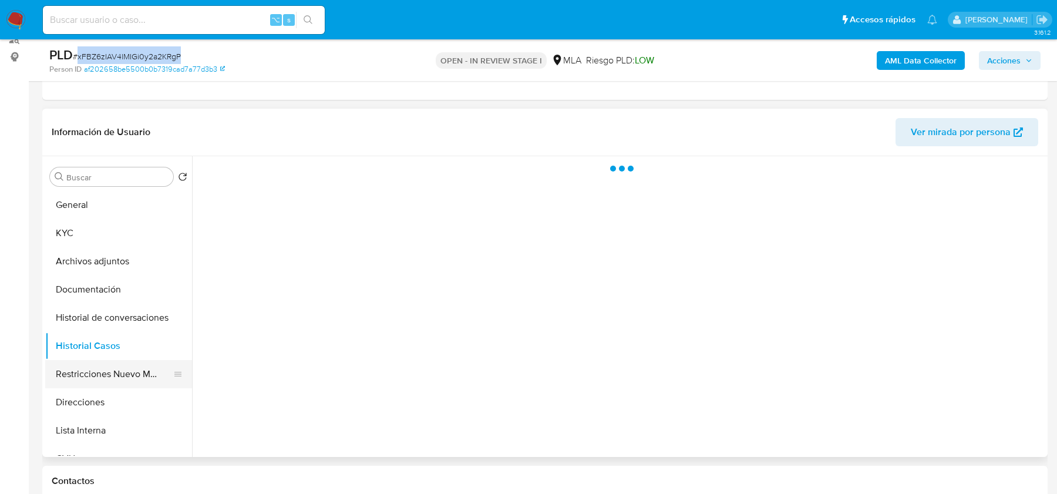
click at [103, 366] on button "Restricciones Nuevo Mundo" at bounding box center [113, 374] width 137 height 28
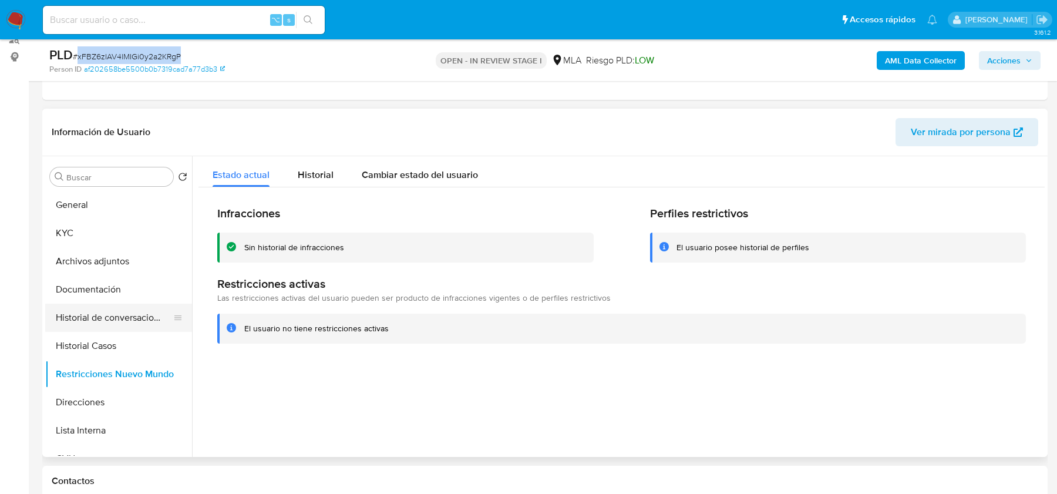
click at [106, 312] on button "Historial de conversaciones" at bounding box center [113, 318] width 137 height 28
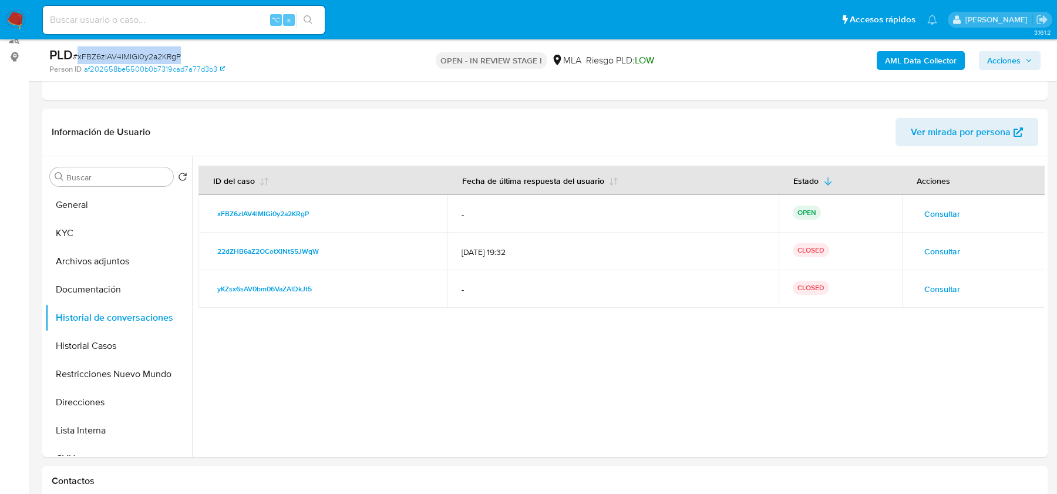
click at [1018, 54] on span "Acciones" at bounding box center [1003, 60] width 33 height 19
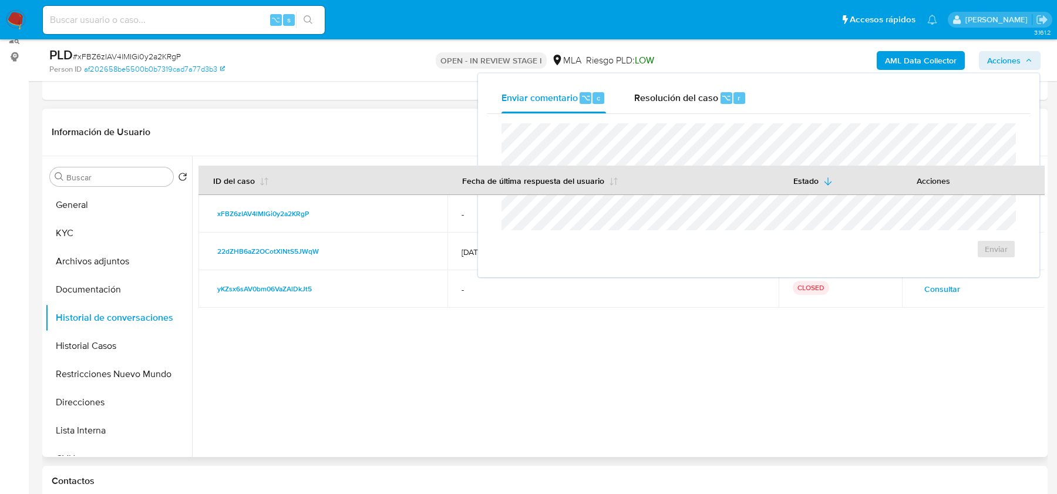
click at [819, 372] on div at bounding box center [618, 306] width 853 height 301
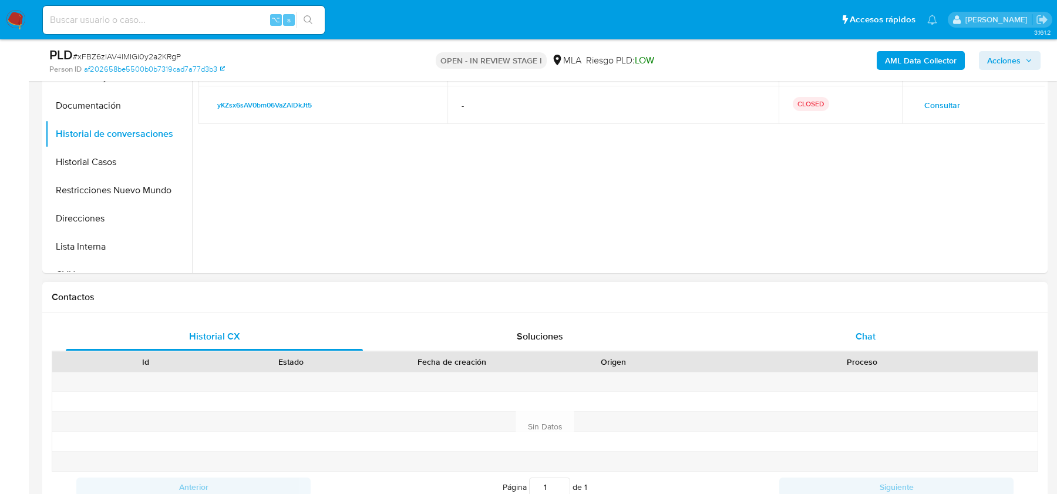
click at [855, 340] on div "Chat" at bounding box center [865, 336] width 297 height 28
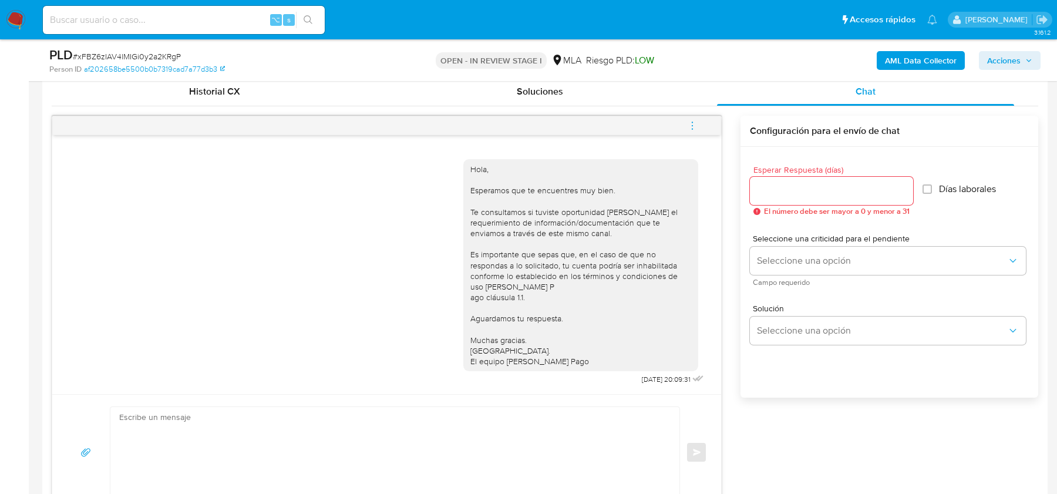
scroll to position [1, 0]
click at [695, 124] on icon "menu-action" at bounding box center [692, 125] width 11 height 11
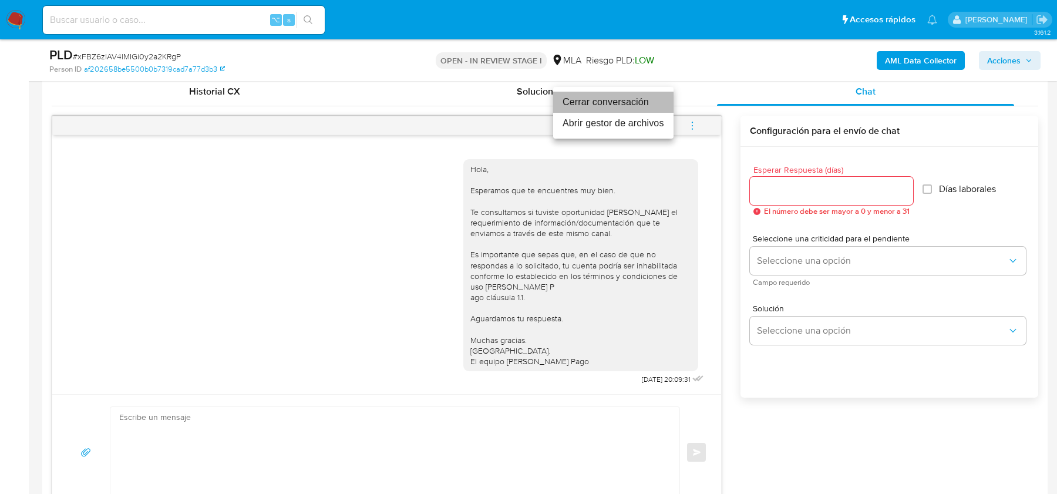
click at [591, 101] on li "Cerrar conversación" at bounding box center [613, 102] width 120 height 21
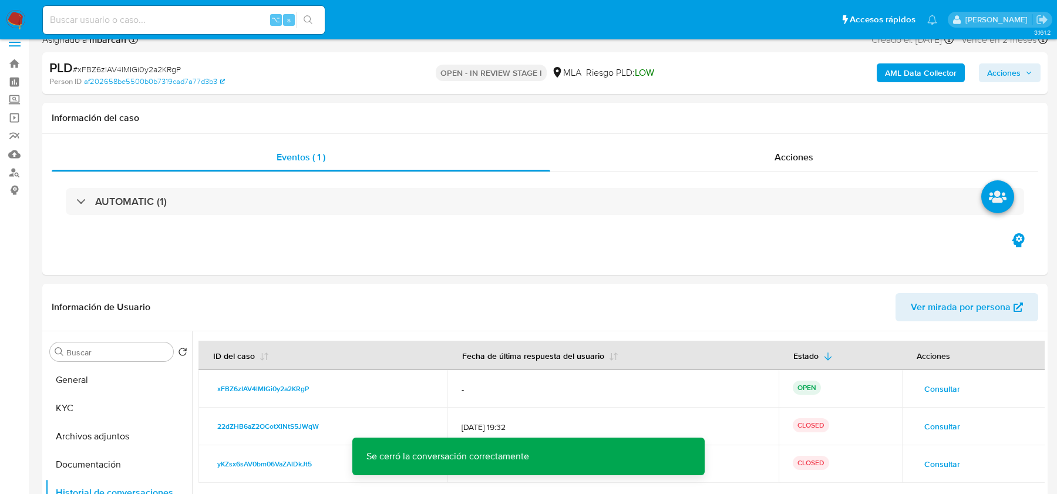
scroll to position [9, 0]
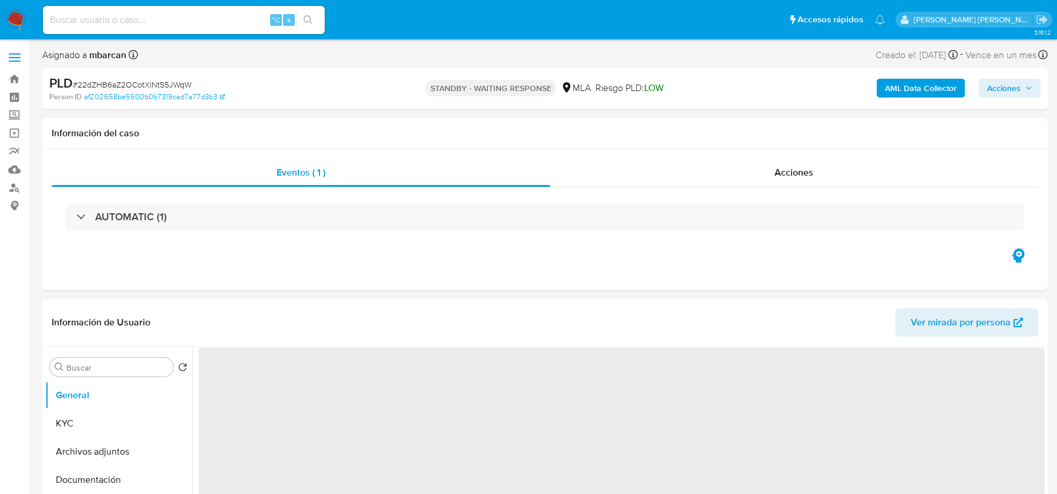
click at [160, 85] on span "# 22dZHB6aZ2OCotXlNtS5JWqW" at bounding box center [132, 85] width 119 height 12
copy span "22dZHB6aZ2OCotXlNtS5JWqW"
select select "10"
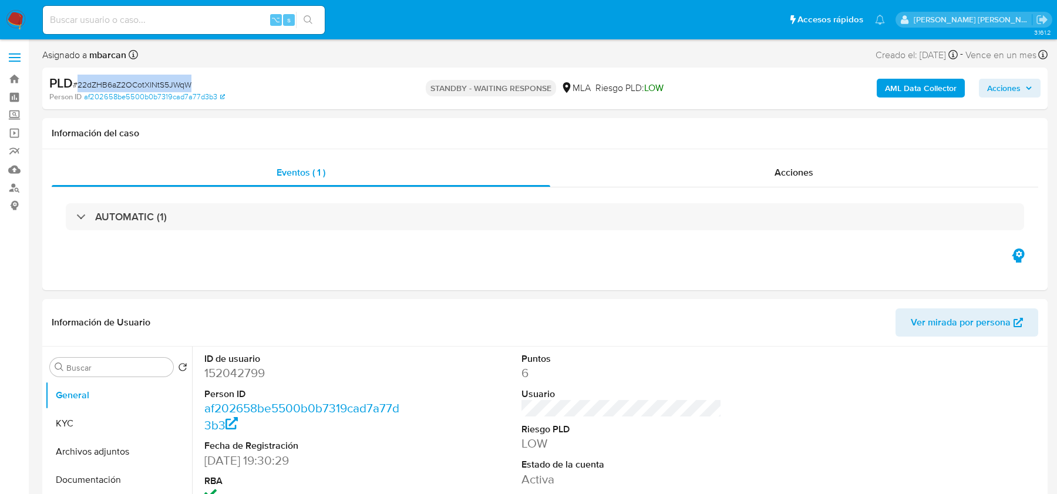
click at [12, 23] on img at bounding box center [16, 20] width 20 height 20
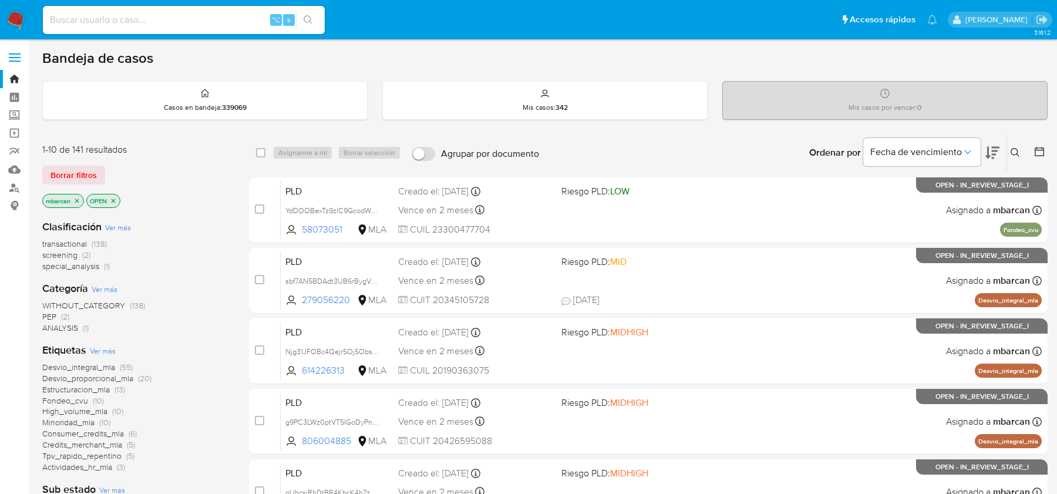
click at [1014, 148] on icon at bounding box center [1015, 152] width 9 height 9
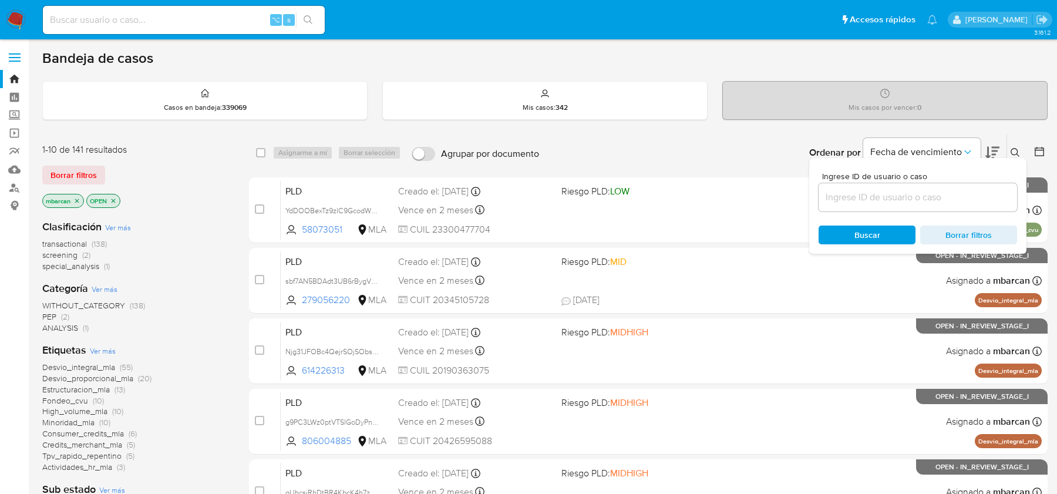
click at [944, 198] on input at bounding box center [918, 197] width 198 height 15
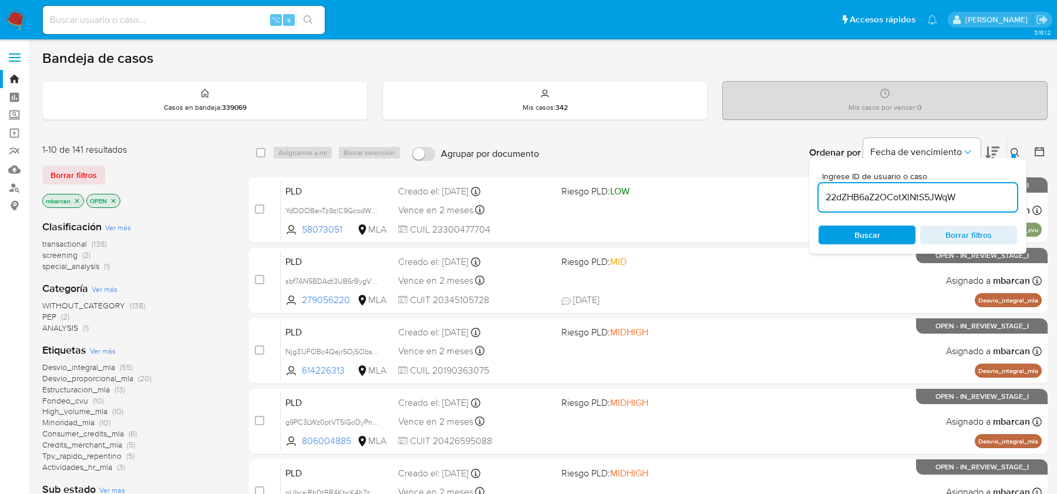
type input "22dZHB6aZ2OCotXlNtS5JWqW"
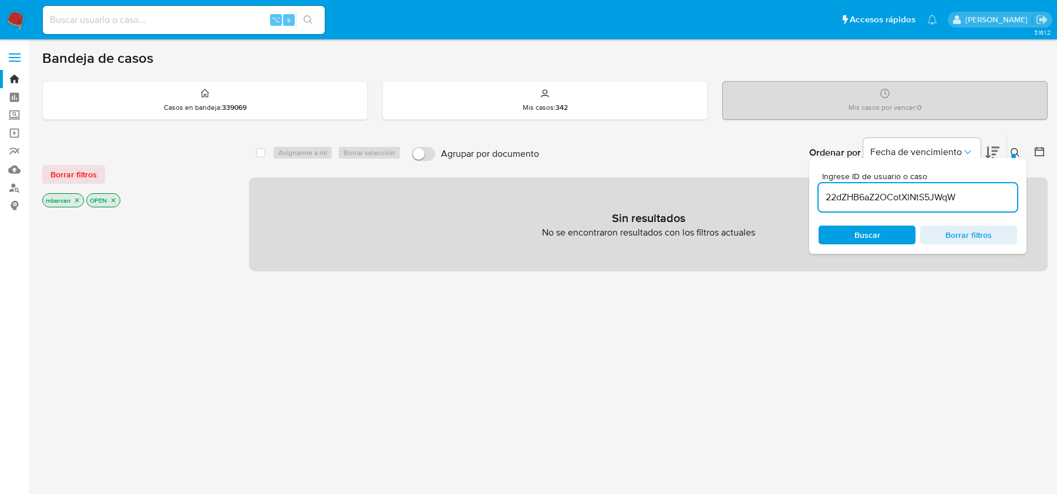
click at [1015, 148] on icon at bounding box center [1015, 152] width 9 height 9
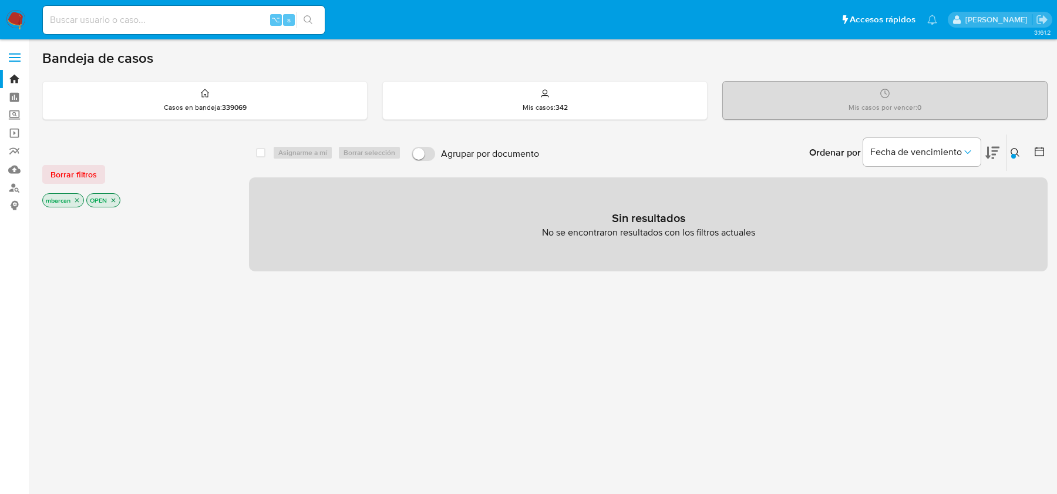
click at [115, 198] on icon "close-filter" at bounding box center [114, 200] width 4 height 4
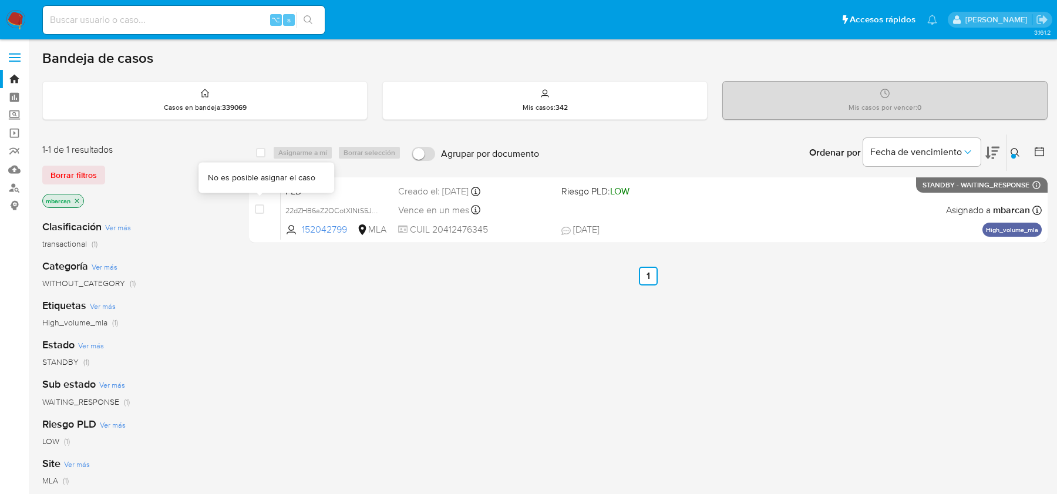
click at [208, 208] on div "mbarcan" at bounding box center [136, 202] width 188 height 16
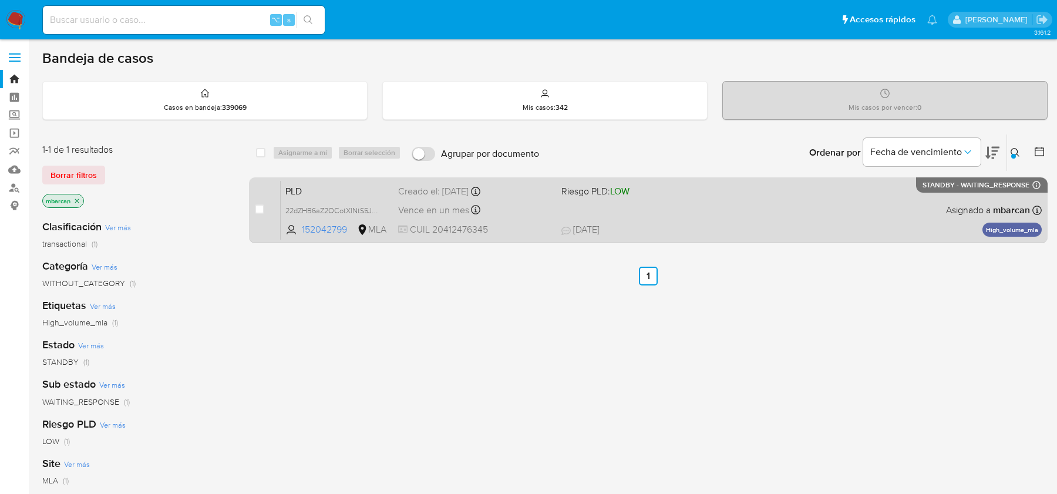
click at [262, 213] on div "case-item-checkbox" at bounding box center [259, 209] width 9 height 12
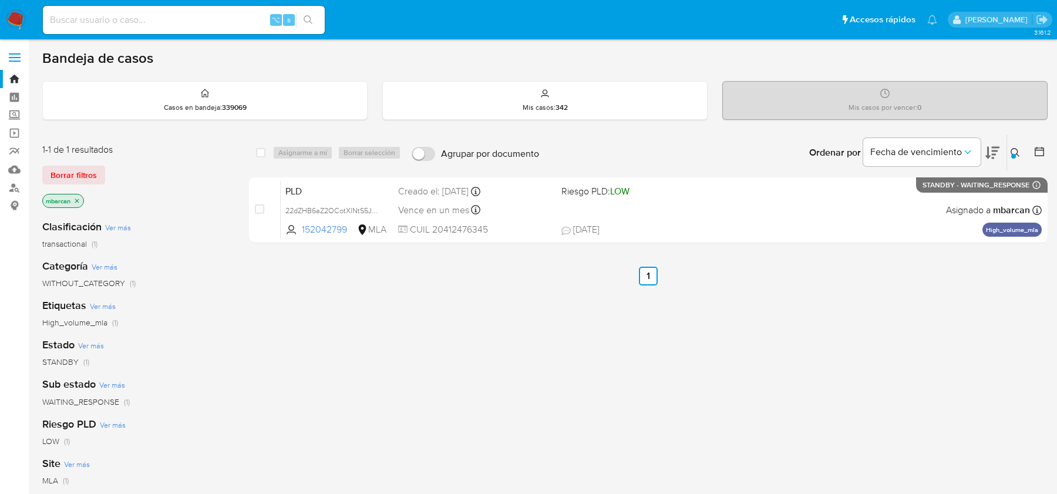
click at [149, 12] on input at bounding box center [184, 19] width 282 height 15
paste input "22dZHB6aZ2OCotXlNtS5JWqW"
type input "22dZHB6aZ2OCotXlNtS5JWqW"
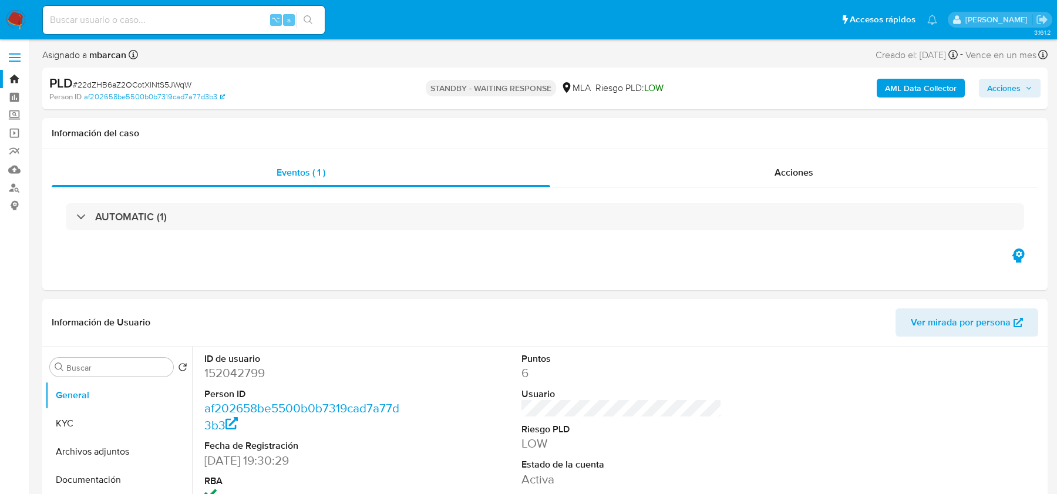
select select "10"
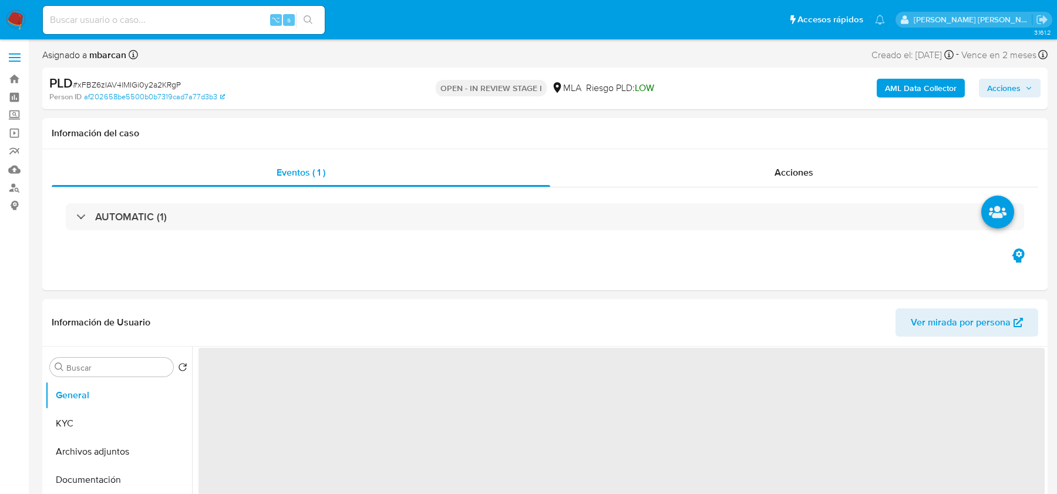
select select "10"
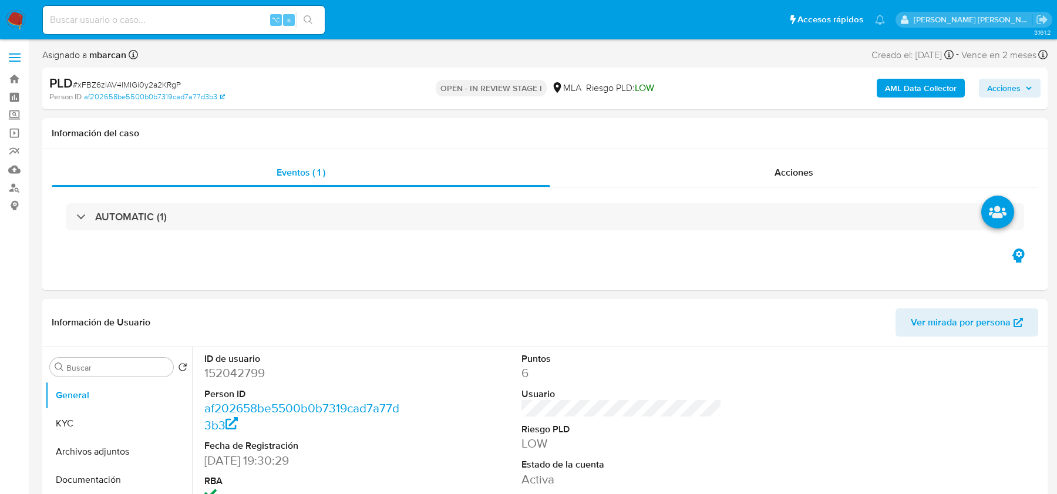
click at [994, 96] on span "Acciones" at bounding box center [1003, 88] width 33 height 19
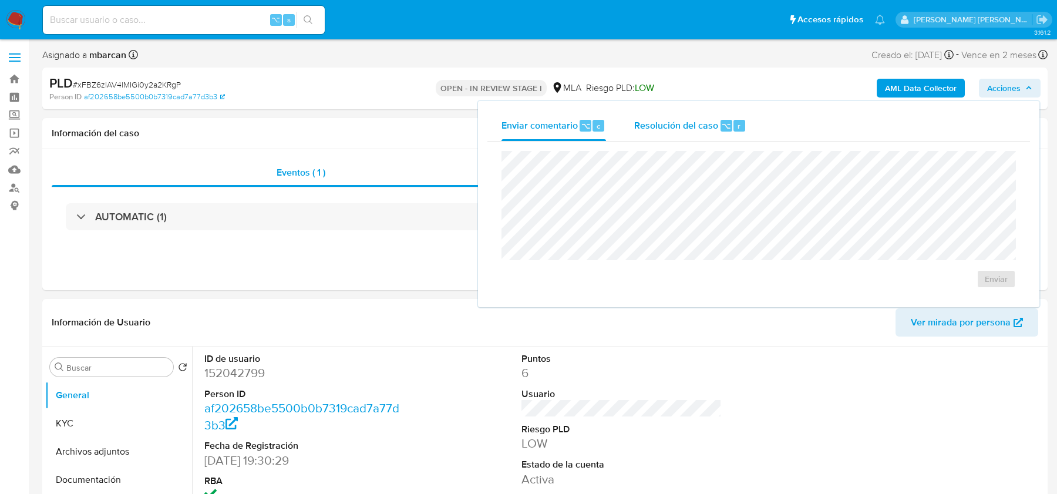
click at [701, 119] on span "Resolución del caso" at bounding box center [676, 126] width 84 height 14
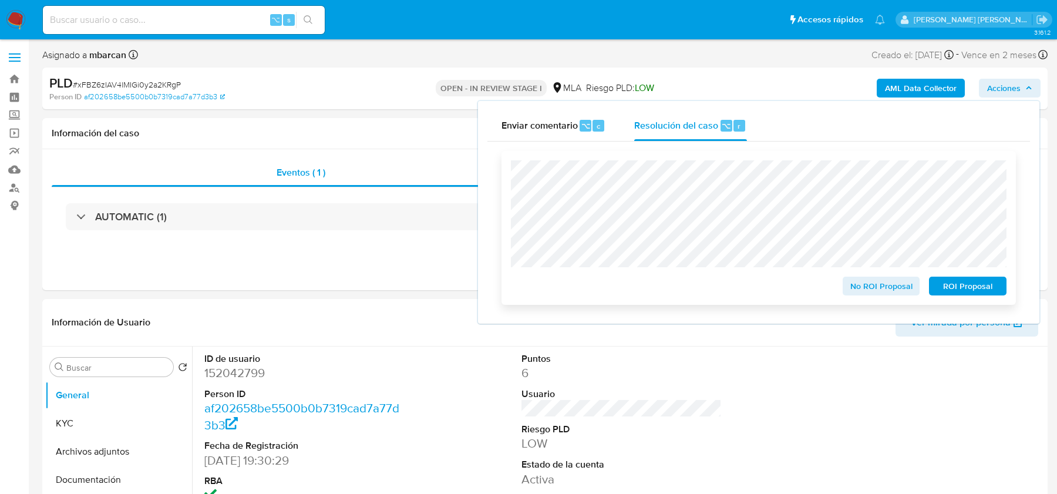
click at [863, 292] on span "No ROI Proposal" at bounding box center [881, 286] width 61 height 16
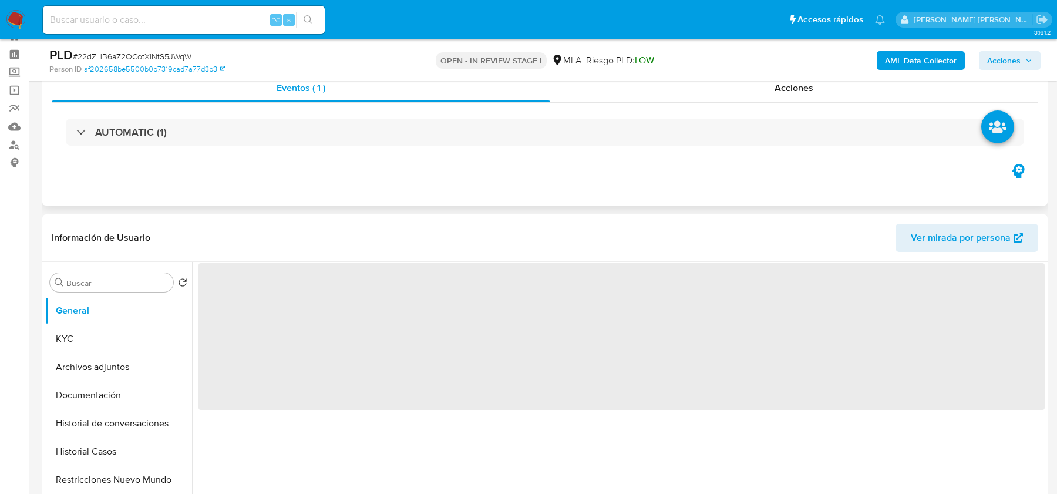
scroll to position [162, 0]
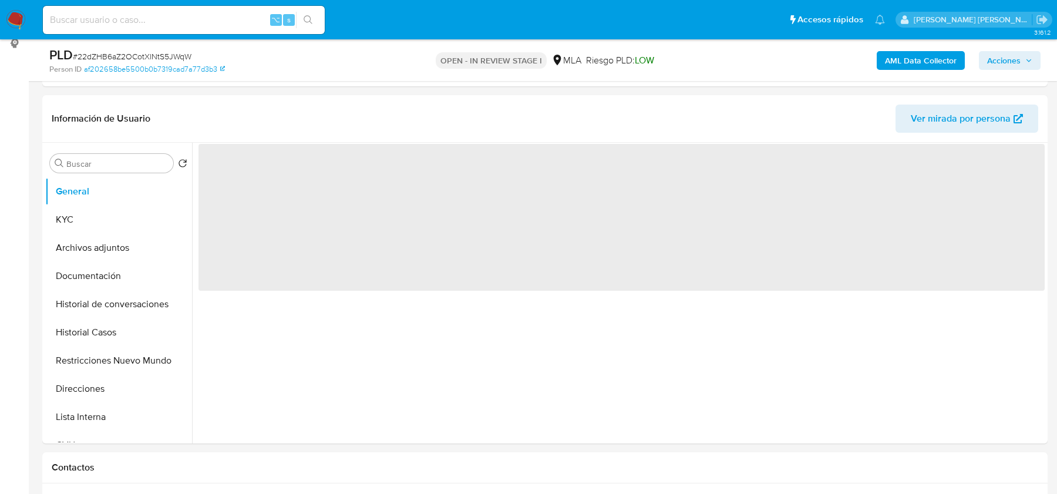
select select "10"
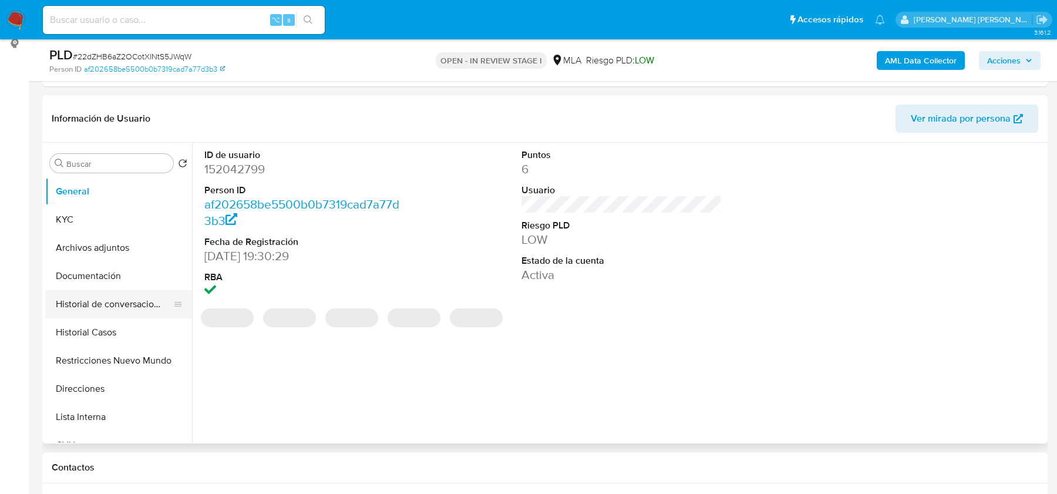
click at [98, 308] on button "Historial de conversaciones" at bounding box center [113, 304] width 137 height 28
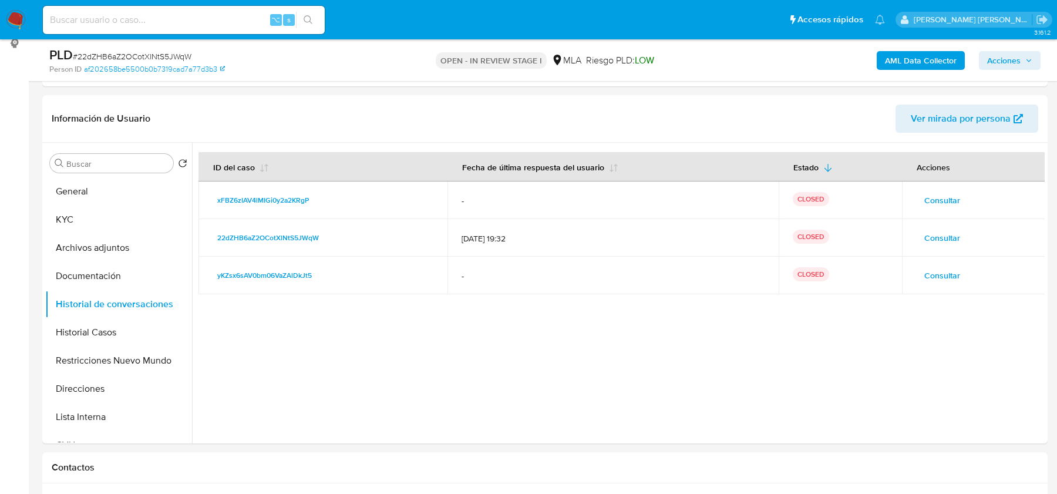
click at [1008, 60] on span "Acciones" at bounding box center [1003, 60] width 33 height 19
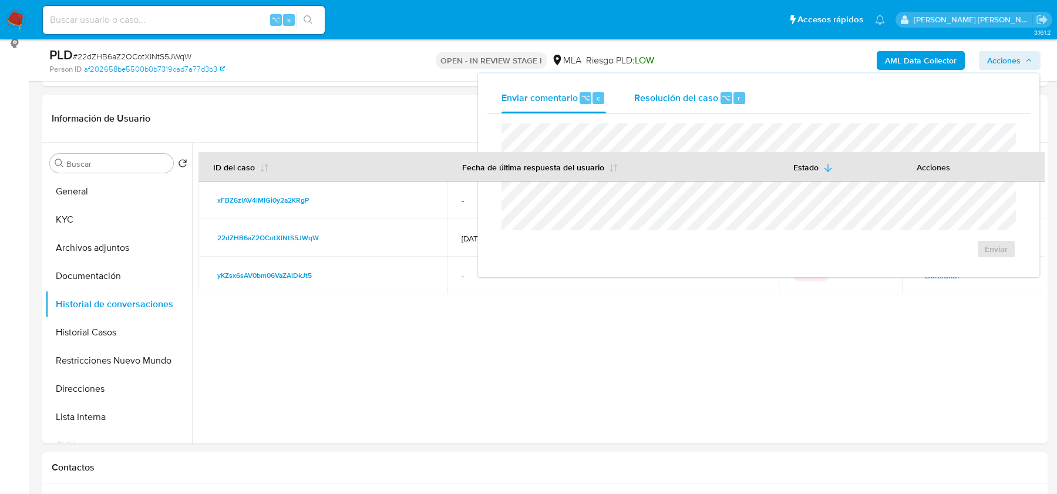
click at [712, 91] on span "Resolución del caso" at bounding box center [676, 97] width 84 height 14
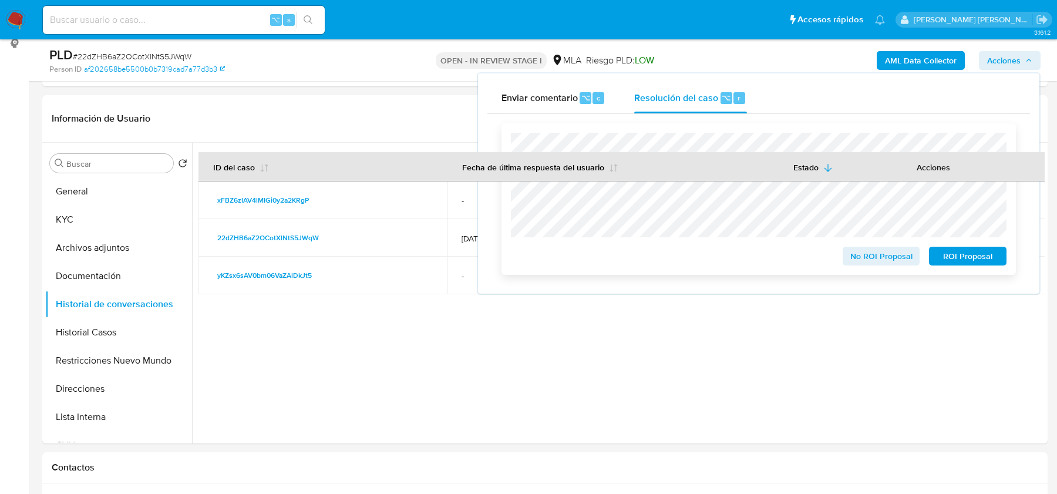
click at [873, 255] on span "No ROI Proposal" at bounding box center [881, 256] width 61 height 16
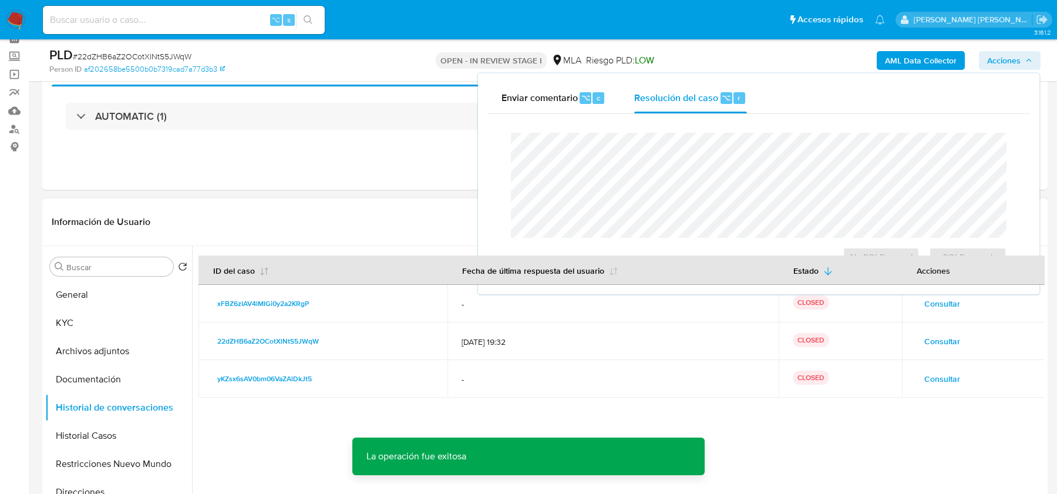
scroll to position [0, 0]
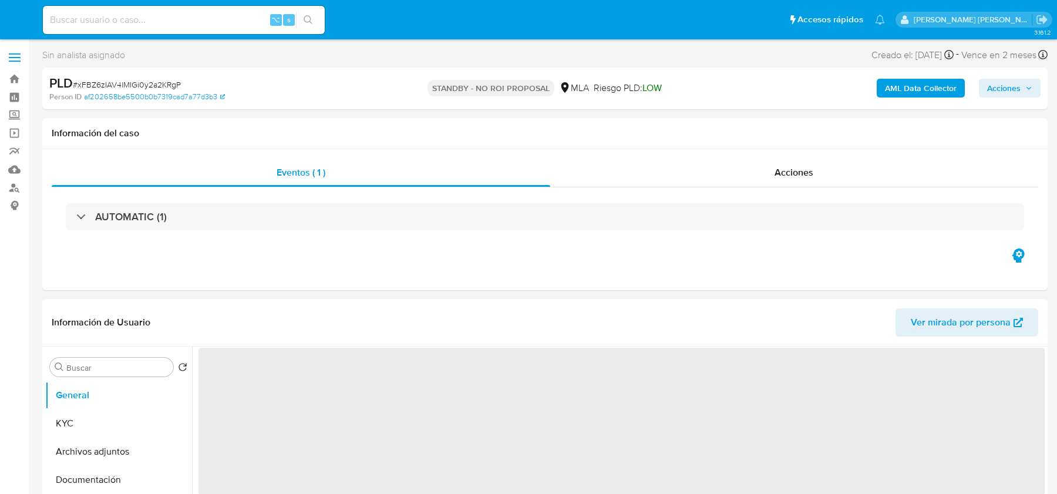
select select "10"
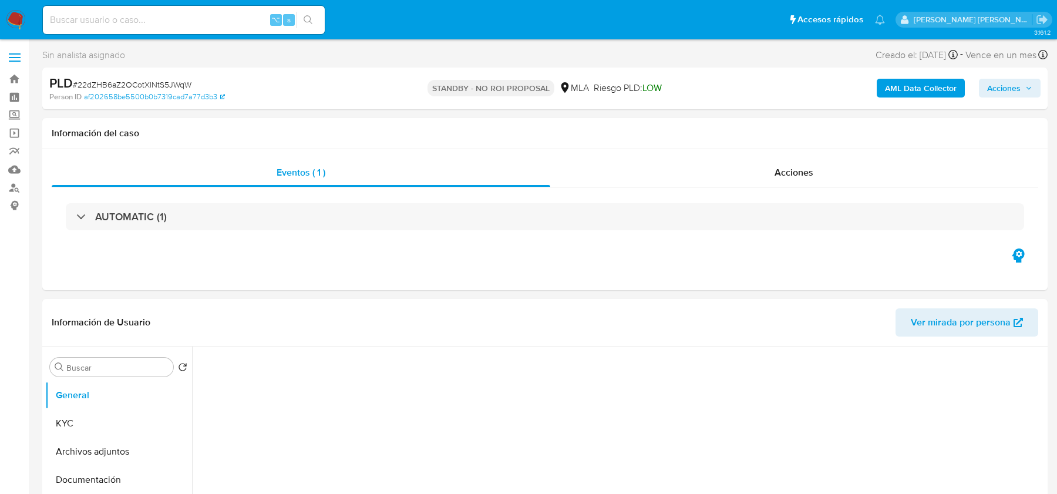
select select "10"
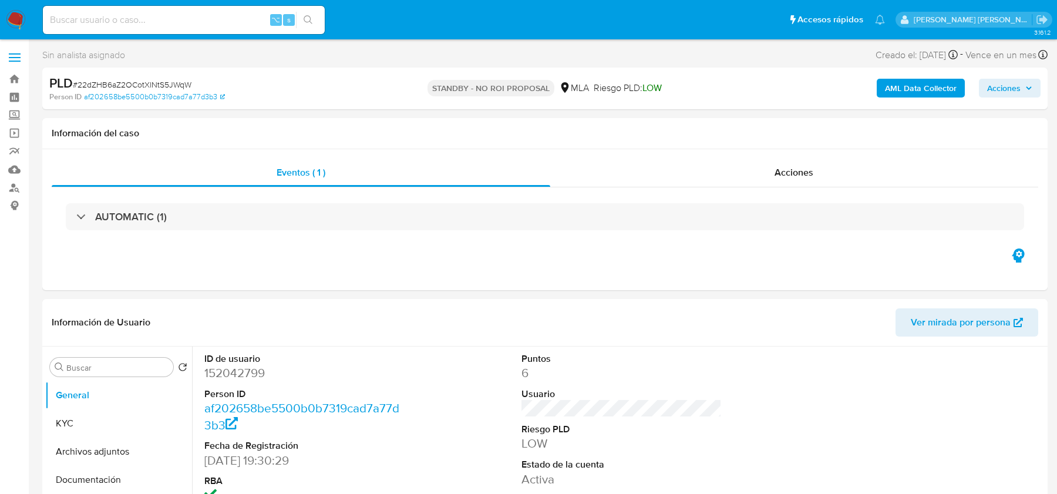
click at [21, 21] on img at bounding box center [16, 20] width 20 height 20
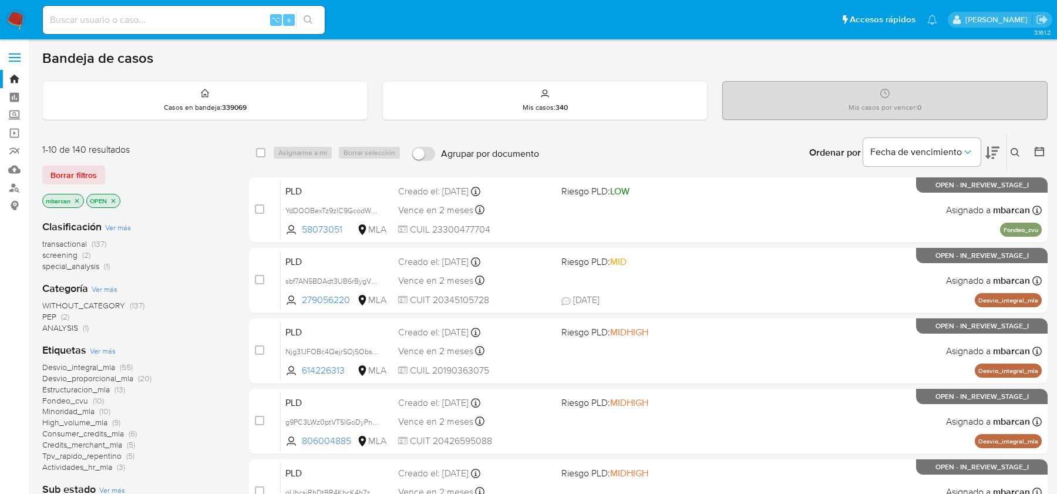
click at [78, 200] on icon "close-filter" at bounding box center [76, 200] width 7 height 7
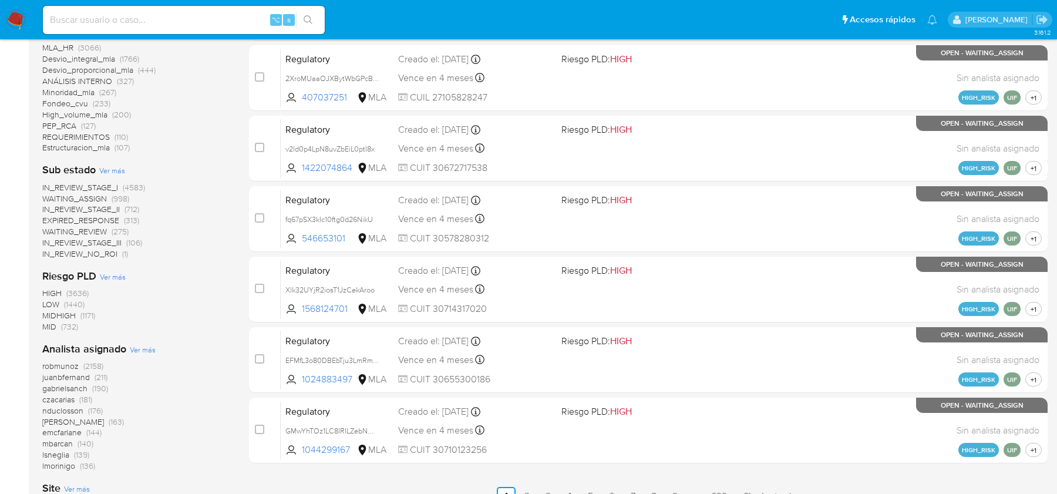
scroll to position [423, 0]
